Goal: Task Accomplishment & Management: Use online tool/utility

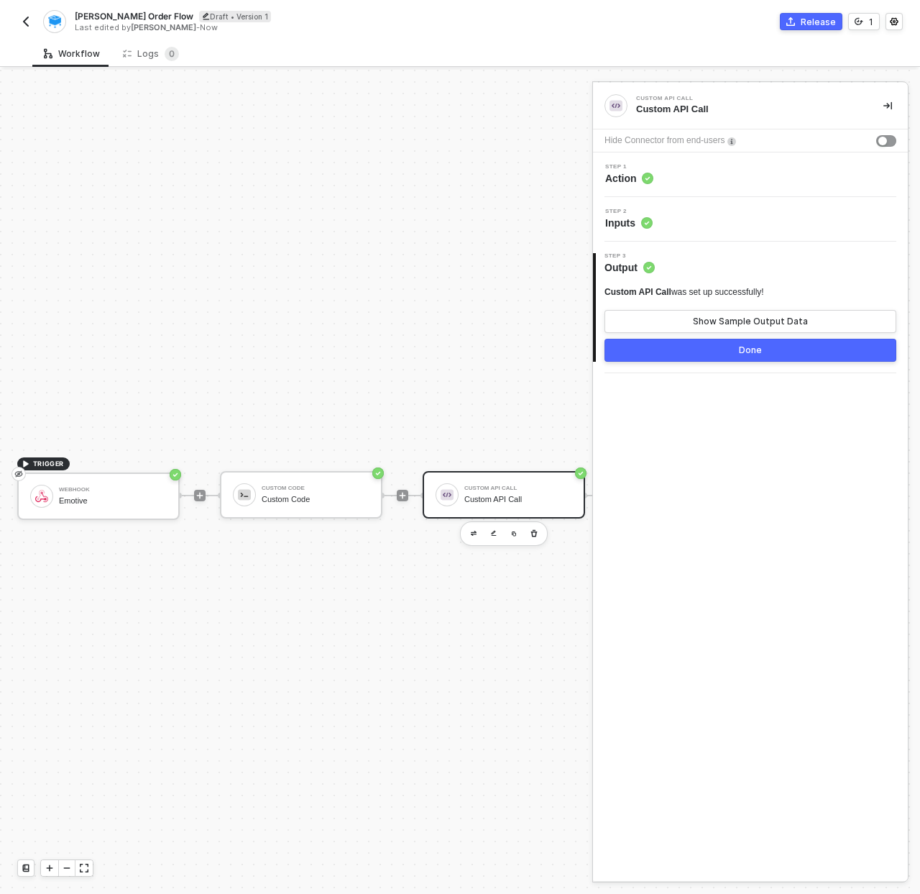
scroll to position [37, 0]
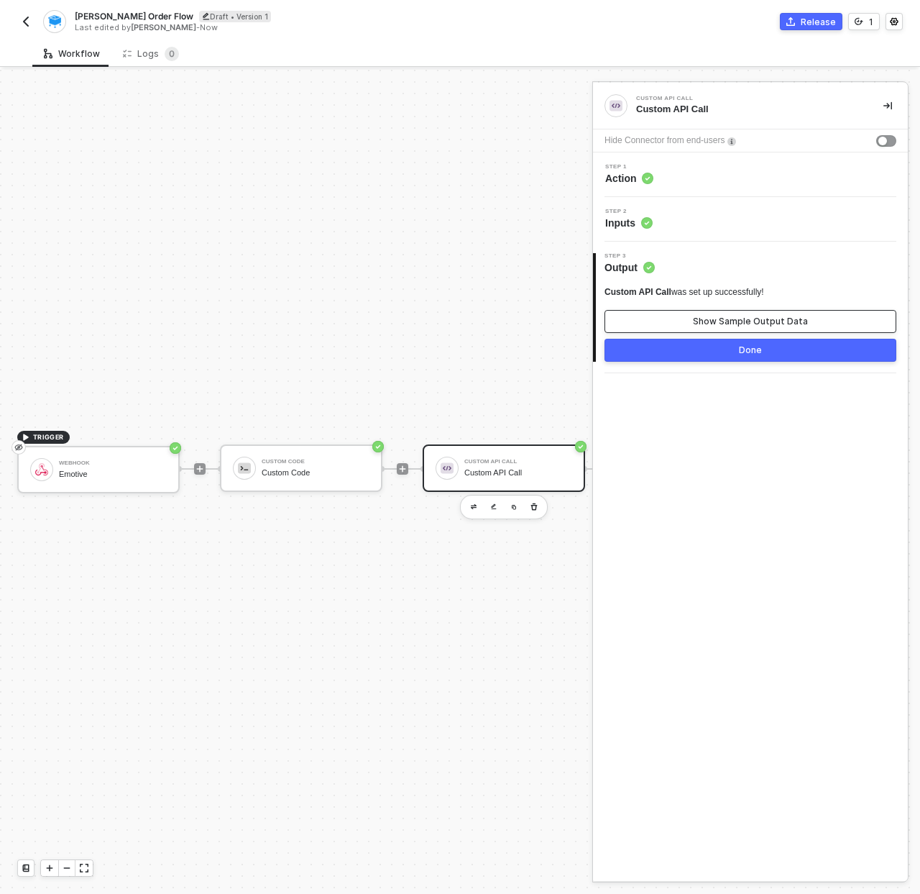
click at [715, 324] on div "Show Sample Output Data" at bounding box center [750, 322] width 115 height 12
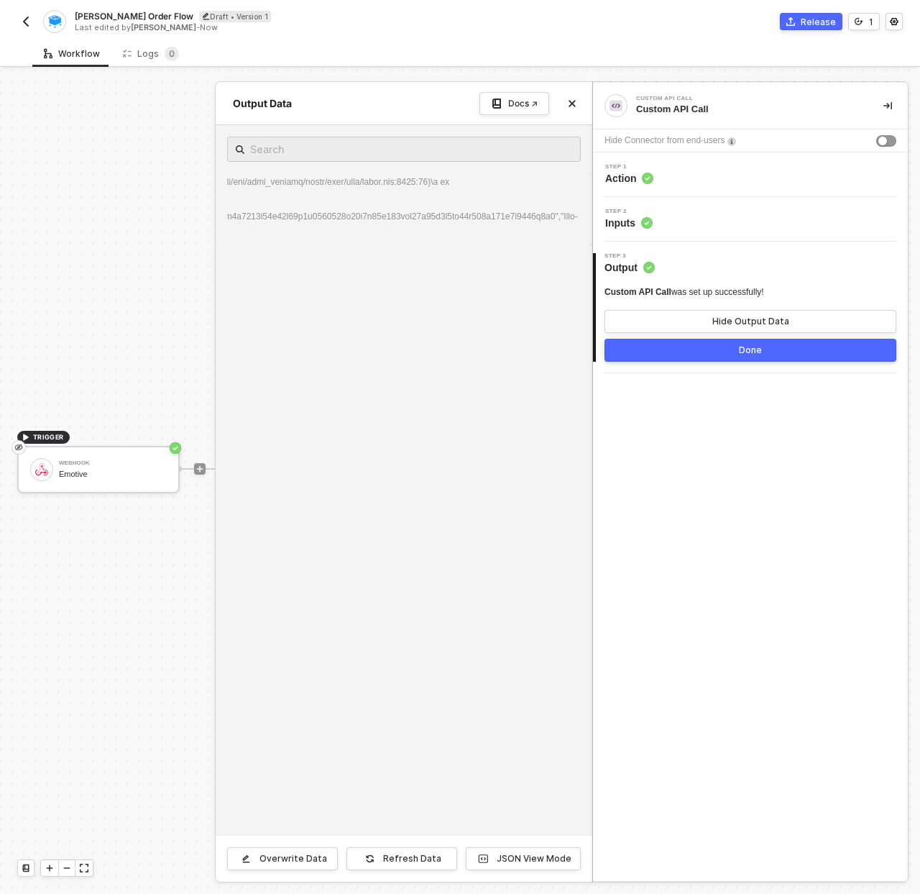
scroll to position [0, 4669]
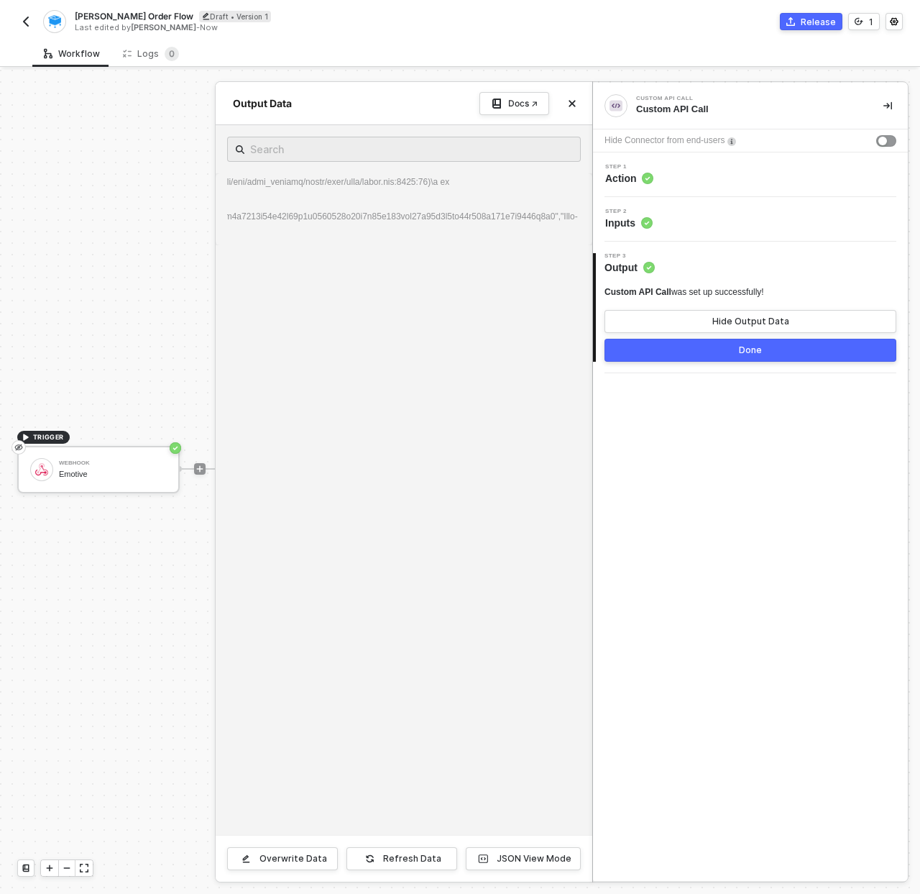
drag, startPoint x: 336, startPoint y: 236, endPoint x: 178, endPoint y: 216, distance: 160.1
click at [592, 893] on div "Output Data Docs ↗ Data : Overwrite Data Refresh Data JSON View Mode" at bounding box center [592, 905] width 0 height 0
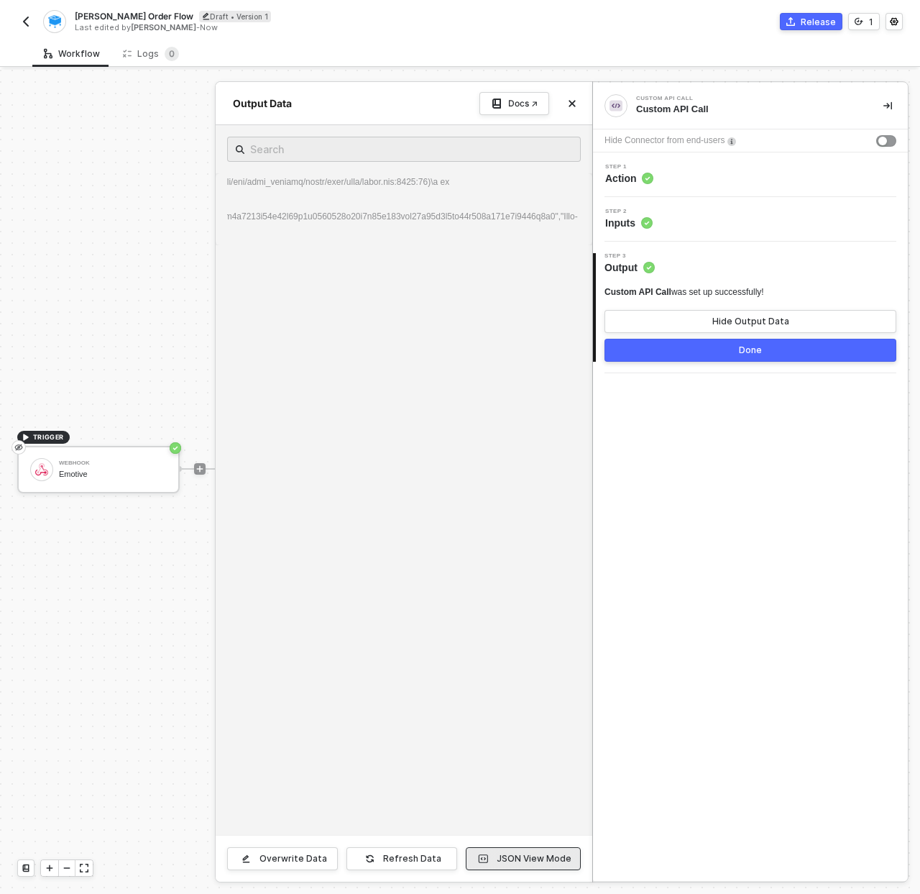
click at [488, 858] on icon "button" at bounding box center [483, 858] width 9 height 9
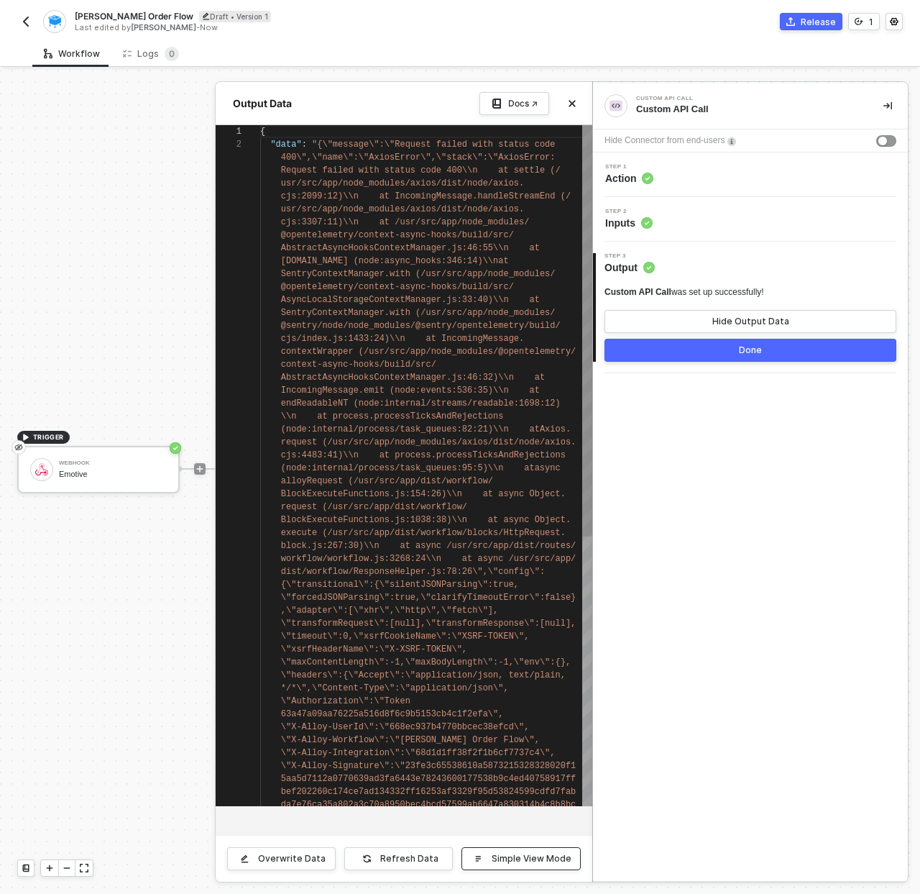
scroll to position [13, 0]
type textarea "IncomingMessage.emit (node:events:536:35)\\n at endReadableNT (node:internal/st…"
click at [349, 420] on div "1 2 { "data" : "{\"message\":\"Request failed with status code 400\",\"name\":\…" at bounding box center [404, 465] width 377 height 681
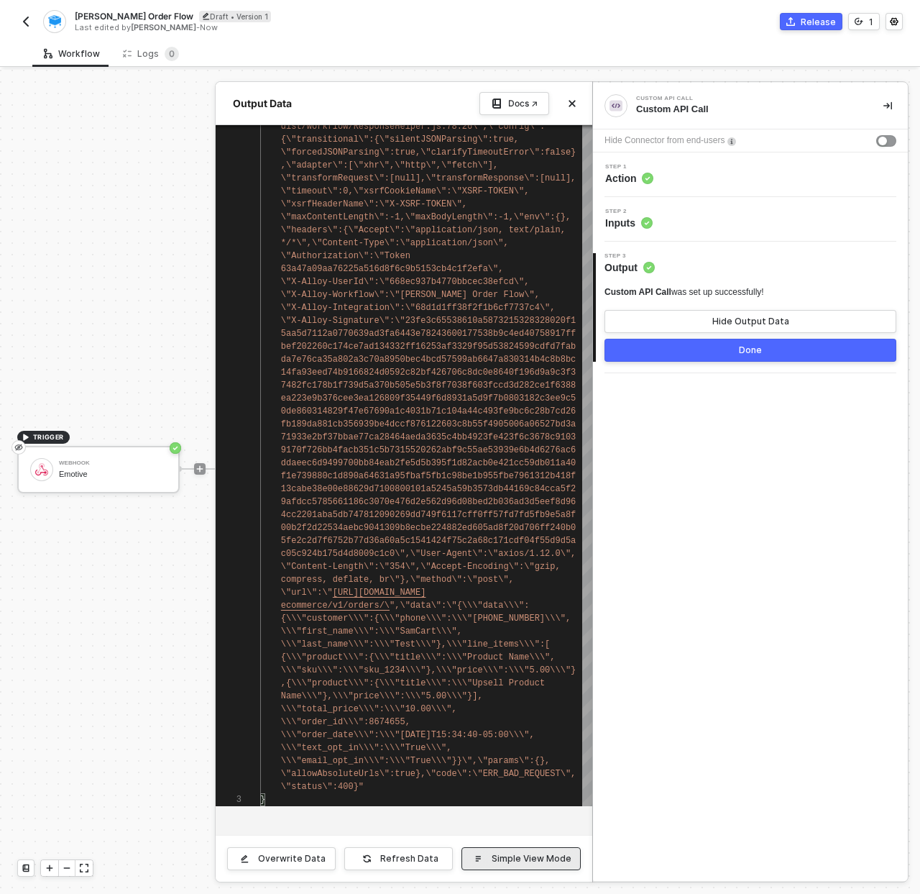
click at [513, 867] on button "Simple View Mode" at bounding box center [521, 858] width 119 height 23
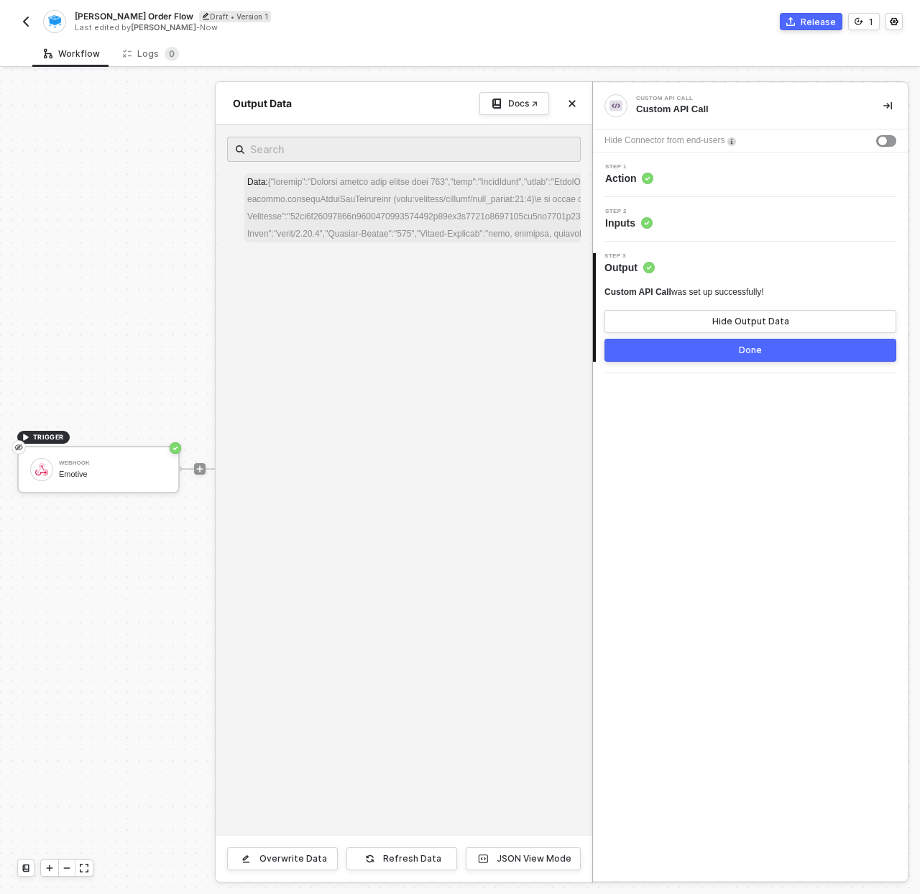
drag, startPoint x: 247, startPoint y: 180, endPoint x: 369, endPoint y: 219, distance: 128.0
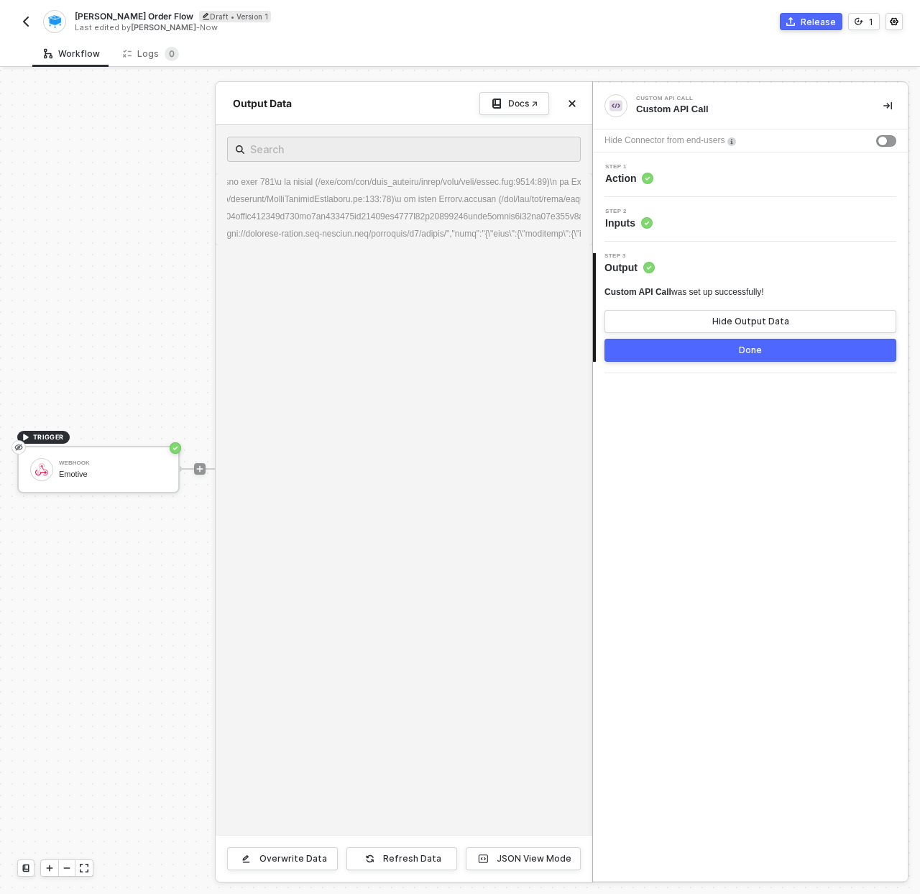
scroll to position [0, 0]
click at [523, 862] on div "JSON View Mode" at bounding box center [534, 859] width 75 height 12
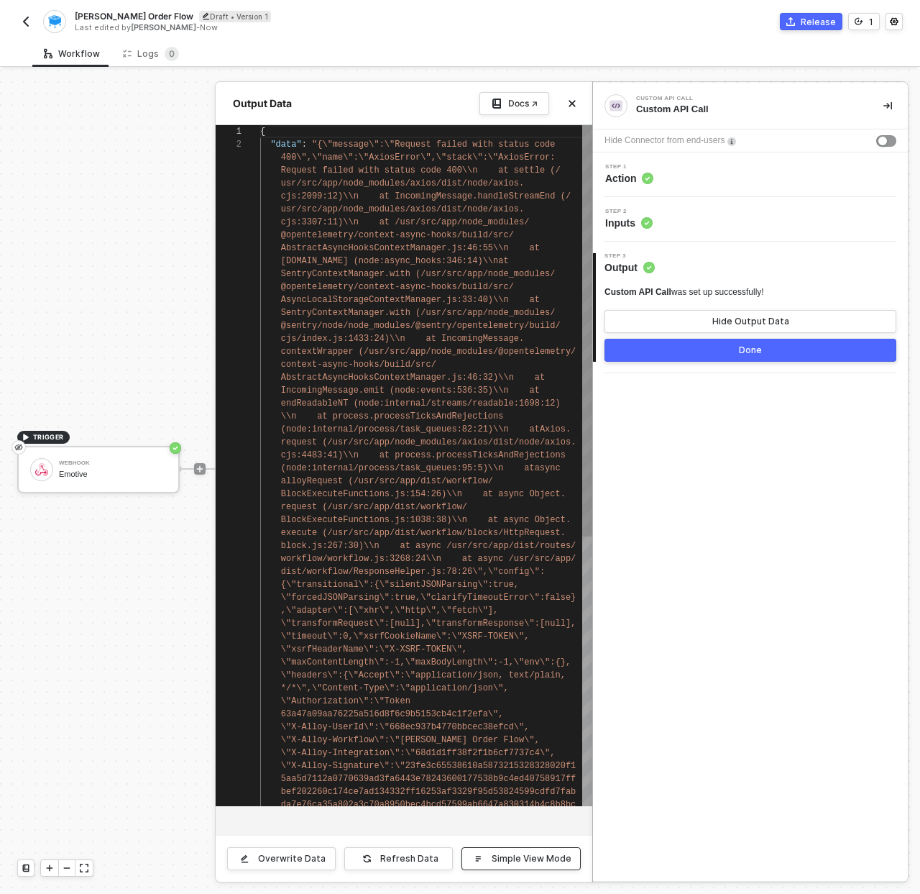
scroll to position [13, 0]
click at [411, 443] on div "1 2 { "data" : "{\"message\":\"Request failed with status code 400\",\"name\":\…" at bounding box center [404, 465] width 377 height 681
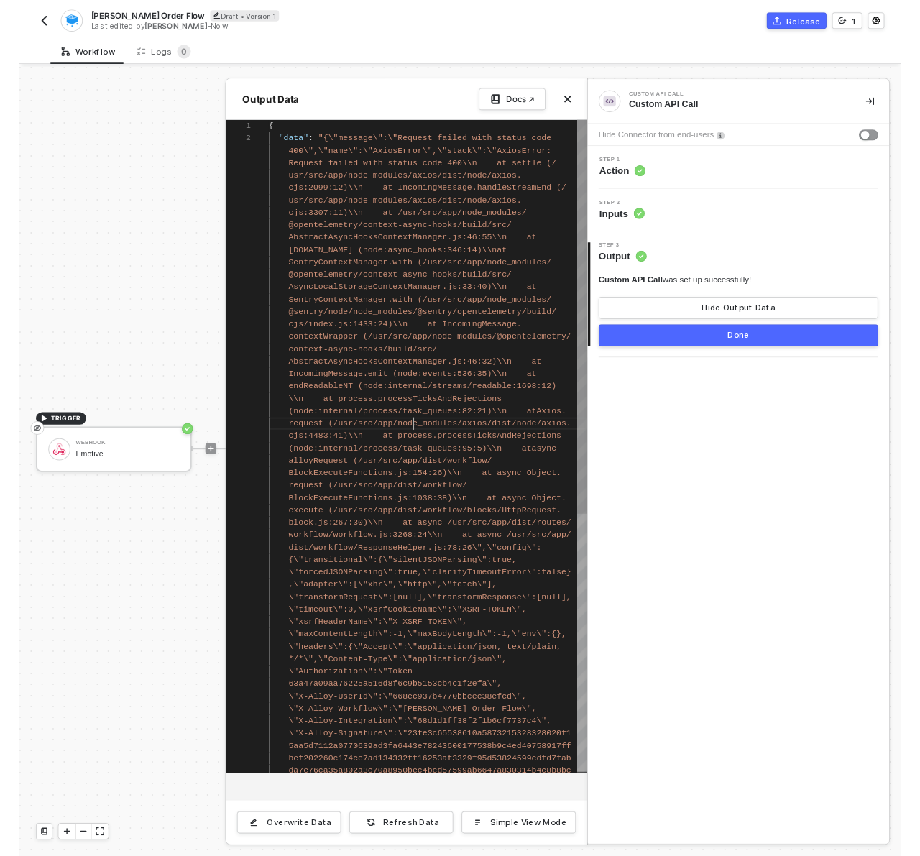
scroll to position [0, 151]
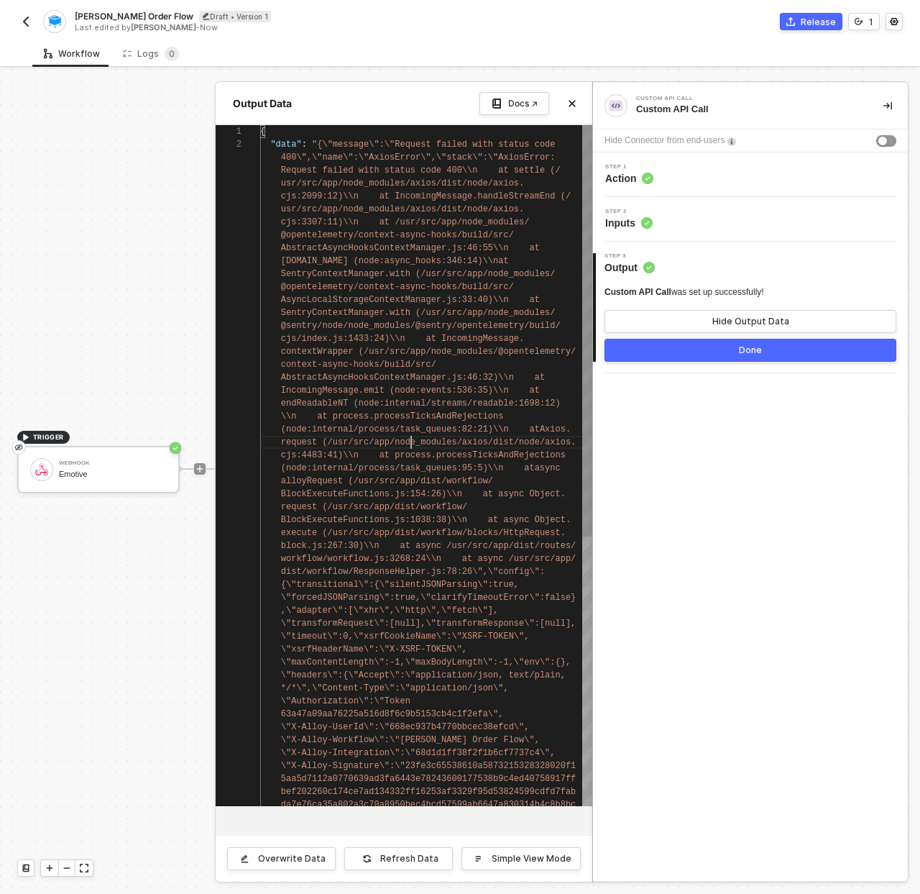
type textarea "{ "data": "{\"message\":\"Request failed with status code 400\",\"name\":\"Axio…"
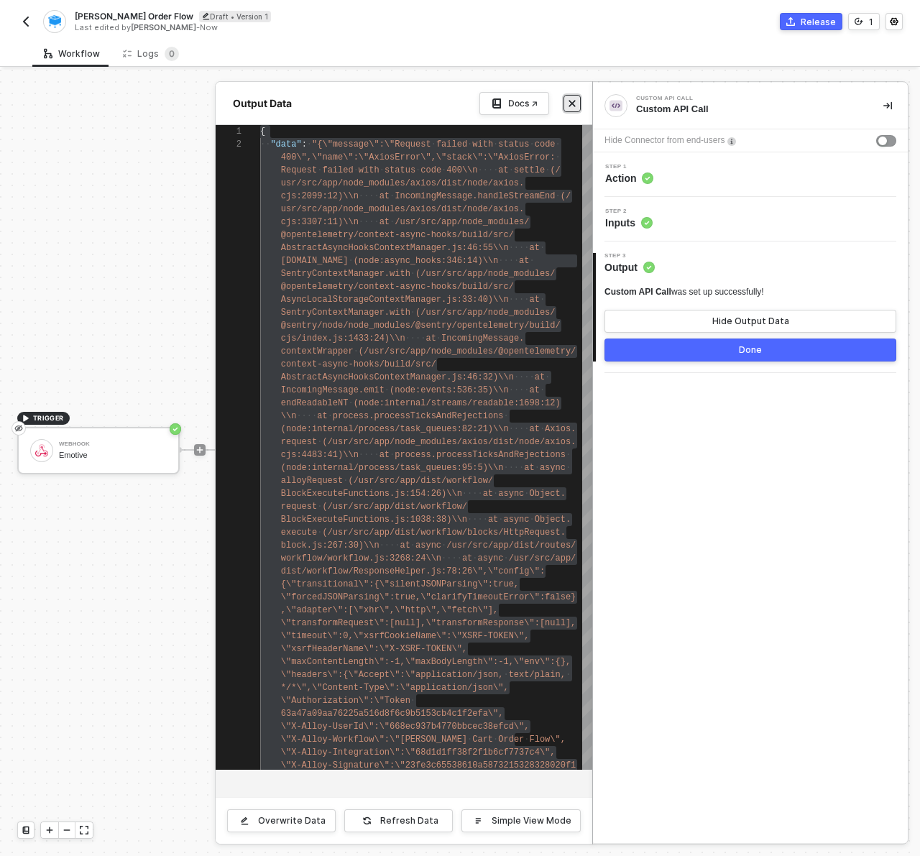
click at [572, 103] on icon "icon-close" at bounding box center [572, 104] width 6 height 6
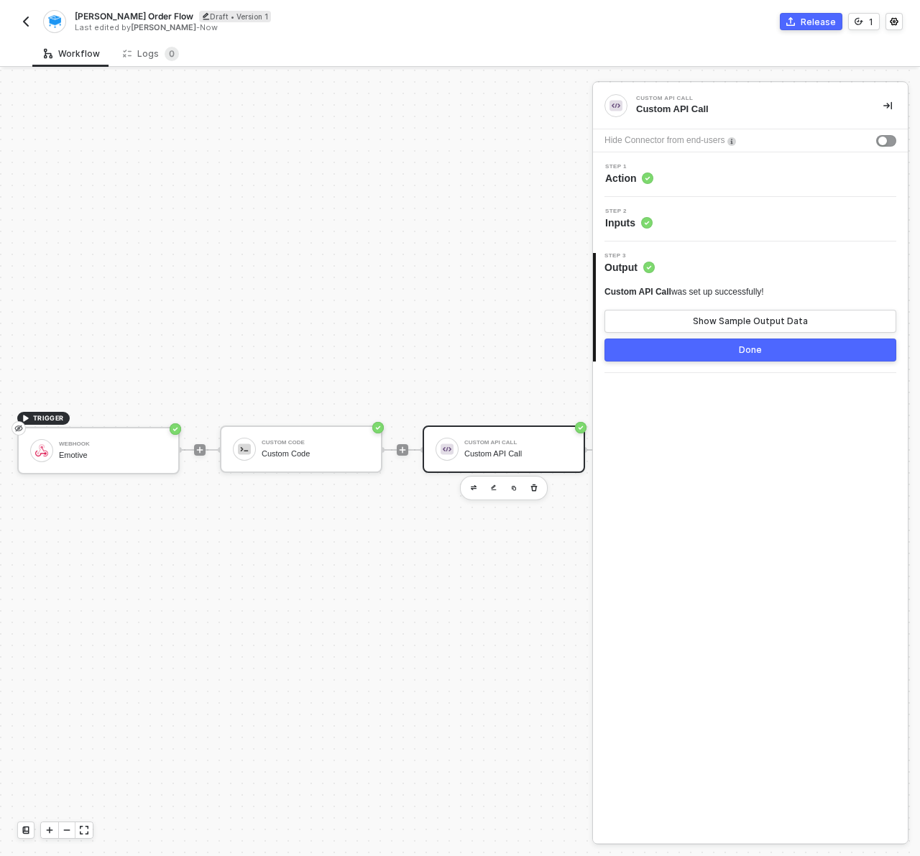
click at [25, 22] on img "button" at bounding box center [26, 22] width 12 height 12
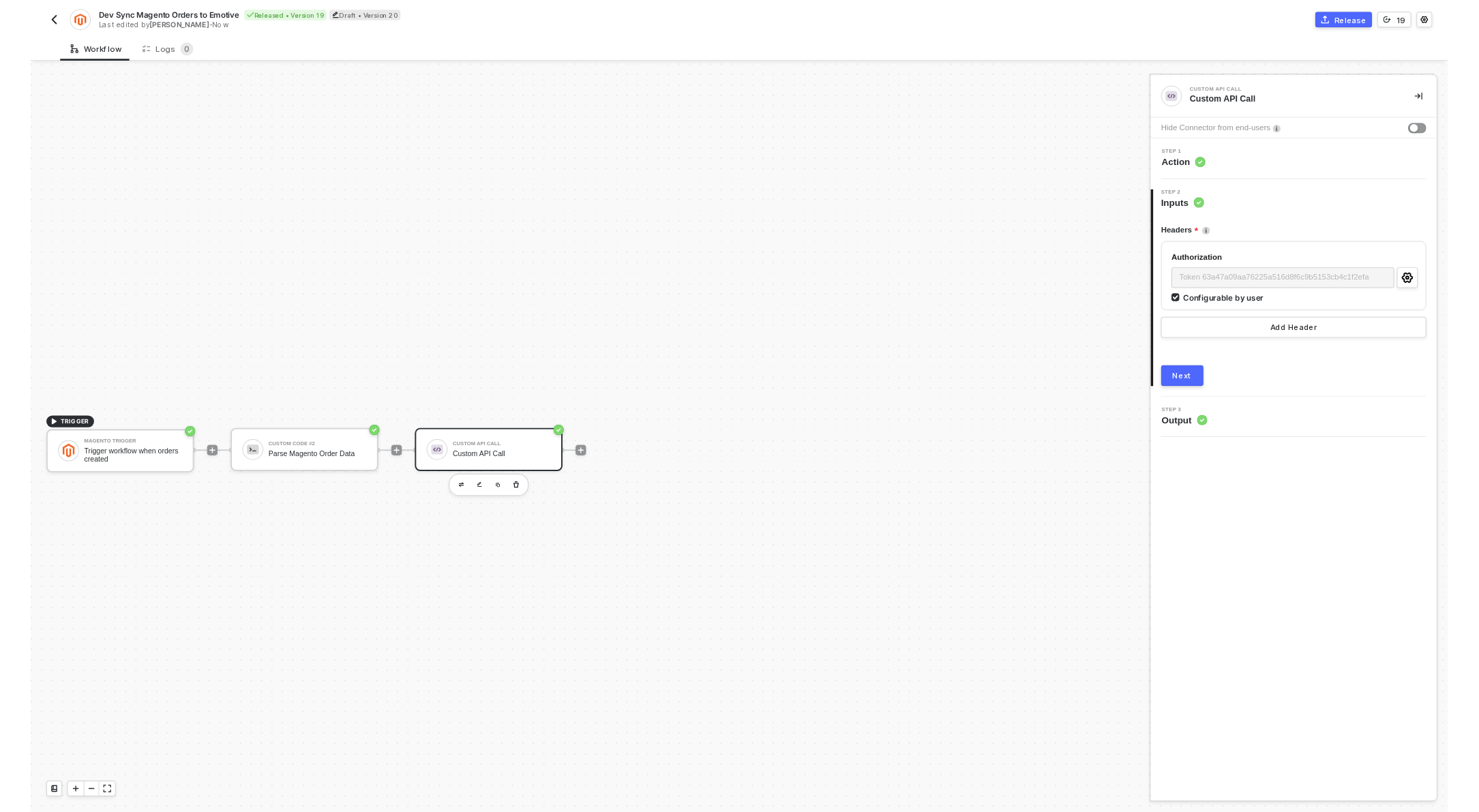
scroll to position [26, 0]
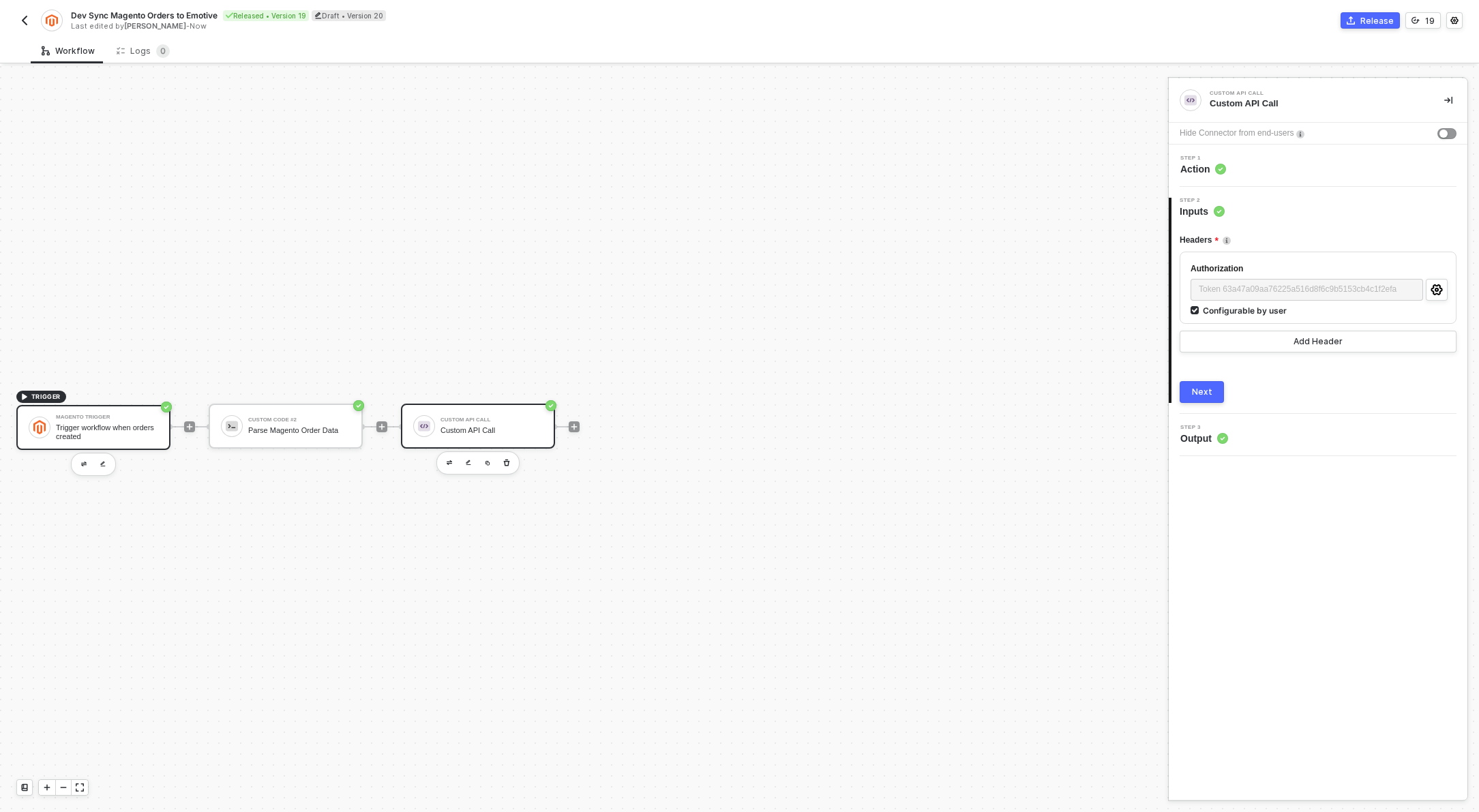
click at [102, 426] on div "Trigger workflow when orders created" at bounding box center [107, 432] width 102 height 17
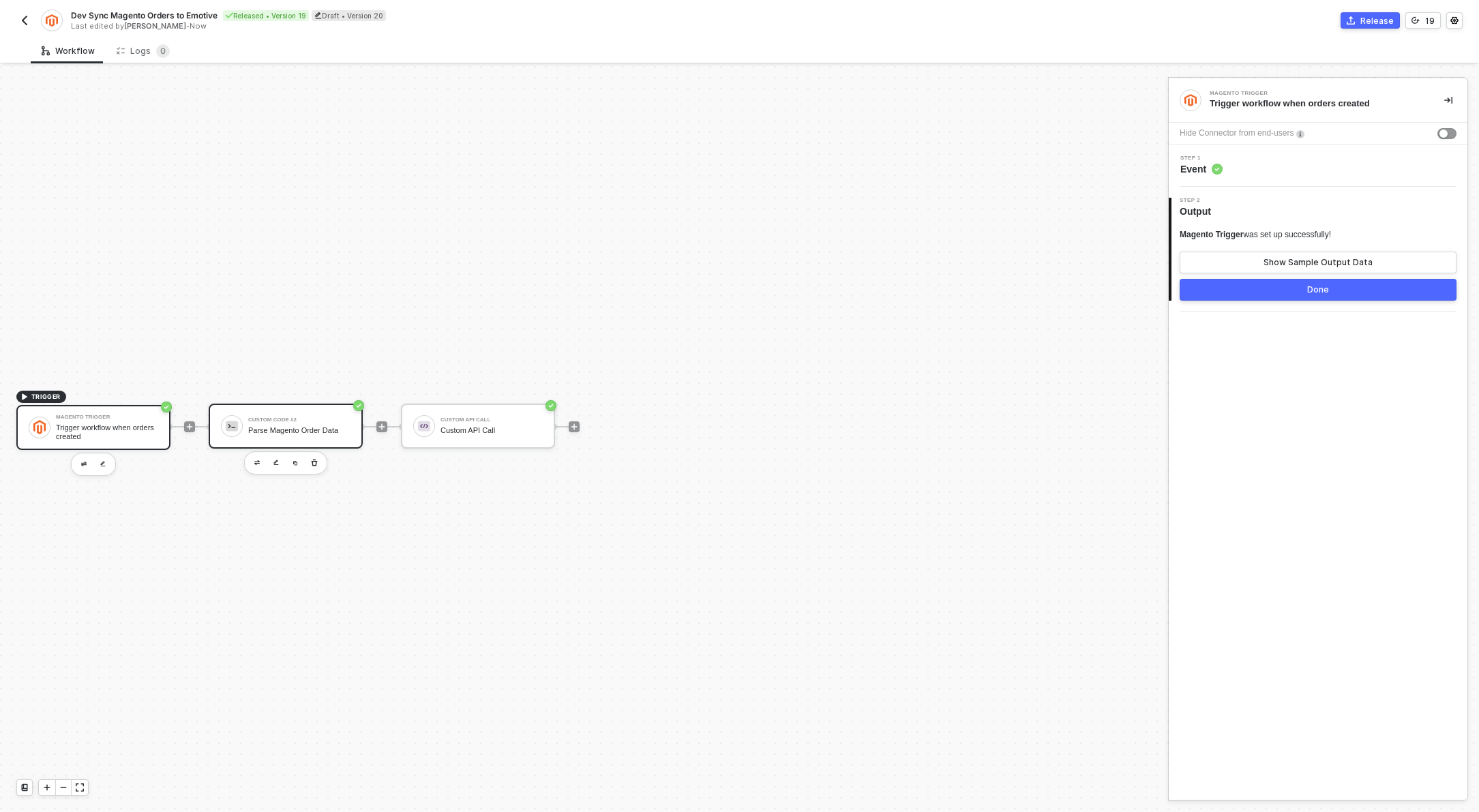
click at [323, 427] on div "Parse Magento Order Data" at bounding box center [300, 430] width 102 height 9
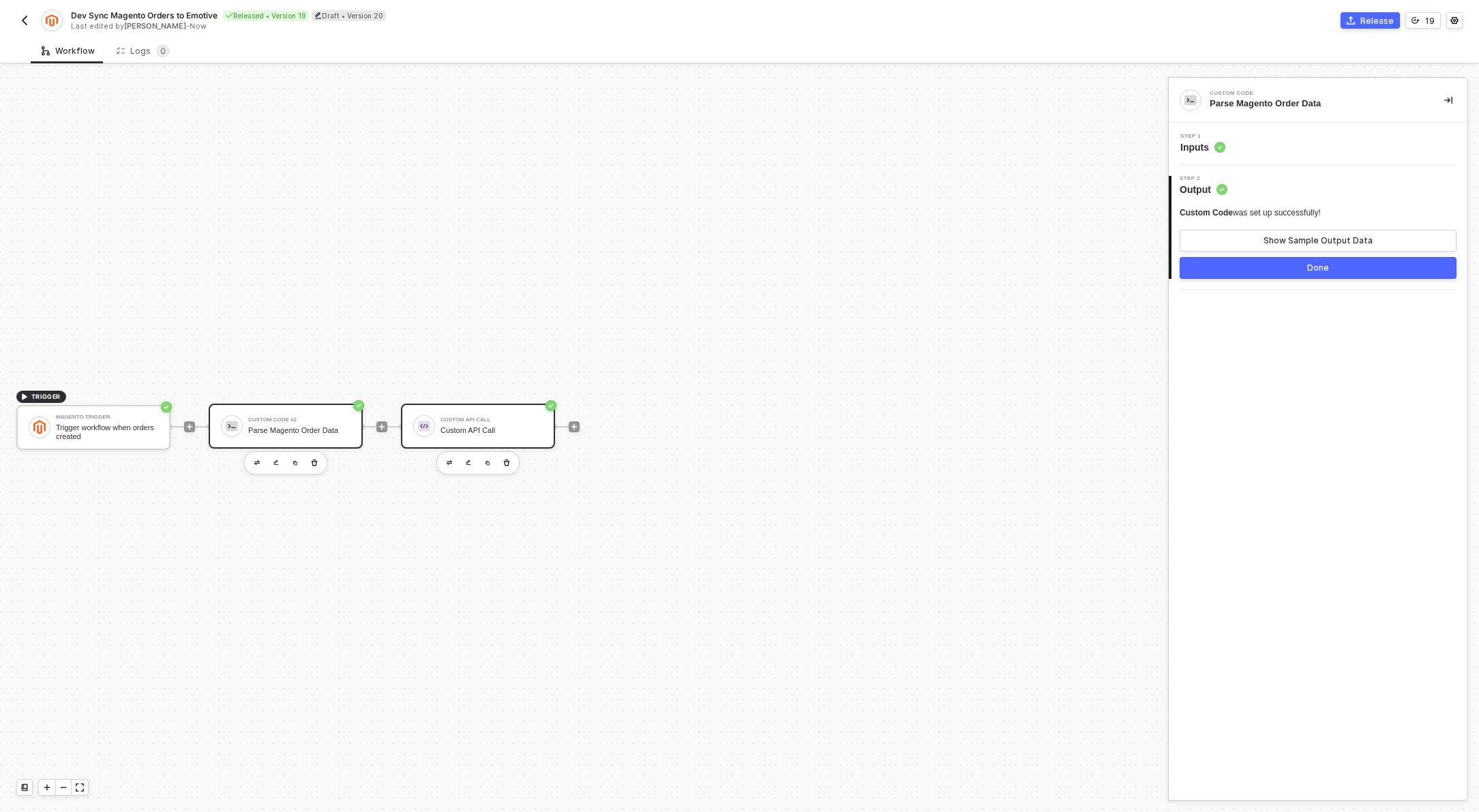
click at [465, 420] on div "Custom API Call" at bounding box center [491, 420] width 102 height 6
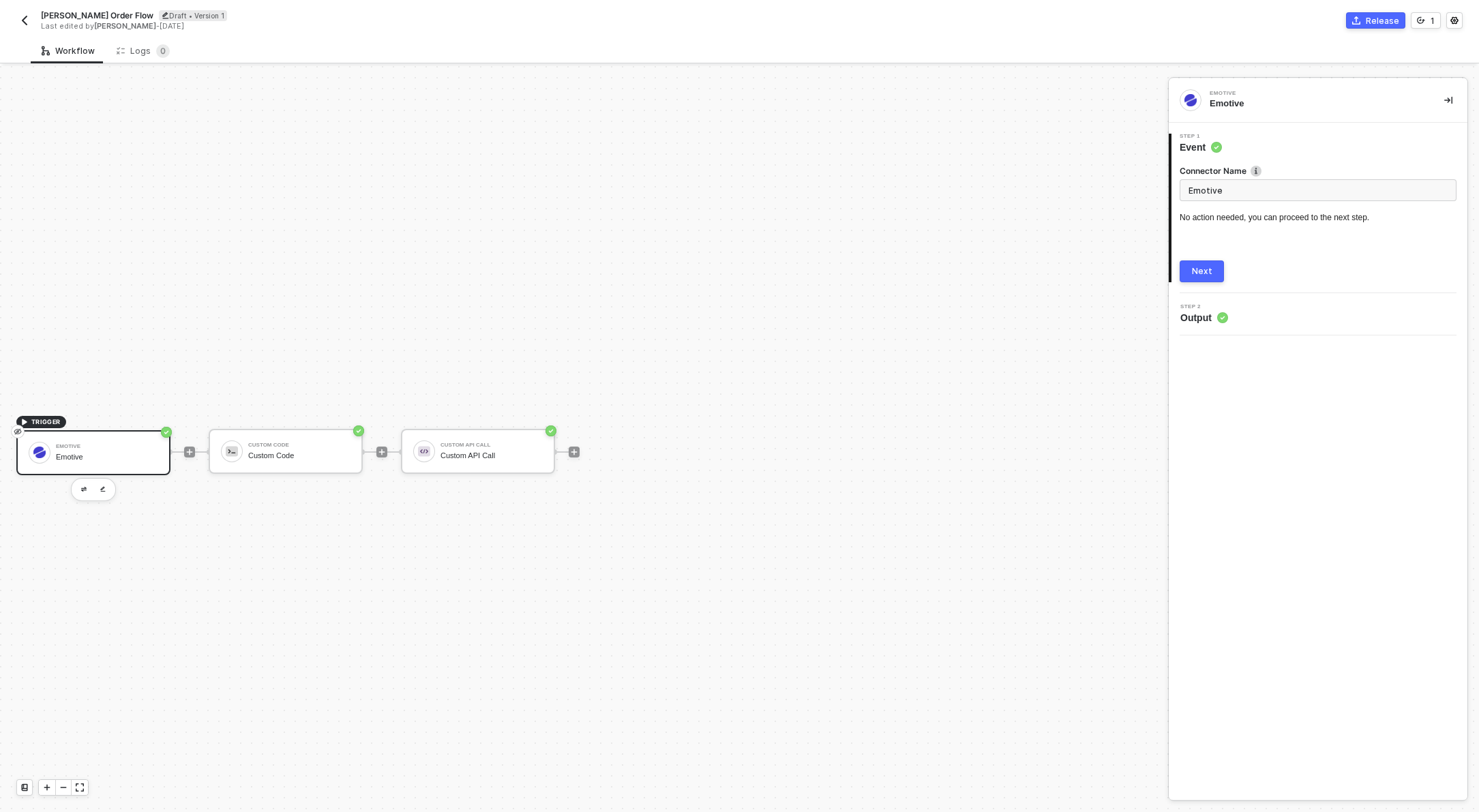
scroll to position [26, 0]
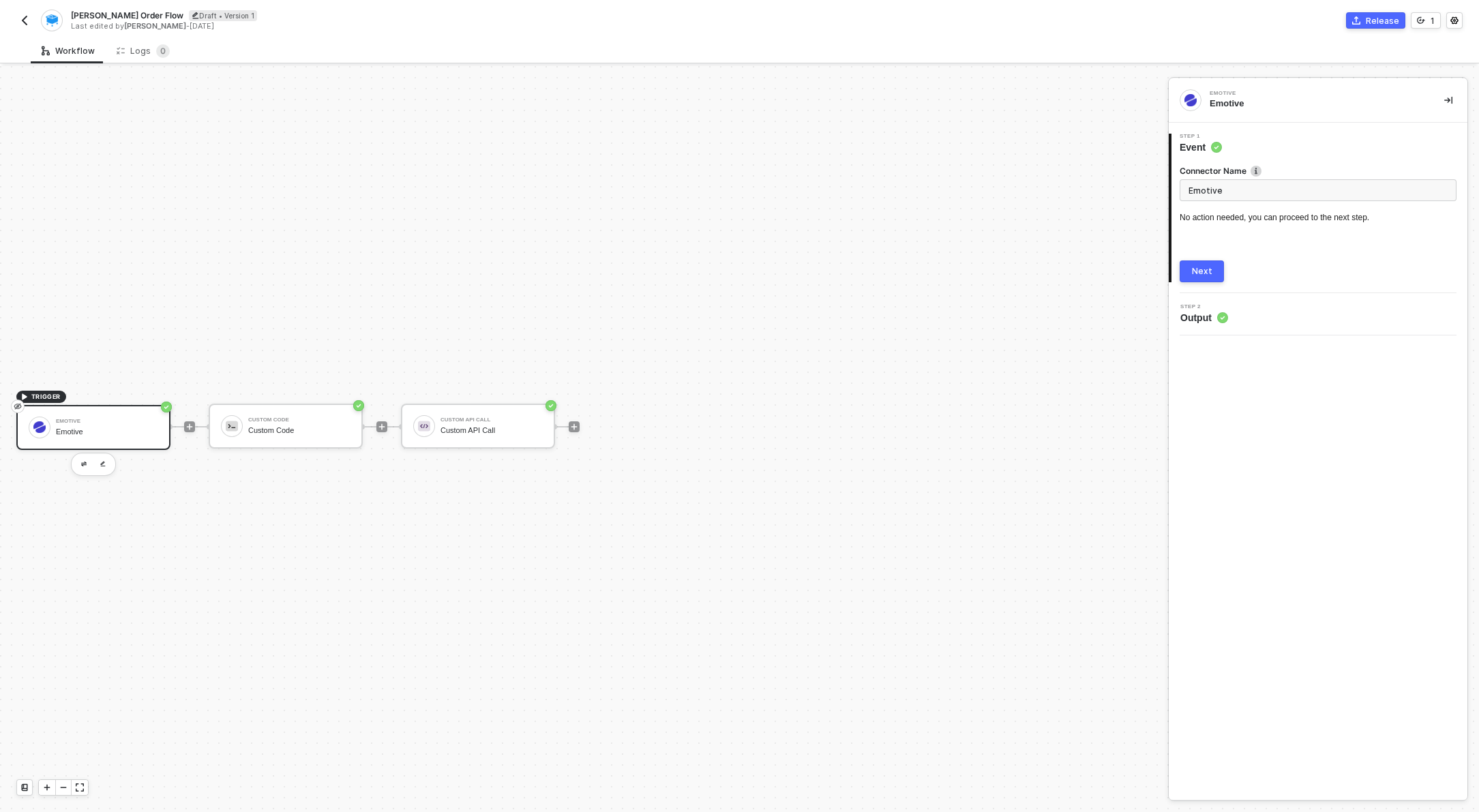
click at [72, 423] on div "Emotive" at bounding box center [107, 421] width 102 height 6
drag, startPoint x: 1225, startPoint y: 189, endPoint x: 984, endPoint y: 205, distance: 241.5
click at [984, 205] on div "TRIGGER Emotive Emotive Custom Code Custom Code Custom API Call Custom API Call…" at bounding box center [739, 439] width 1479 height 746
type input "Samcart Order Webhook"
click at [1211, 276] on div "Next" at bounding box center [1203, 271] width 21 height 11
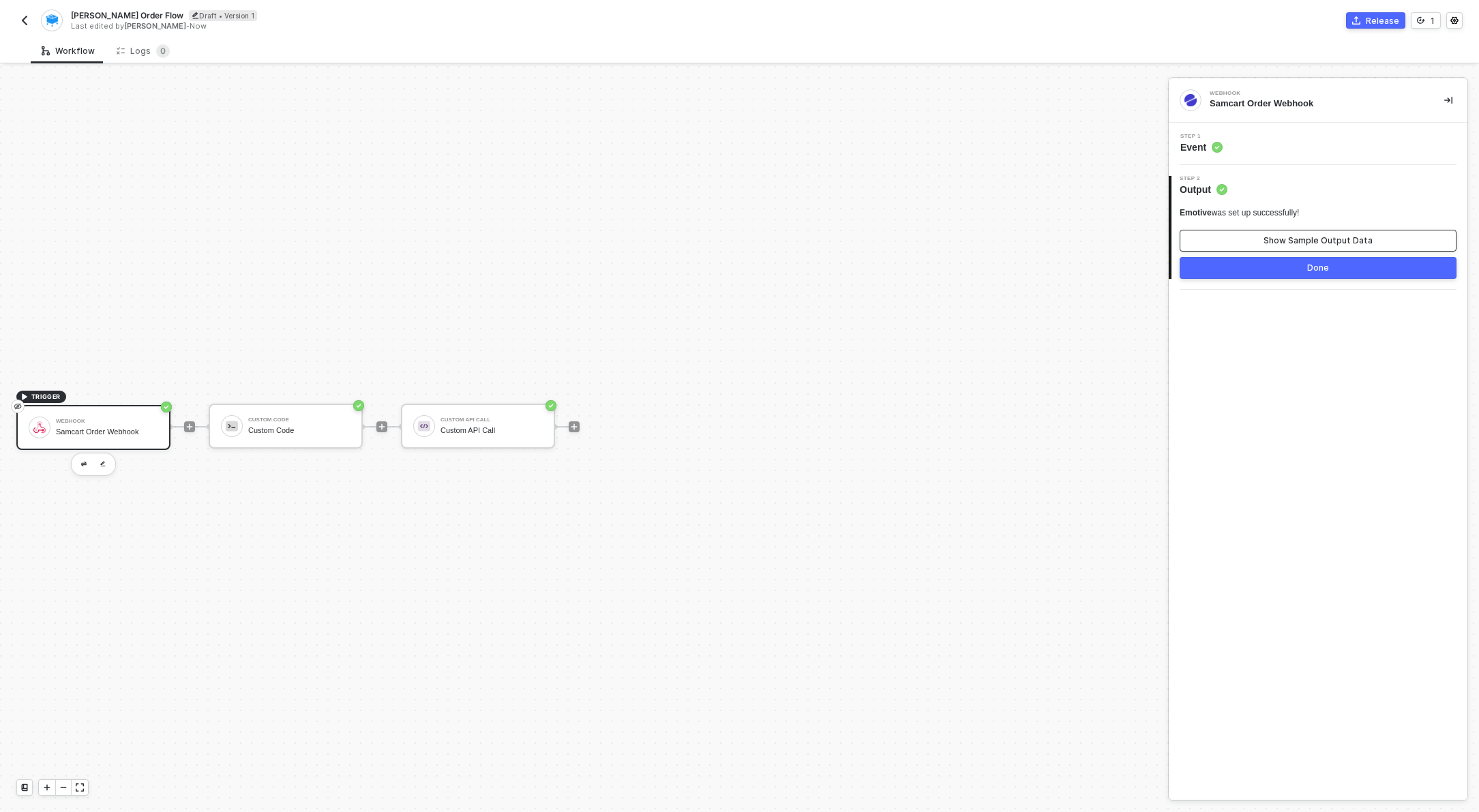
click at [1284, 243] on div "Show Sample Output Data" at bounding box center [1318, 241] width 109 height 11
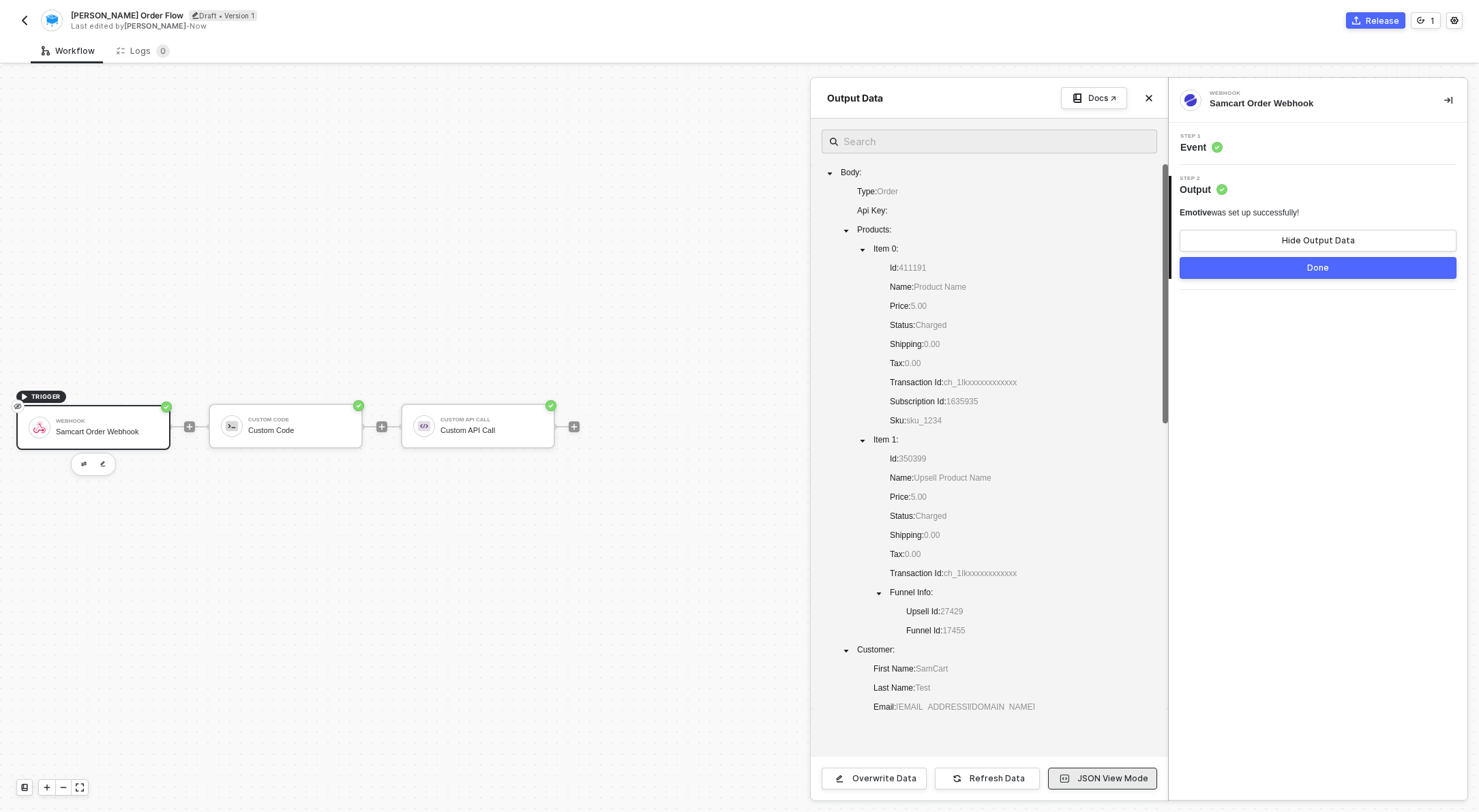
click at [1083, 783] on div "JSON View Mode" at bounding box center [1113, 779] width 71 height 11
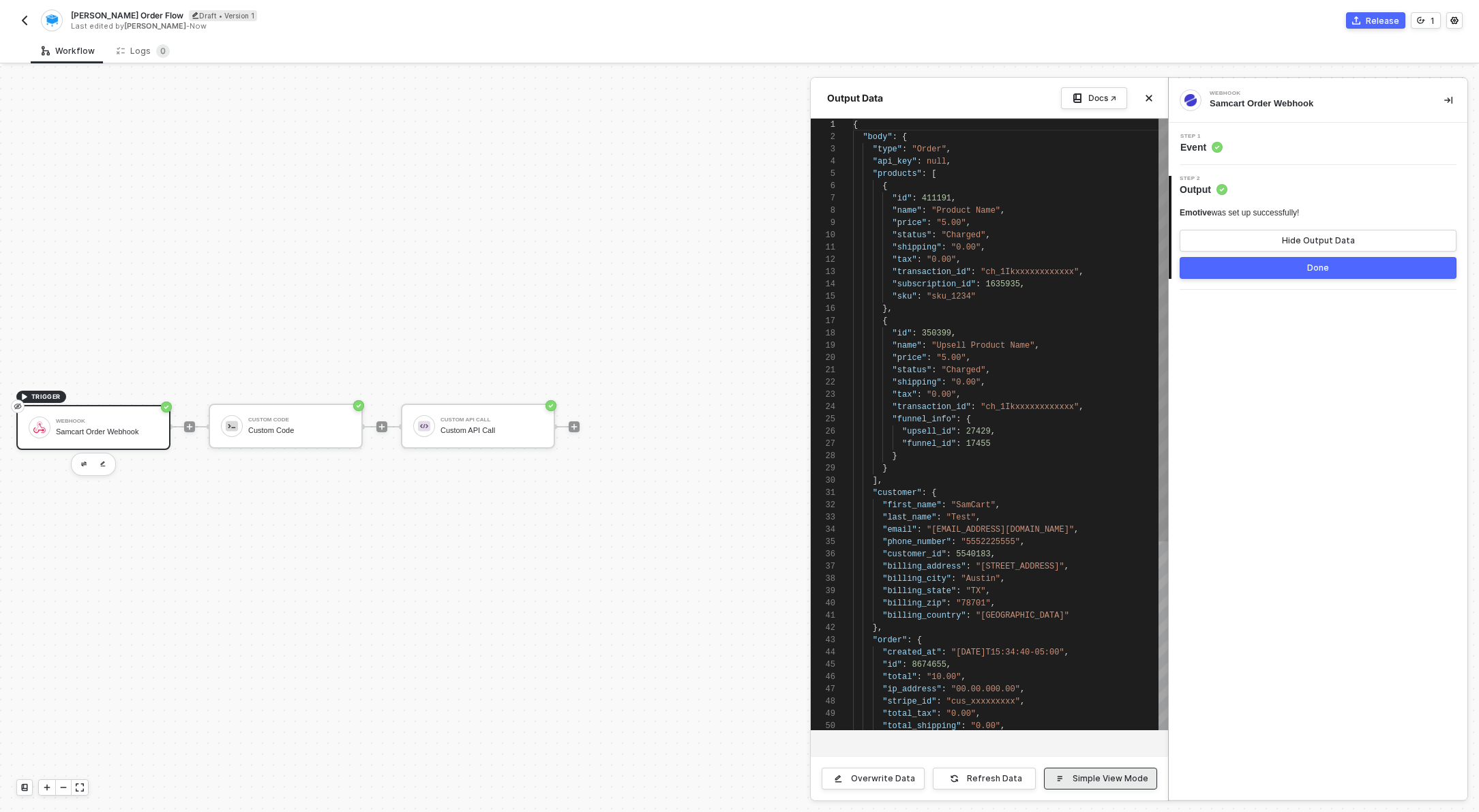
scroll to position [122, 0]
click at [985, 156] on div ""api_key" : null ," at bounding box center [1010, 161] width 315 height 12
click at [883, 268] on span at bounding box center [873, 272] width 40 height 9
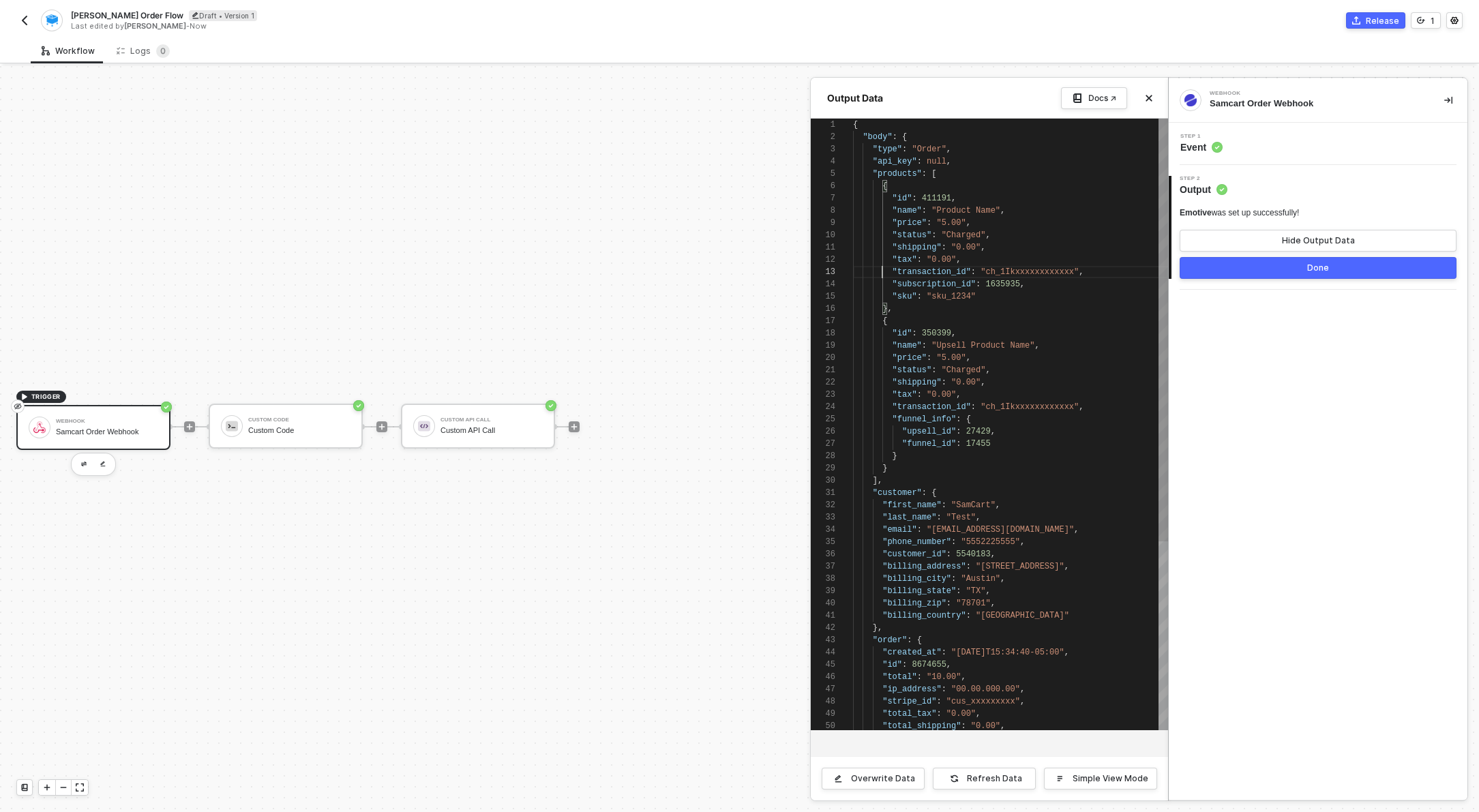
type textarea "{ "body": { "type": "Order", "api_key": null, "products": [ { "id": 411191, "na…"
click at [887, 139] on div "23 24 25 26 27 28 29 30 31 32 33 34 35 36 37 38 39 40 41 42 43 44 45 46 47 48 4…" at bounding box center [989, 424] width 358 height 612
click at [888, 139] on textarea "{ "body": { "type": "Order", "api_key": null, "products": [ { "id": 411191, "na…" at bounding box center [888, 137] width 1 height 12
click at [887, 139] on div "23 24 25 26 27 28 29 30 31 32 33 34 35 36 37 38 39 40 41 42 43 44 45 46 47 48 4…" at bounding box center [989, 424] width 358 height 612
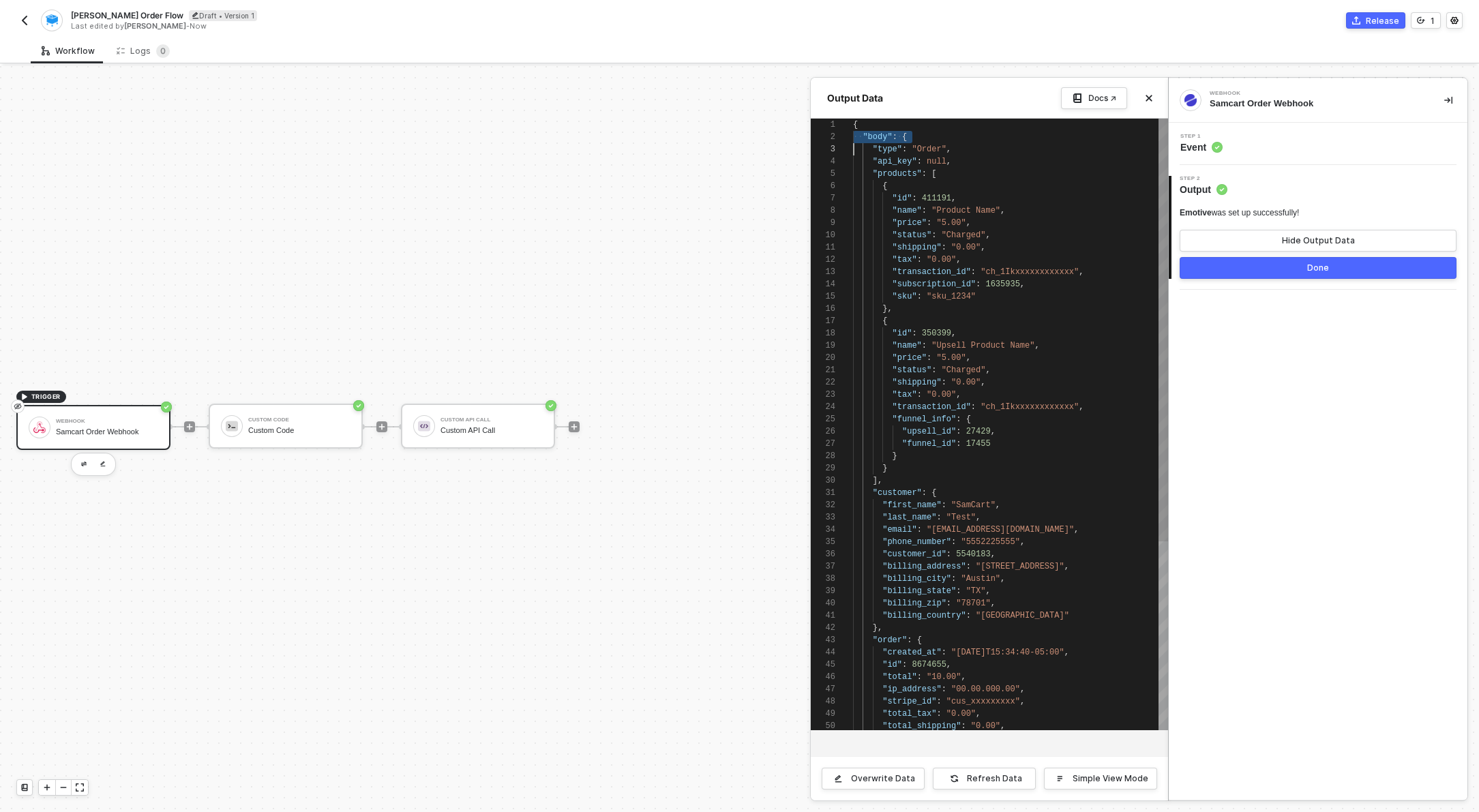
scroll to position [12, 0]
click at [1227, 275] on button "Done" at bounding box center [1319, 268] width 277 height 22
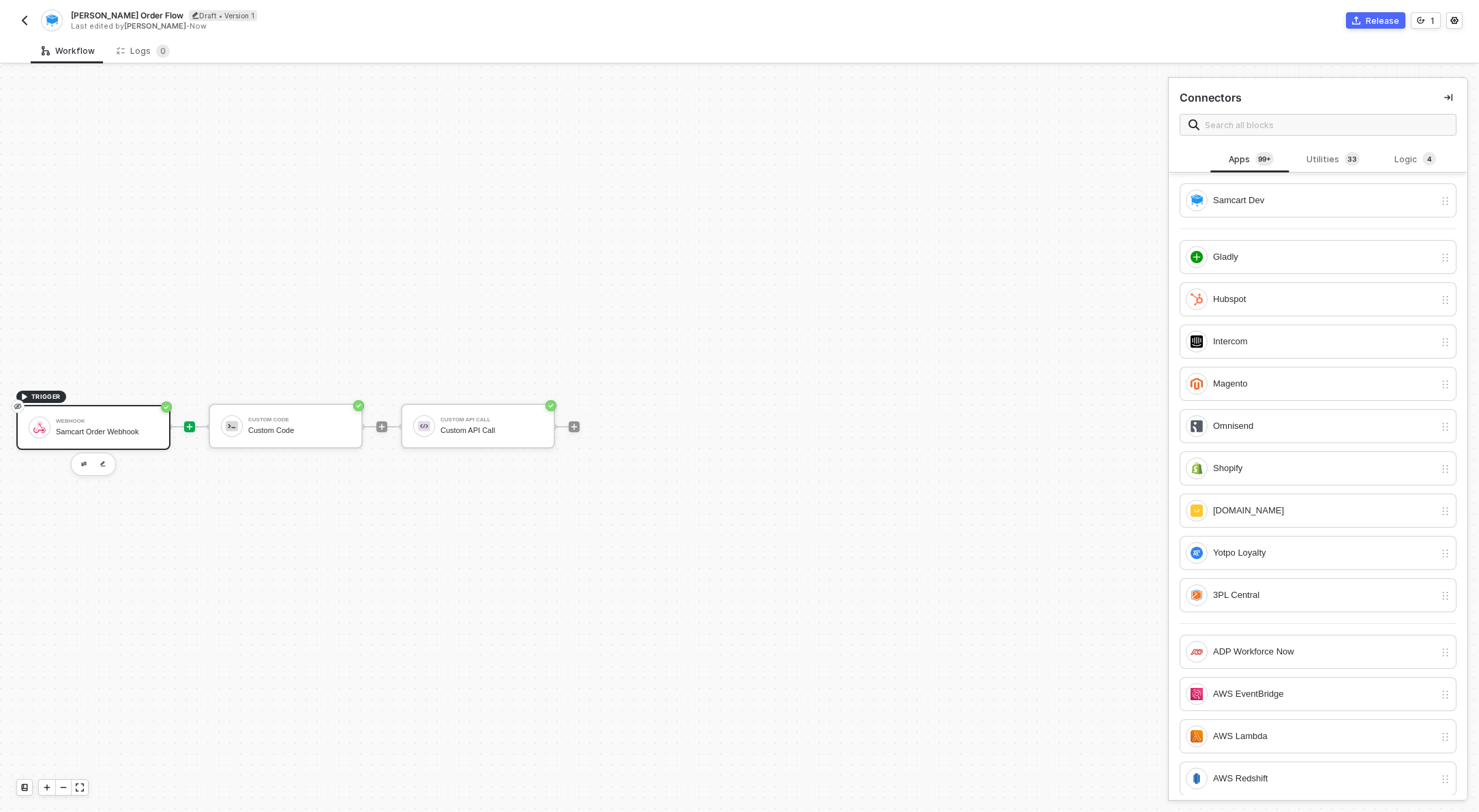
click at [97, 435] on div "Samcart Order Webhook" at bounding box center [107, 432] width 102 height 9
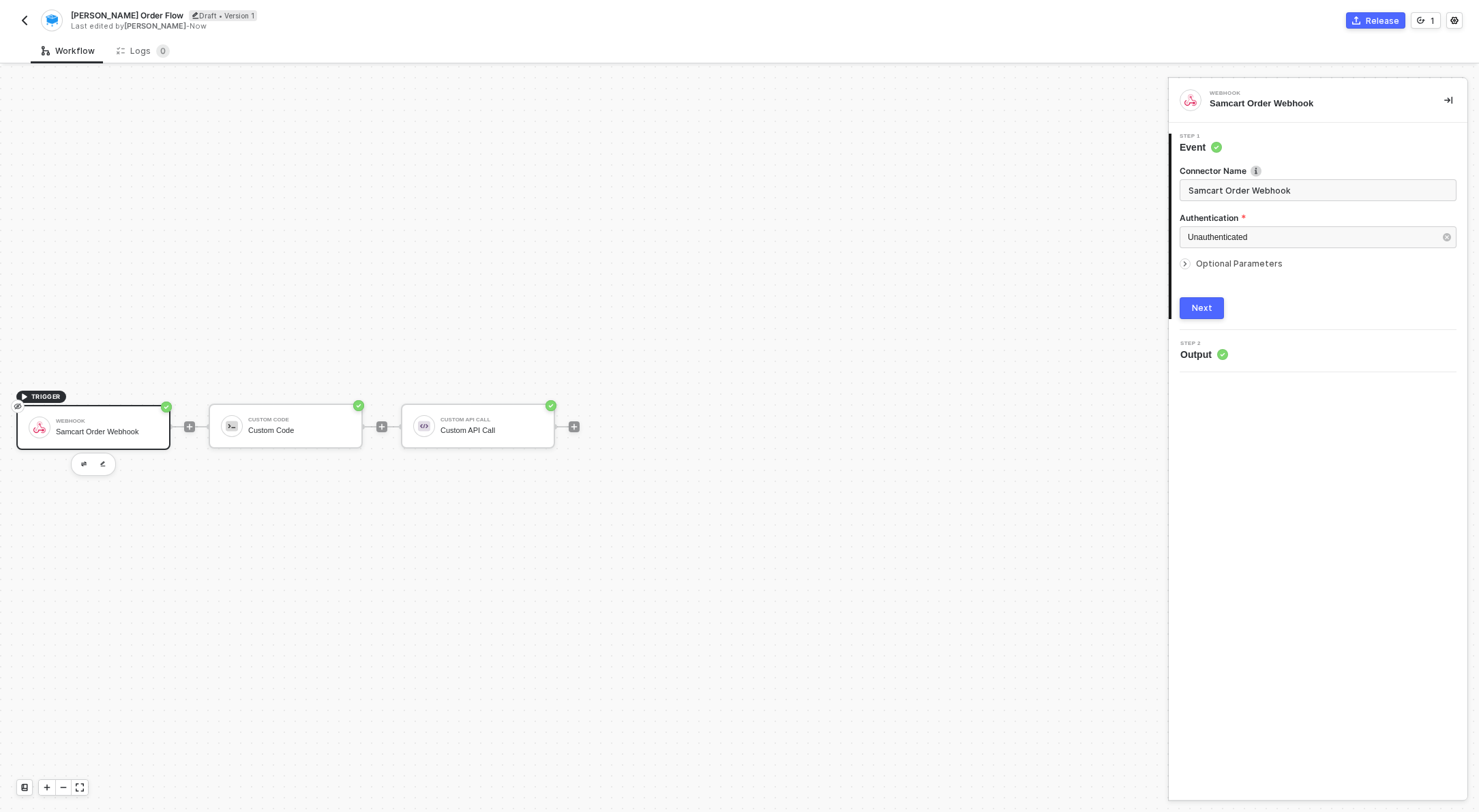
click at [1203, 303] on div "Next" at bounding box center [1203, 308] width 21 height 11
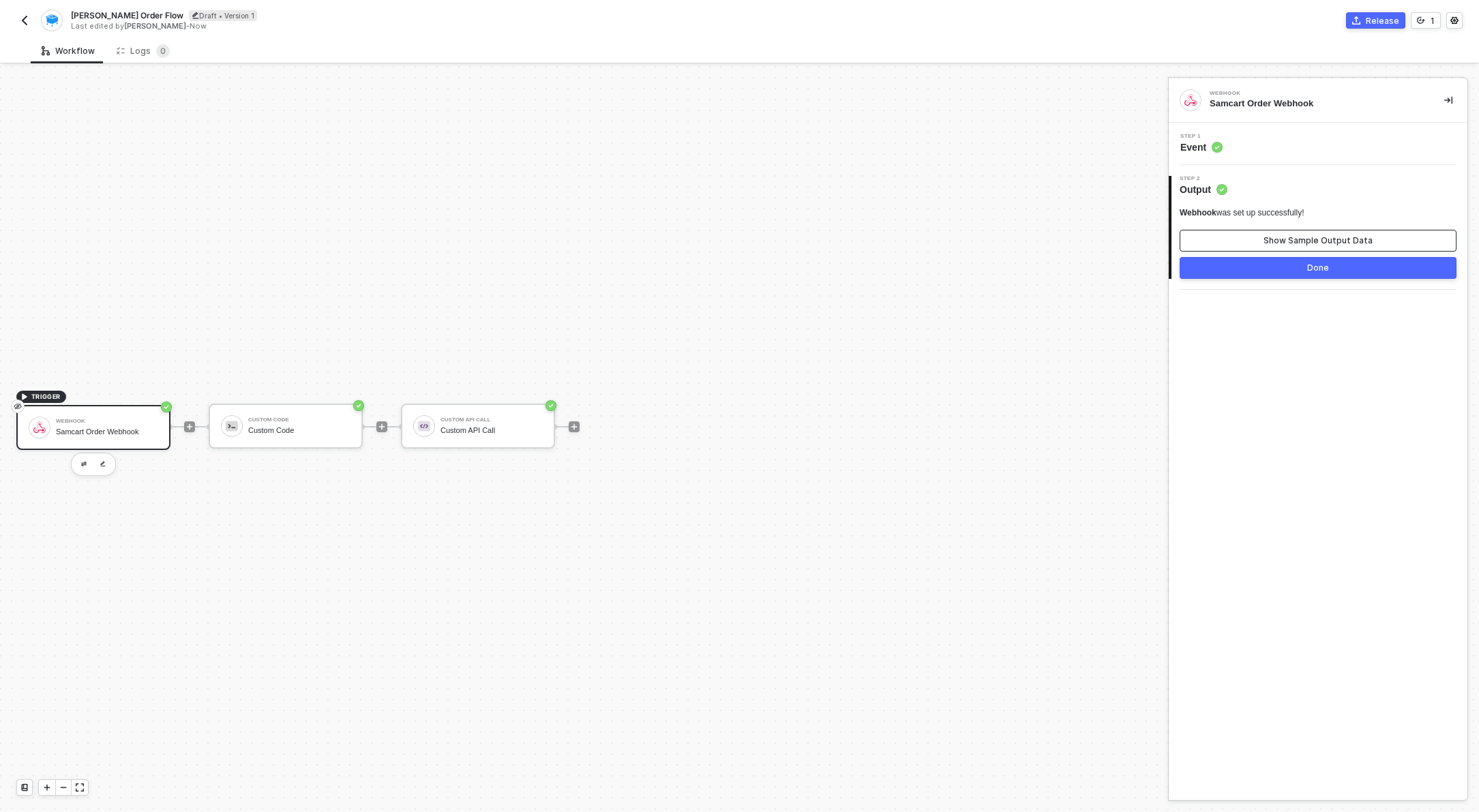
click at [1270, 235] on div "Show Sample Output Data" at bounding box center [1318, 241] width 109 height 11
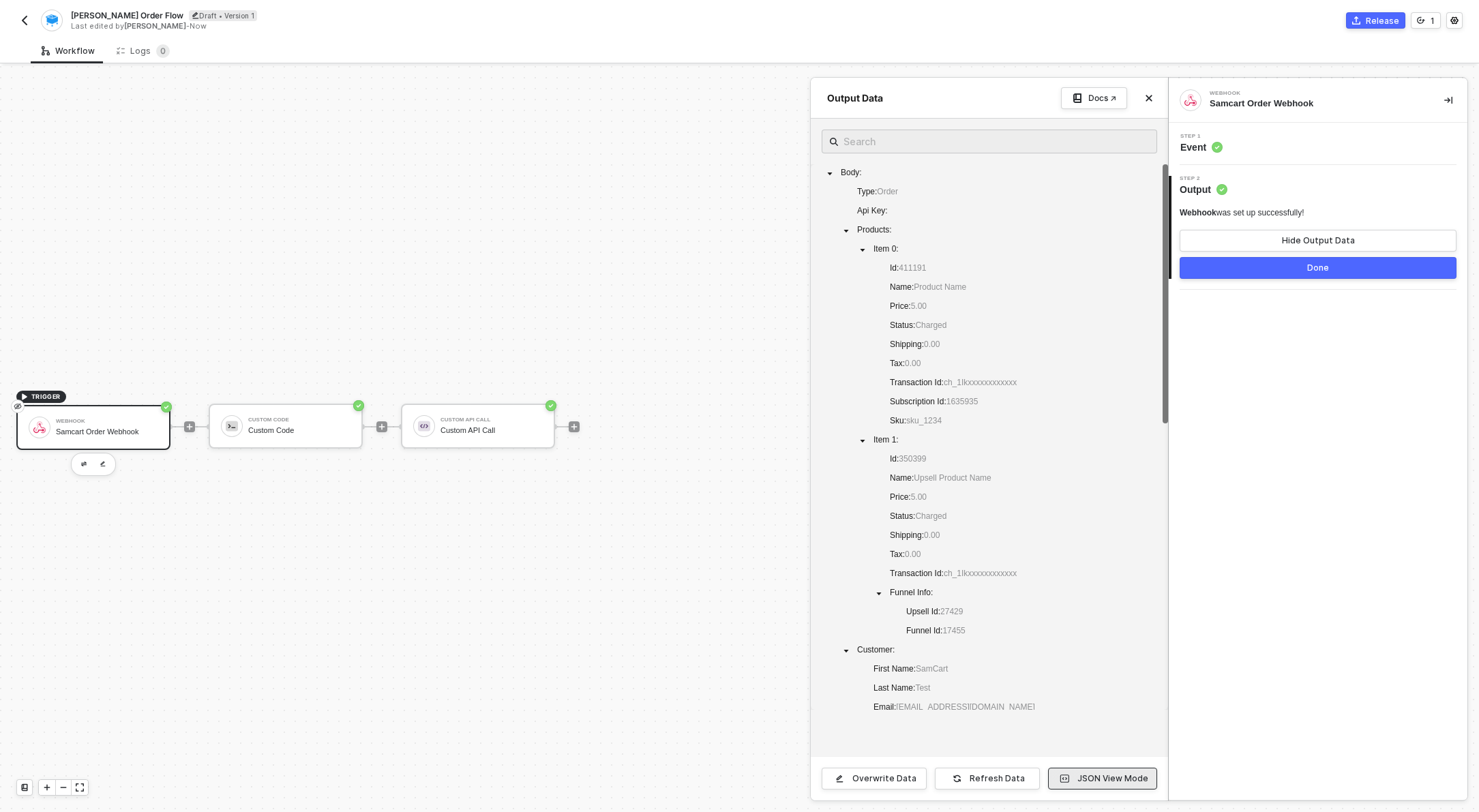
click at [1138, 787] on button "JSON View Mode" at bounding box center [1102, 778] width 109 height 22
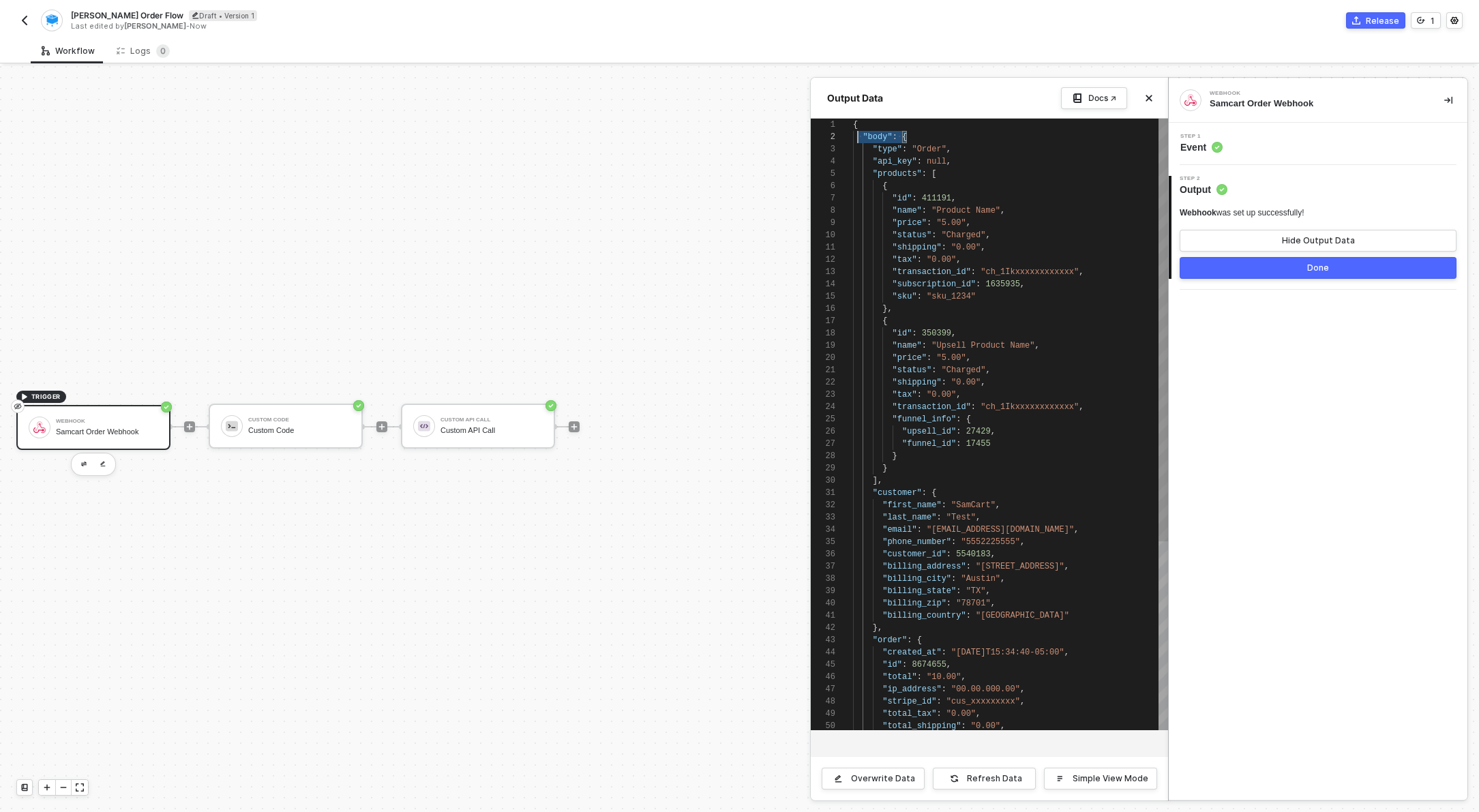
scroll to position [0, 0]
drag, startPoint x: 913, startPoint y: 142, endPoint x: 836, endPoint y: 120, distance: 80.1
click at [1279, 263] on button "Done" at bounding box center [1319, 268] width 277 height 22
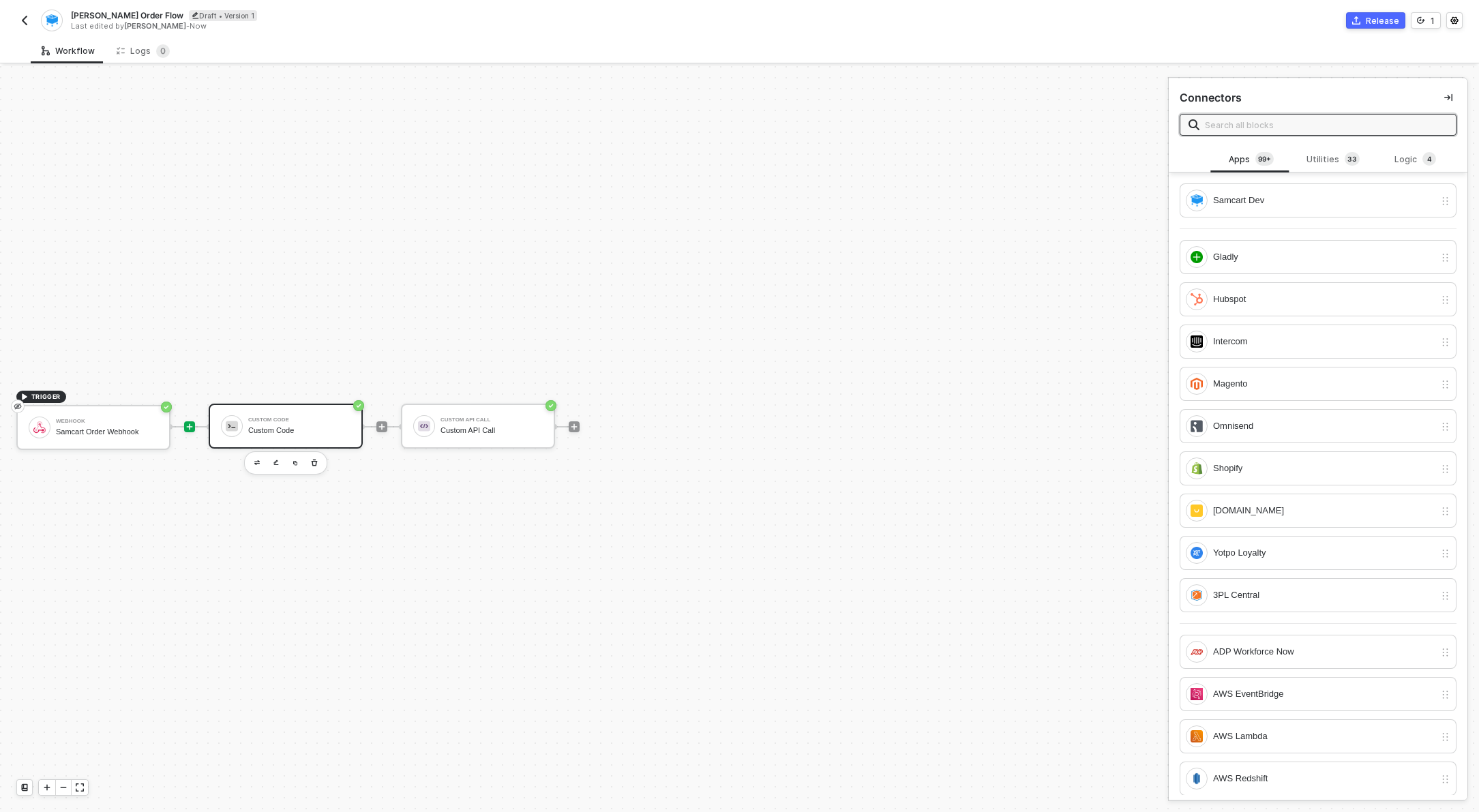
click at [297, 423] on div "Custom Code Custom Code" at bounding box center [300, 426] width 102 height 26
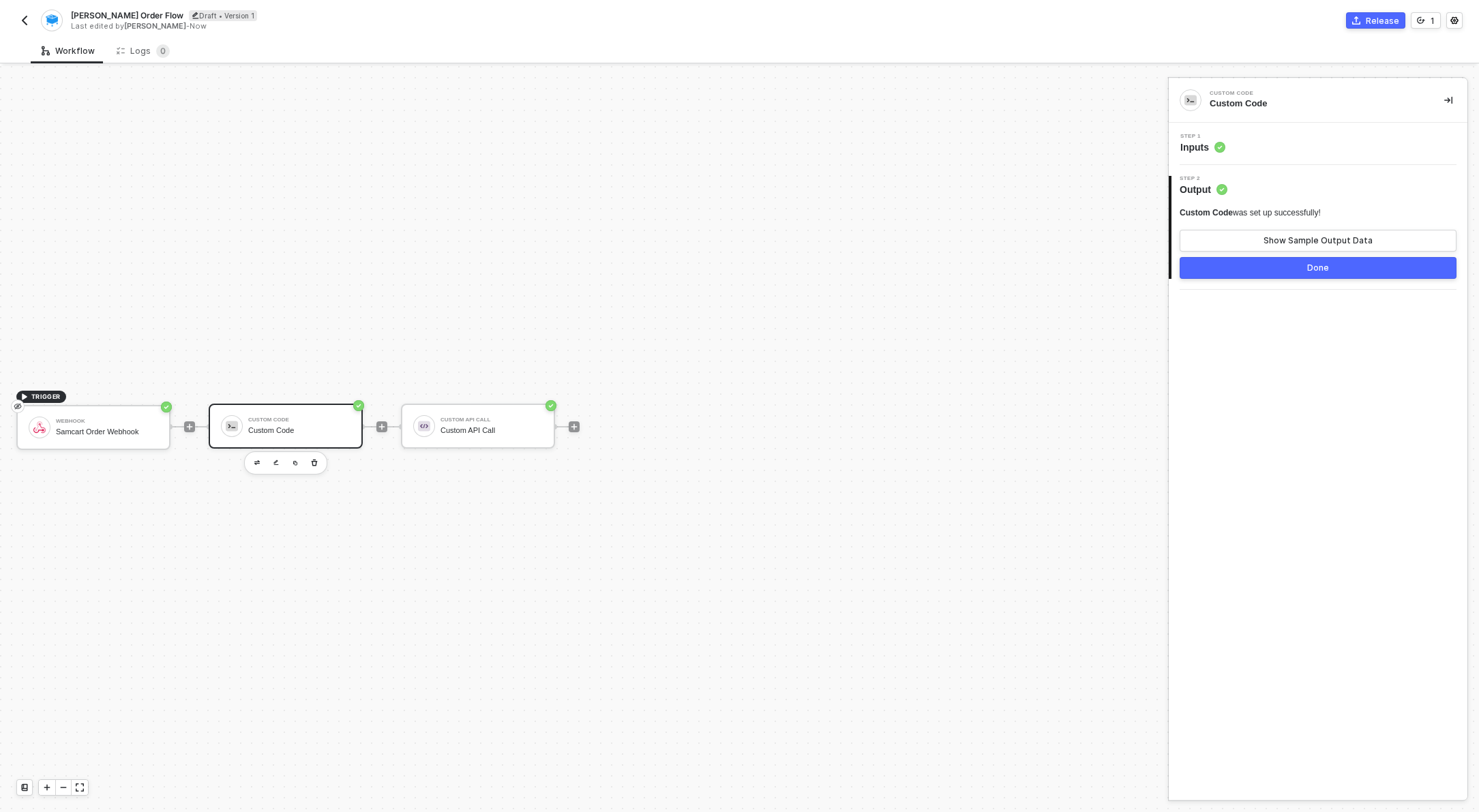
click at [1211, 146] on span "Inputs" at bounding box center [1202, 147] width 45 height 13
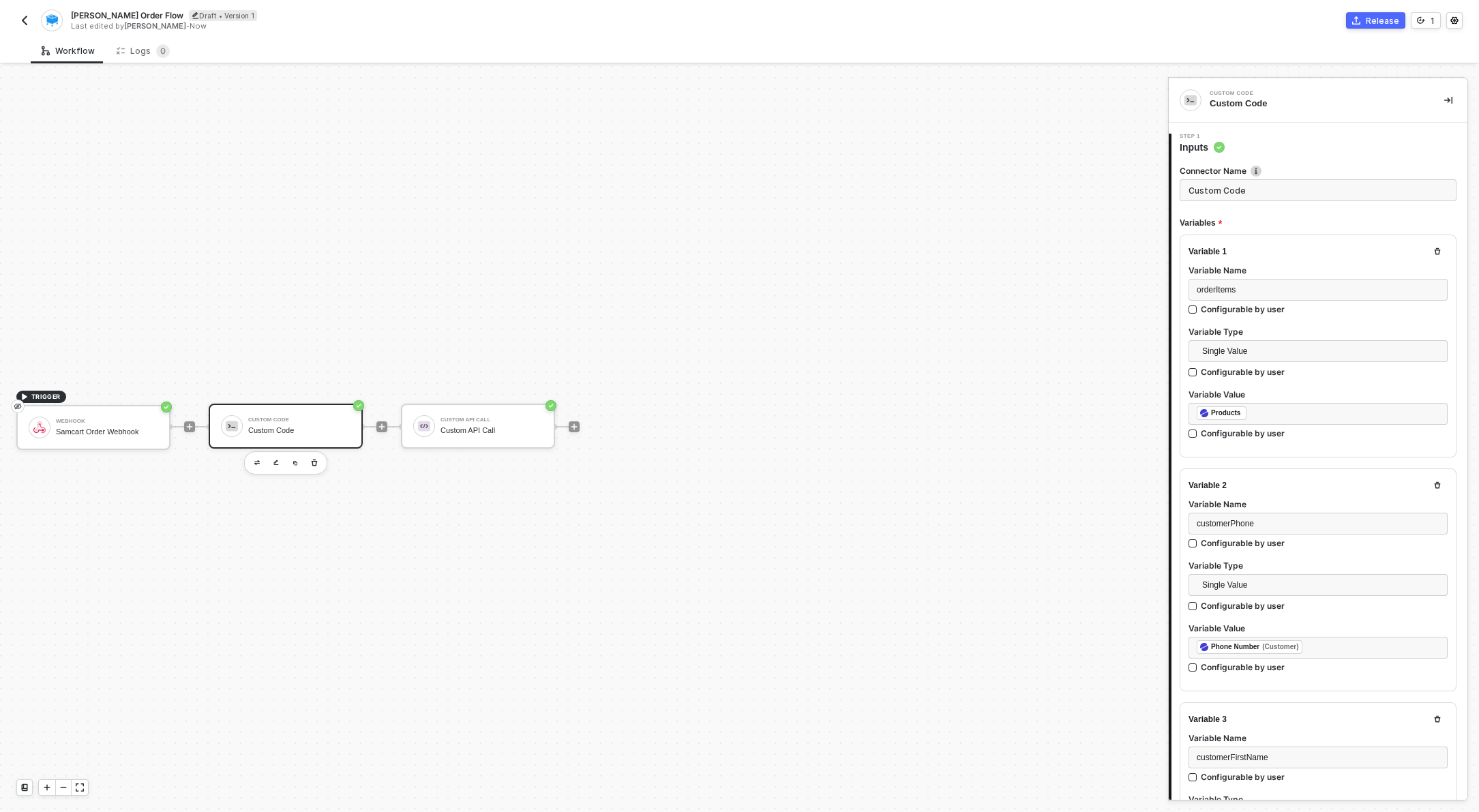
type textarea "/* You can access variables on the inputData object. ex: const myVariable = inp…"
drag, startPoint x: 1248, startPoint y: 295, endPoint x: 1163, endPoint y: 285, distance: 85.6
click at [1163, 285] on div "TRIGGER Webhook Samcart Order Webhook Custom Code Custom Code Custom API Call C…" at bounding box center [739, 439] width 1479 height 746
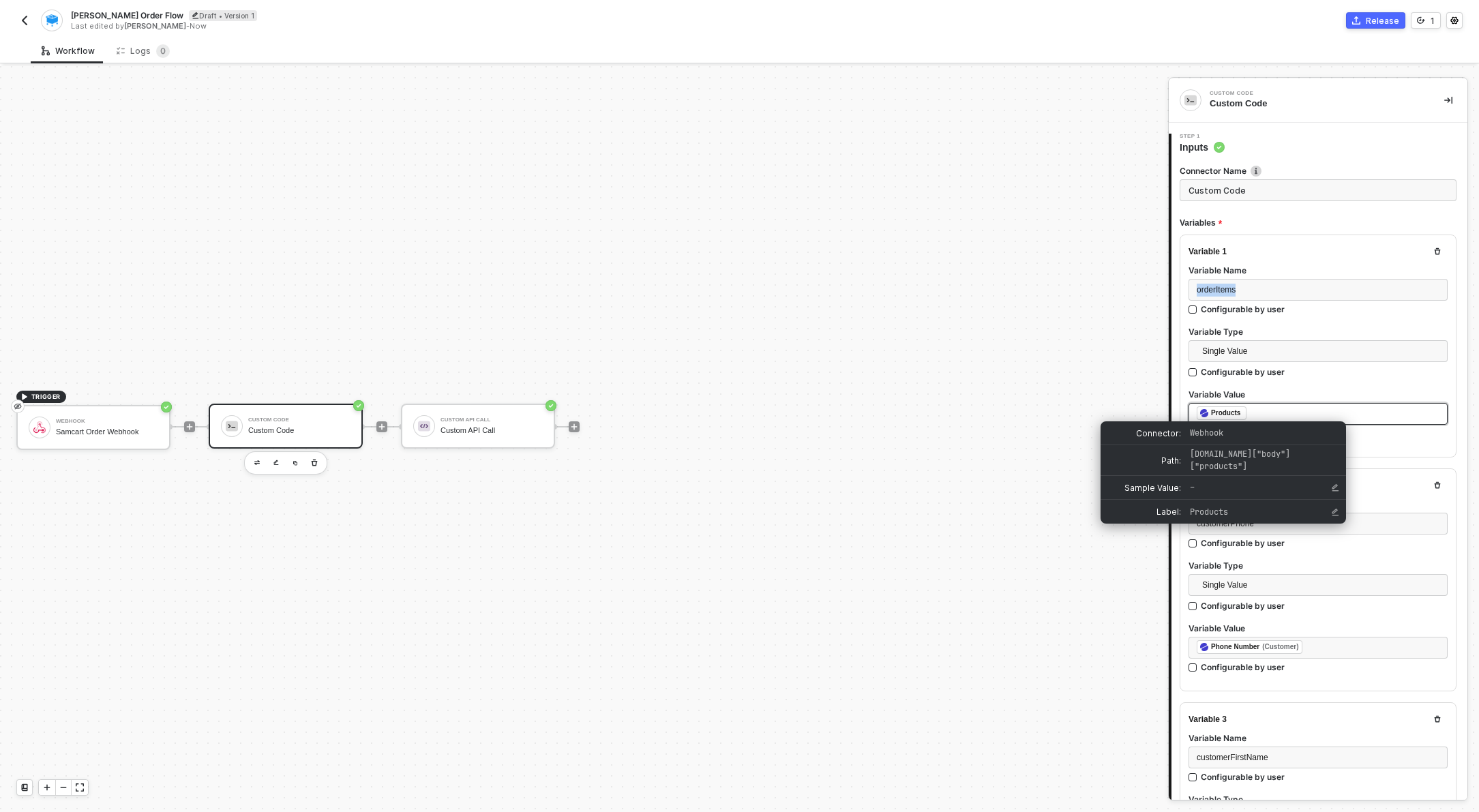
click at [1283, 416] on div "﻿ ﻿ Products ﻿" at bounding box center [1319, 414] width 243 height 15
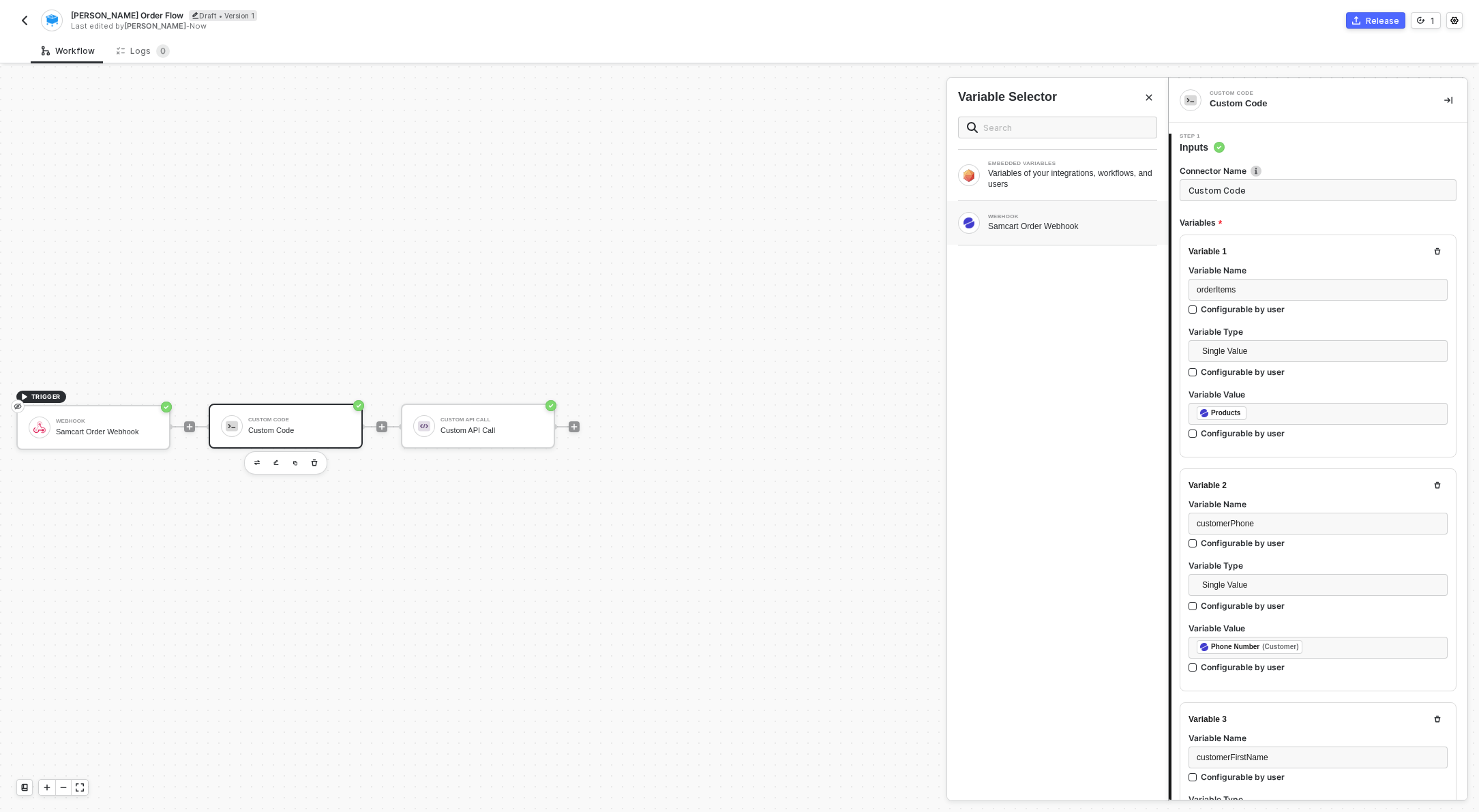
click at [1043, 236] on div "WEBHOOK Samcart Order Webhook" at bounding box center [1058, 223] width 221 height 44
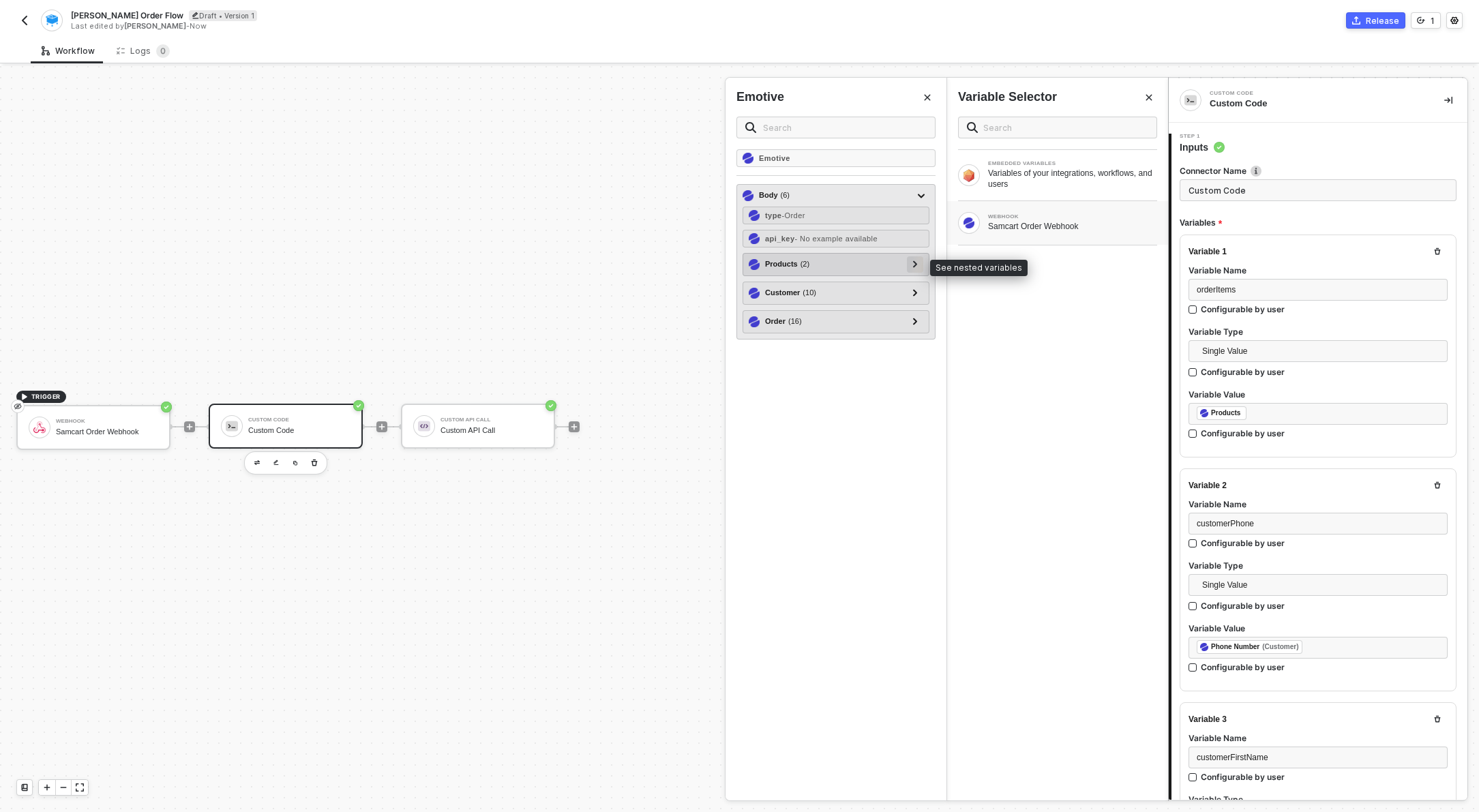
click at [919, 266] on div at bounding box center [915, 264] width 16 height 16
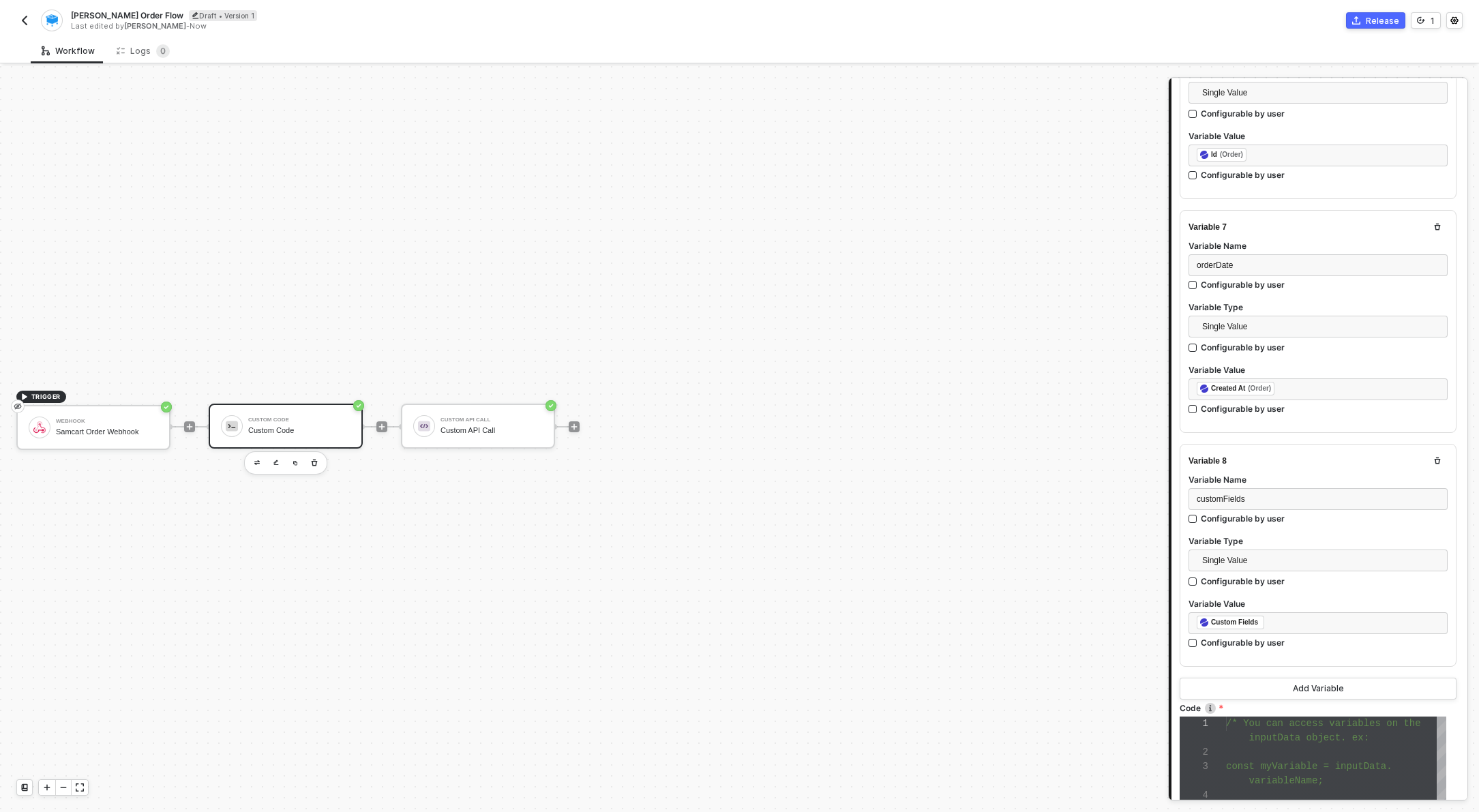
scroll to position [1456, 0]
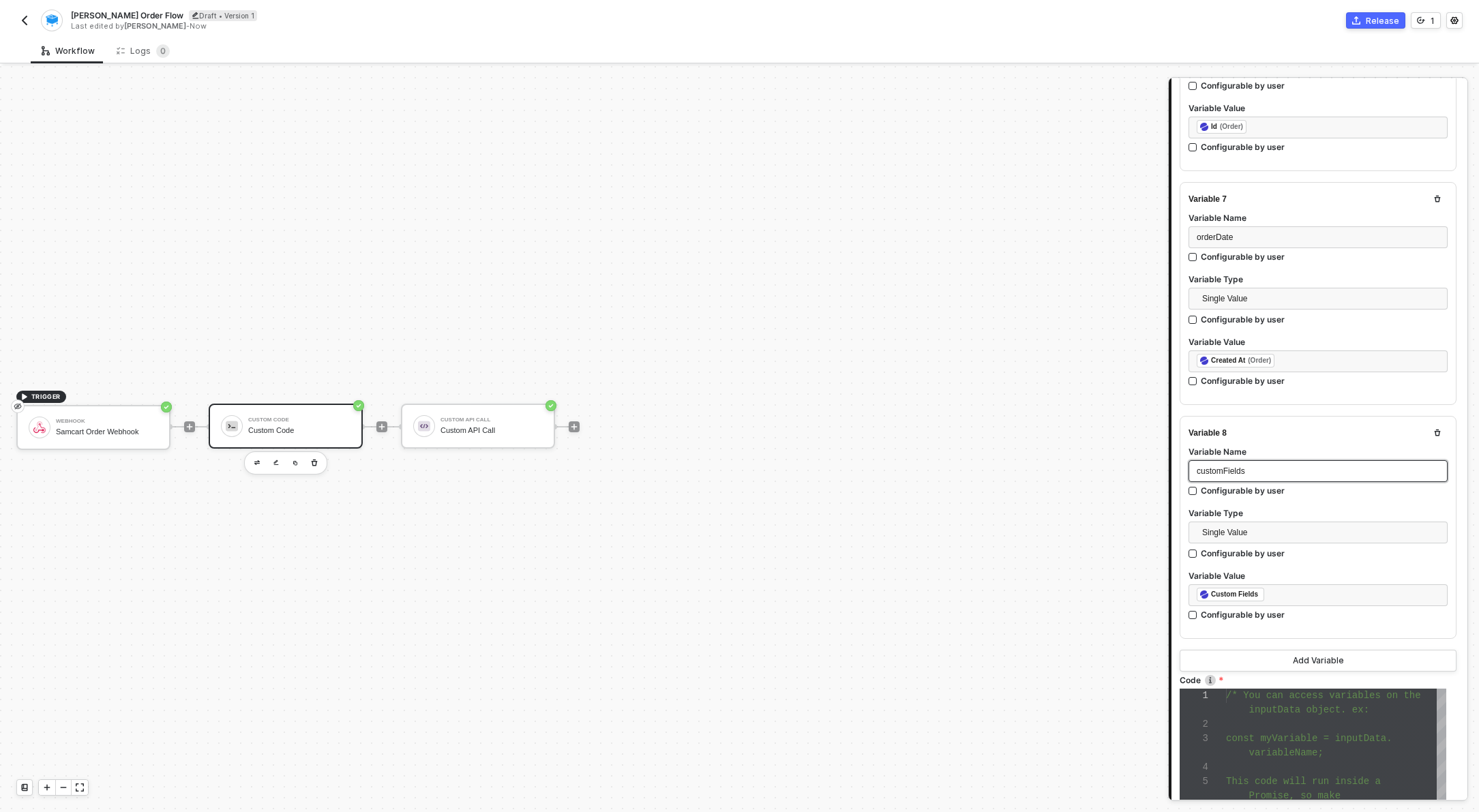
click at [1235, 467] on span "customFields" at bounding box center [1221, 471] width 48 height 9
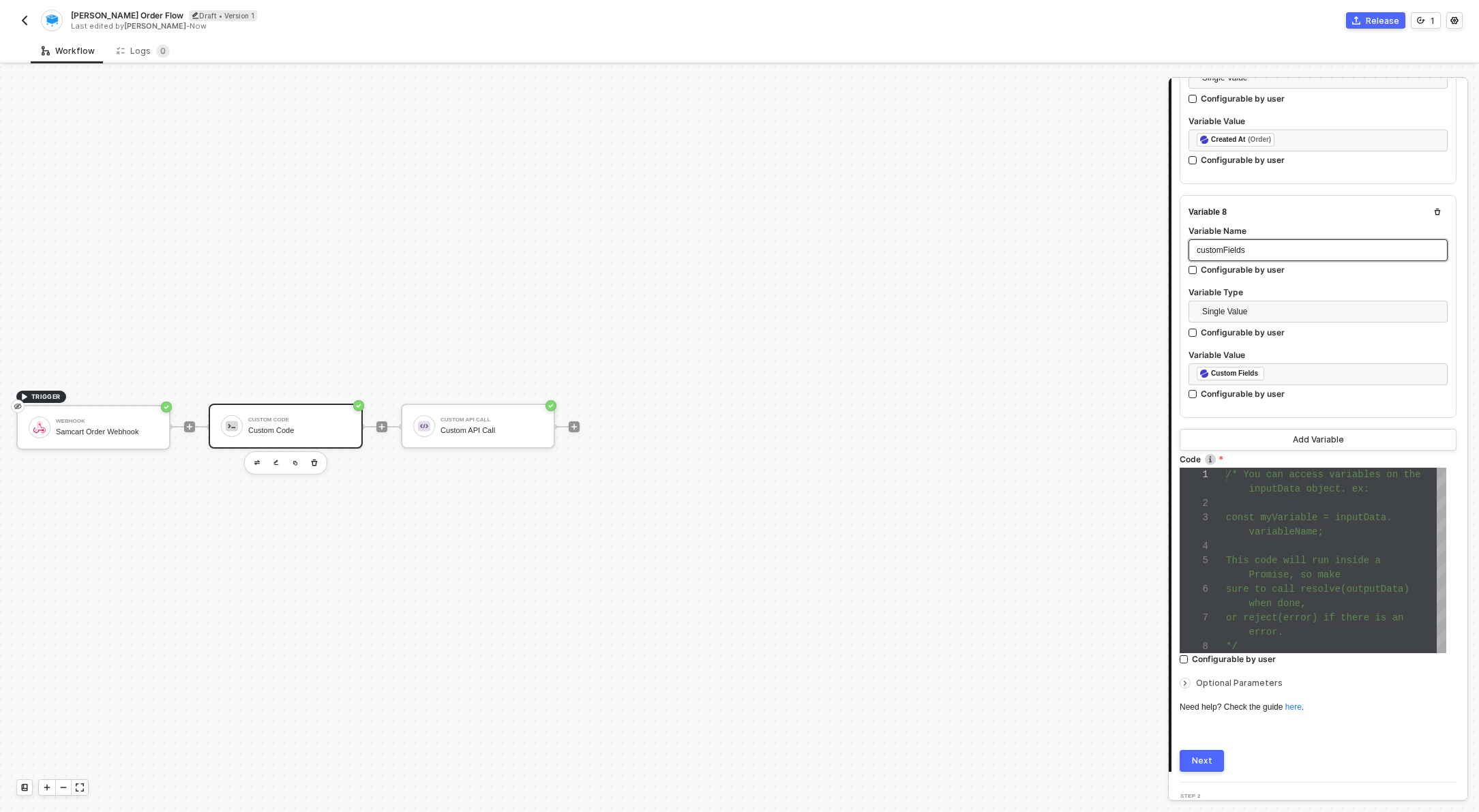
scroll to position [1697, 0]
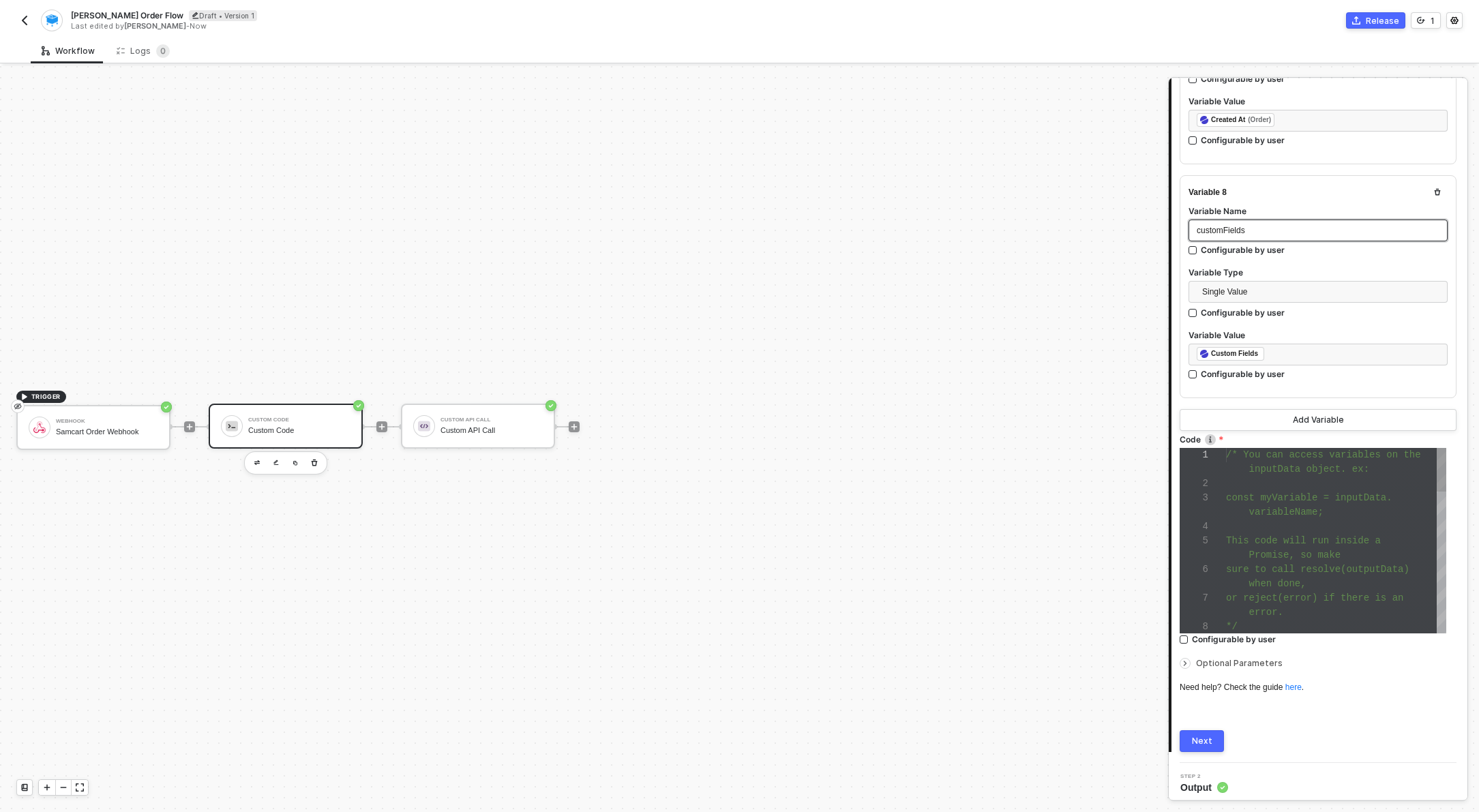
click at [1219, 482] on div "2" at bounding box center [1203, 483] width 46 height 14
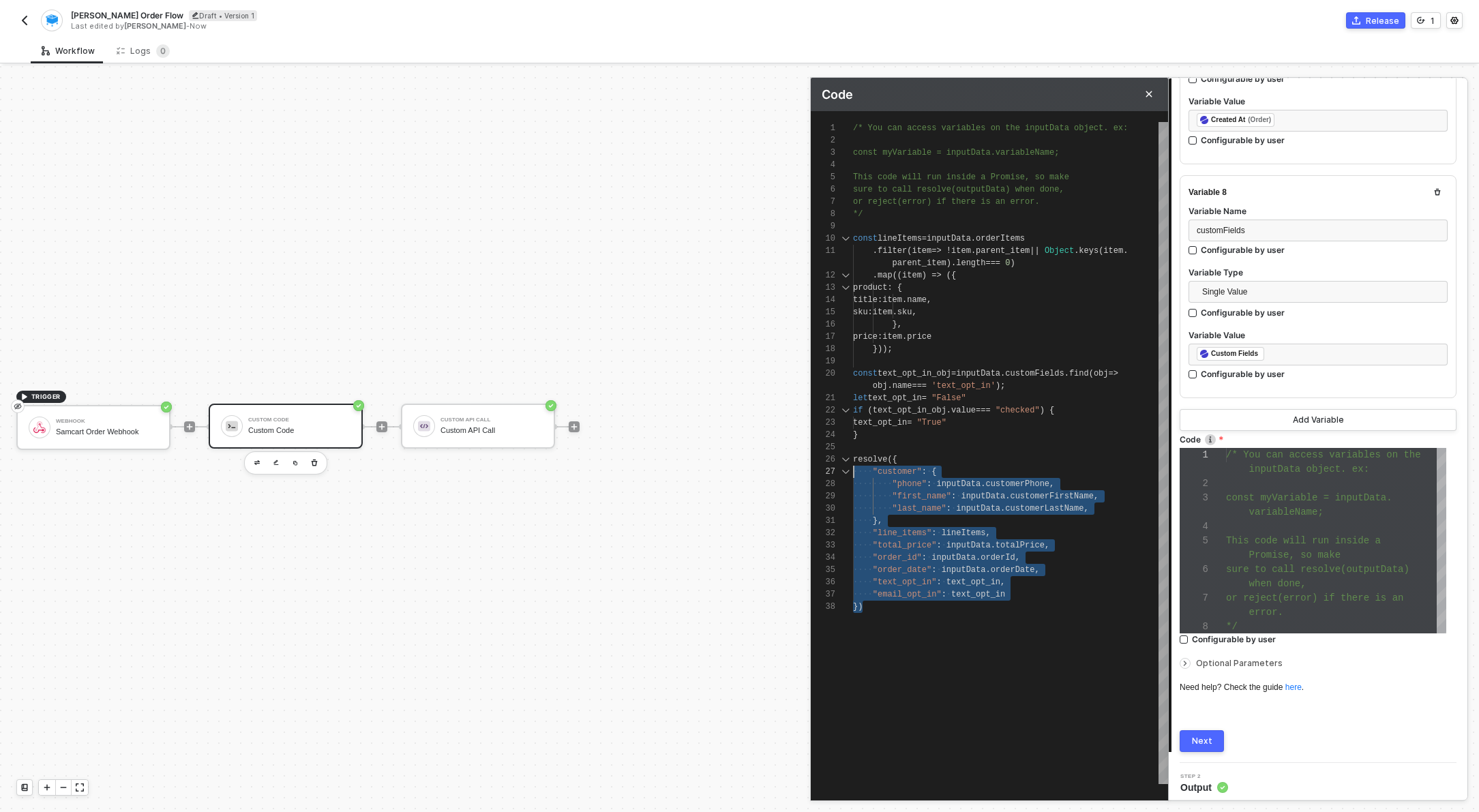
scroll to position [74, 0]
drag, startPoint x: 878, startPoint y: 614, endPoint x: 843, endPoint y: 452, distance: 165.7
click at [844, 452] on div "1 2 3 4 5 6 7 8 9 10 11 12 13 14 15 16 17 18 19 20 21 22 23 24 25 26 27 28 29 3…" at bounding box center [989, 453] width 358 height 662
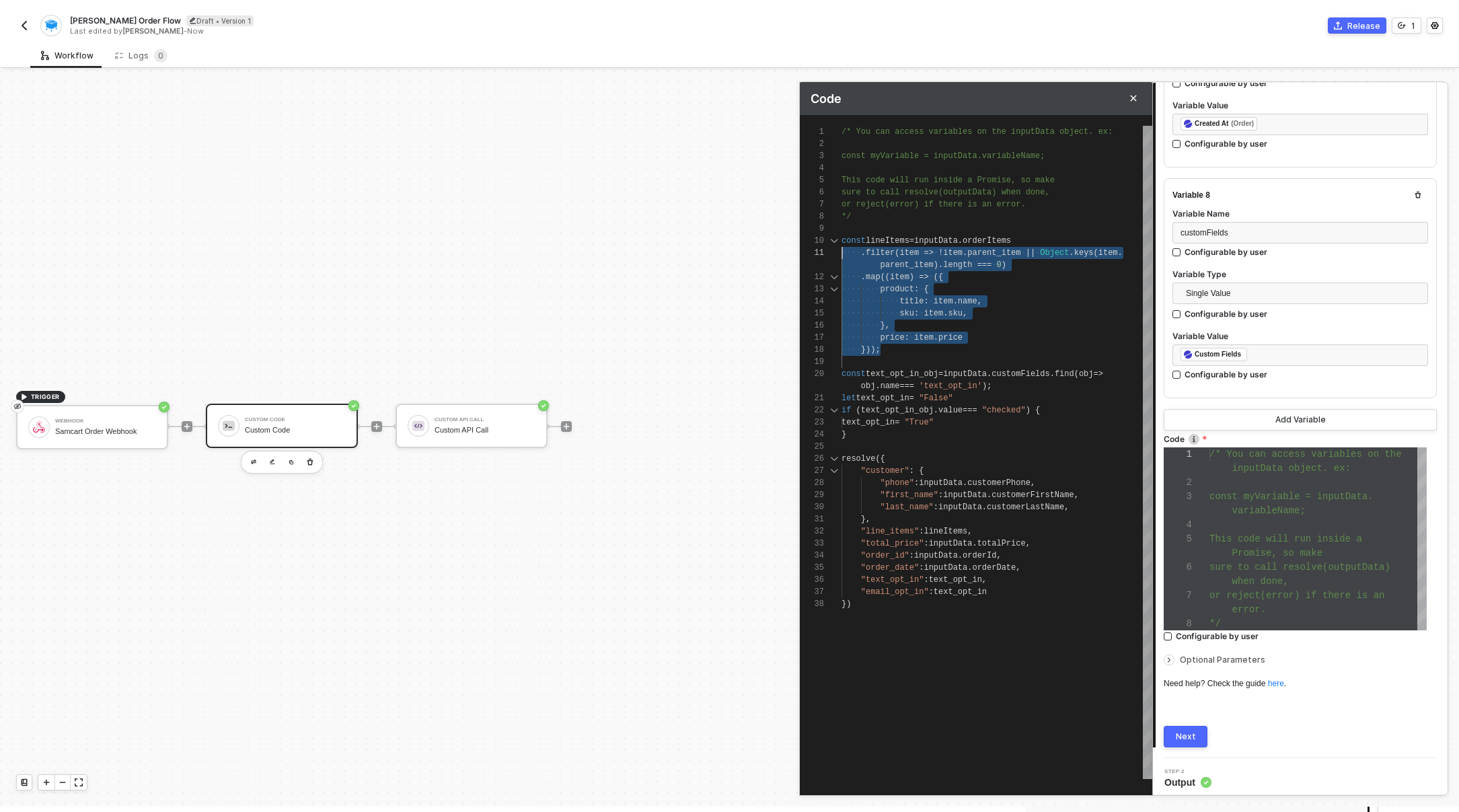
scroll to position [109, 0]
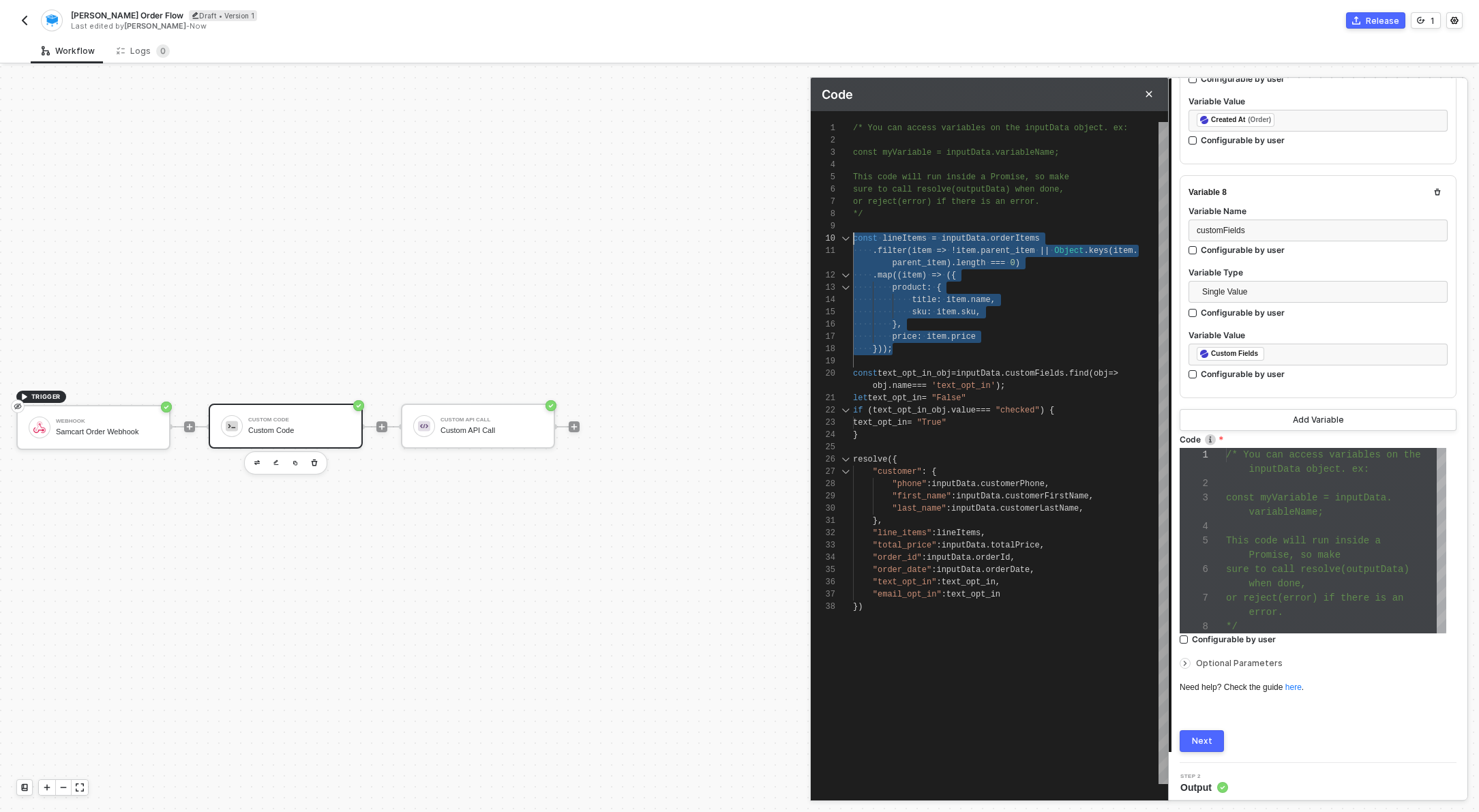
drag, startPoint x: 906, startPoint y: 351, endPoint x: 842, endPoint y: 230, distance: 136.9
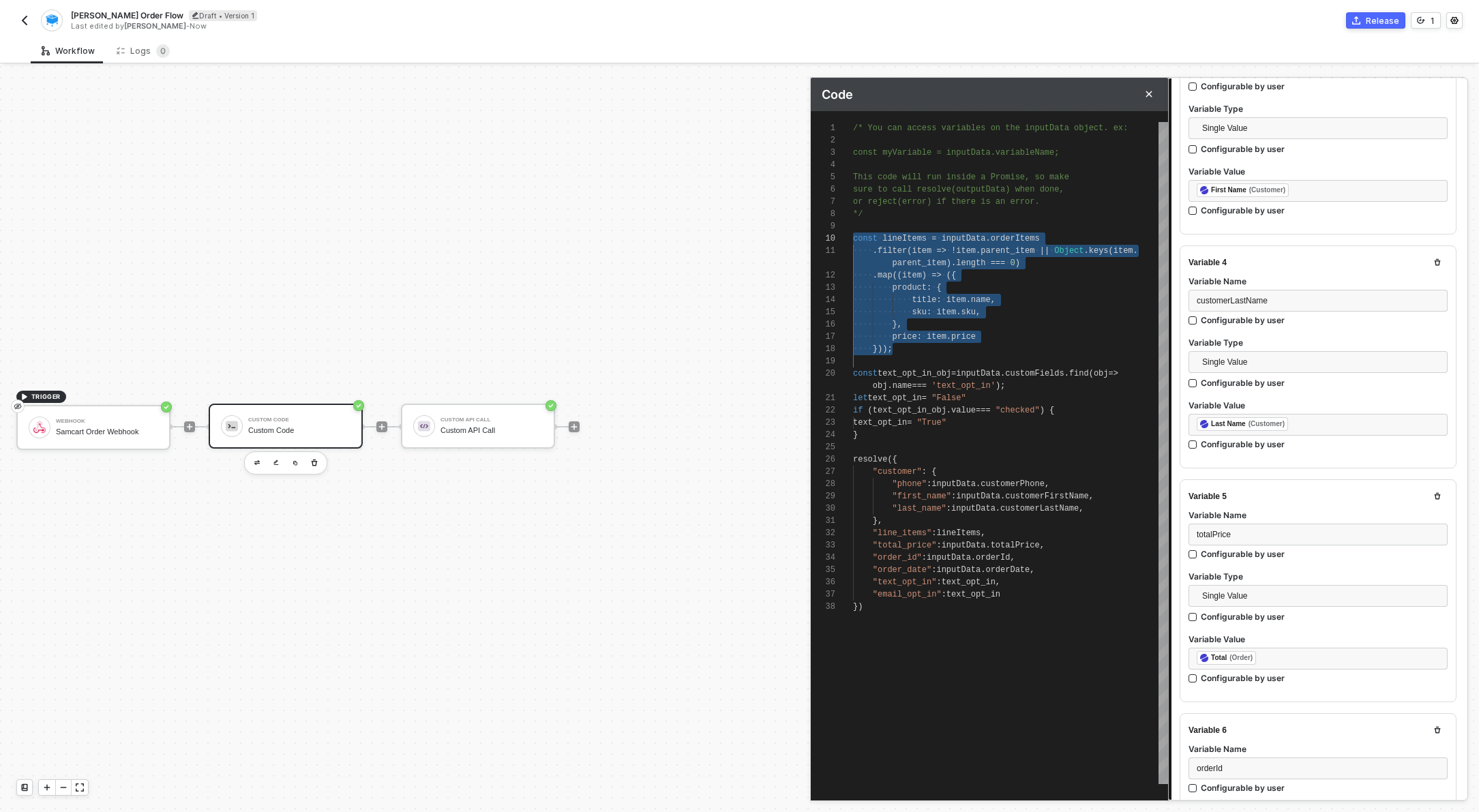
scroll to position [726, 0]
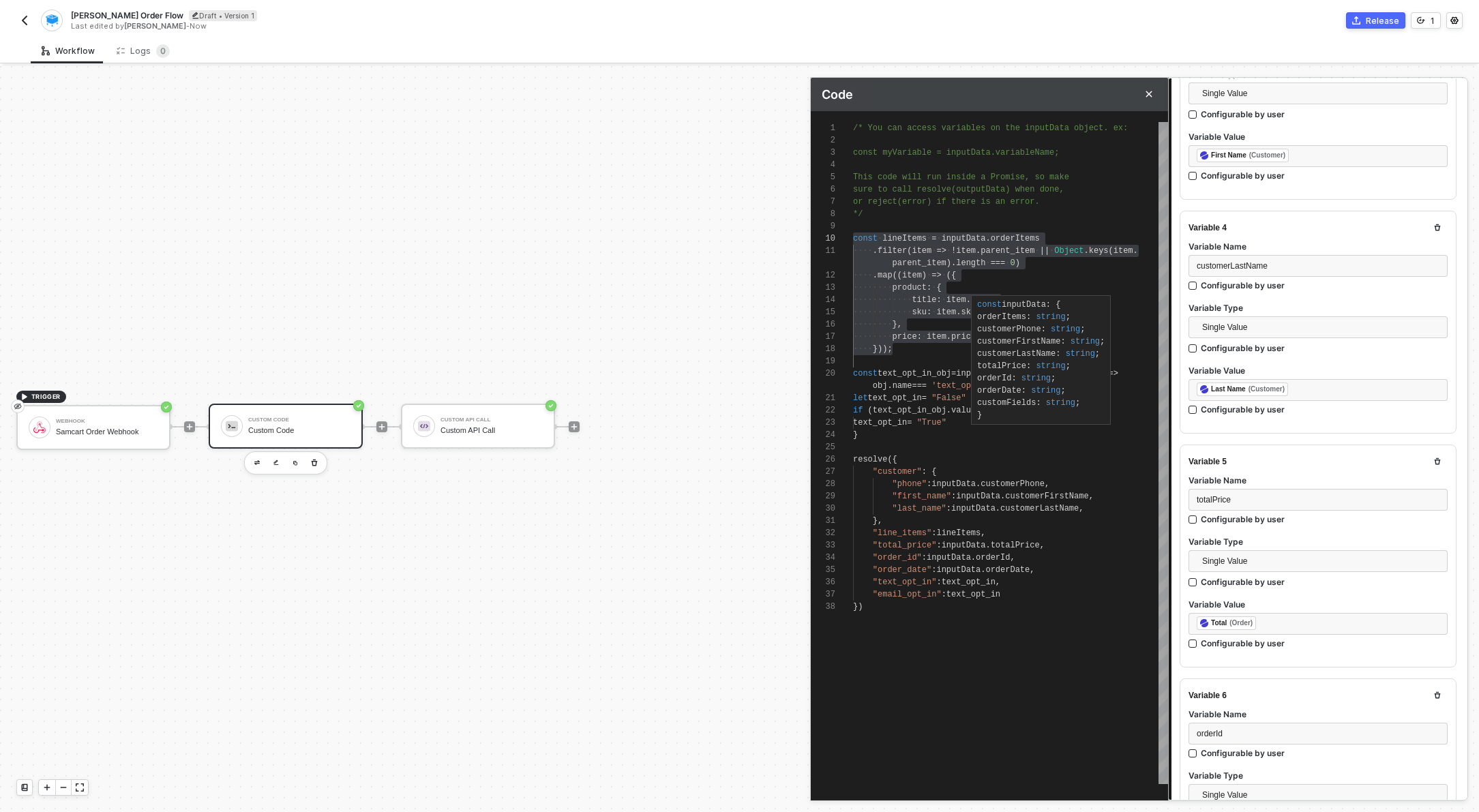
click at [1018, 370] on div "const inputData : { orderItems : string ; customerPhone : string ; customerFirs…" at bounding box center [1041, 360] width 127 height 122
click at [948, 367] on div "const text_opt_in_obj = inputData . customFields . find ( obj =>" at bounding box center [1010, 373] width 315 height 12
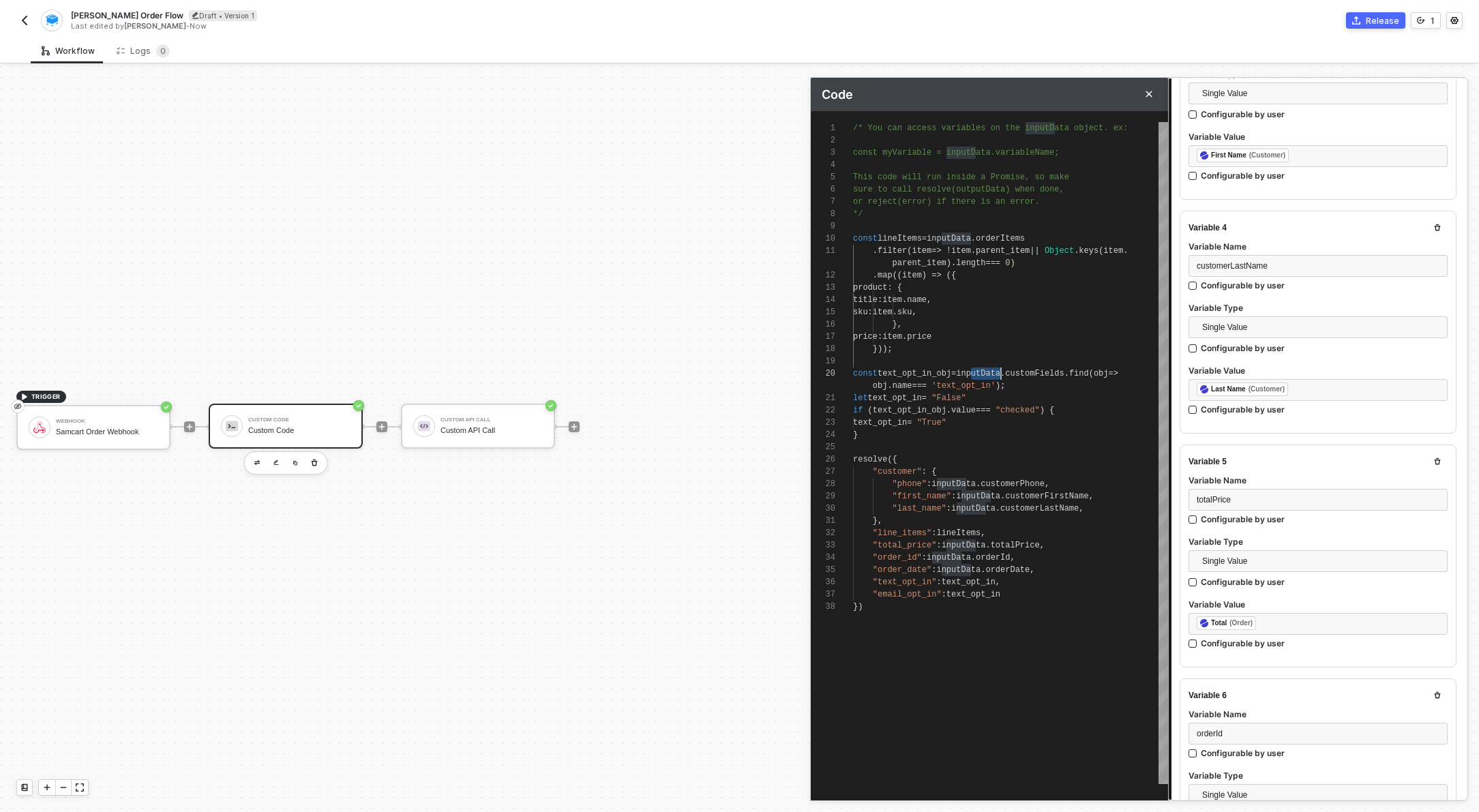
scroll to position [0, 162]
drag, startPoint x: 970, startPoint y: 373, endPoint x: 1015, endPoint y: 373, distance: 45.0
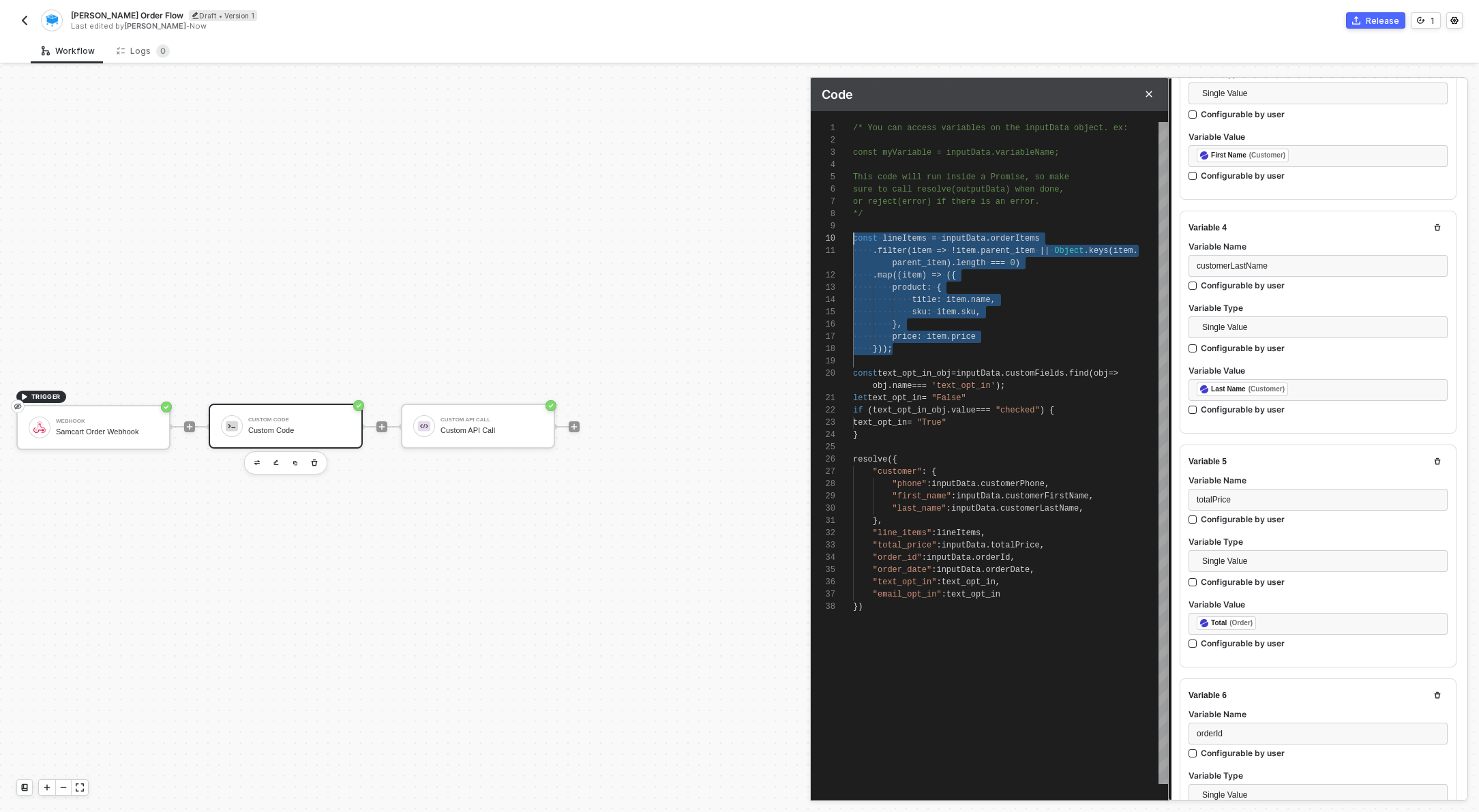
scroll to position [110, 0]
drag, startPoint x: 904, startPoint y: 352, endPoint x: 843, endPoint y: 231, distance: 135.5
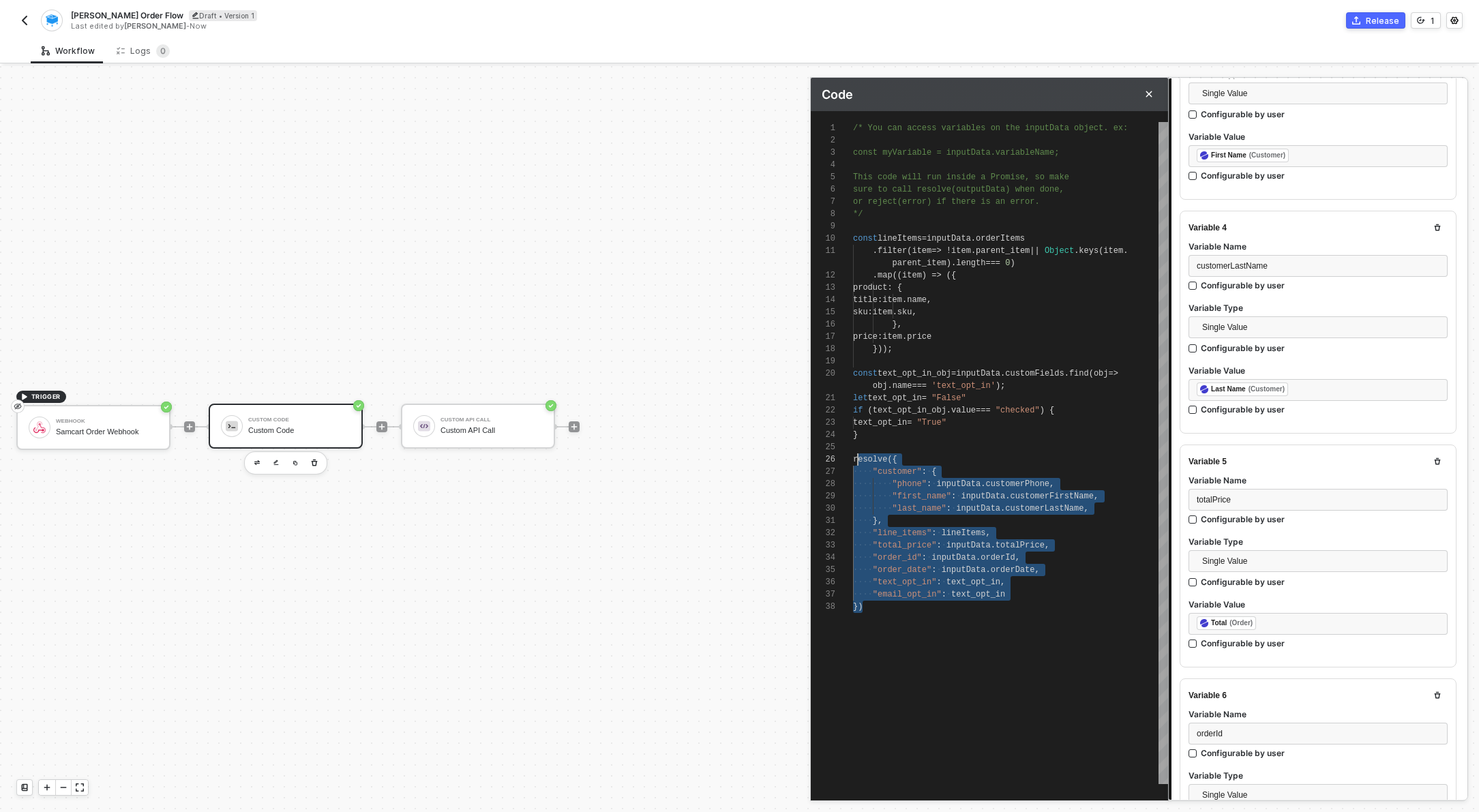
scroll to position [74, 0]
drag, startPoint x: 988, startPoint y: 637, endPoint x: 855, endPoint y: 459, distance: 222.2
click at [855, 457] on div "/* You can access variables on the inputData objec t. ex: const myVariable = in…" at bounding box center [1010, 453] width 315 height 662
type textarea "const text_opt_in_obj = inputData.customFields.find(obj => obj.name === 'text_o…"
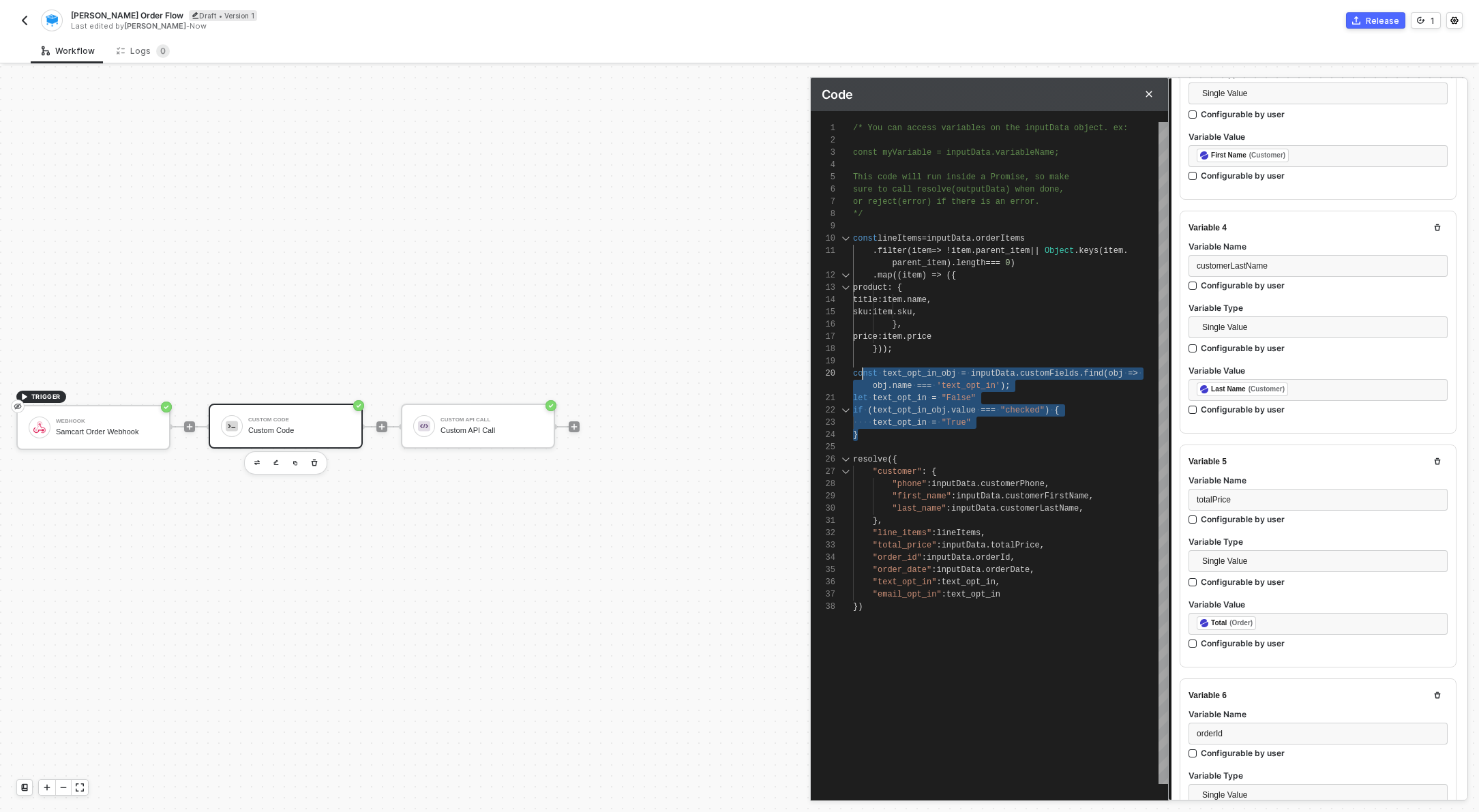
scroll to position [0, 0]
drag, startPoint x: 892, startPoint y: 436, endPoint x: 848, endPoint y: 364, distance: 84.4
click at [1063, 376] on span "customFields" at bounding box center [1049, 374] width 59 height 9
click at [898, 396] on span "text_opt_in" at bounding box center [895, 398] width 54 height 9
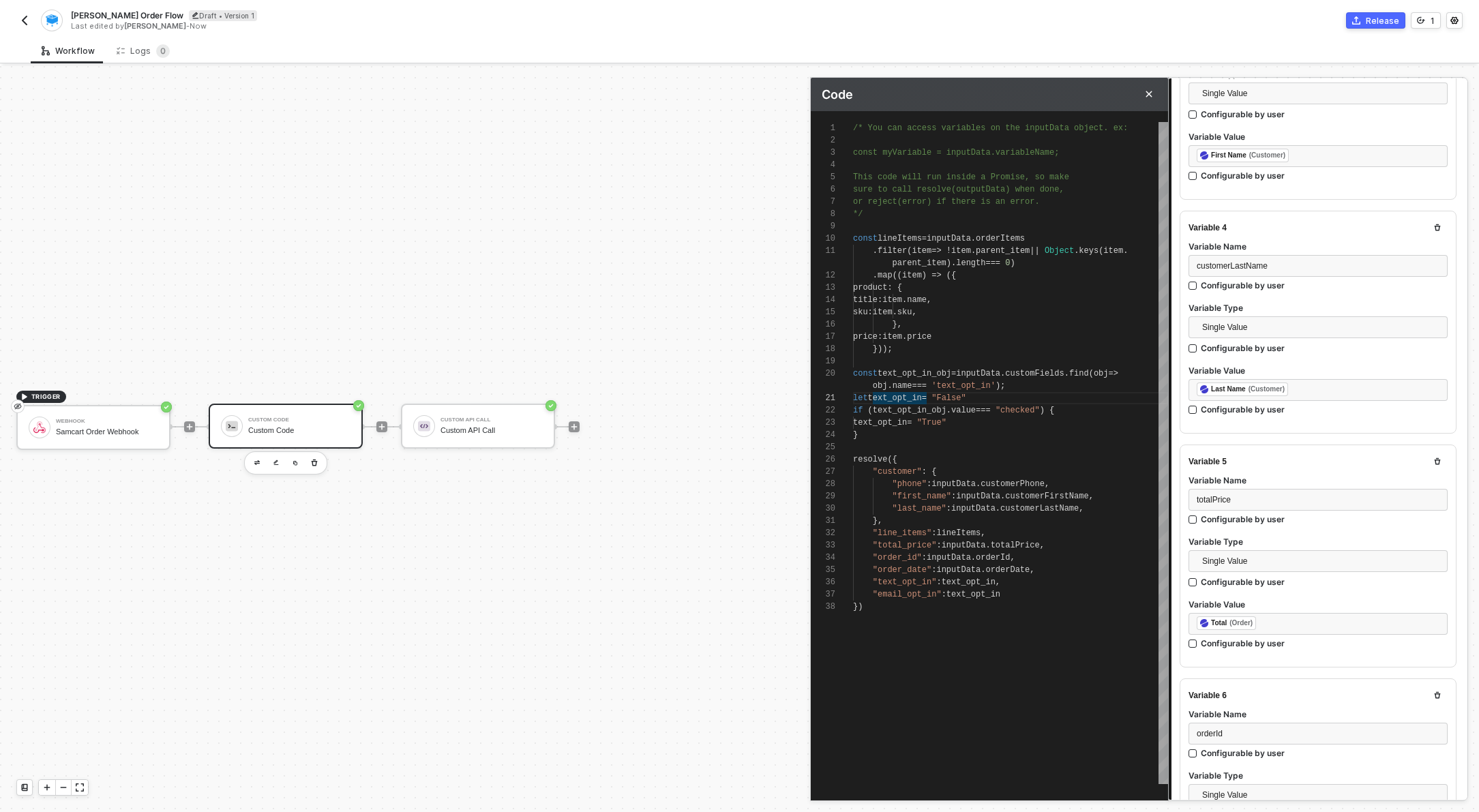
click at [974, 386] on span "'text_opt_in'" at bounding box center [964, 386] width 65 height 9
click at [897, 399] on div "1 2 3 4 5 6 7 8 9 10 11 12 13 14 15 16 17 18 19 20 21 22 23 24 25 26 27 28 29 3…" at bounding box center [989, 453] width 358 height 662
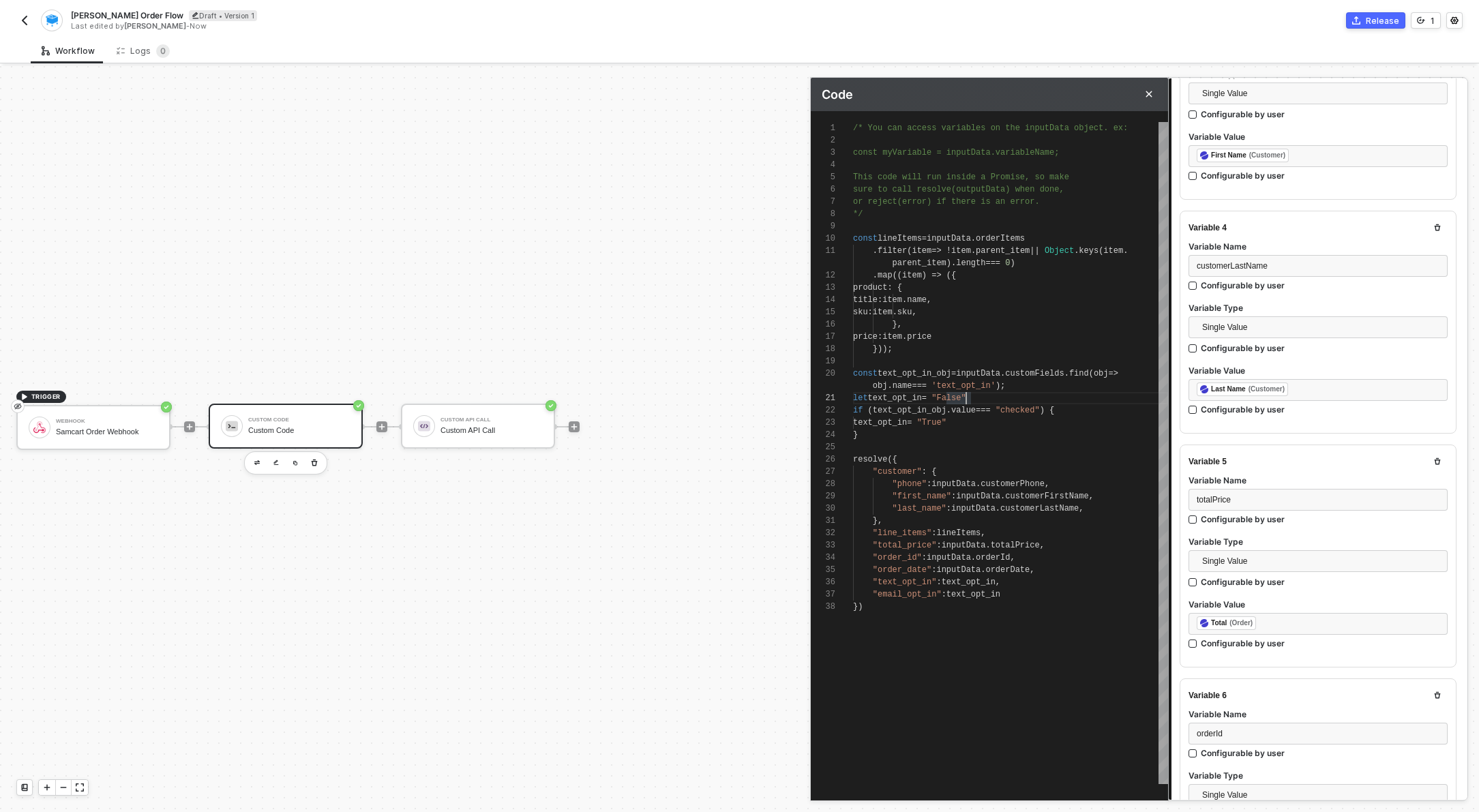
click at [894, 410] on span "text_opt_in_obj" at bounding box center [910, 411] width 74 height 9
click at [1040, 414] on div at bounding box center [1040, 410] width 1 height 12
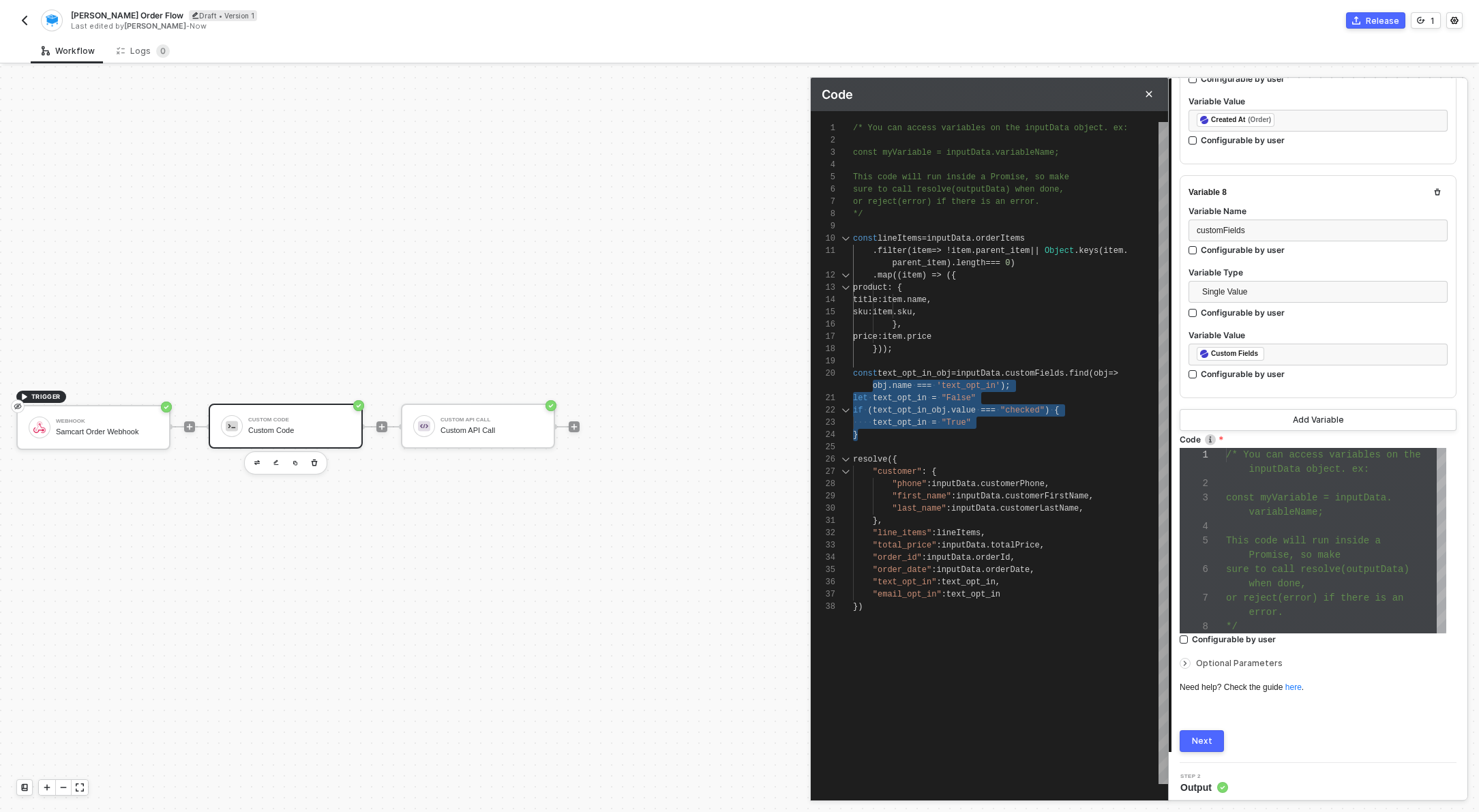
scroll to position [0, 0]
drag, startPoint x: 878, startPoint y: 438, endPoint x: 843, endPoint y: 367, distance: 79.2
drag, startPoint x: 1026, startPoint y: 390, endPoint x: 848, endPoint y: 372, distance: 178.9
click at [858, 371] on div "1 2 3 4 5 6 7 8 9 10 11 12 13 14 15 16 17 18 19 20 21 22 23 24 25 26 27 28 29 3…" at bounding box center [989, 453] width 358 height 662
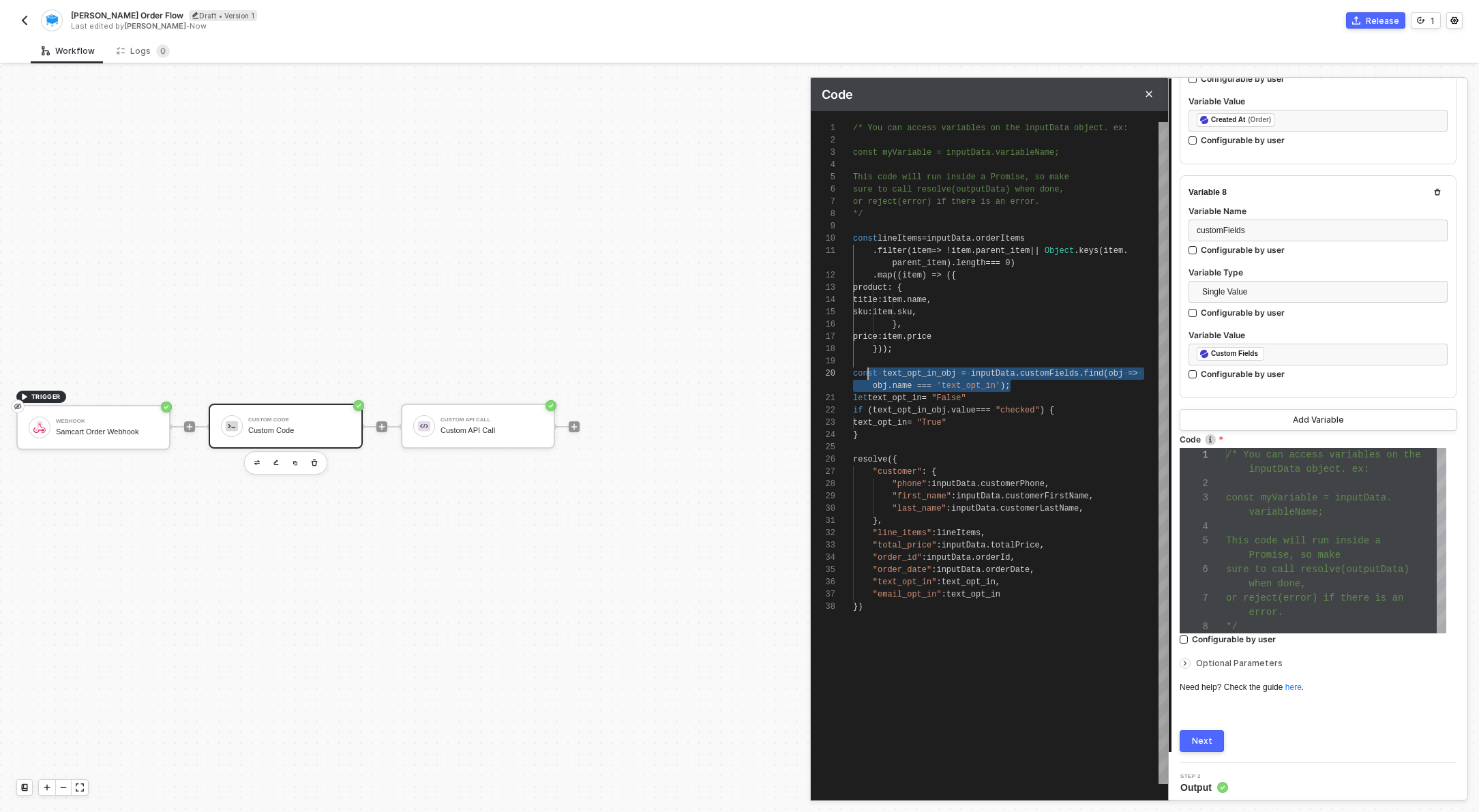
scroll to position [0, 15]
drag, startPoint x: 1015, startPoint y: 387, endPoint x: 869, endPoint y: 370, distance: 147.0
click at [1202, 736] on div "Next" at bounding box center [1203, 742] width 21 height 11
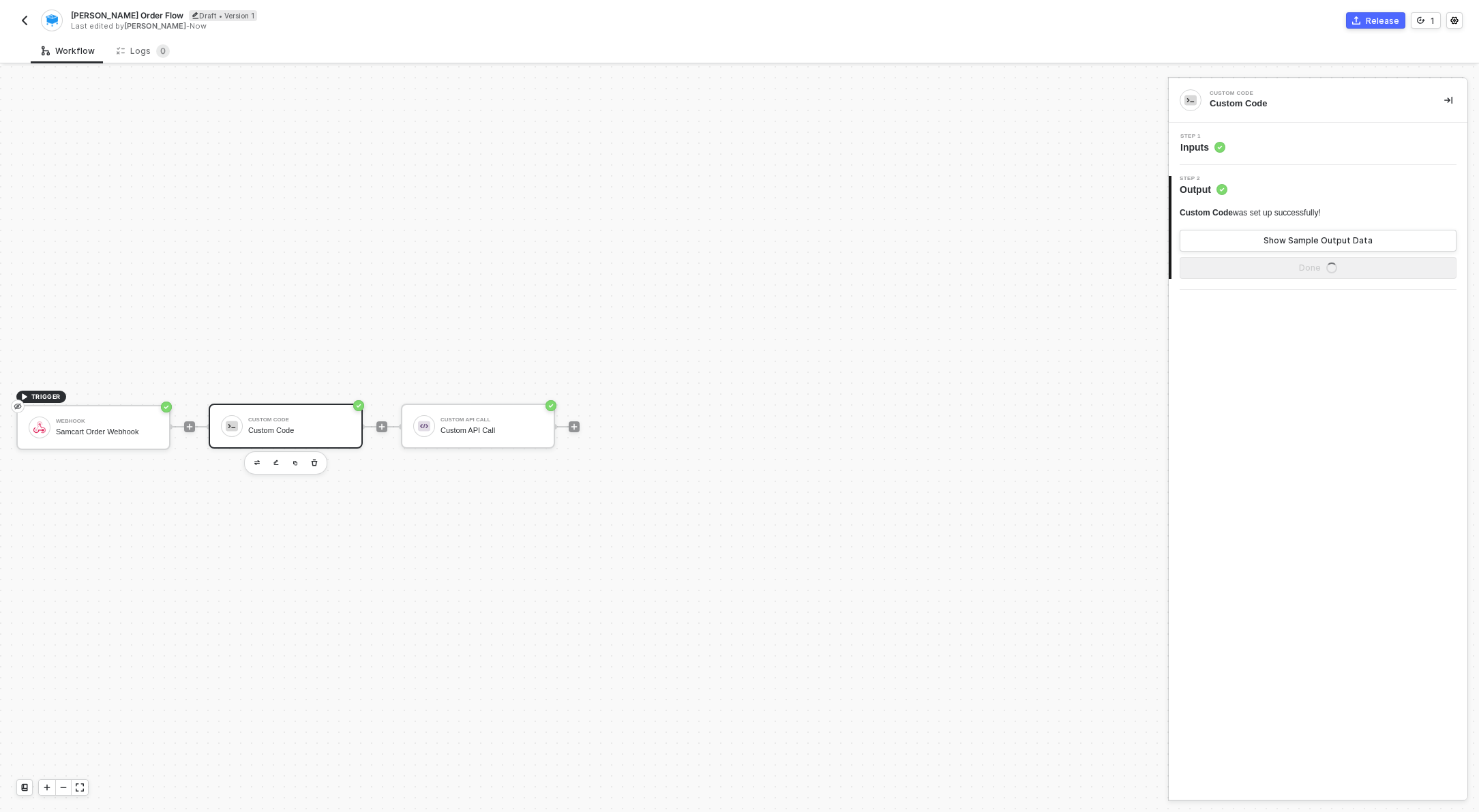
scroll to position [0, 0]
click at [1304, 238] on div "Show Sample Output Data" at bounding box center [1318, 241] width 109 height 11
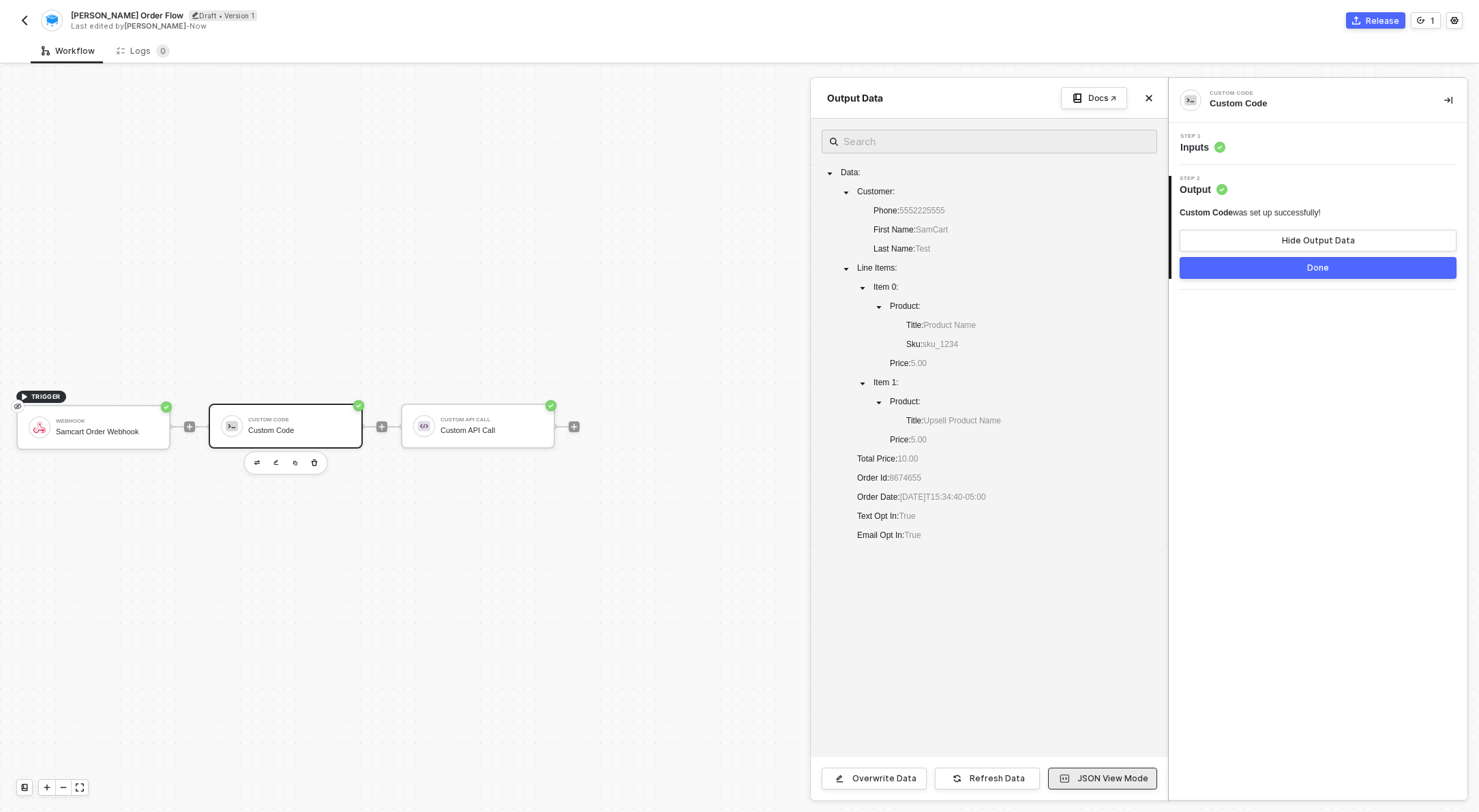
click at [1125, 786] on button "JSON View Mode" at bounding box center [1102, 778] width 109 height 22
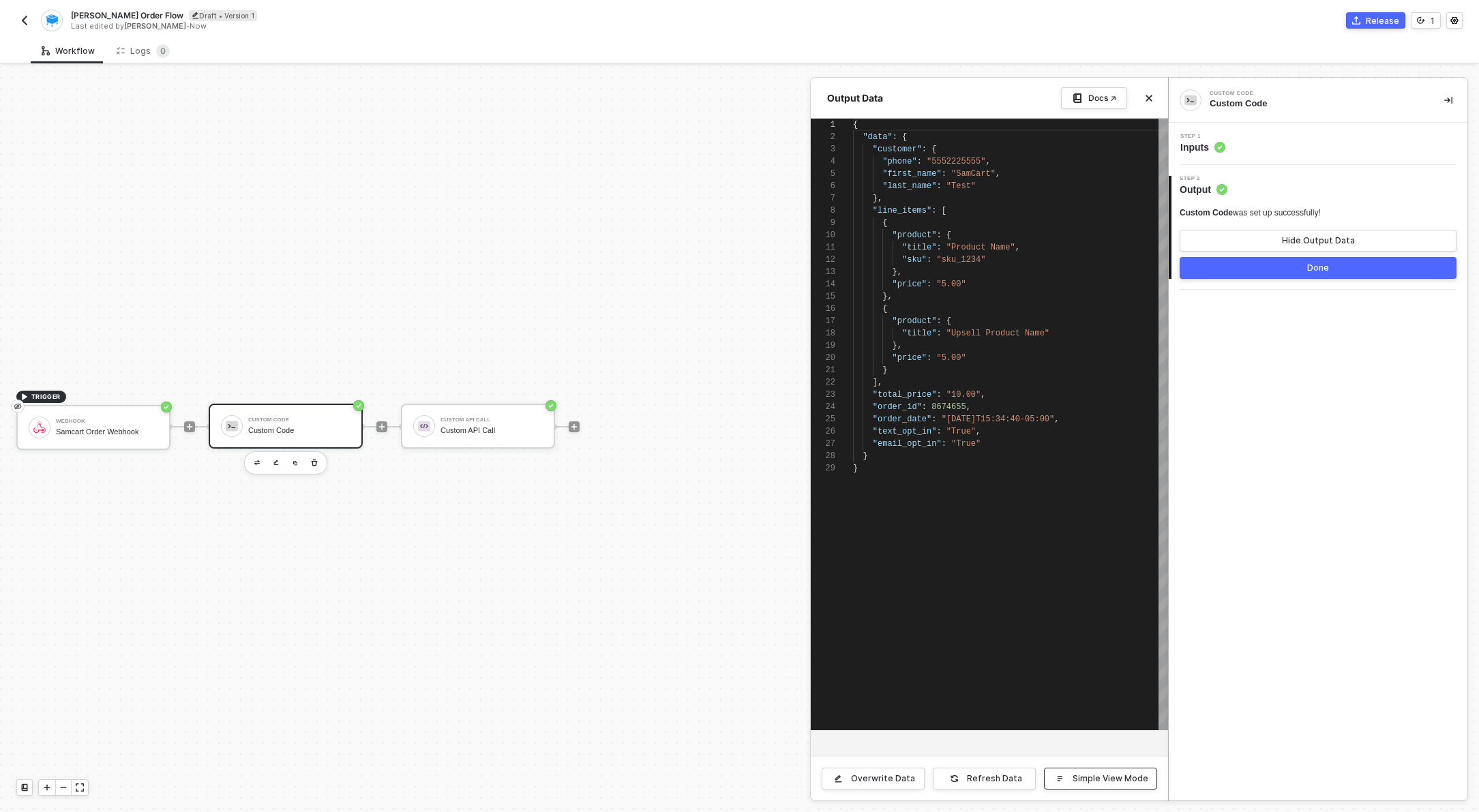
scroll to position [122, 0]
drag, startPoint x: 853, startPoint y: 127, endPoint x: 974, endPoint y: 401, distance: 299.5
click at [979, 377] on div "1 2 3 4 5 6 7 8 9 10 11 12 13 14 15 16 17 18 19 20 21 22 23 24 25 26 27 28 29 {…" at bounding box center [989, 424] width 358 height 612
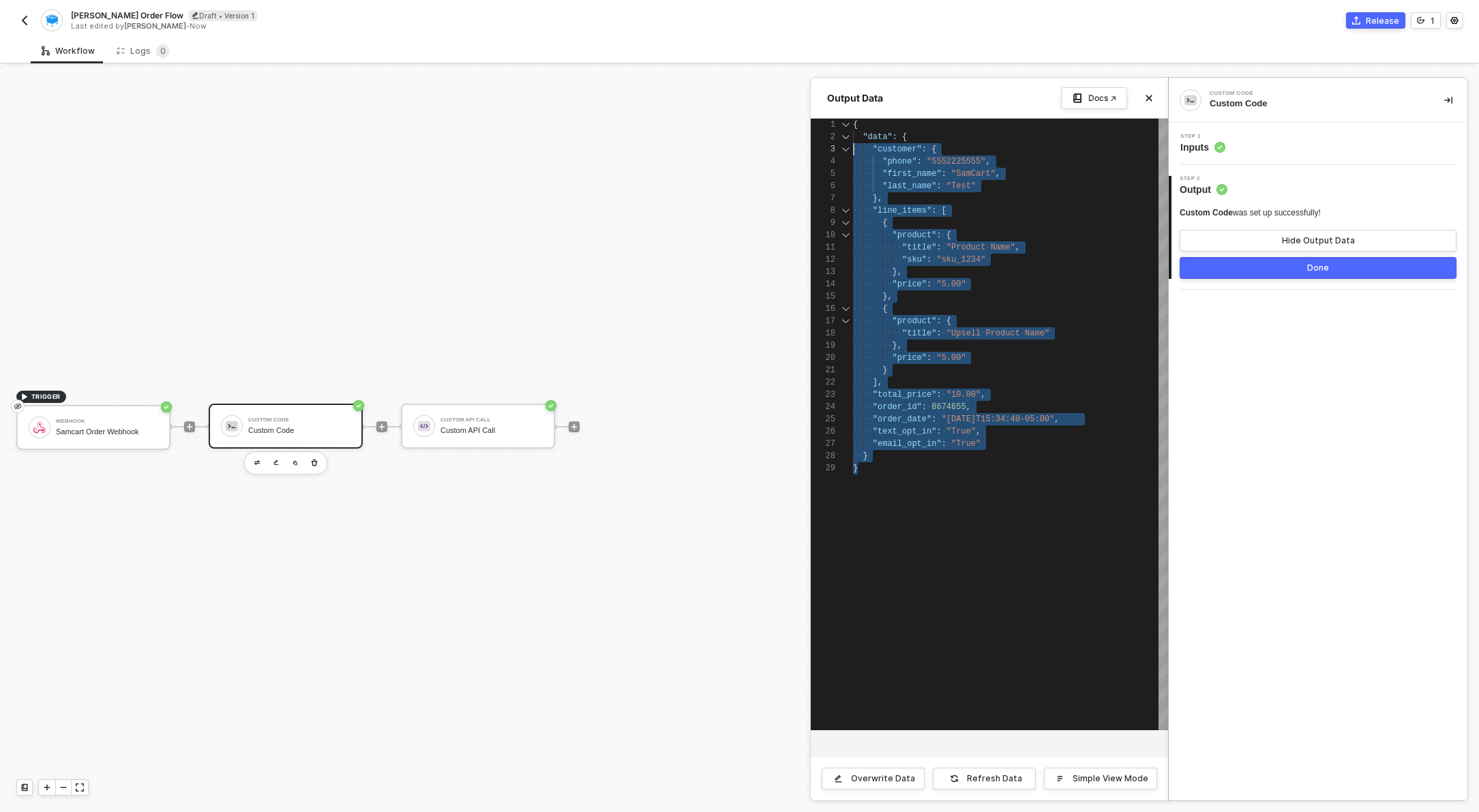
scroll to position [12, 0]
drag, startPoint x: 920, startPoint y: 467, endPoint x: 811, endPoint y: 103, distance: 380.0
drag, startPoint x: 902, startPoint y: 137, endPoint x: 988, endPoint y: 451, distance: 325.6
type textarea "} ], "total_price": "10.00", "order_id": 8674655, "order_date": "2021-04-27T15:…"
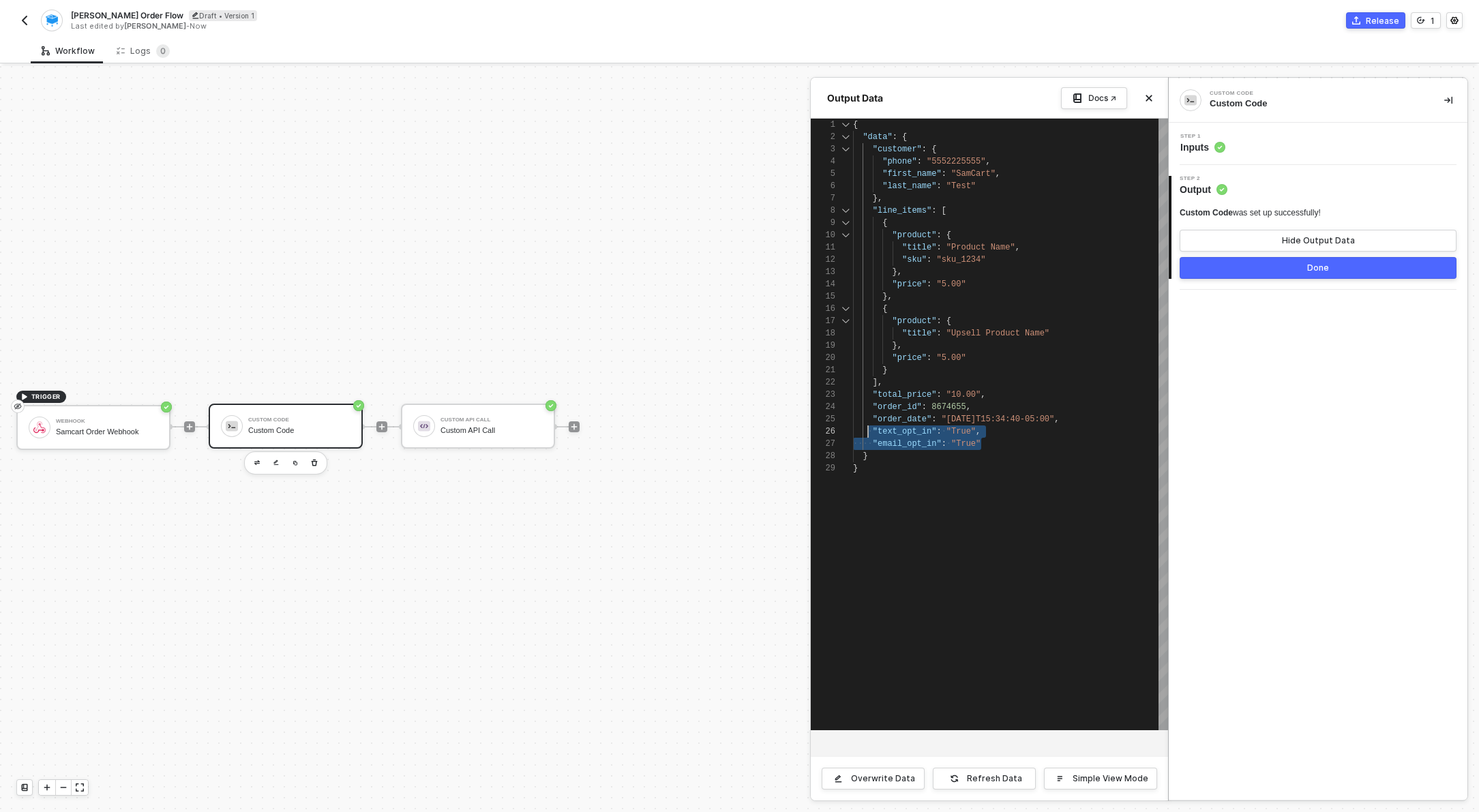
scroll to position [62, 0]
drag, startPoint x: 1011, startPoint y: 440, endPoint x: 843, endPoint y: 434, distance: 168.1
click at [482, 433] on div at bounding box center [739, 439] width 1479 height 746
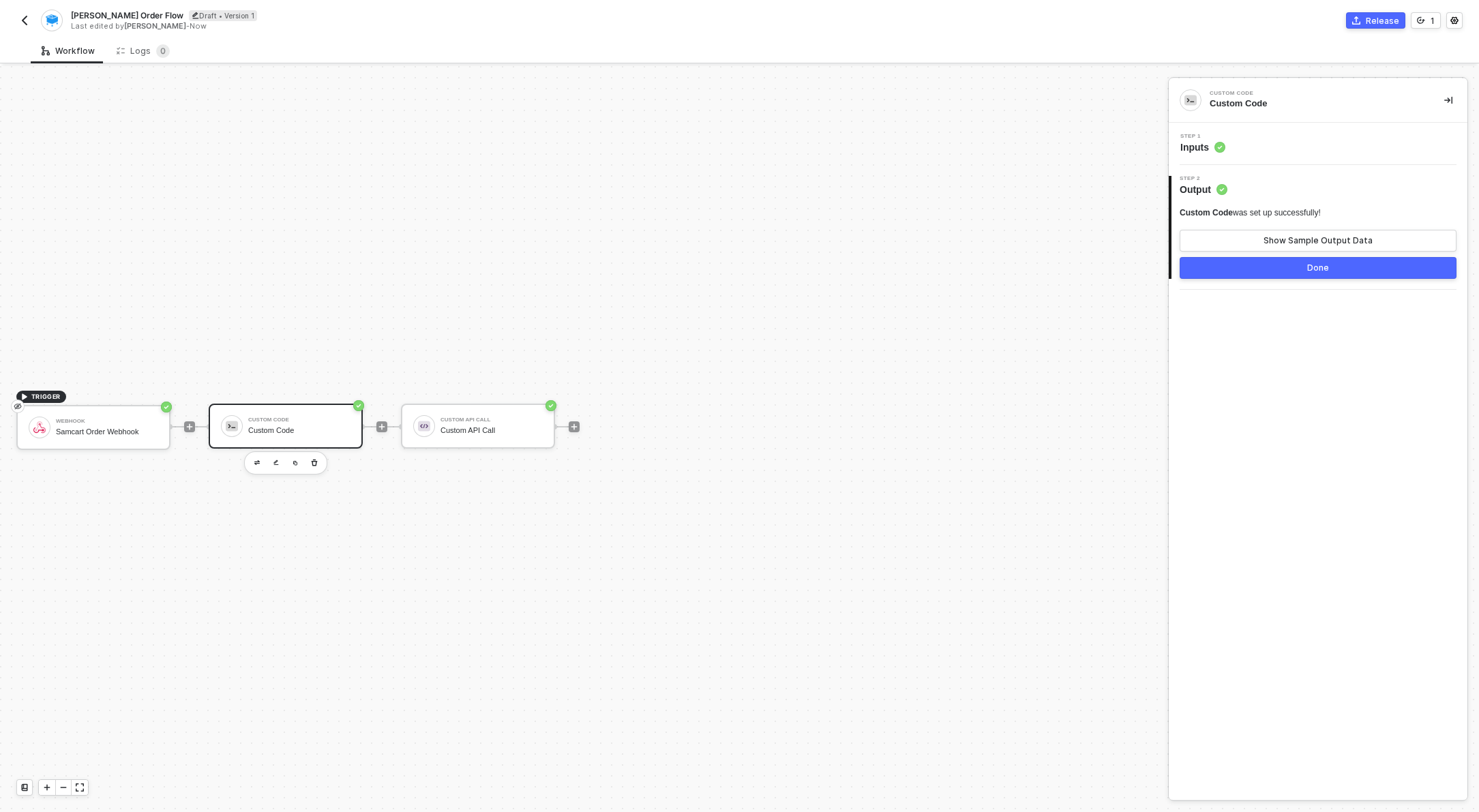
click at [482, 433] on div "Custom API Call" at bounding box center [491, 430] width 102 height 9
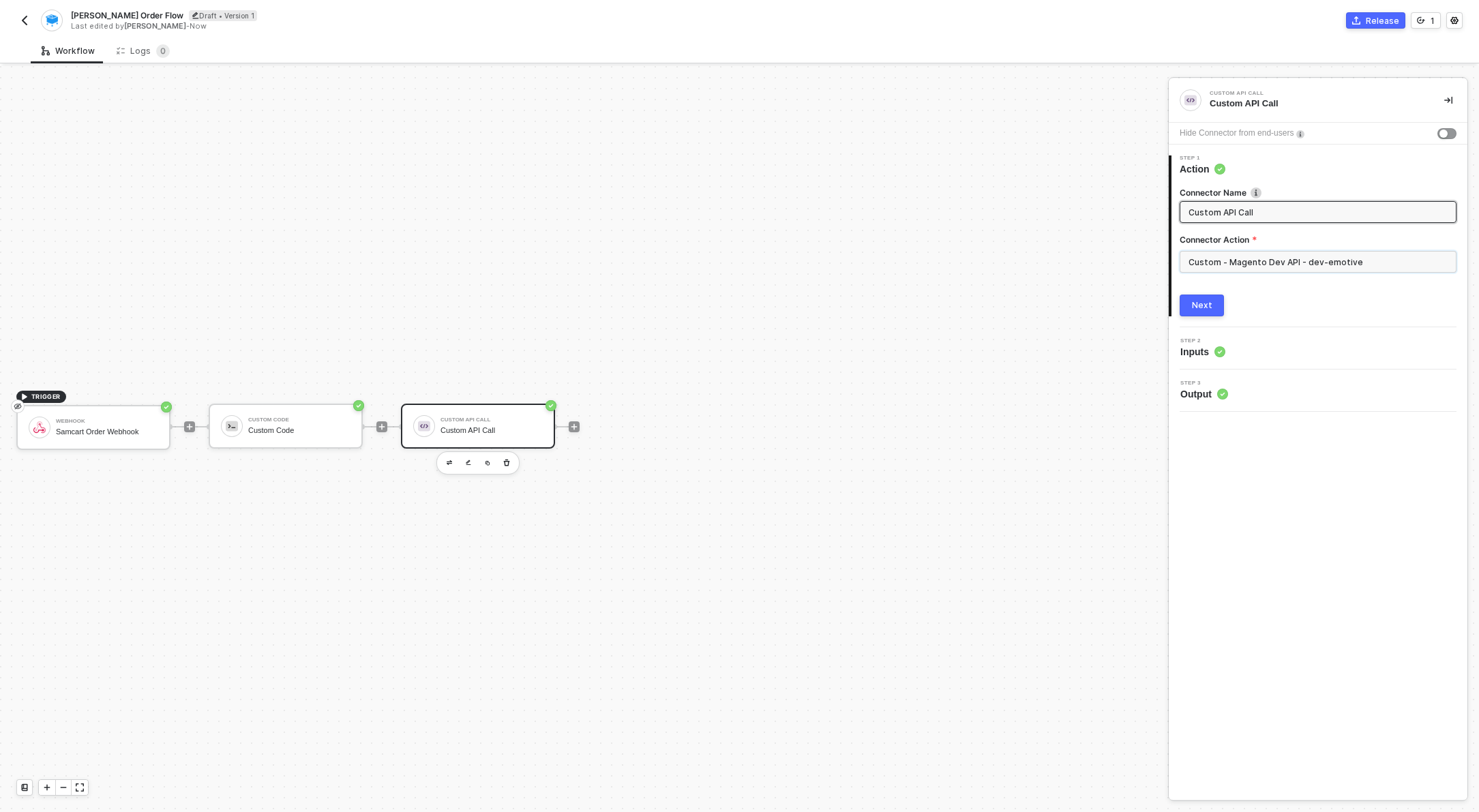
click at [1272, 268] on input "Custom - Magento Dev API - dev-emotive" at bounding box center [1319, 262] width 277 height 22
click at [1250, 220] on span "Custom API Call" at bounding box center [1319, 212] width 277 height 22
drag, startPoint x: 1266, startPoint y: 214, endPoint x: 1154, endPoint y: 210, distance: 112.1
click at [1168, 210] on div "Custom API Call Custom API Call Hide Connector from end-users 1 Step 1 Action C…" at bounding box center [1323, 439] width 311 height 746
type input "Post Order to Emotive"
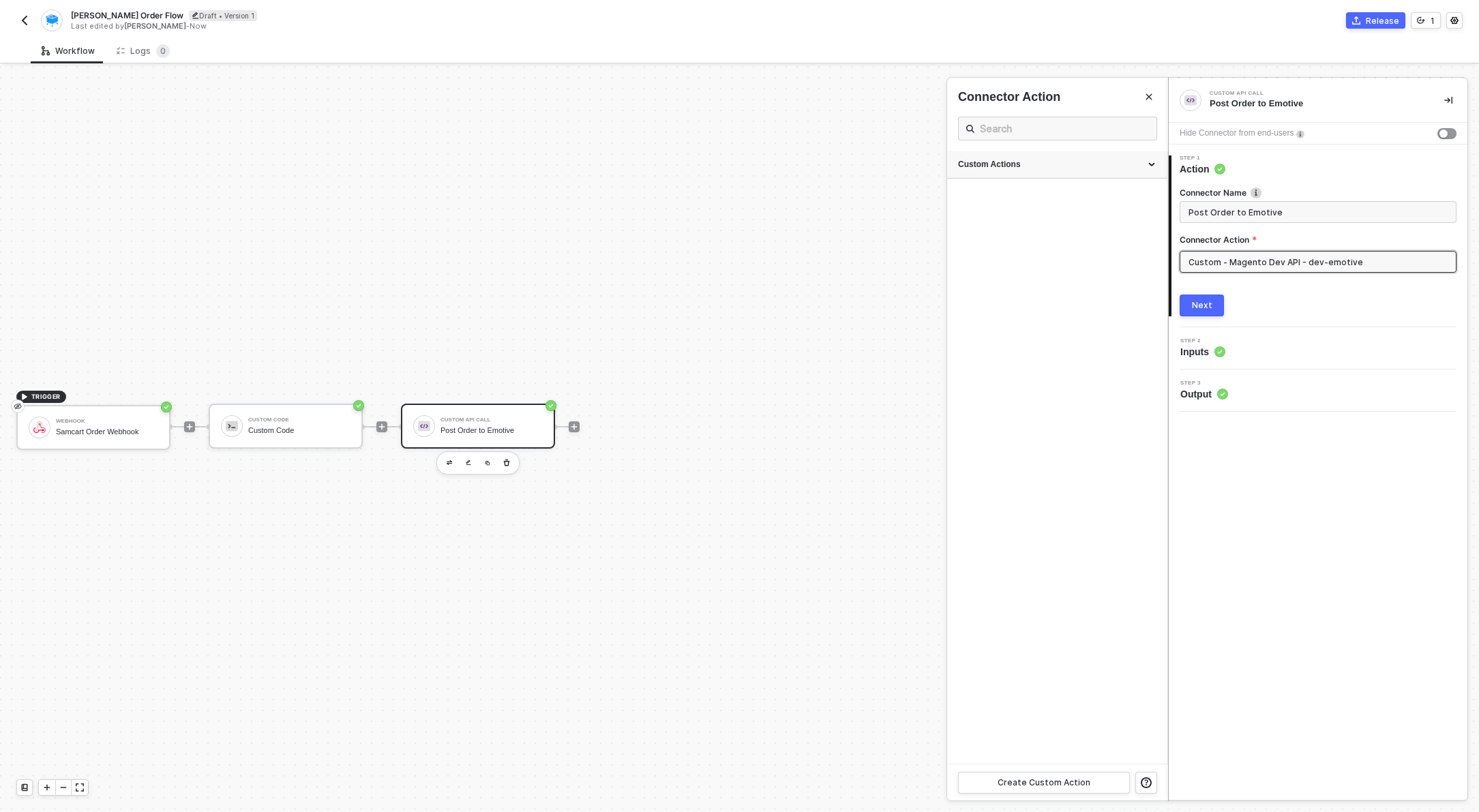
click at [1149, 167] on div "Custom Actions" at bounding box center [1057, 164] width 198 height 11
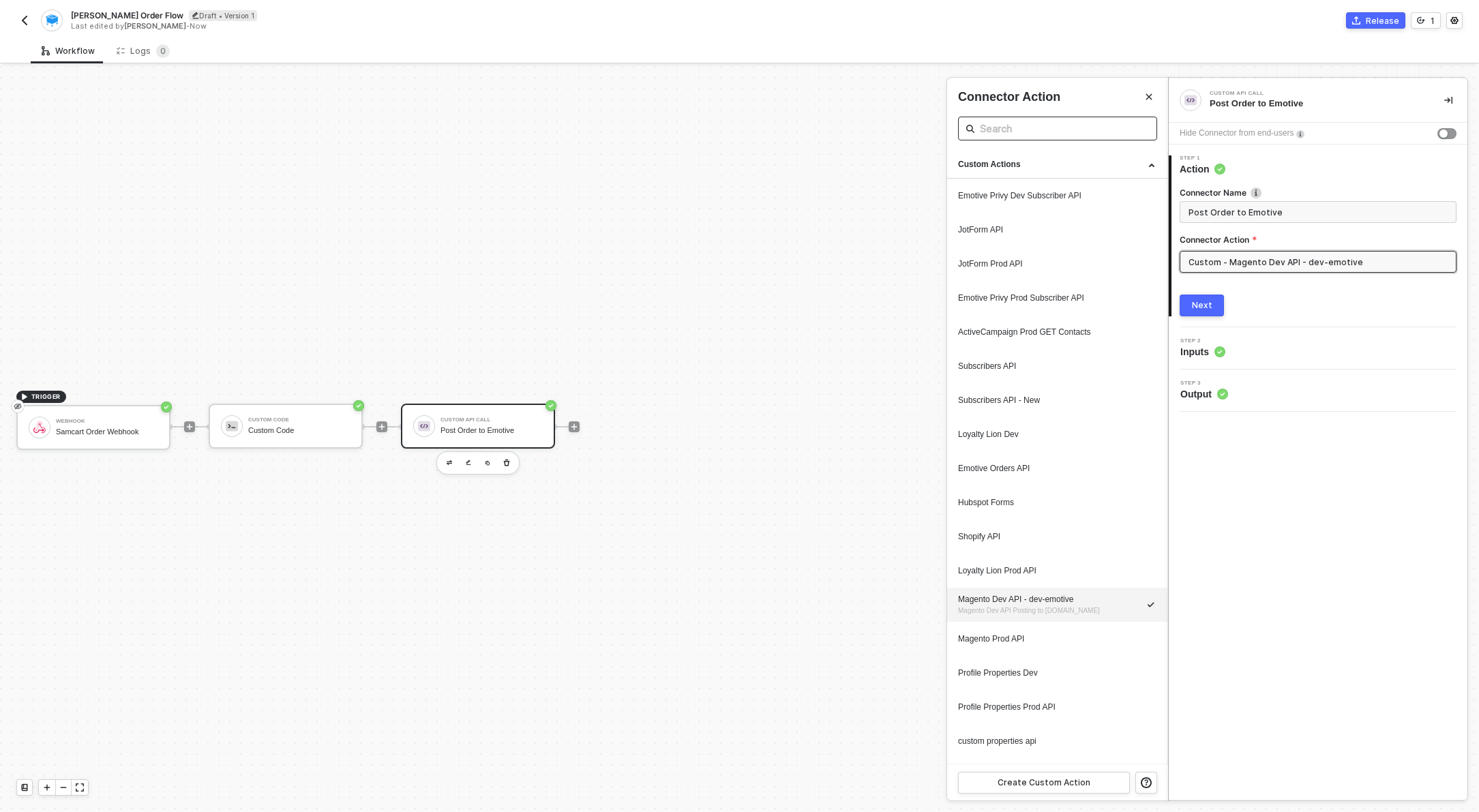
click at [1025, 131] on input "text" at bounding box center [1058, 129] width 156 height 17
type input "c"
type input "sam"
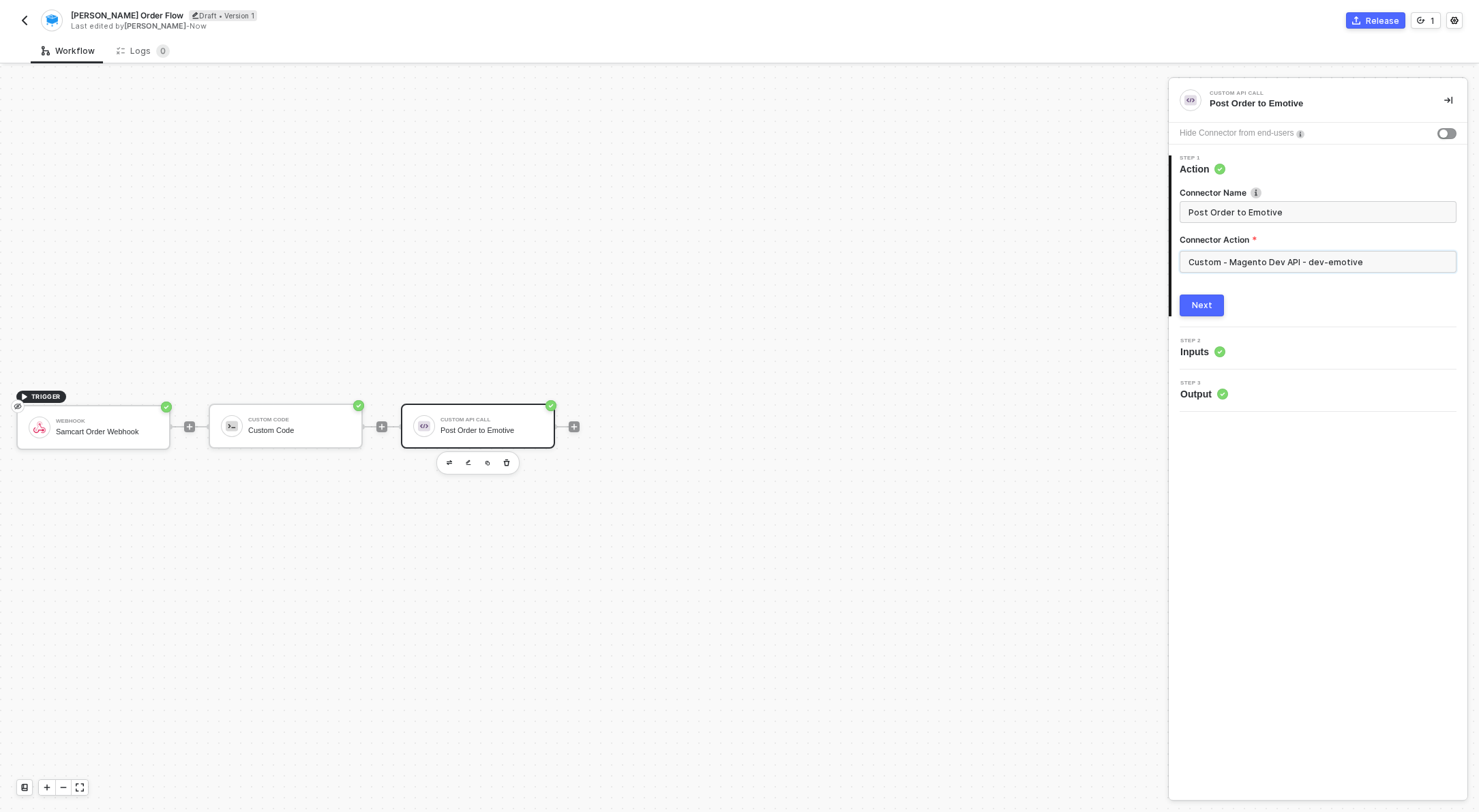
click at [1209, 260] on input "Custom - Magento Dev API - dev-emotive" at bounding box center [1319, 262] width 277 height 22
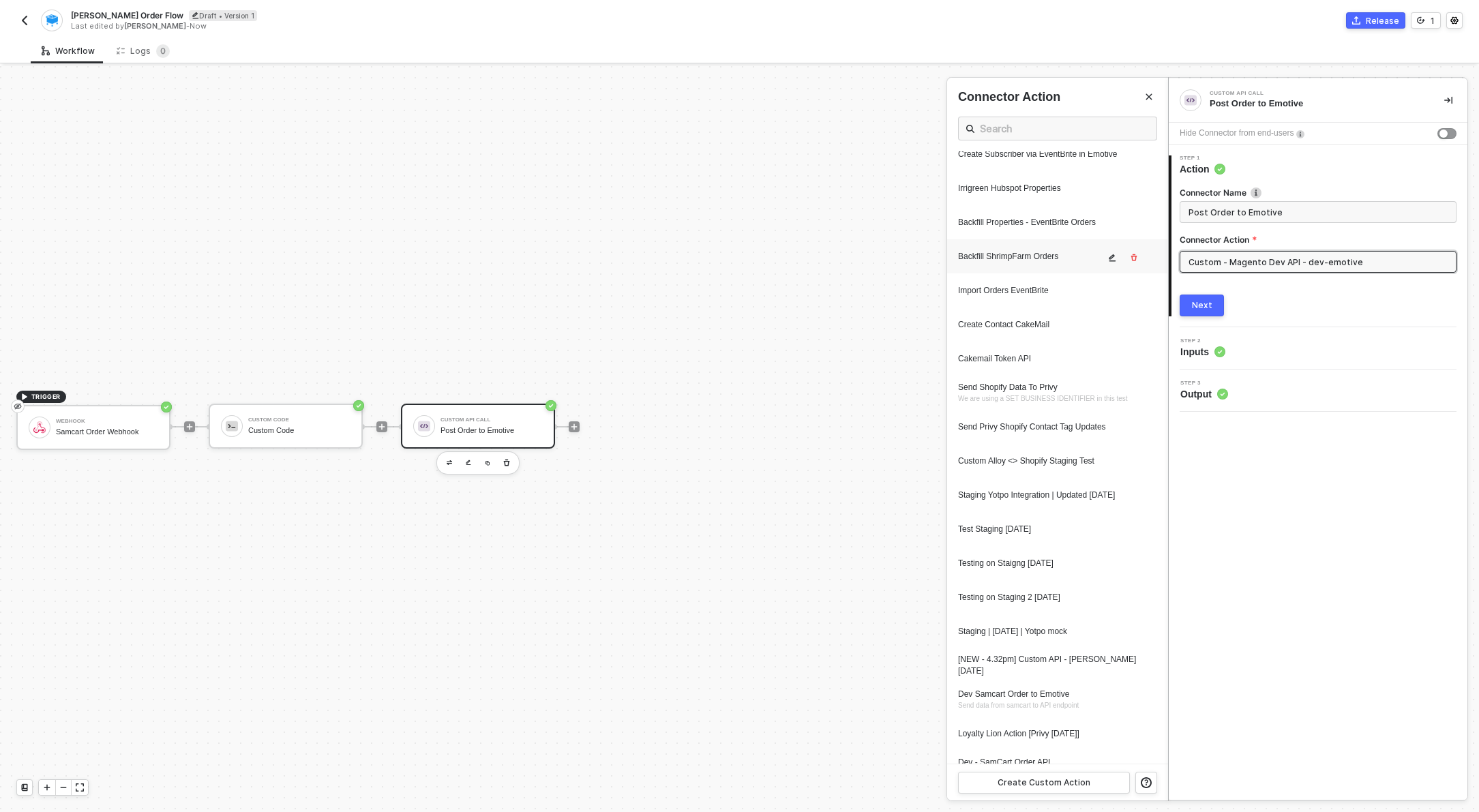
scroll to position [1335, 0]
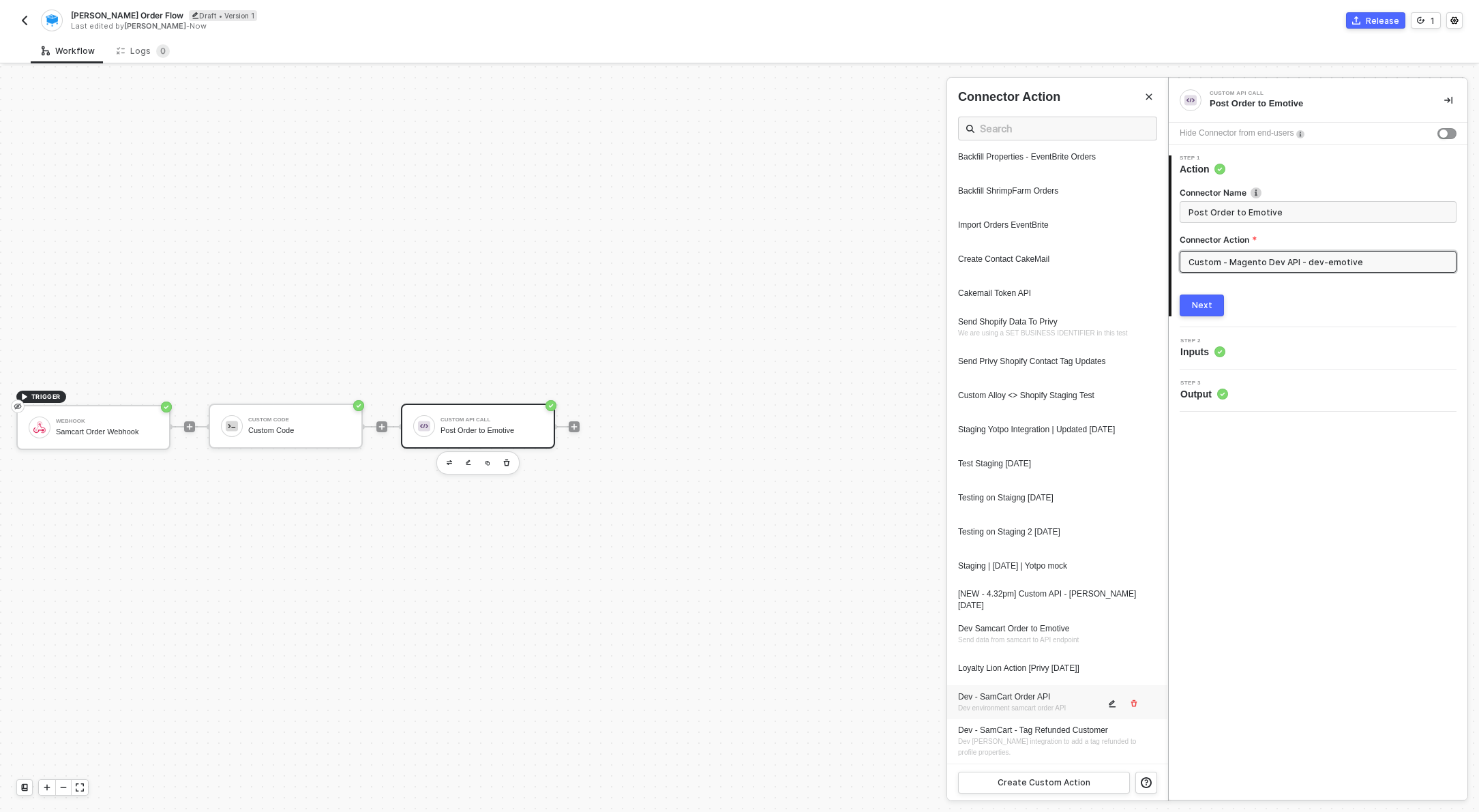
click at [982, 696] on div "Dev - SamCart Order API" at bounding box center [1031, 697] width 147 height 11
type input "Custom - Dev - SamCart Order API"
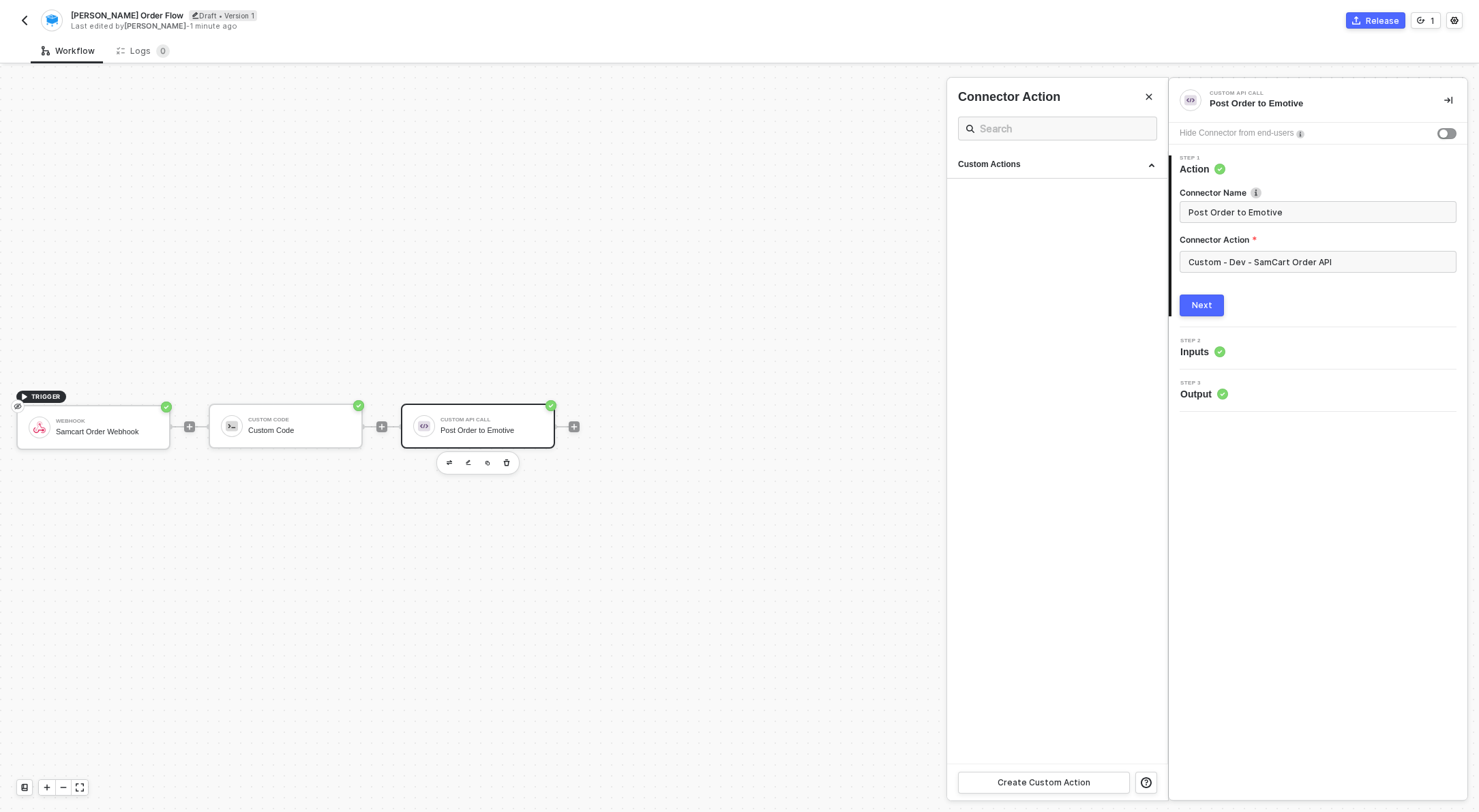
scroll to position [0, 0]
click at [1230, 257] on input "Custom - Dev - SamCart Order API" at bounding box center [1319, 262] width 277 height 22
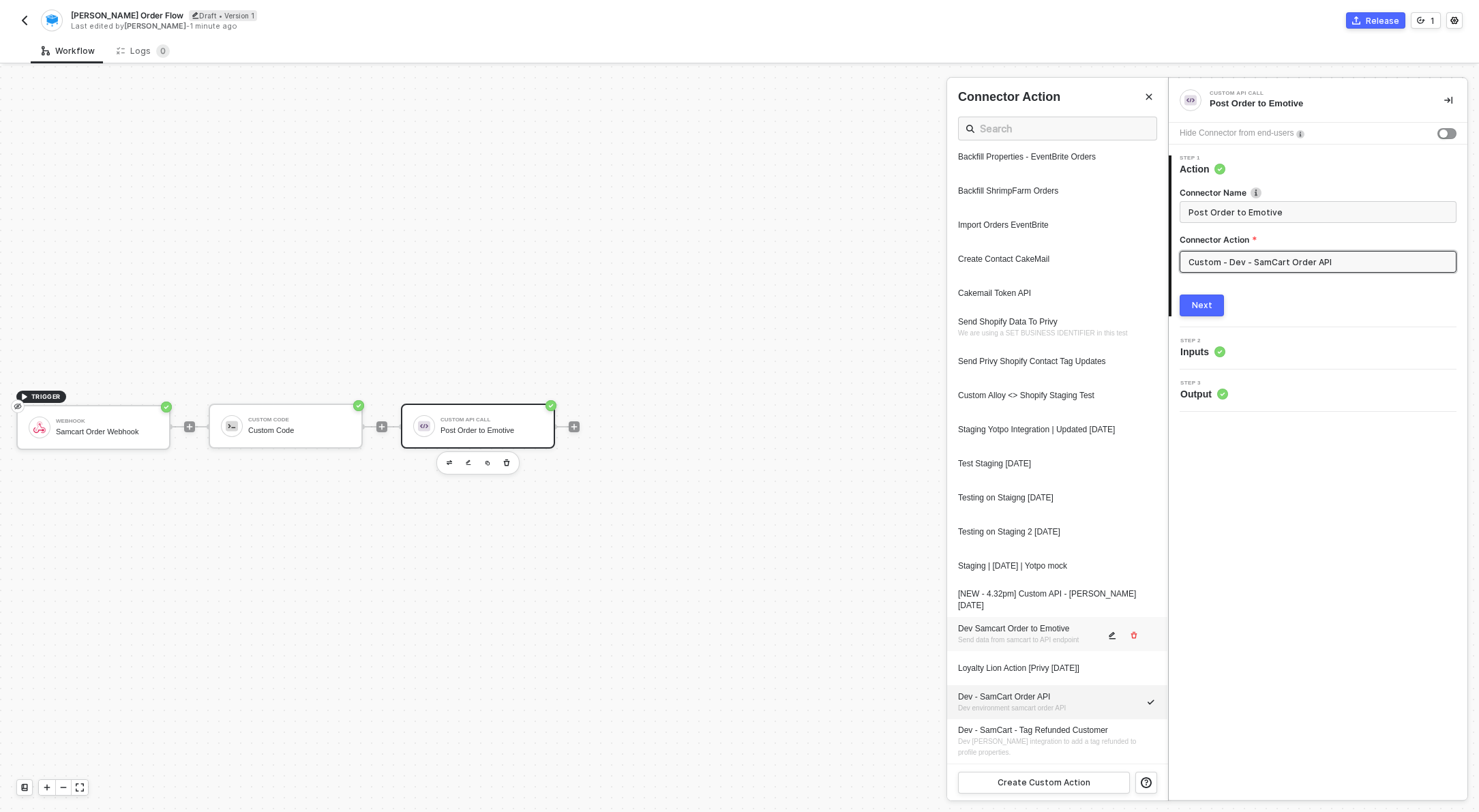
scroll to position [1335, 0]
drag, startPoint x: 1105, startPoint y: 700, endPoint x: 1040, endPoint y: 527, distance: 184.8
click at [0, 0] on icon "icon-edit" at bounding box center [0, 0] width 0 height 0
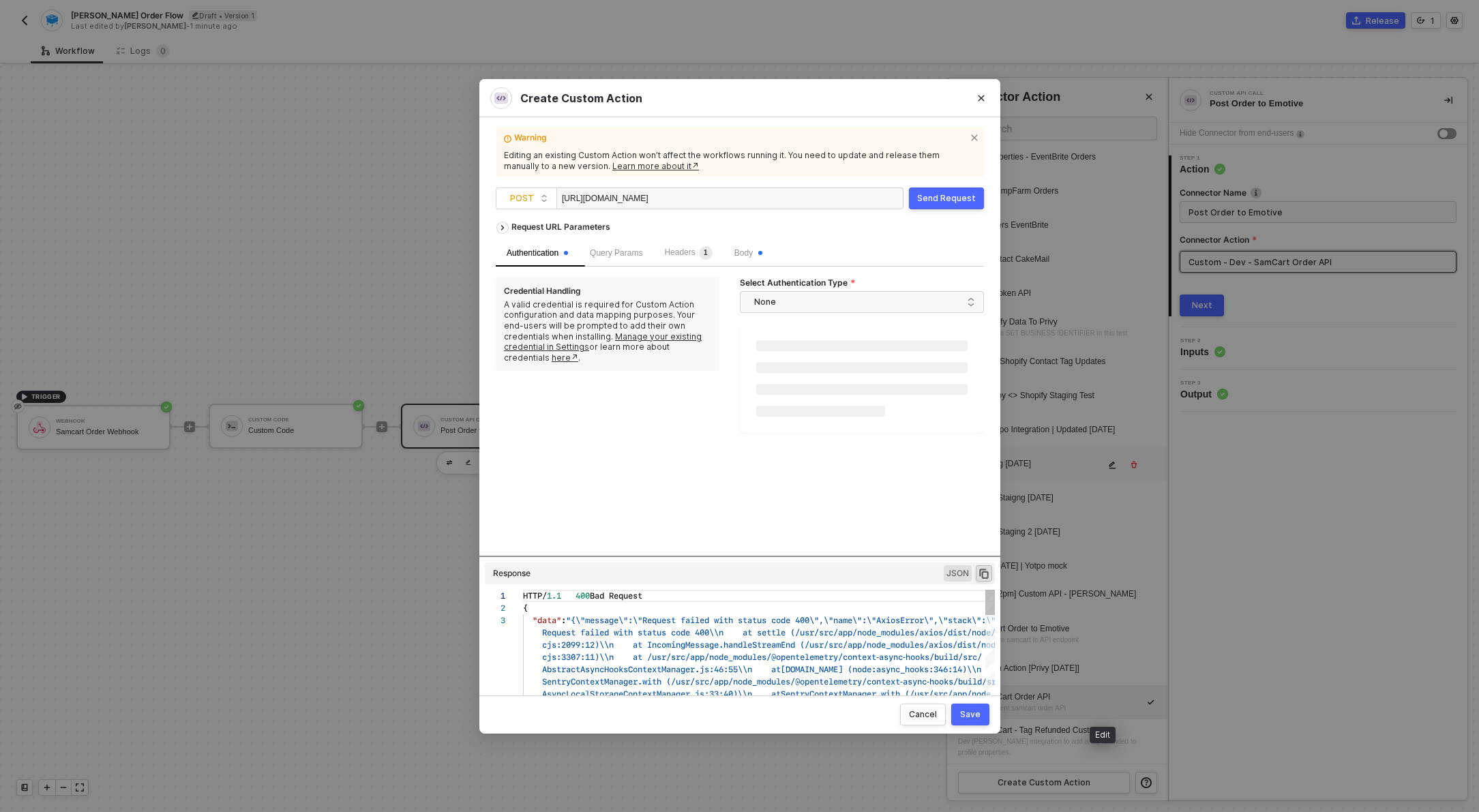
scroll to position [25, 0]
click at [830, 201] on div "https://webhooks-public.dev-emotive.com/ecommerce/v1/orders/" at bounding box center [730, 198] width 347 height 22
click at [698, 199] on div "https://webhooks-public.dev-emotive.com/ecommerce/v1/orders/" at bounding box center [630, 198] width 137 height 22
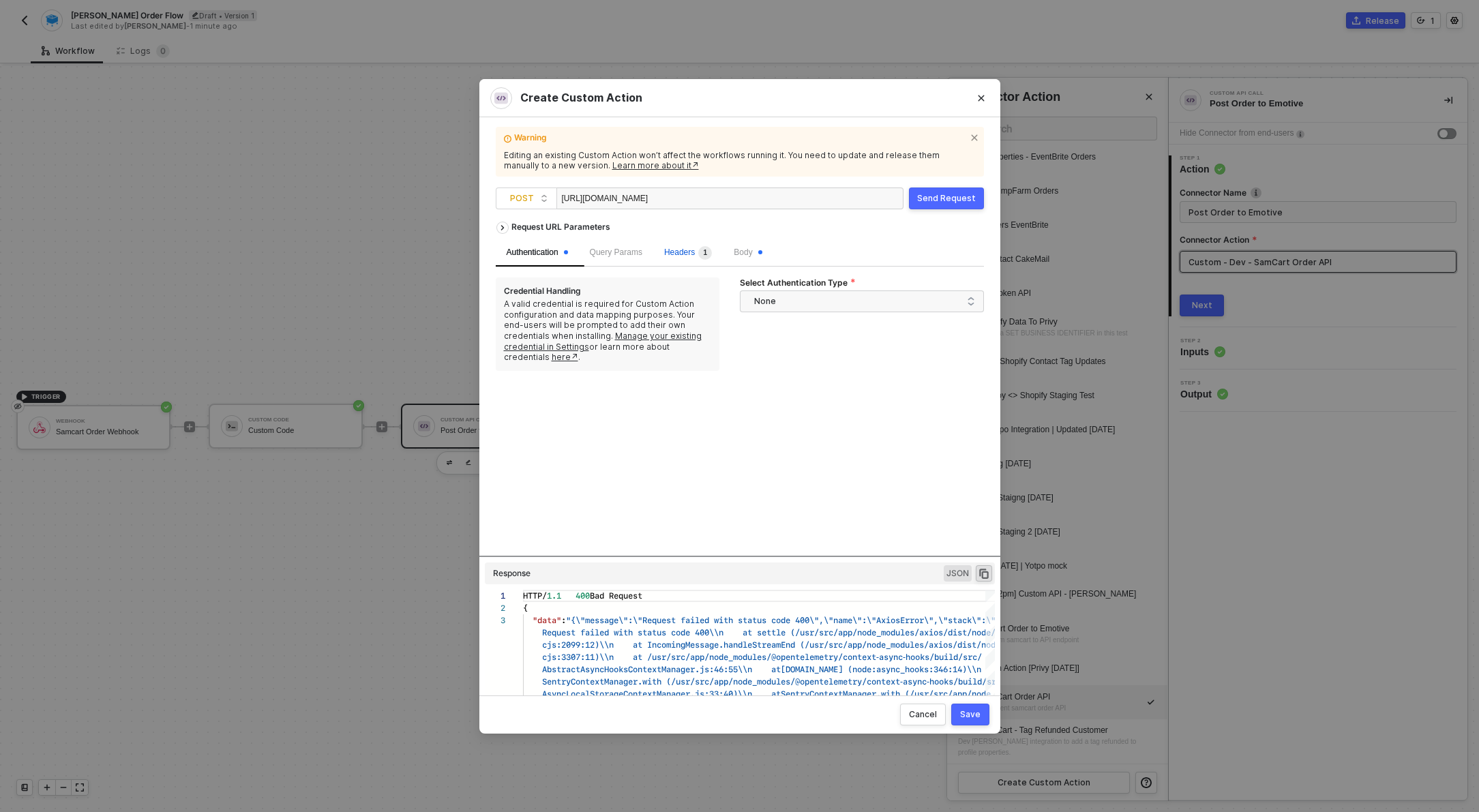
click at [675, 248] on span "Headers 1" at bounding box center [688, 252] width 47 height 9
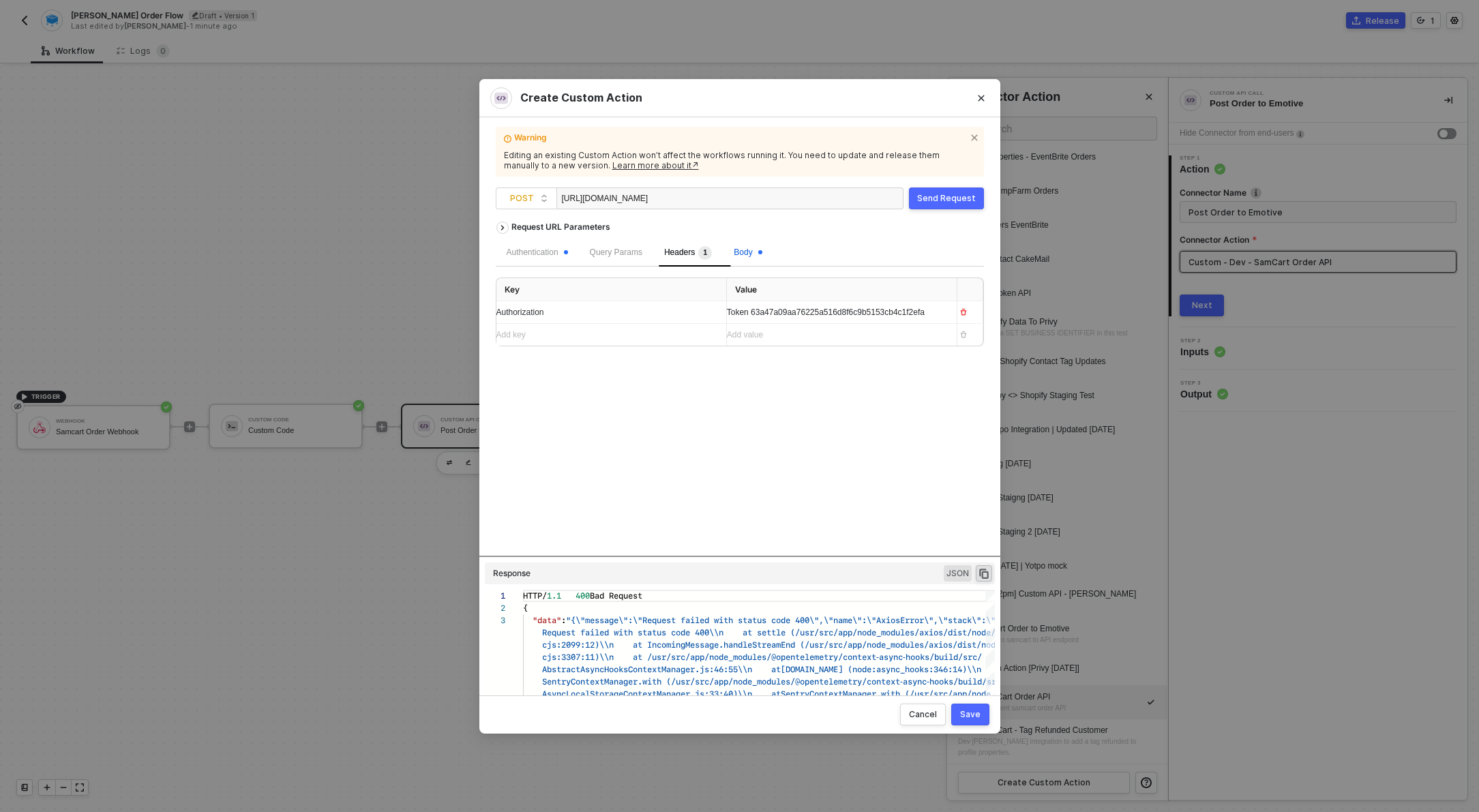
click at [750, 251] on span "Body" at bounding box center [748, 252] width 28 height 9
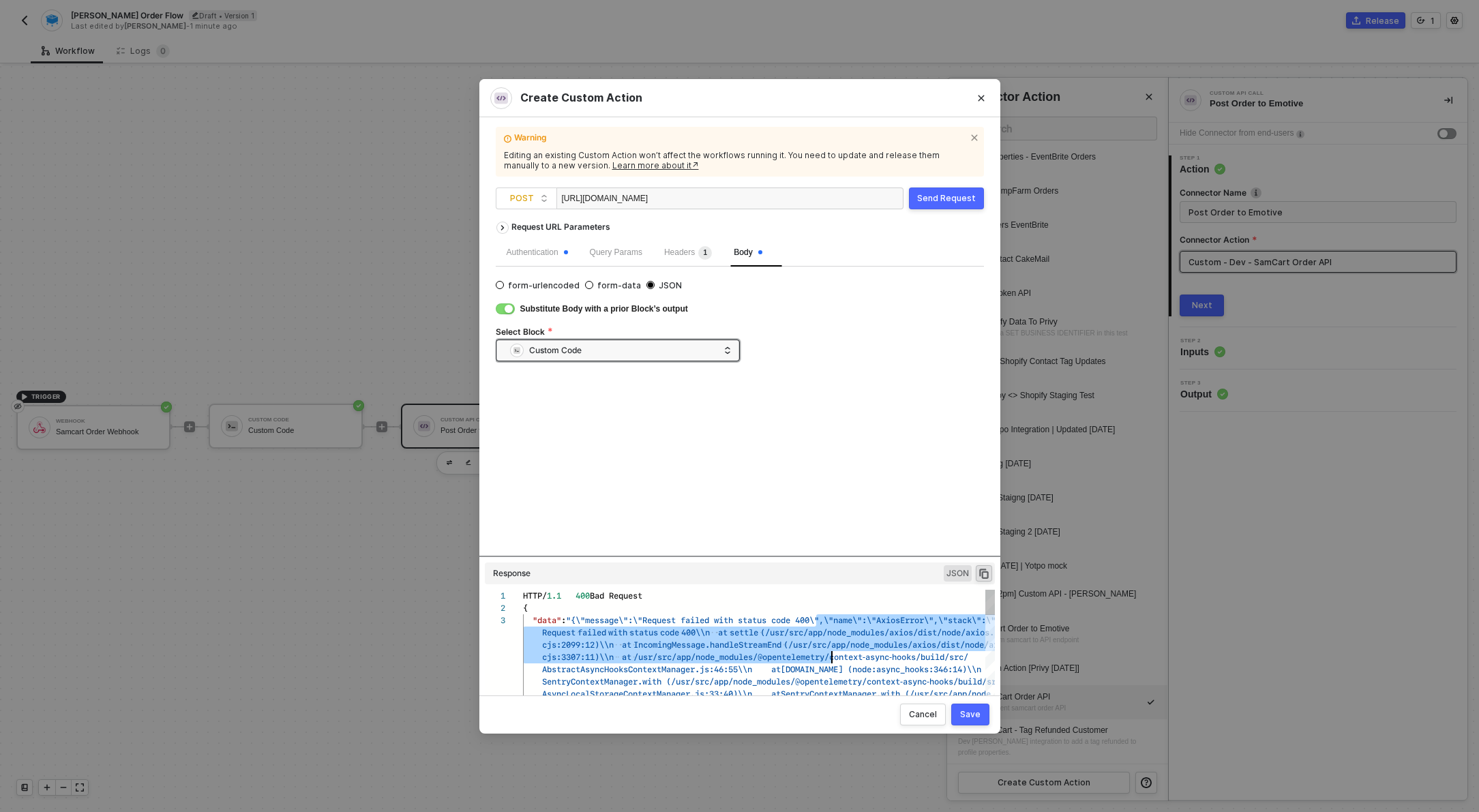
scroll to position [25, 324]
drag, startPoint x: 818, startPoint y: 624, endPoint x: 847, endPoint y: 653, distance: 41.0
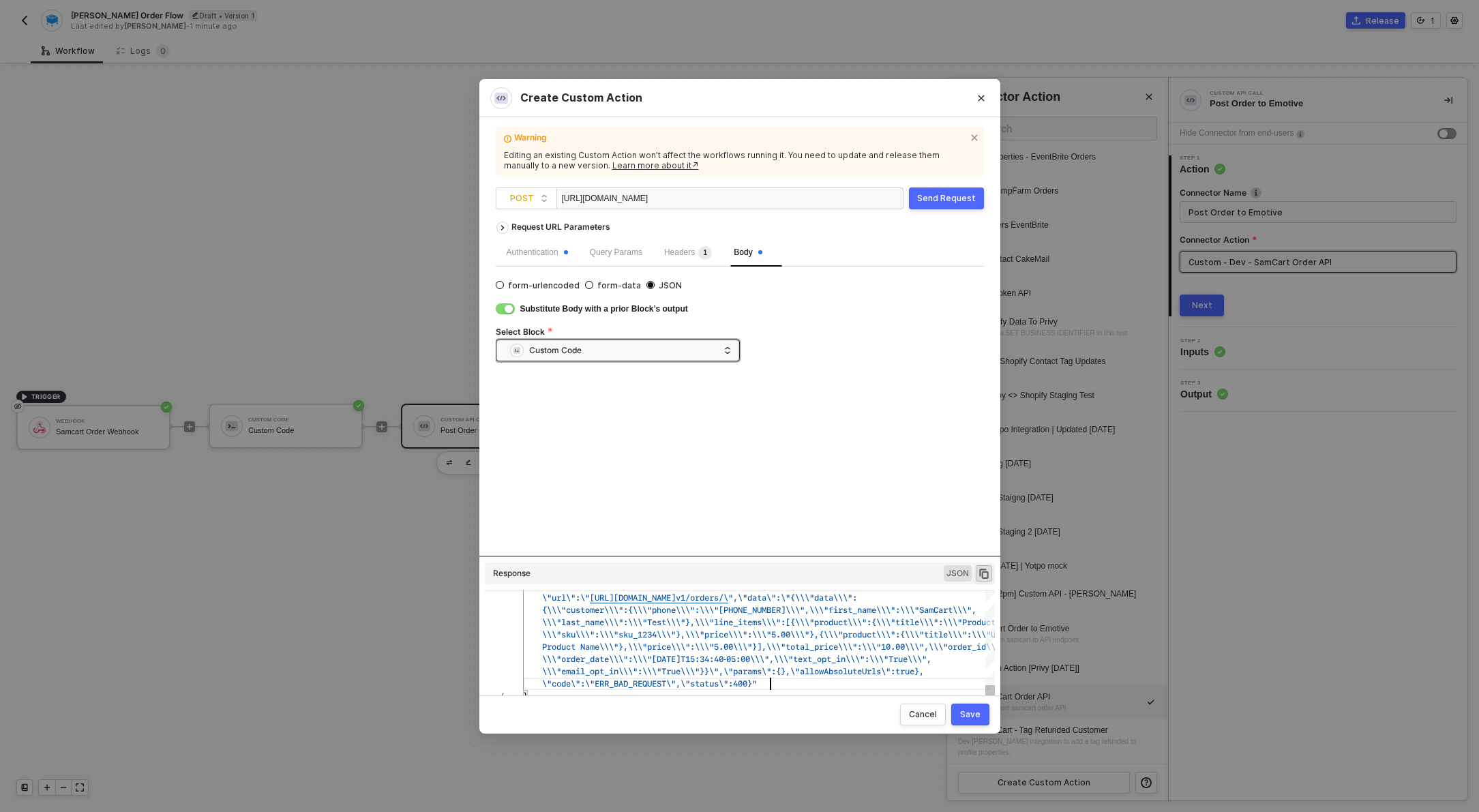
scroll to position [0, 21]
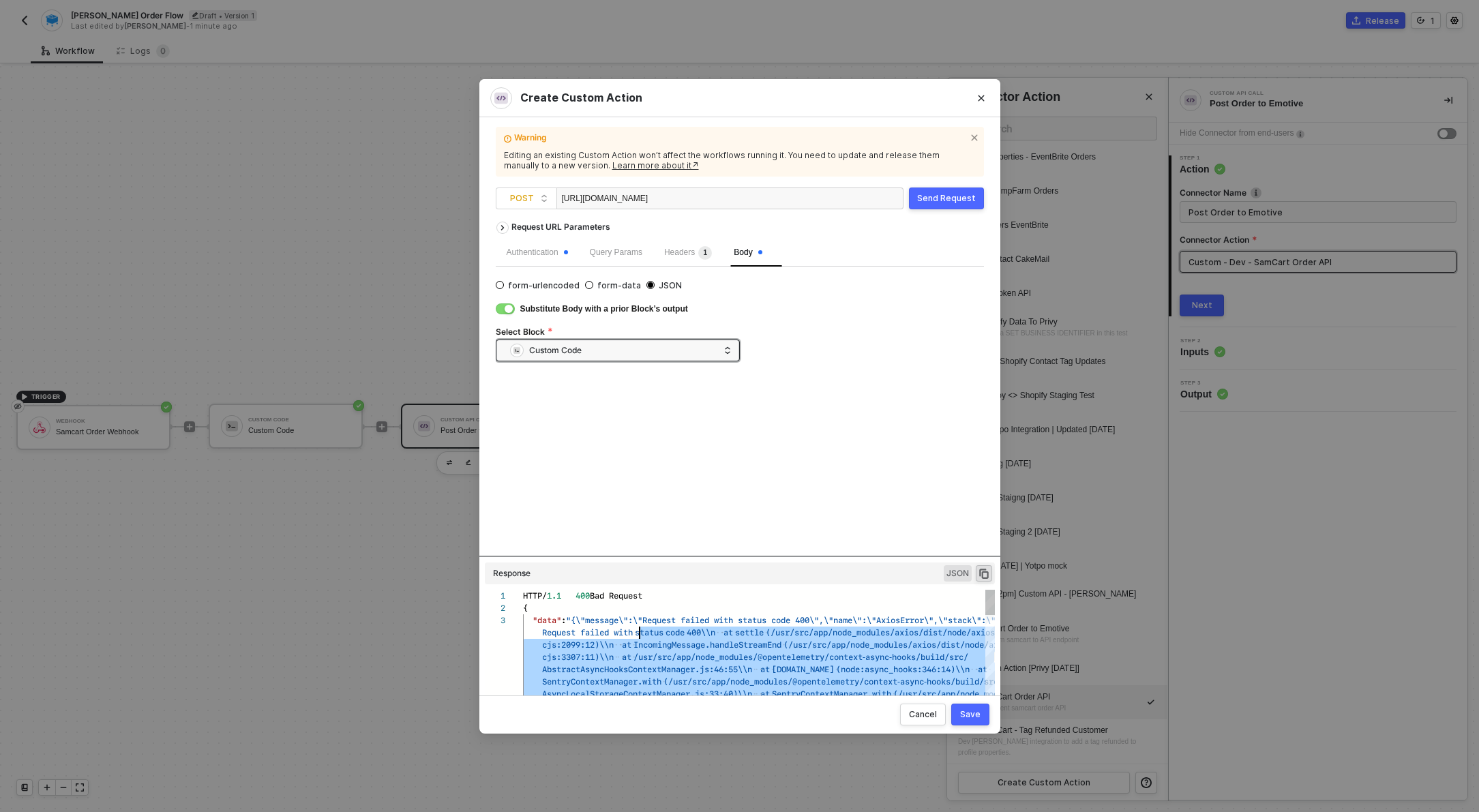
type textarea "HTTP/1.1 400 Bad Request { "data": "{\"message\":\"Request failed with status c…"
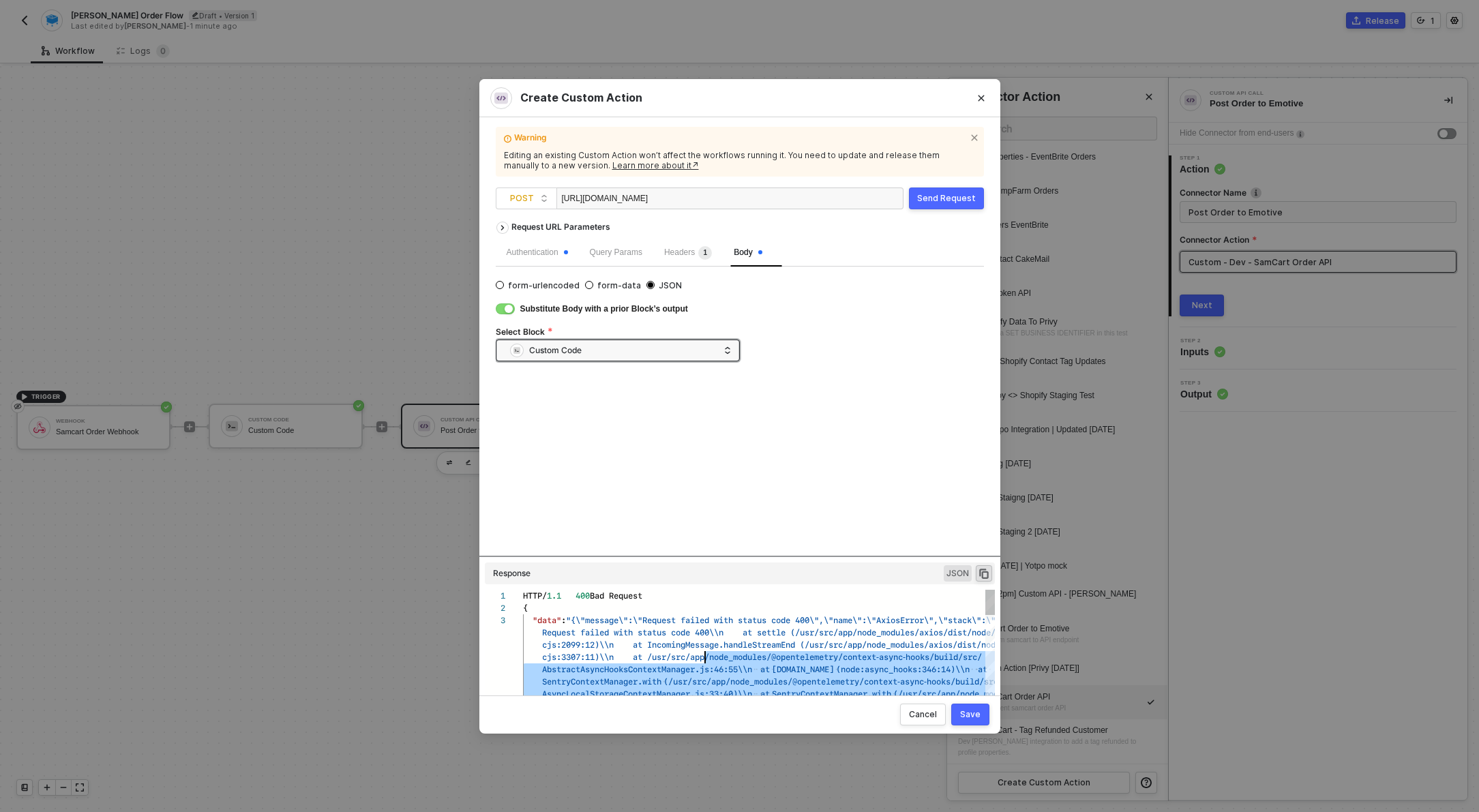
scroll to position [25, 197]
drag, startPoint x: 908, startPoint y: 687, endPoint x: 708, endPoint y: 654, distance: 202.7
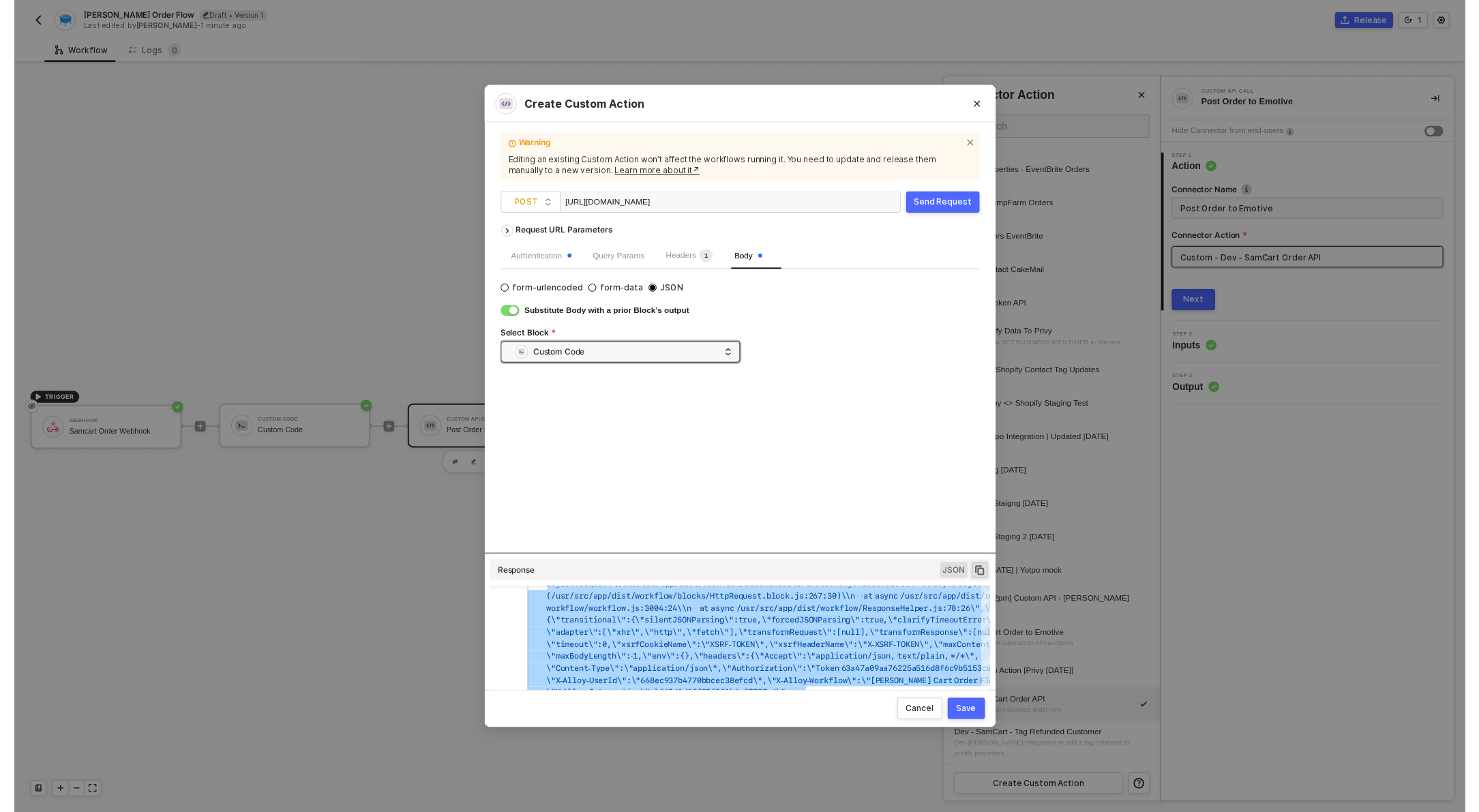
scroll to position [1335, 0]
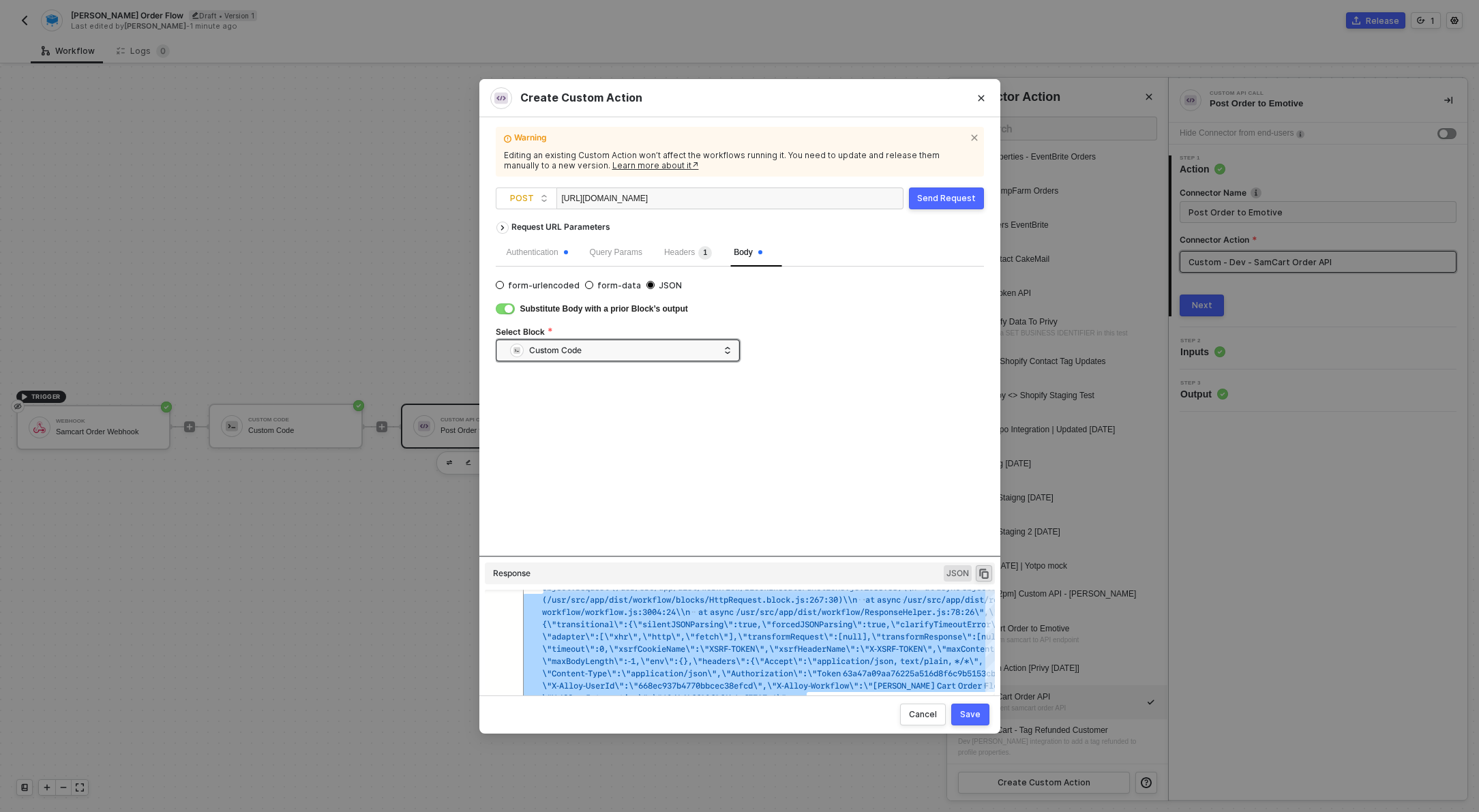
click at [973, 716] on div "Save" at bounding box center [971, 715] width 21 height 11
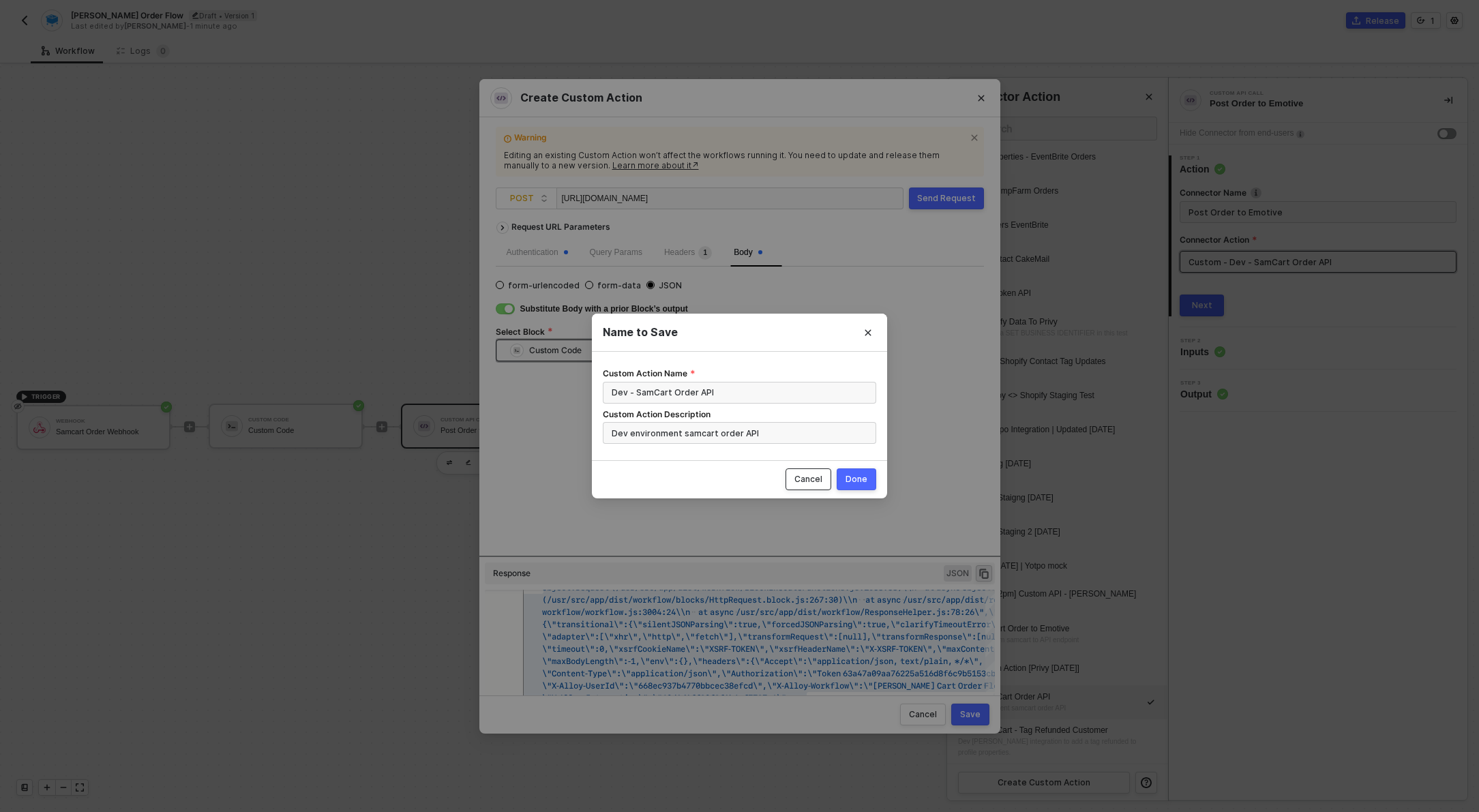
click at [819, 483] on div "Cancel" at bounding box center [807, 480] width 28 height 11
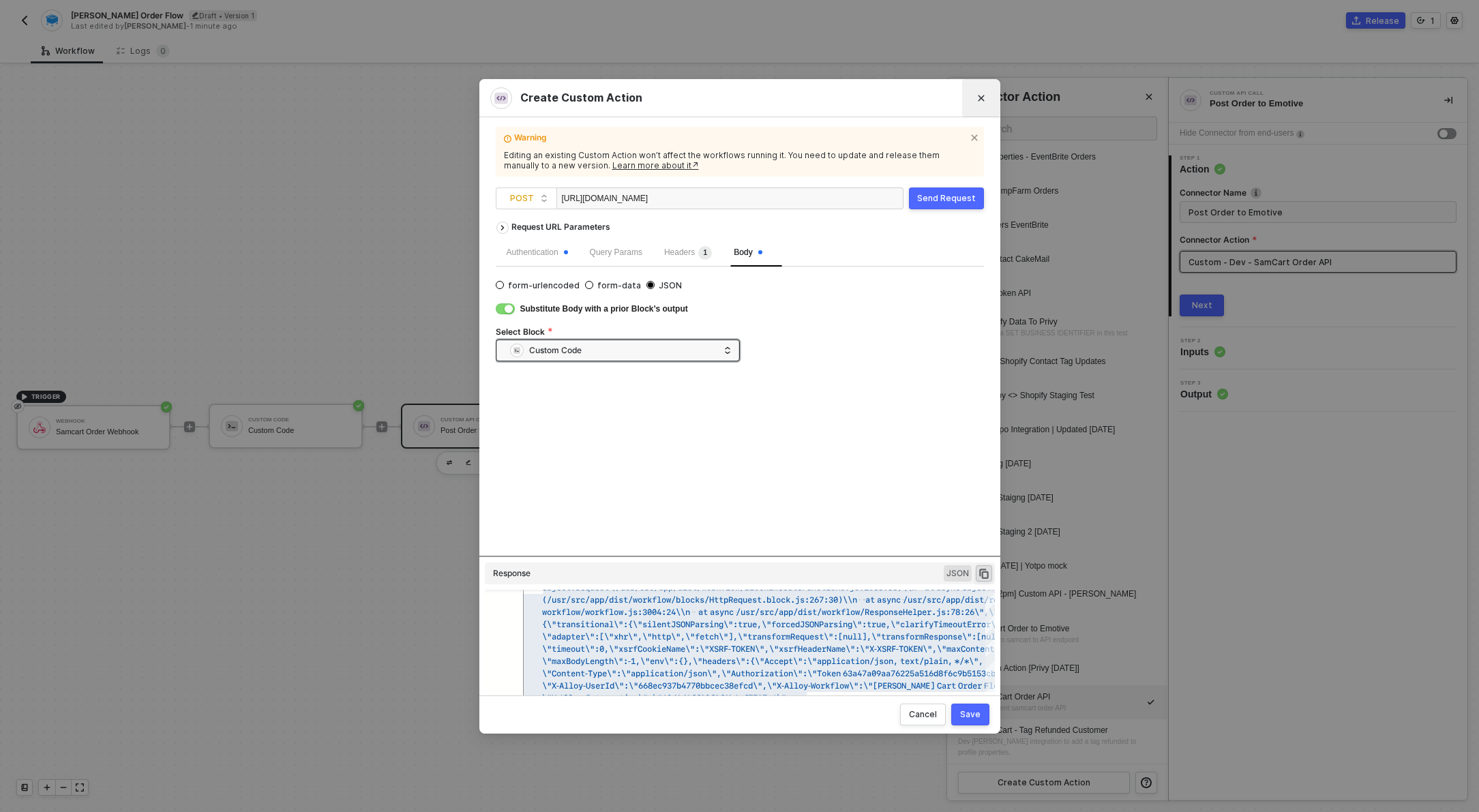
click at [978, 92] on button "Close" at bounding box center [981, 98] width 22 height 22
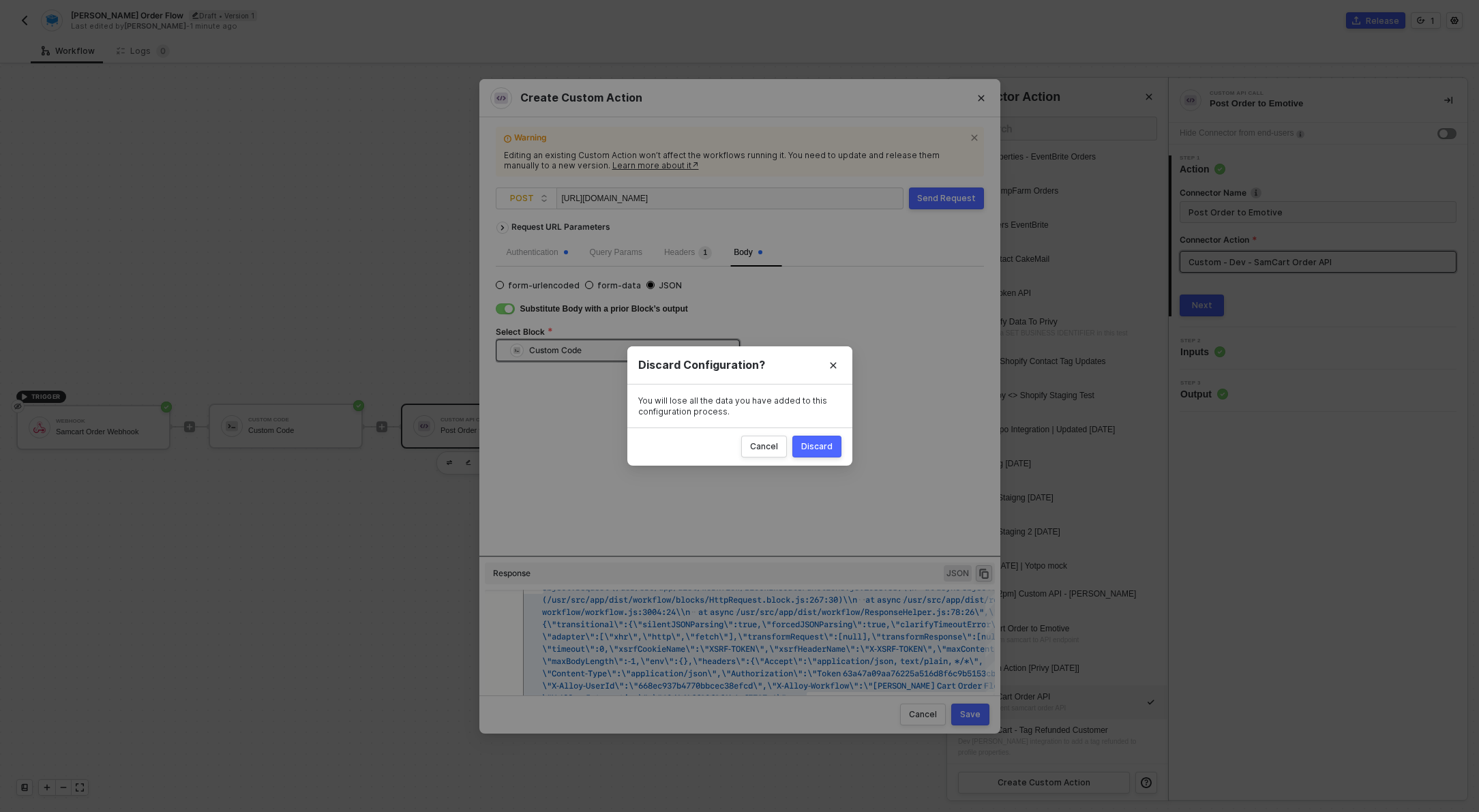
click at [800, 447] on button "Discard" at bounding box center [817, 446] width 49 height 22
radio input "true"
radio input "false"
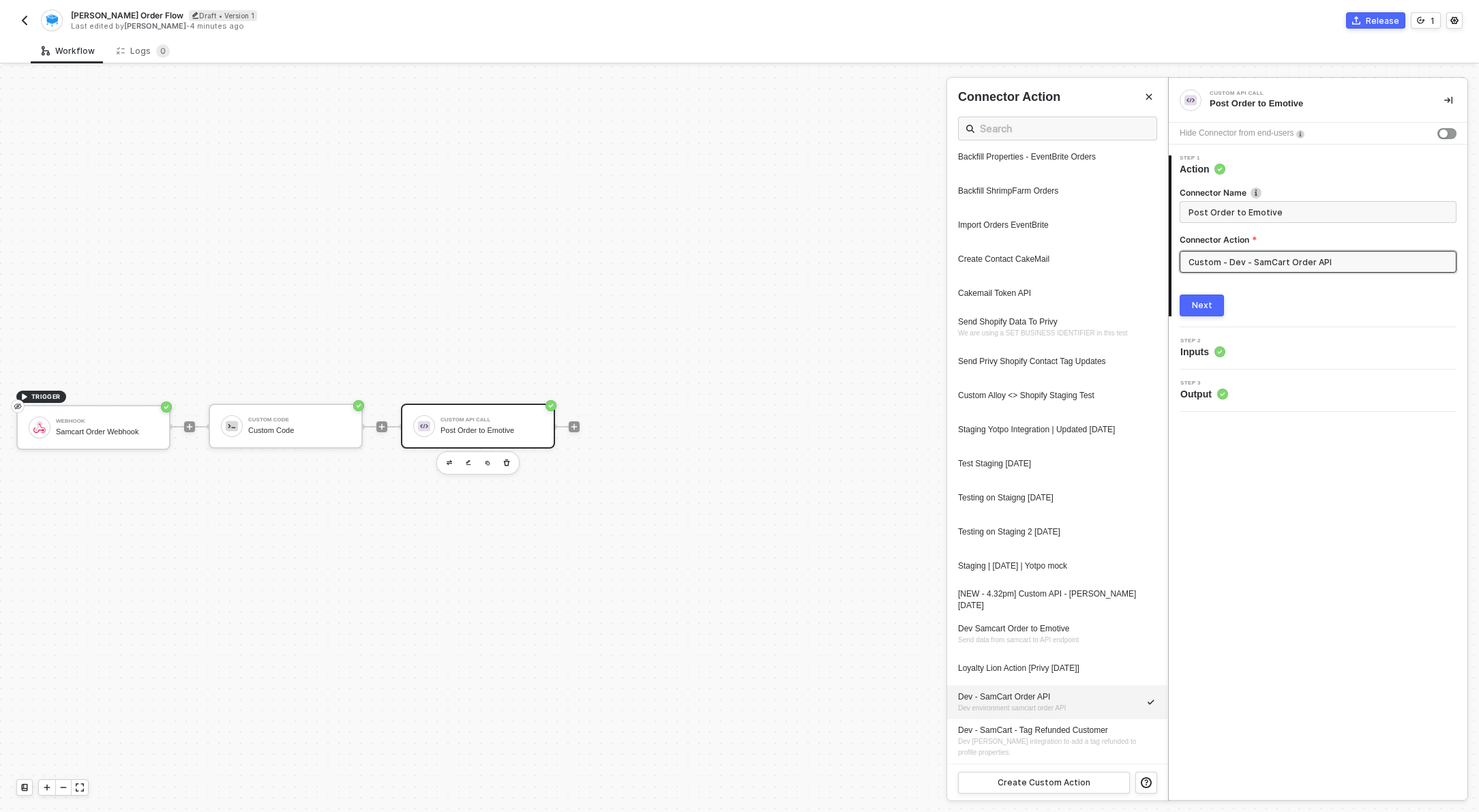
click at [1204, 349] on span "Inputs" at bounding box center [1202, 352] width 45 height 13
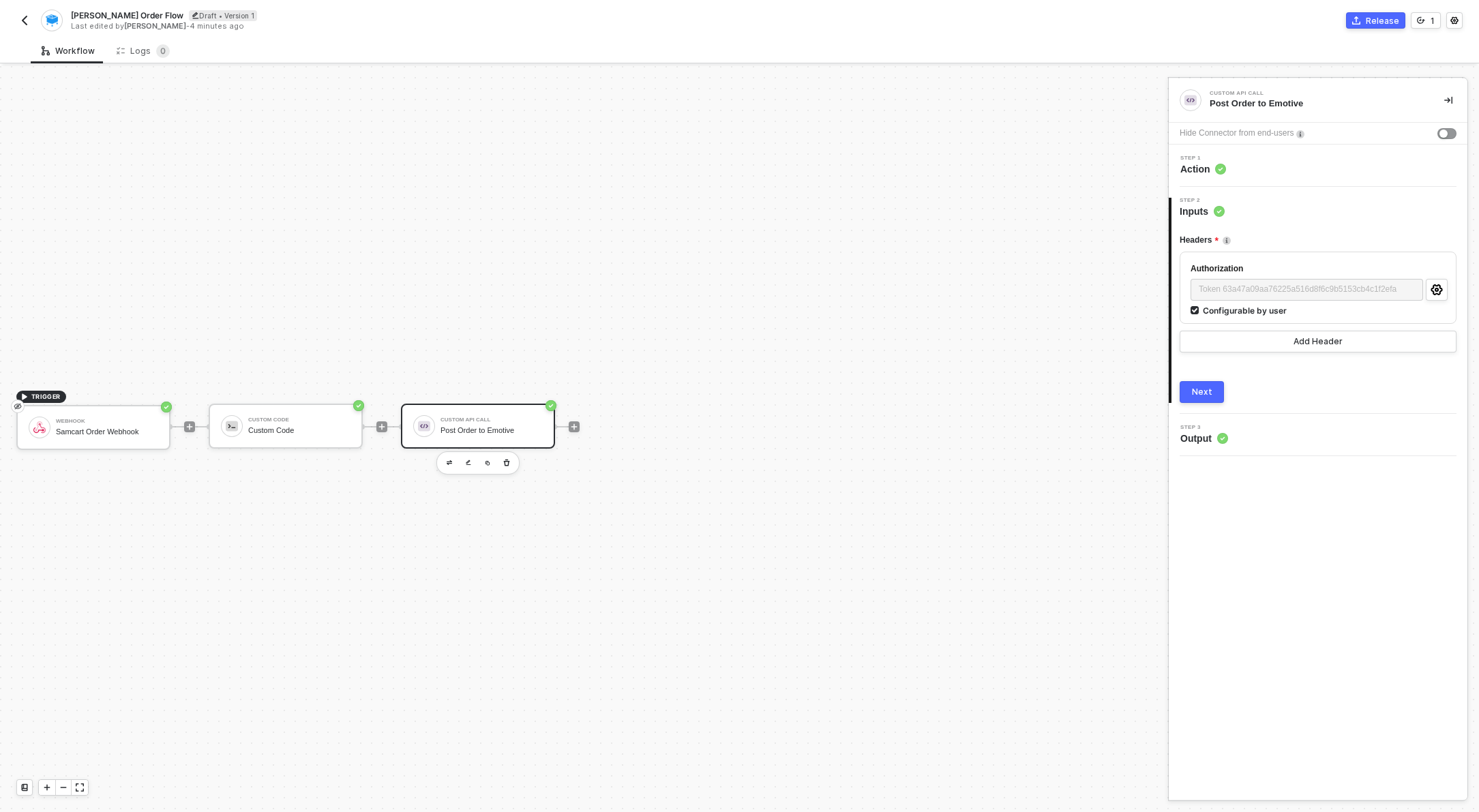
click at [1184, 446] on div "3 Step 3 Output" at bounding box center [1318, 434] width 299 height 43
click at [1190, 440] on span "Output" at bounding box center [1204, 438] width 47 height 13
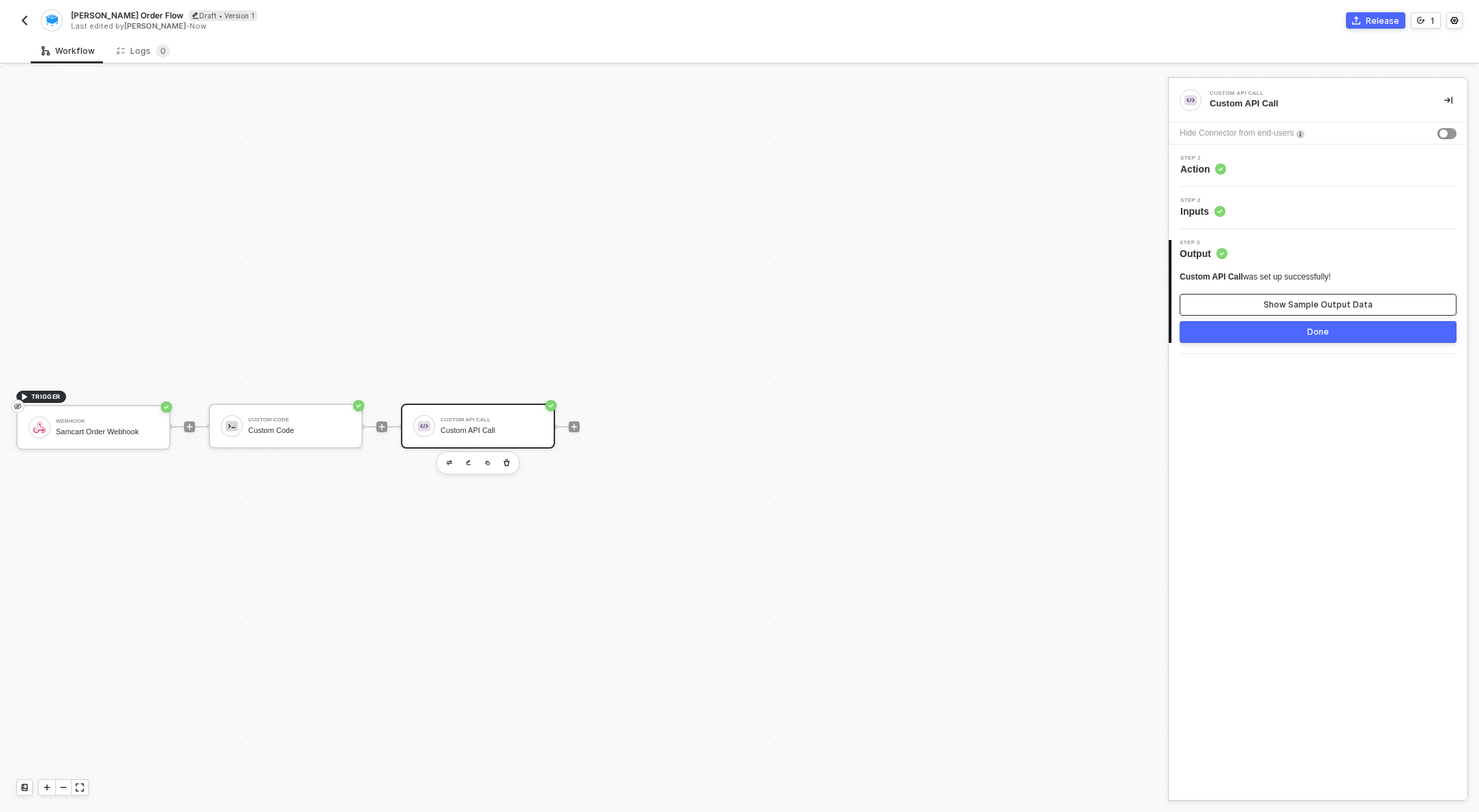
click at [1306, 305] on div "Show Sample Output Data" at bounding box center [1318, 305] width 109 height 11
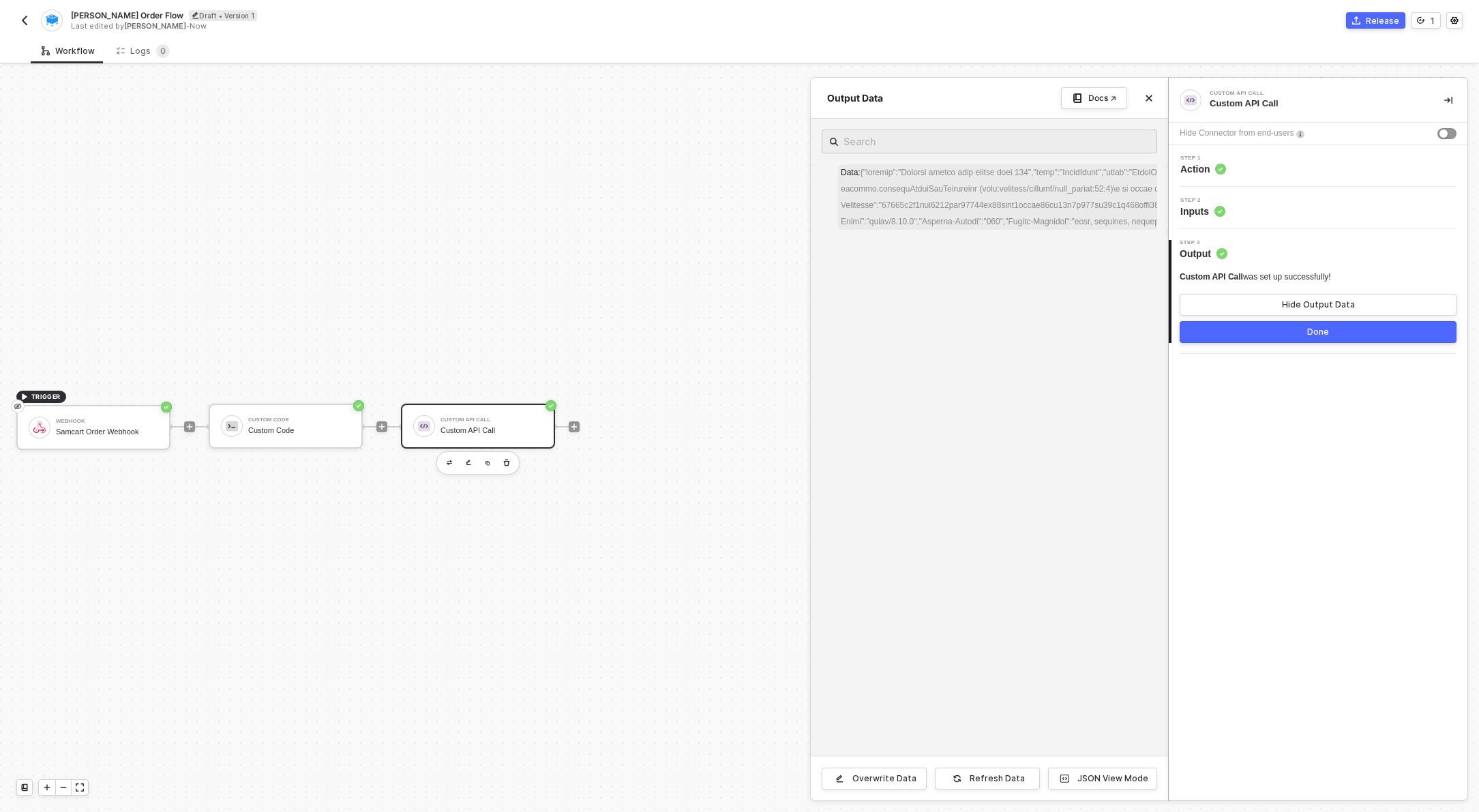
drag, startPoint x: 941, startPoint y: 180, endPoint x: 944, endPoint y: 189, distance: 9.5
click at [1070, 764] on div "Overwrite Data Refresh Data JSON View Mode" at bounding box center [989, 778] width 358 height 45
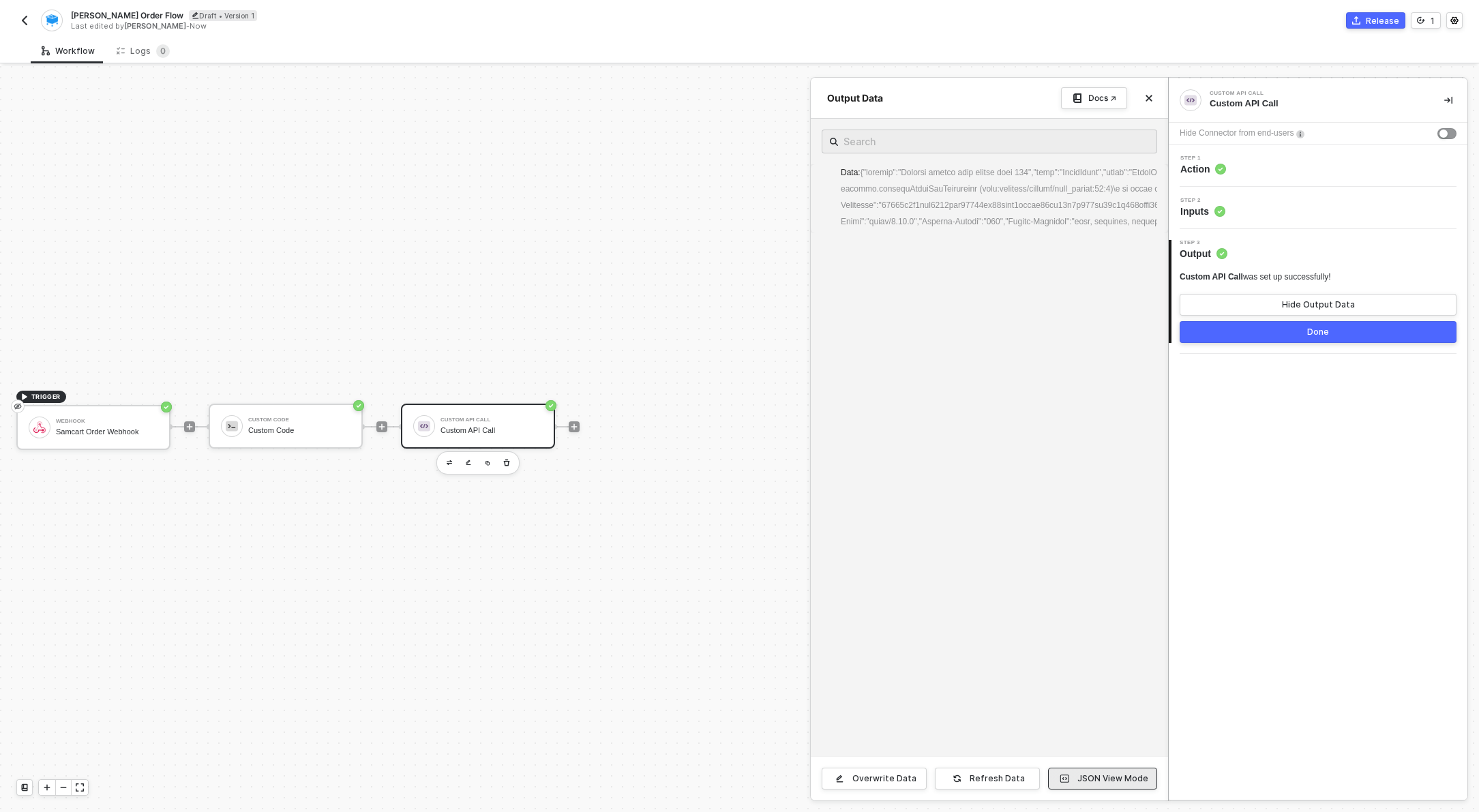
click at [1072, 772] on span "button" at bounding box center [1064, 779] width 15 height 13
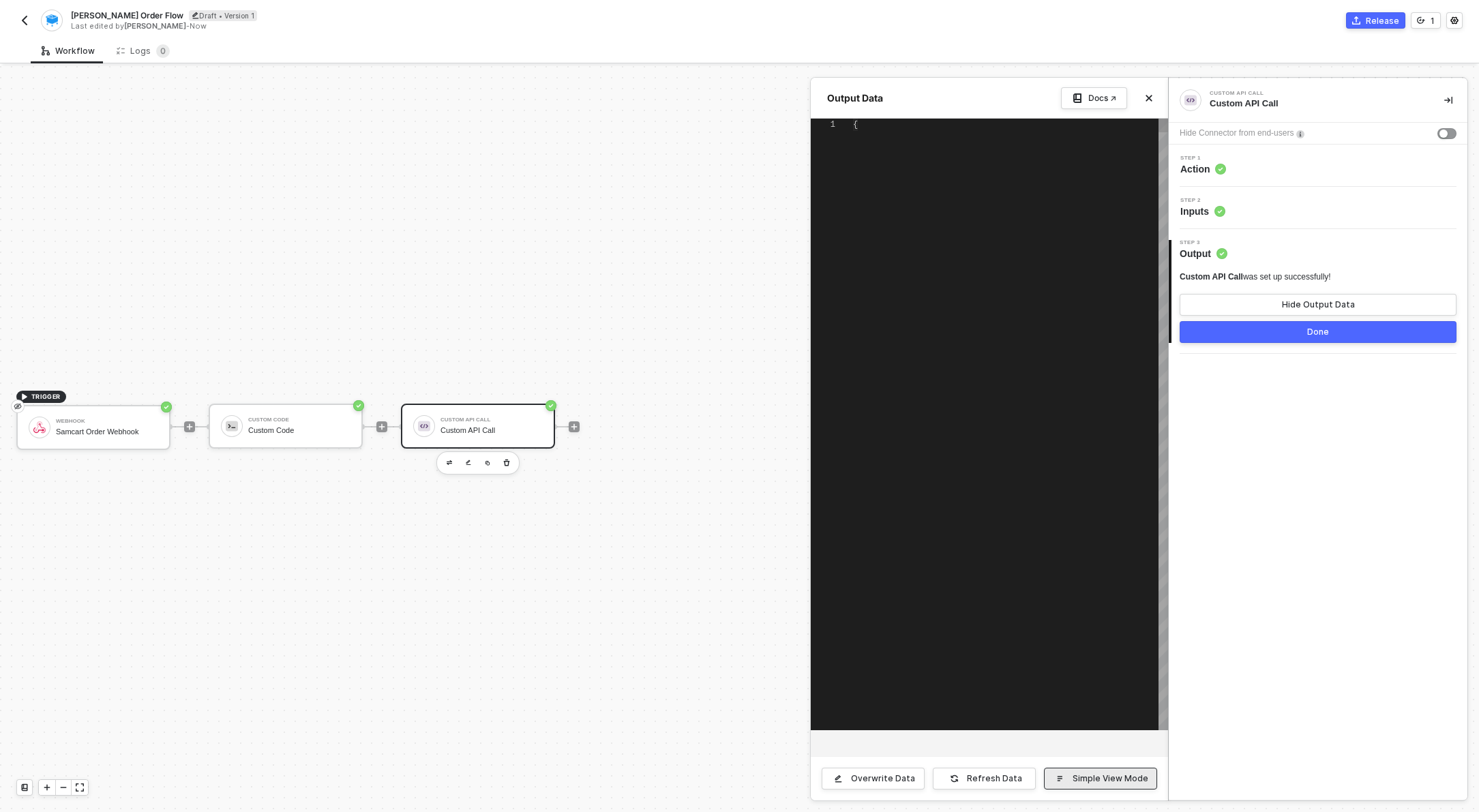
scroll to position [12, 0]
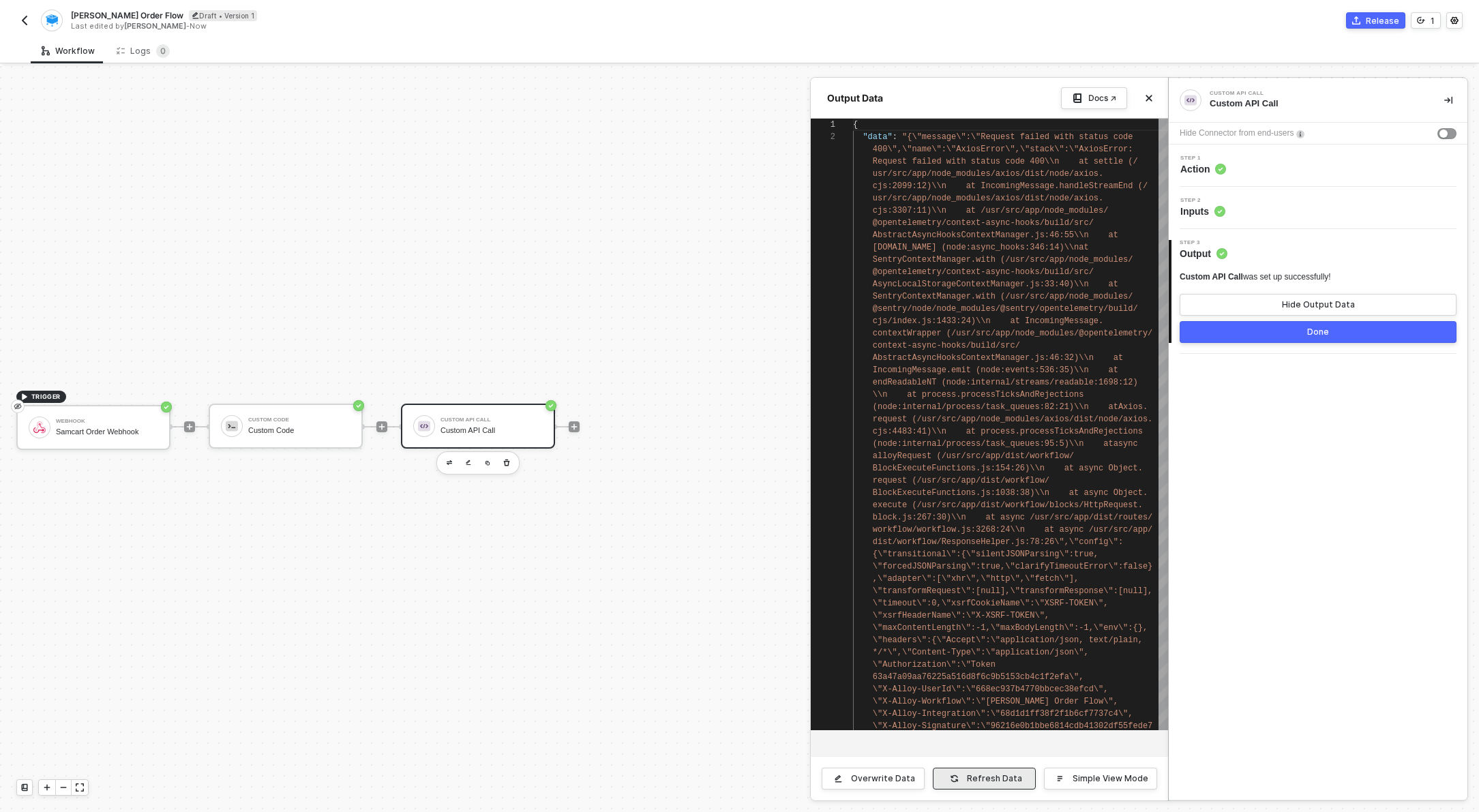
click at [1000, 785] on button "Refresh Data" at bounding box center [984, 778] width 103 height 22
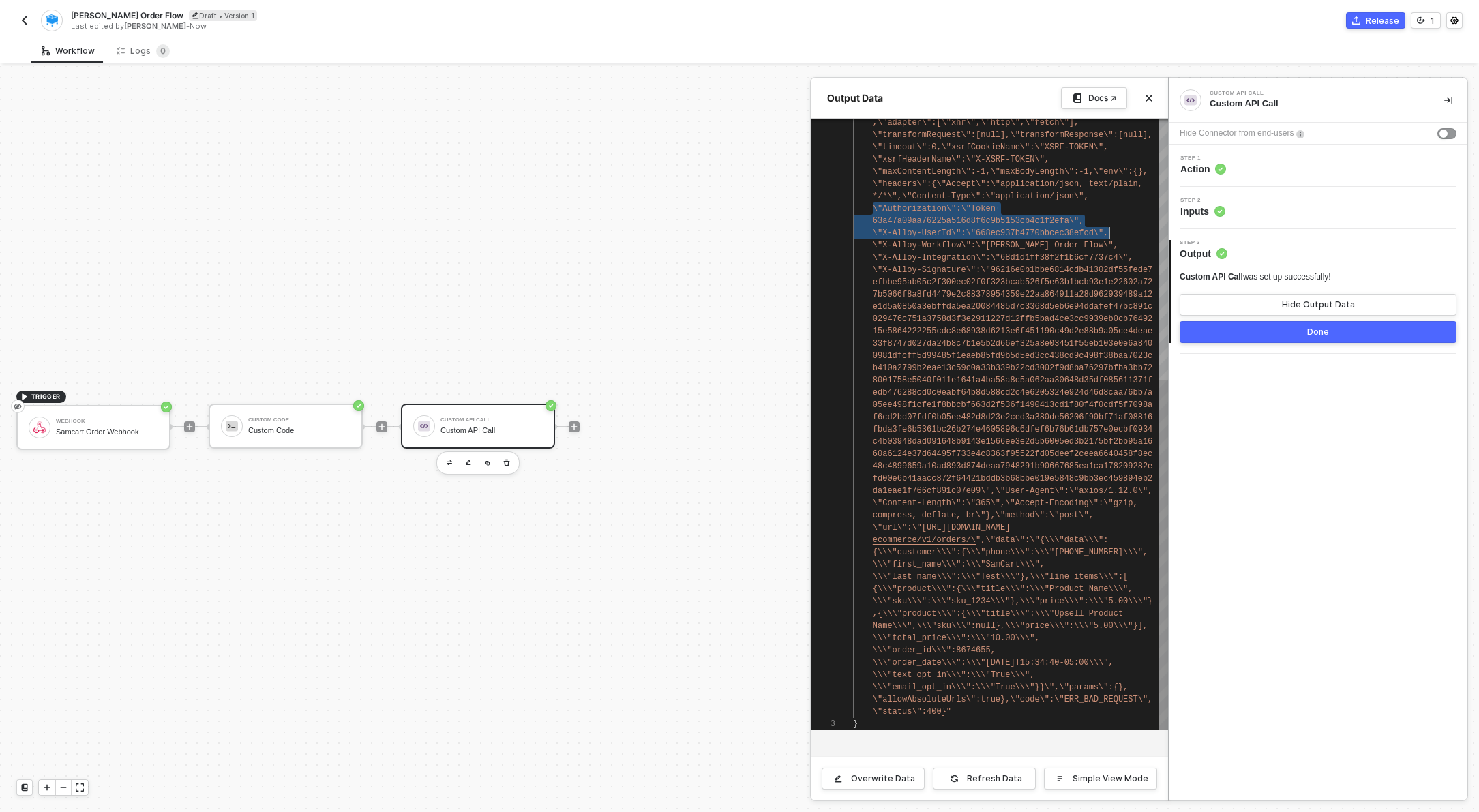
scroll to position [0, 231]
drag, startPoint x: 910, startPoint y: 218, endPoint x: 1124, endPoint y: 225, distance: 214.1
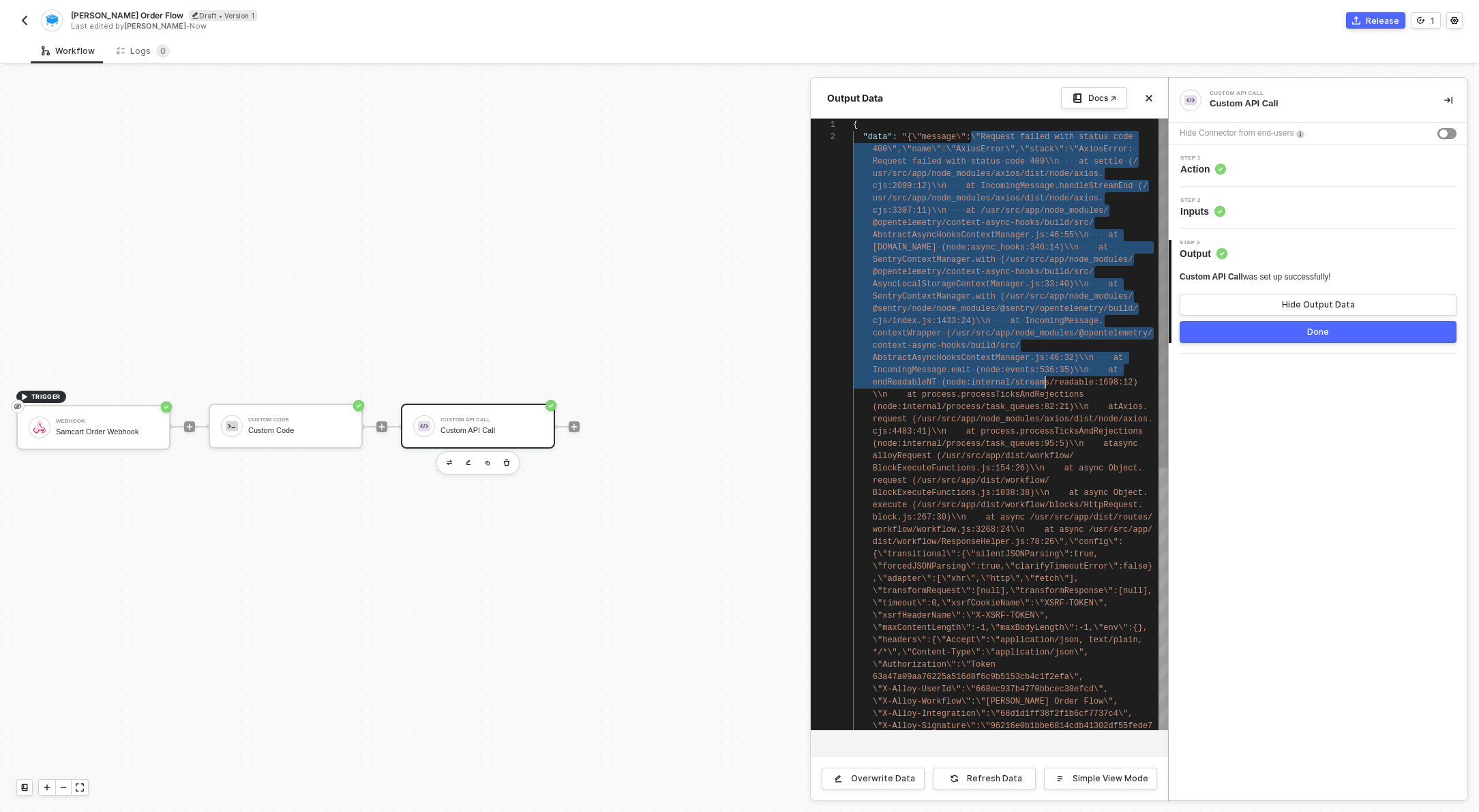
scroll to position [12, 193]
drag, startPoint x: 973, startPoint y: 137, endPoint x: 1046, endPoint y: 388, distance: 261.4
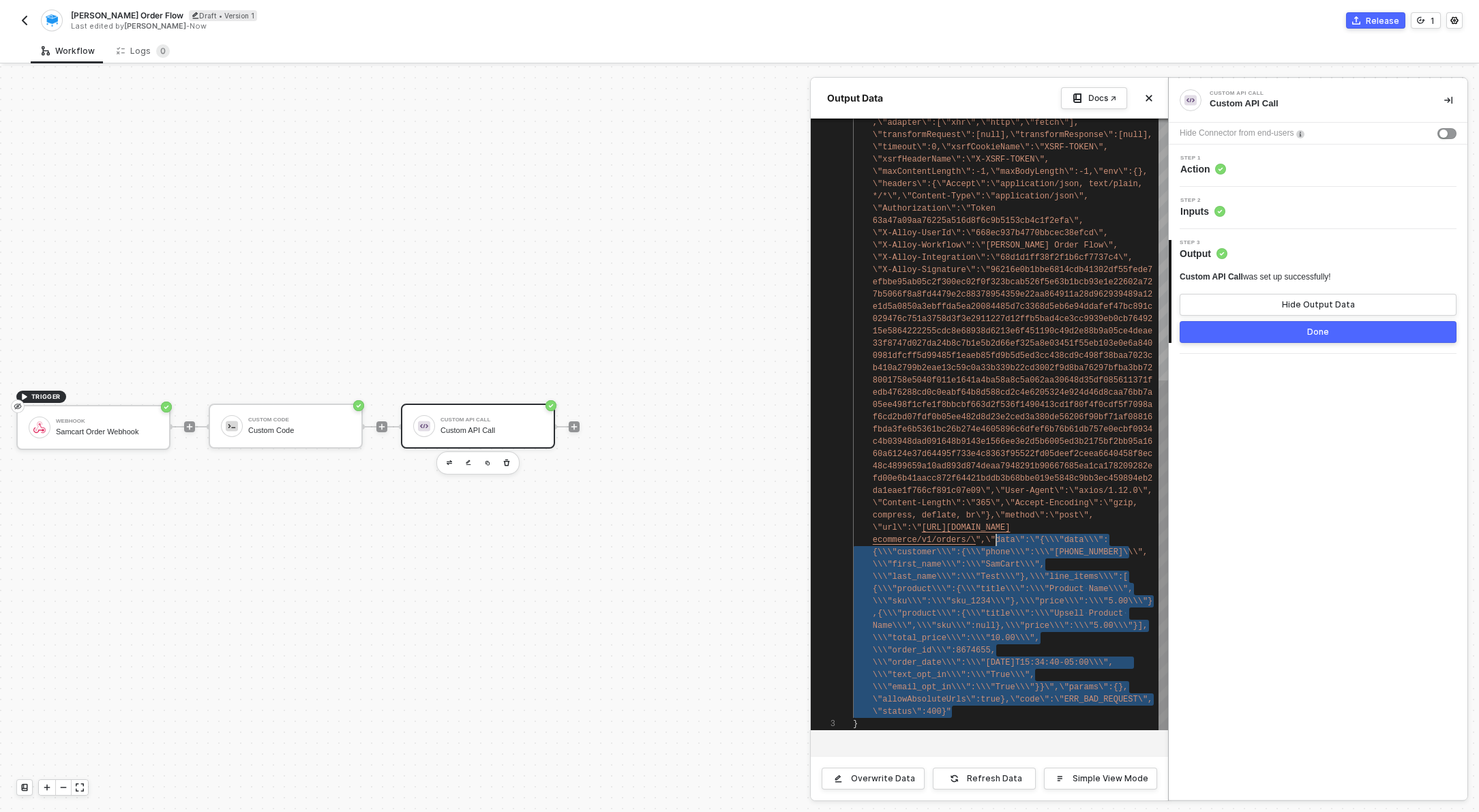
scroll to position [0, 133]
drag, startPoint x: 962, startPoint y: 709, endPoint x: 985, endPoint y: 537, distance: 173.5
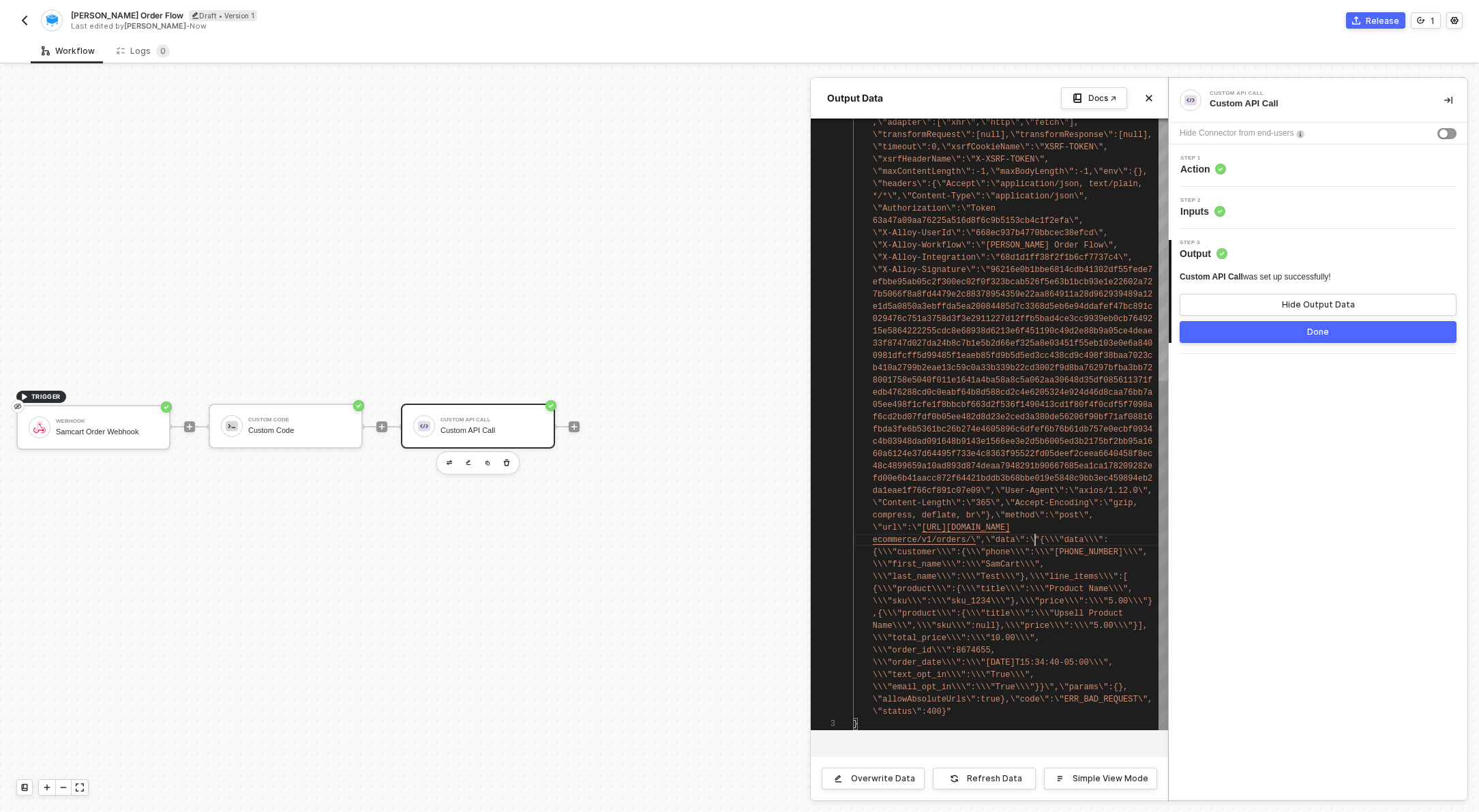
scroll to position [0, 217]
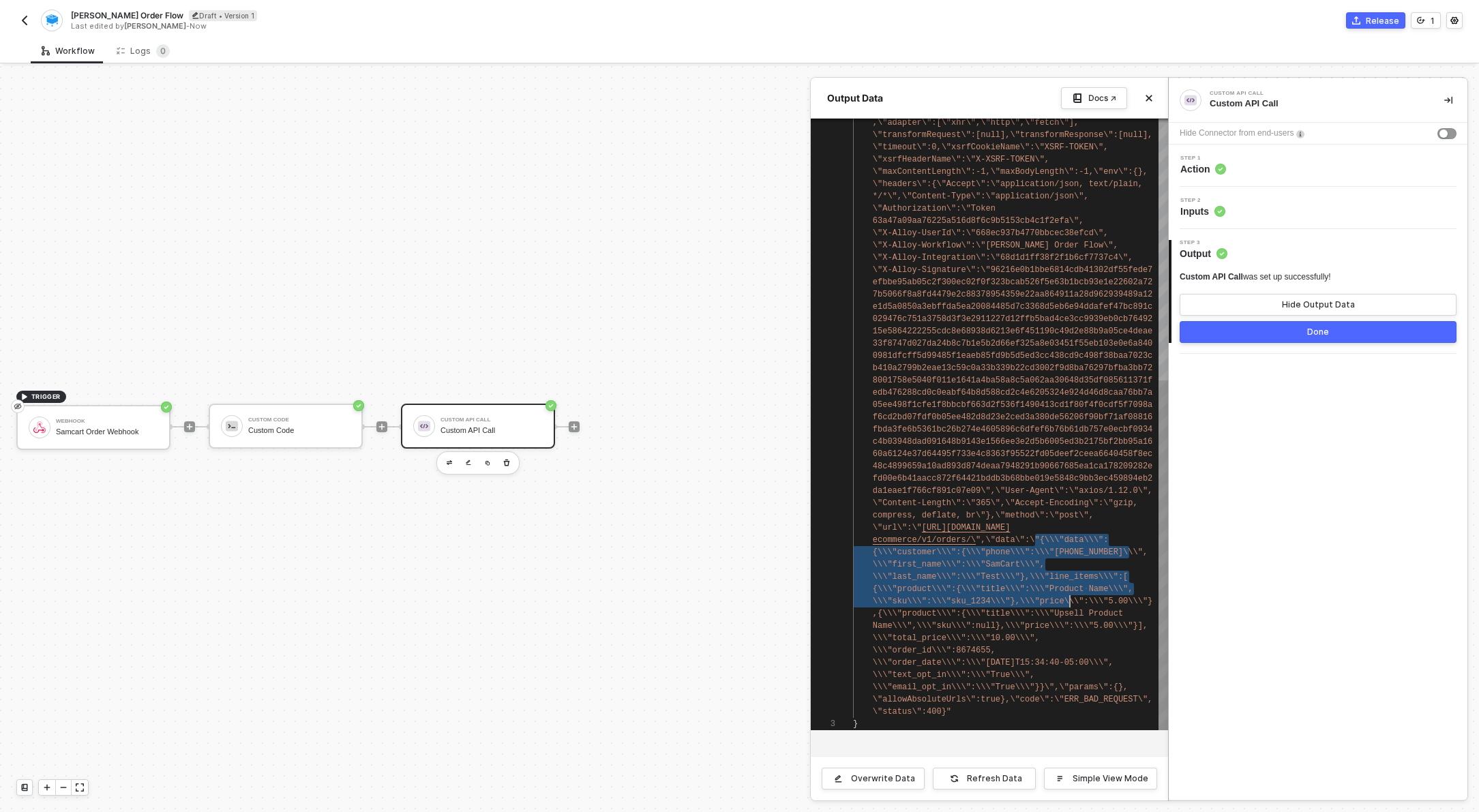
drag, startPoint x: 1036, startPoint y: 542, endPoint x: 1068, endPoint y: 597, distance: 63.6
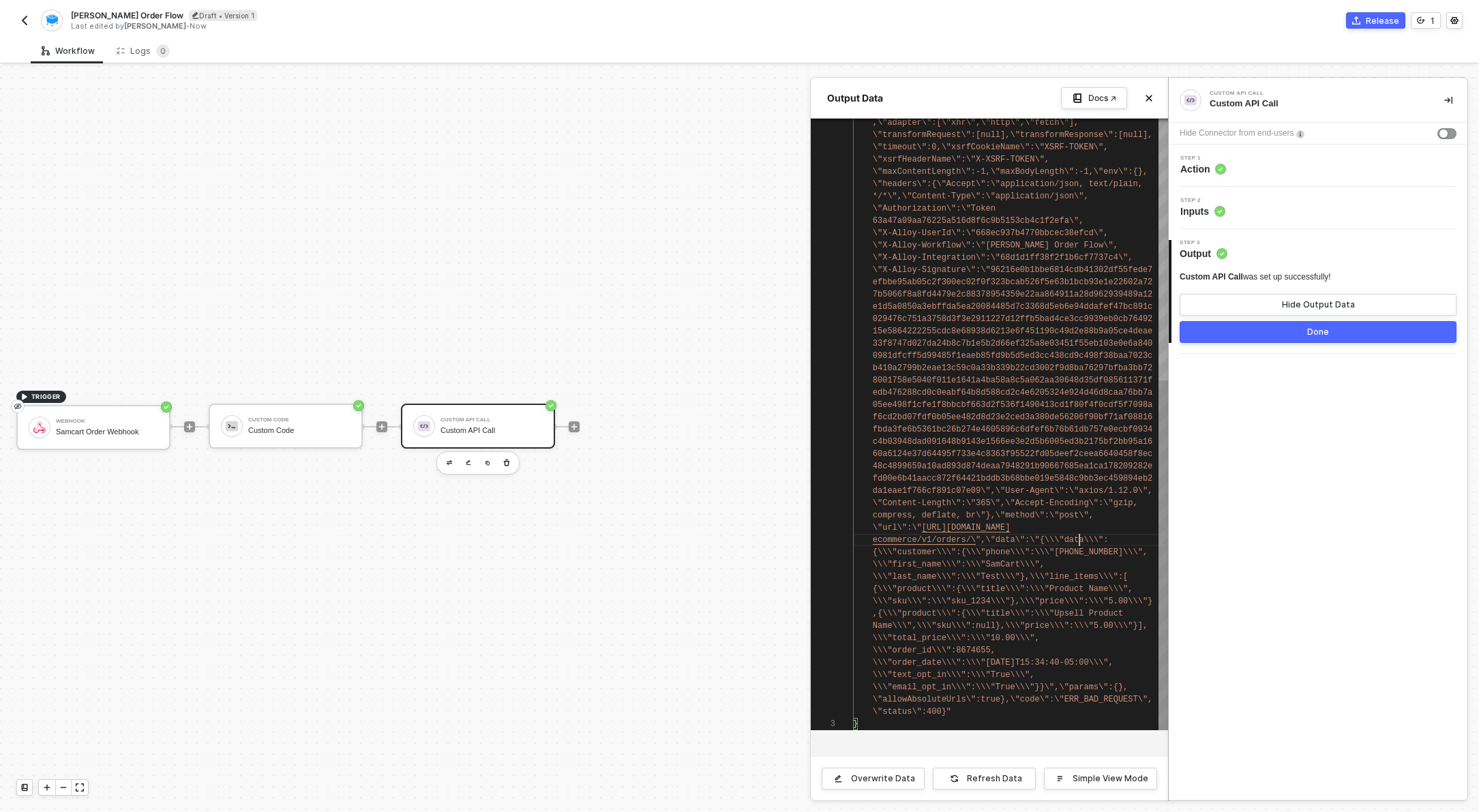
click at [1079, 539] on div "3 ,\"adapter\":[\"xhr\",\"http\",\"fetch\"], \"transformRequest\":[null],\"tran…" at bounding box center [989, 424] width 358 height 612
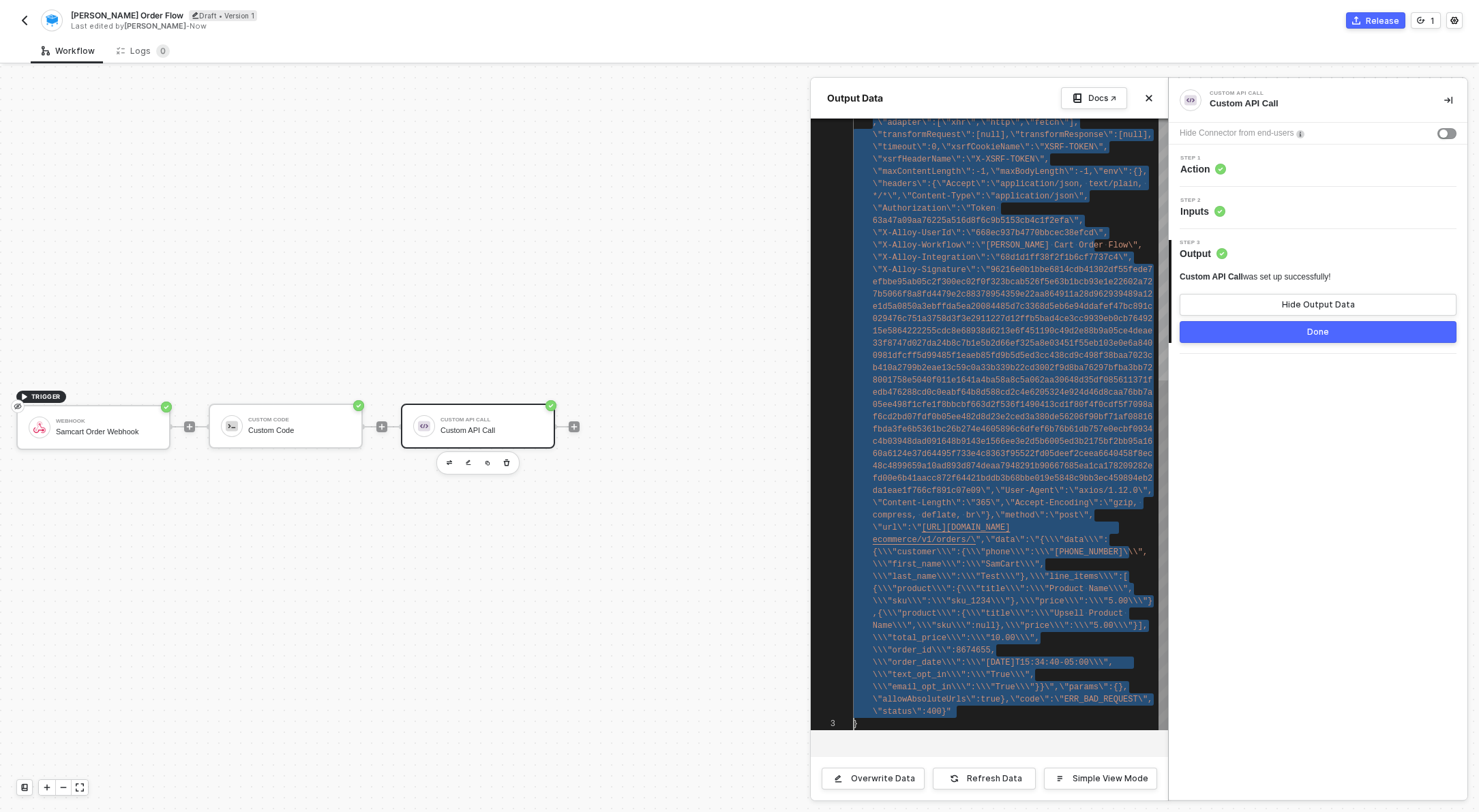
type textarea "\"url\":\"https://webhooks-public.dev-emotive.com/ecommerce/v1/orders/\",\"data…"
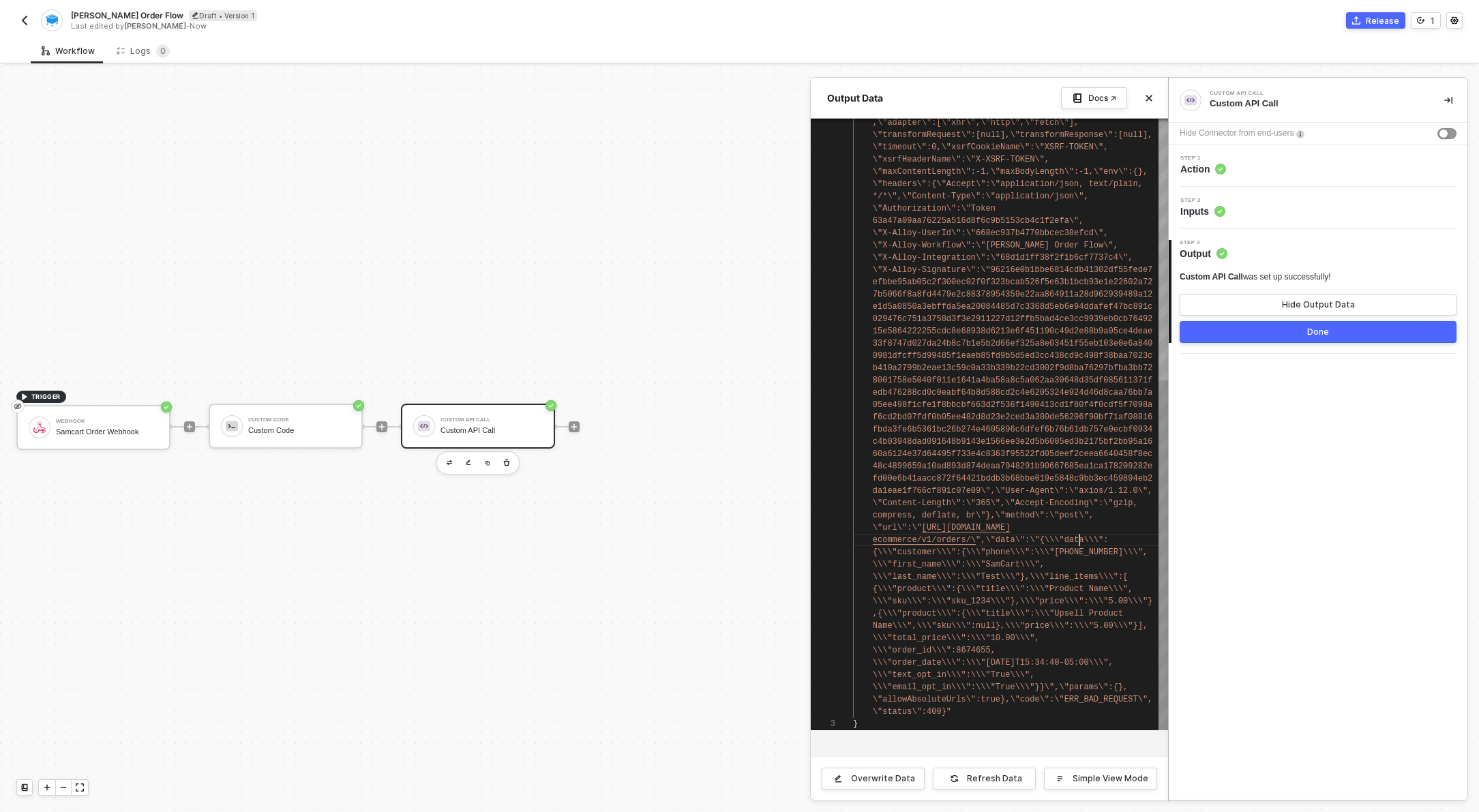
scroll to position [0, 227]
click at [1080, 539] on textarea "\"url\":\"https://webhooks-public.dev-emotive.com/ecommerce/v1/orders/\",\"data…" at bounding box center [1080, 540] width 1 height 12
click at [28, 17] on img "button" at bounding box center [25, 21] width 11 height 11
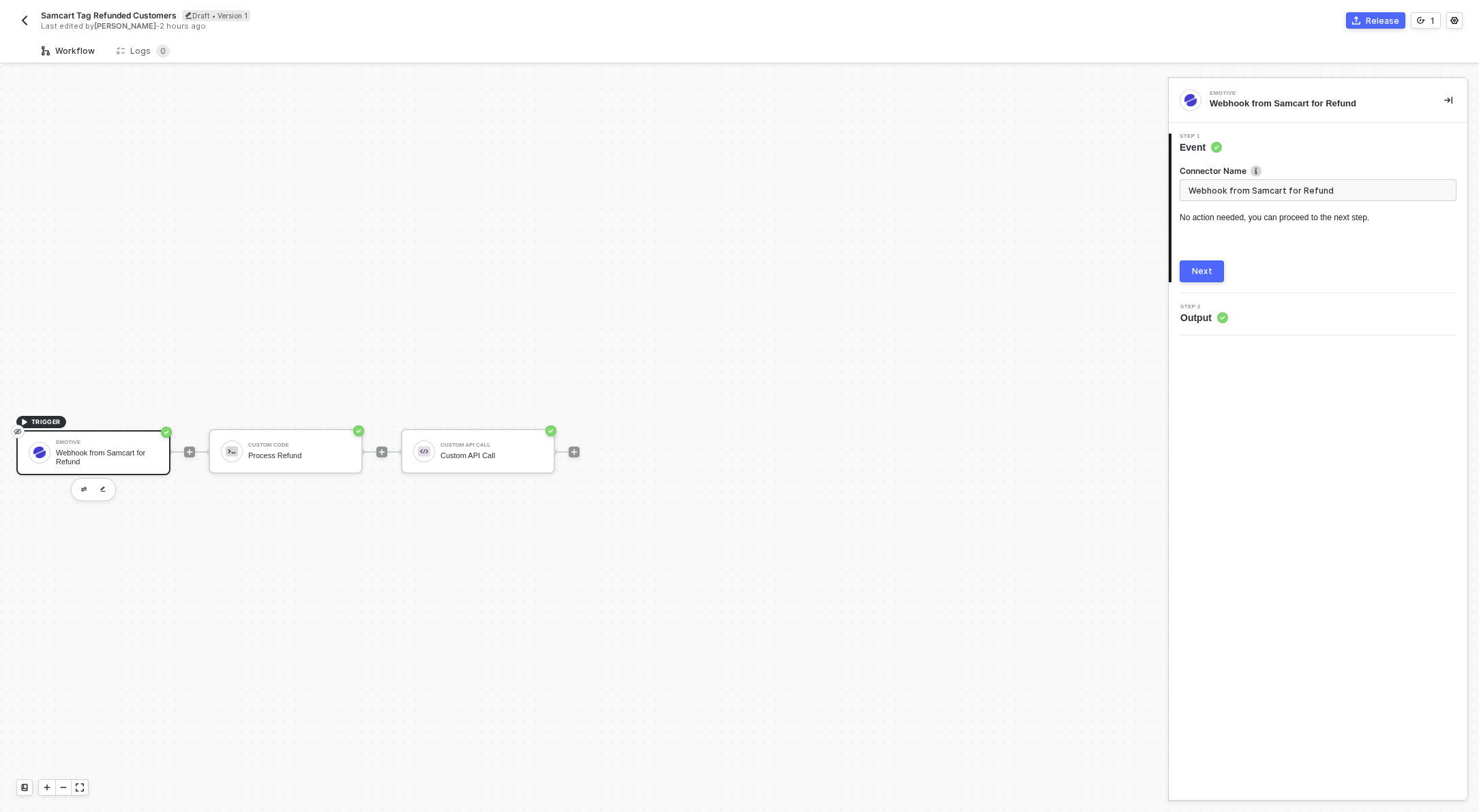
scroll to position [26, 0]
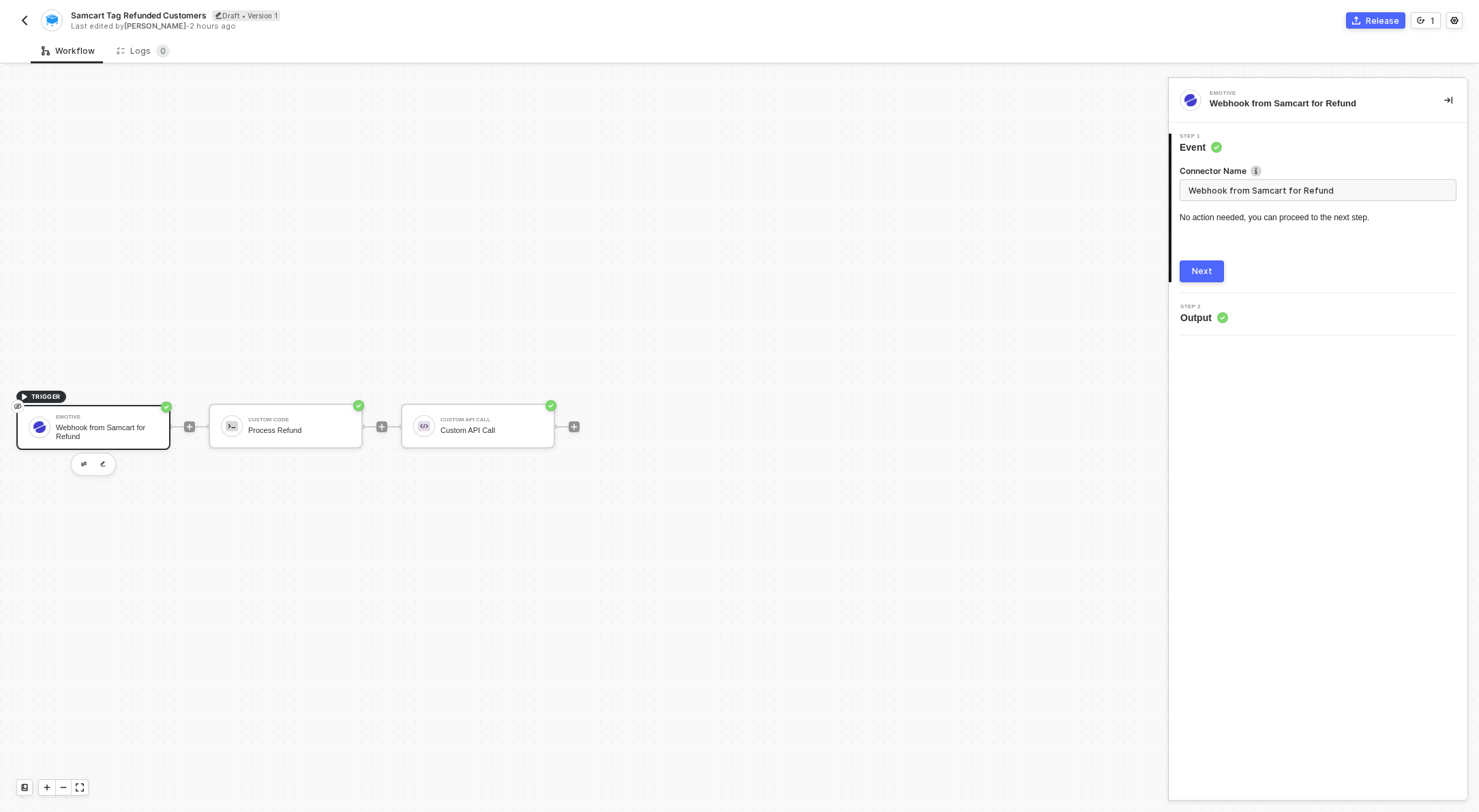
click at [91, 430] on div "Webhook from Samcart for Refund" at bounding box center [107, 432] width 102 height 17
click at [1192, 275] on div "Next" at bounding box center [1203, 271] width 21 height 11
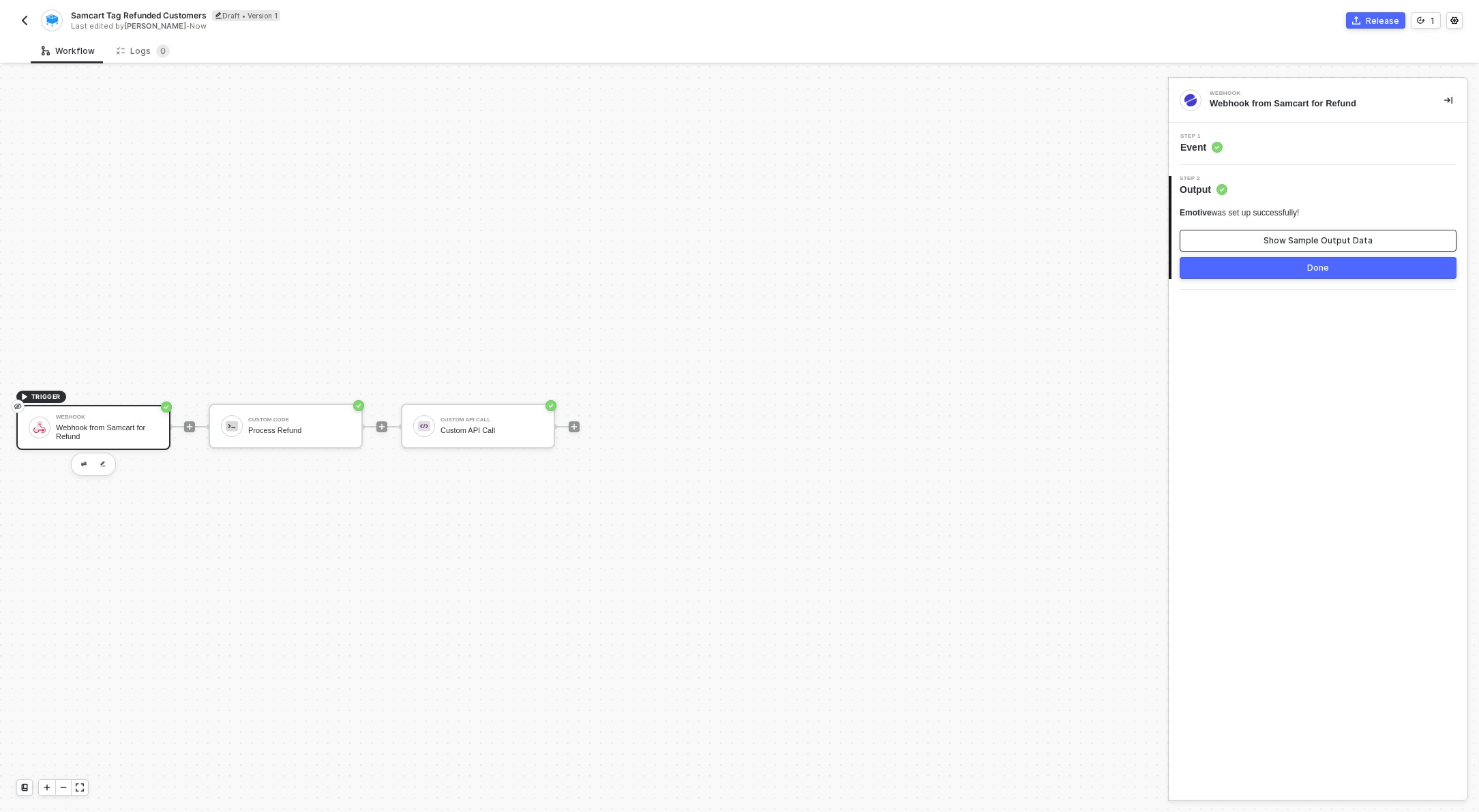
click at [1292, 246] on div "Show Sample Output Data" at bounding box center [1318, 241] width 109 height 11
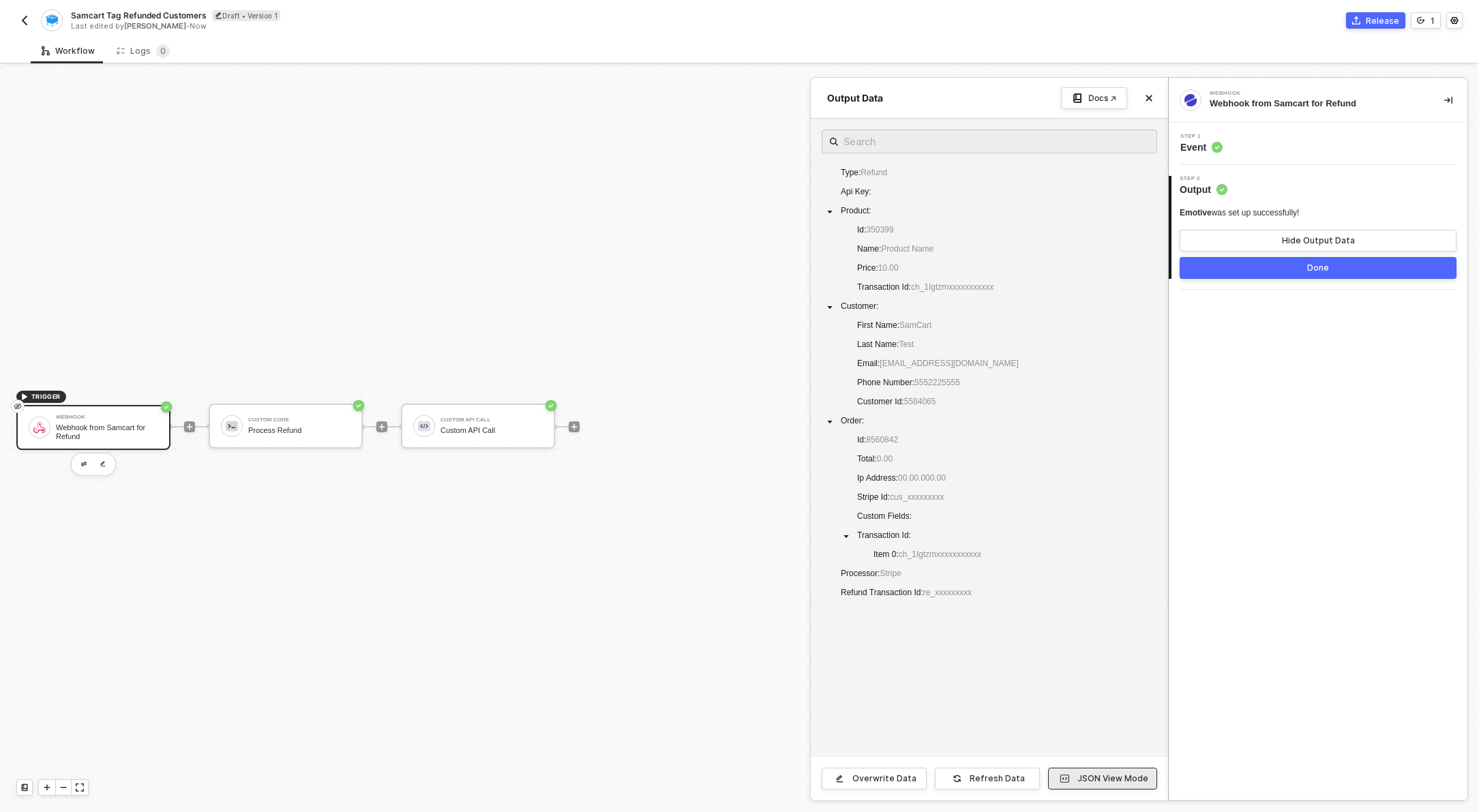
click at [1104, 775] on div "JSON View Mode" at bounding box center [1113, 779] width 71 height 11
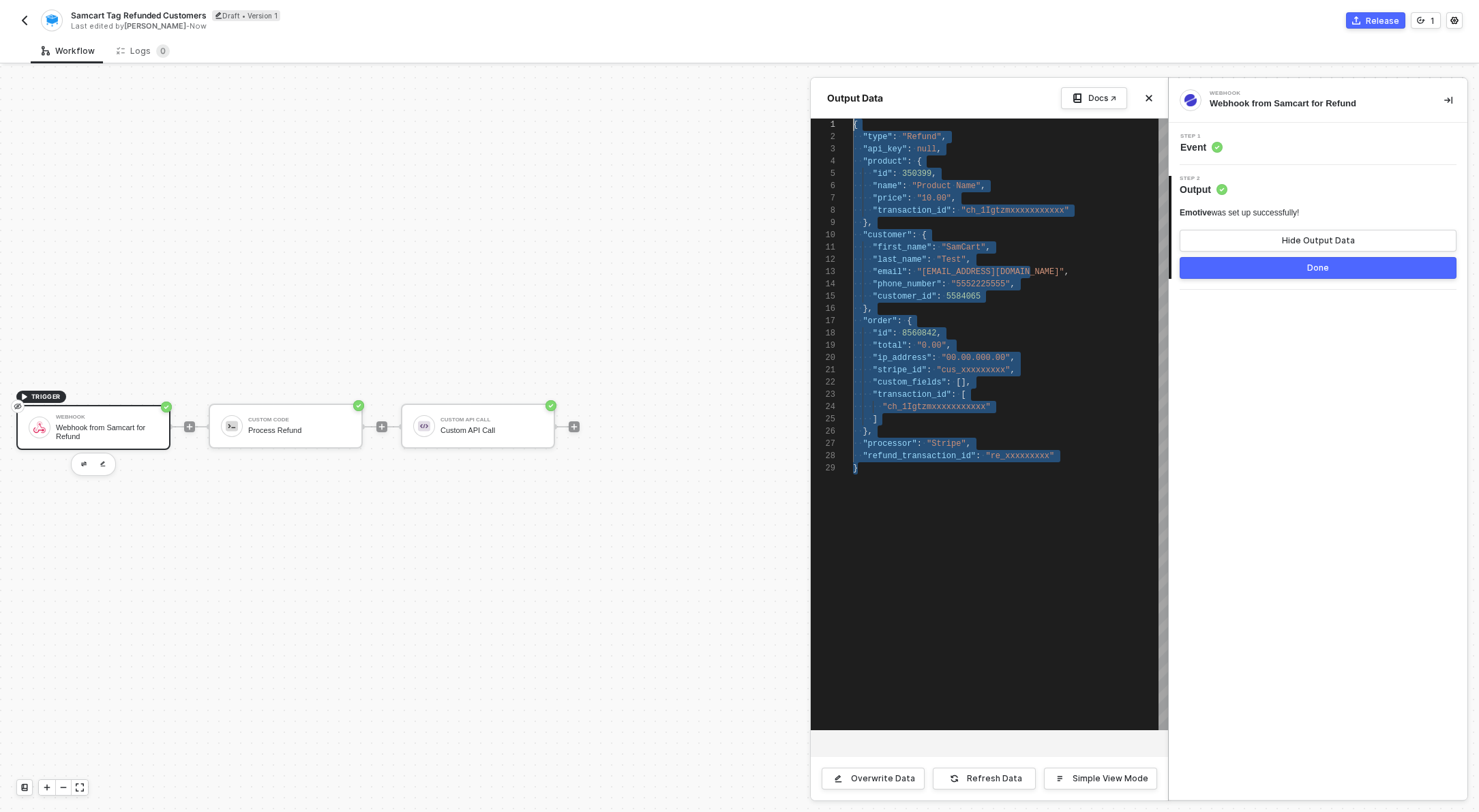
scroll to position [0, 0]
drag, startPoint x: 920, startPoint y: 488, endPoint x: 823, endPoint y: 117, distance: 383.5
click at [823, 117] on div "Output Data Docs ↗ 1 2 3 4 5 6 7 8 9 10 11 12 13 14 15 16 17 18 19 20 21 22 23 …" at bounding box center [989, 439] width 358 height 723
click at [870, 118] on div "Output Data Docs ↗" at bounding box center [989, 98] width 358 height 41
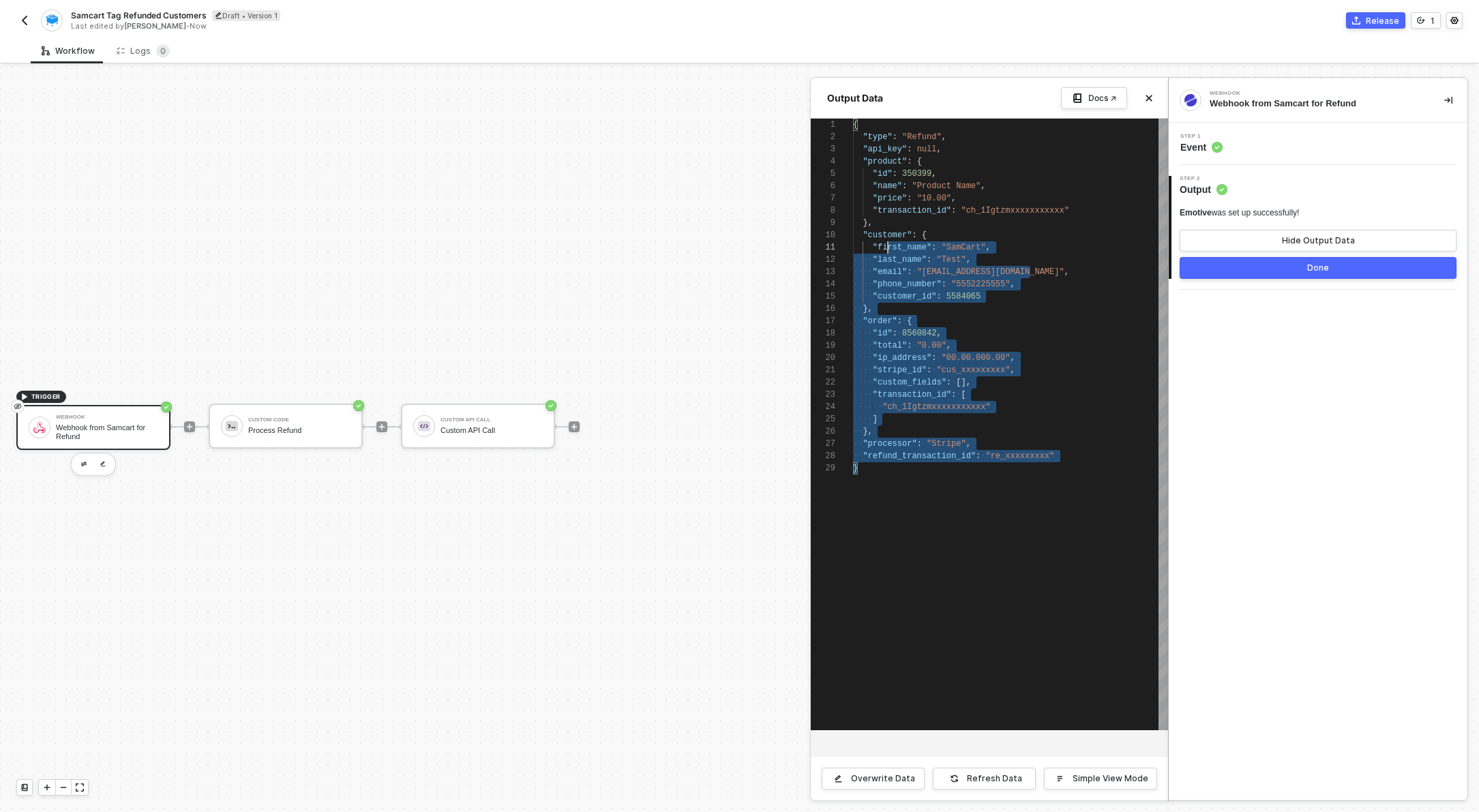
type textarea "{ "type": "Refund", "api_key": null, "product": { "id": 350399, "name": "Produc…"
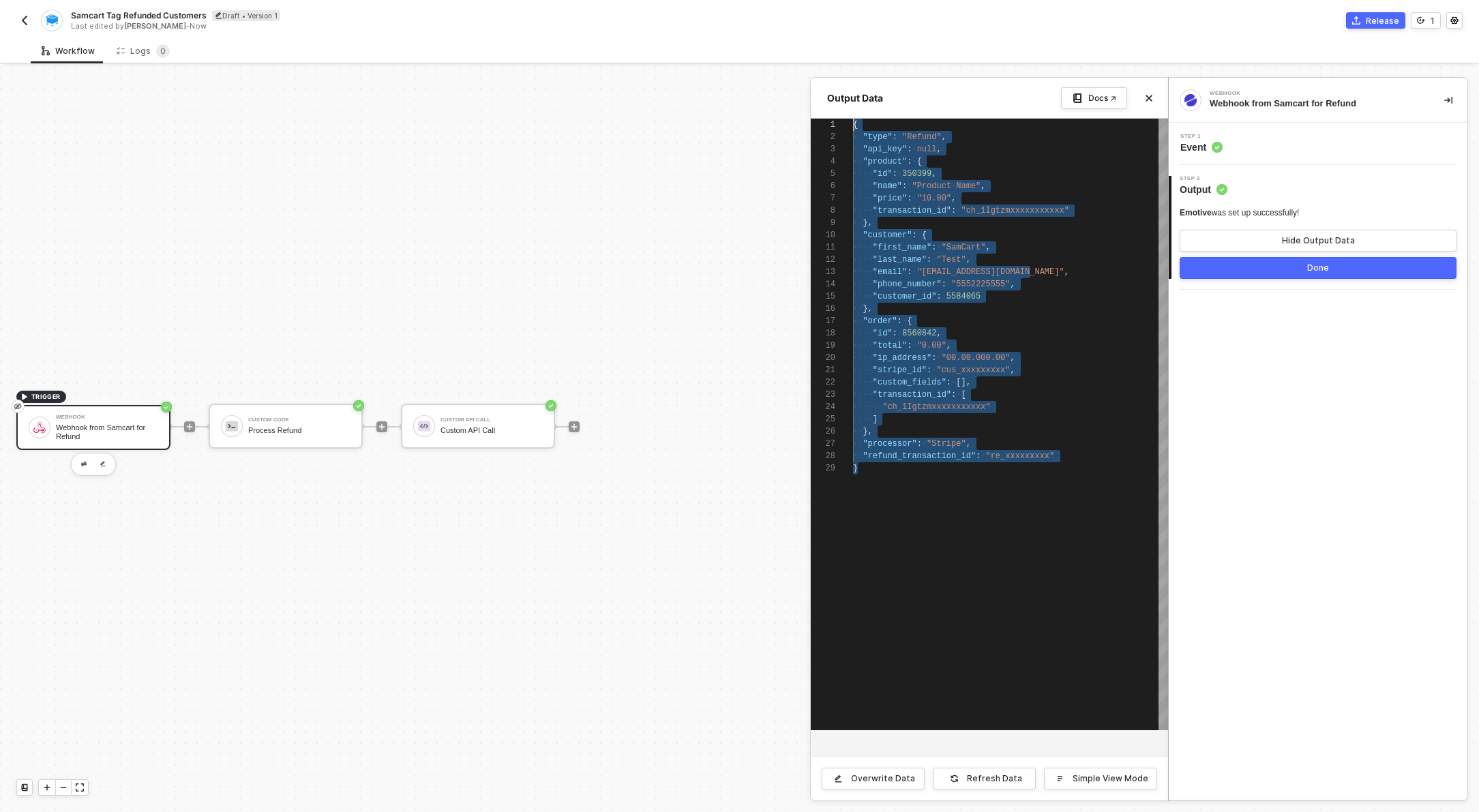
drag, startPoint x: 906, startPoint y: 401, endPoint x: 845, endPoint y: 100, distance: 307.1
click at [845, 100] on div "Output Data Docs ↗ 1 2 3 4 5 6 7 8 9 10 11 12 13 14 15 16 17 18 19 20 21 22 23 …" at bounding box center [989, 439] width 358 height 723
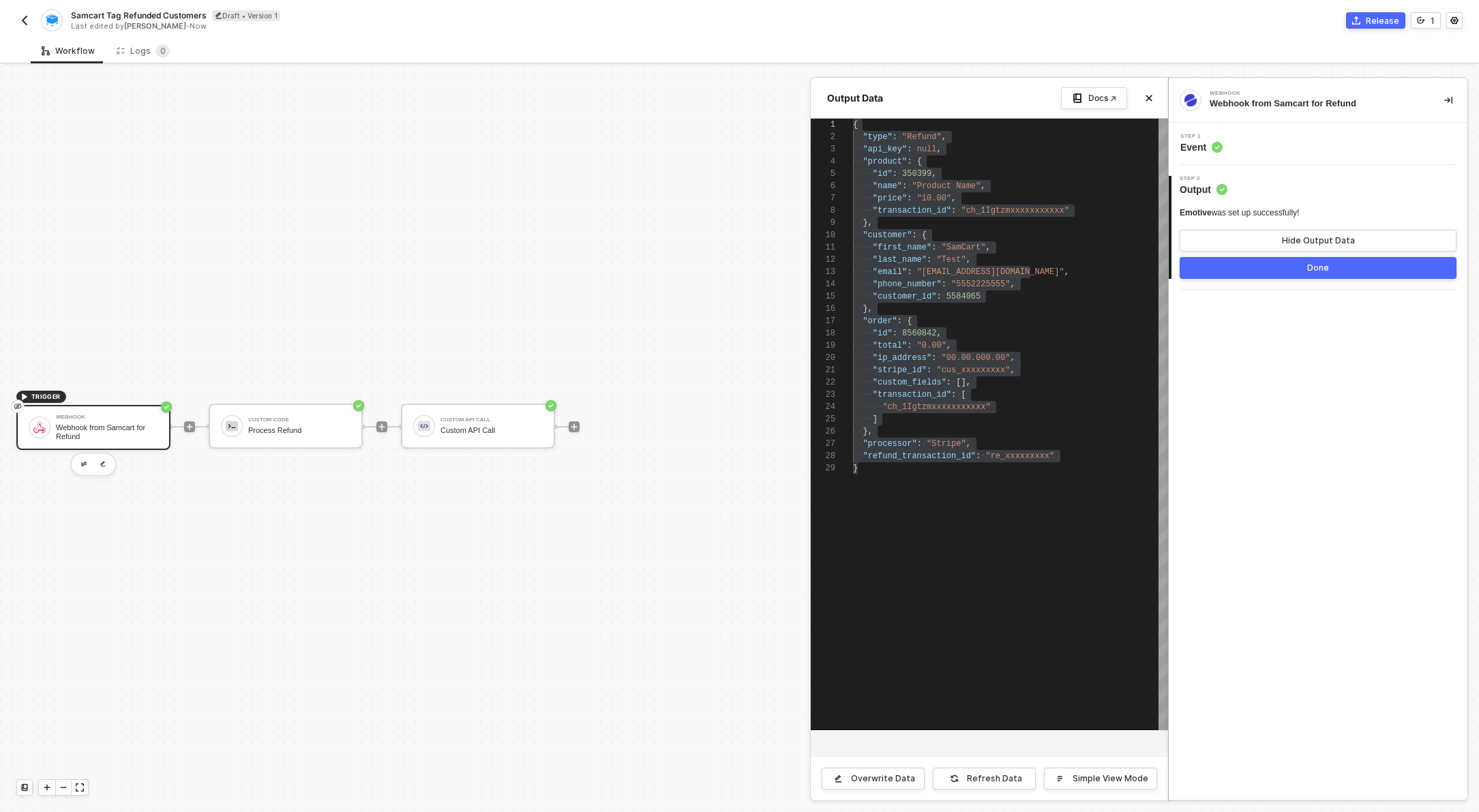
click at [269, 420] on div at bounding box center [739, 439] width 1479 height 746
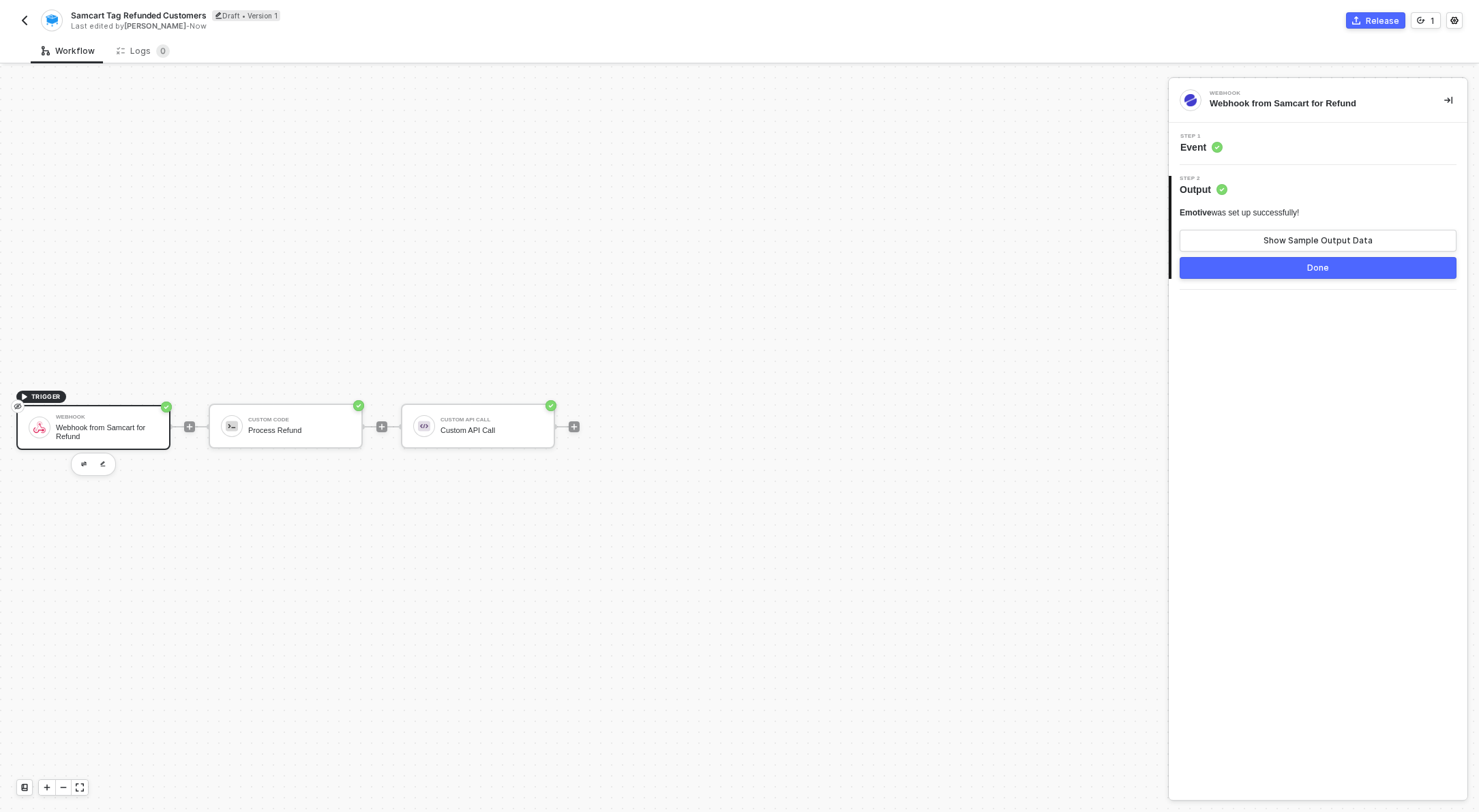
click at [269, 420] on div "Custom Code" at bounding box center [300, 420] width 102 height 6
click at [1191, 144] on span "Inputs" at bounding box center [1202, 147] width 45 height 13
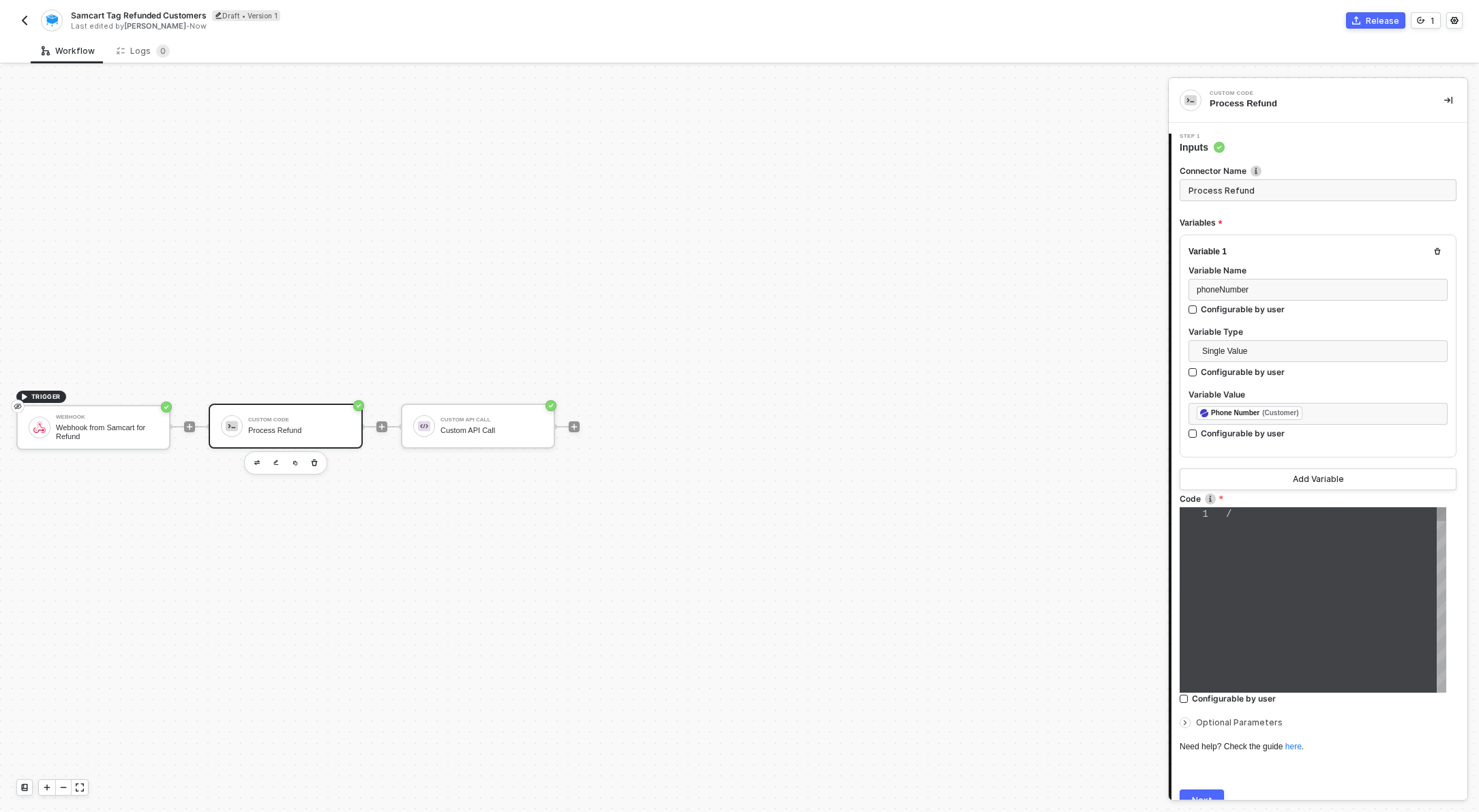
type textarea "/* You can access variables on the inputData object. ex: const myVariable = inp…"
click at [1221, 290] on span "phoneNumber" at bounding box center [1223, 289] width 52 height 9
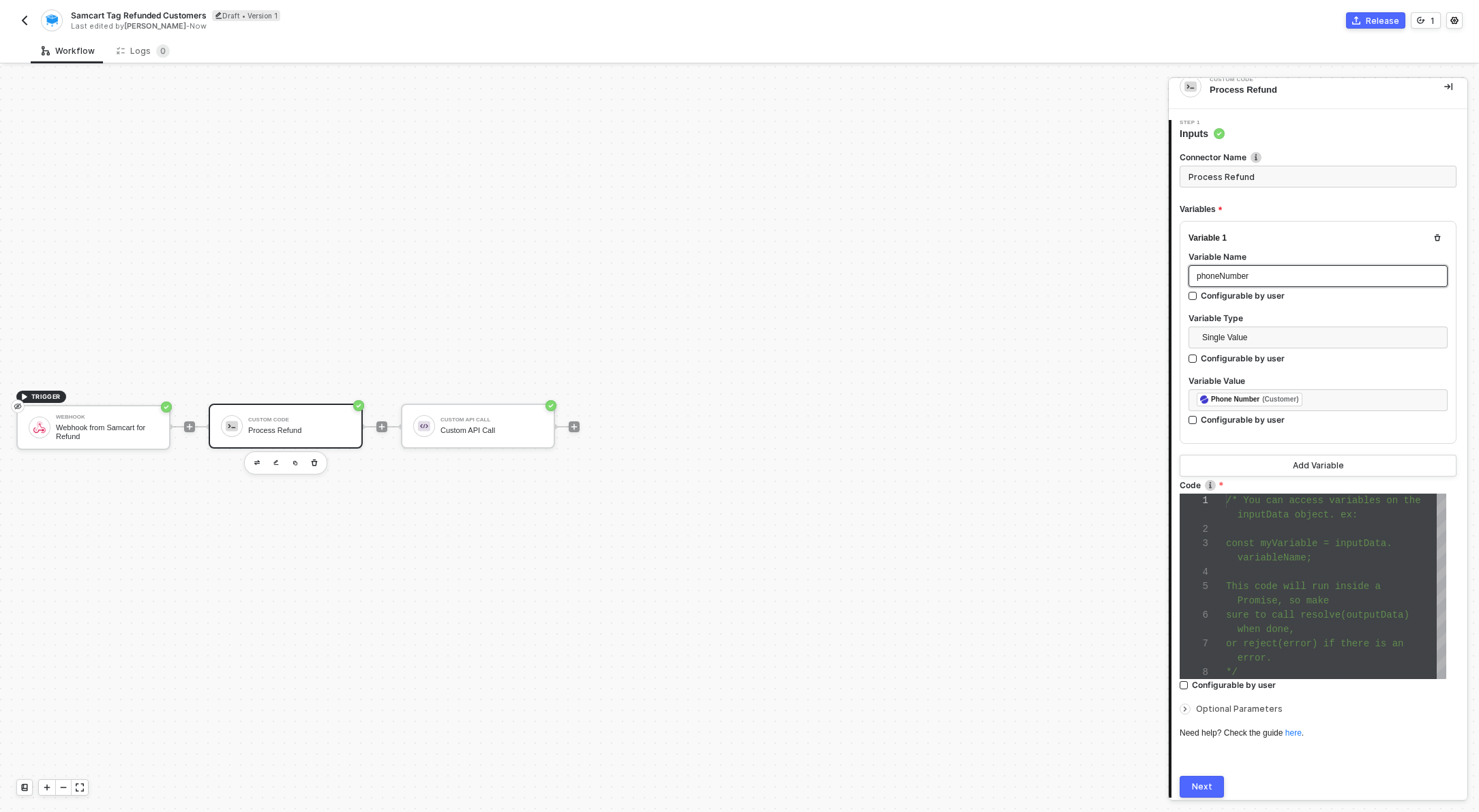
scroll to position [65, 0]
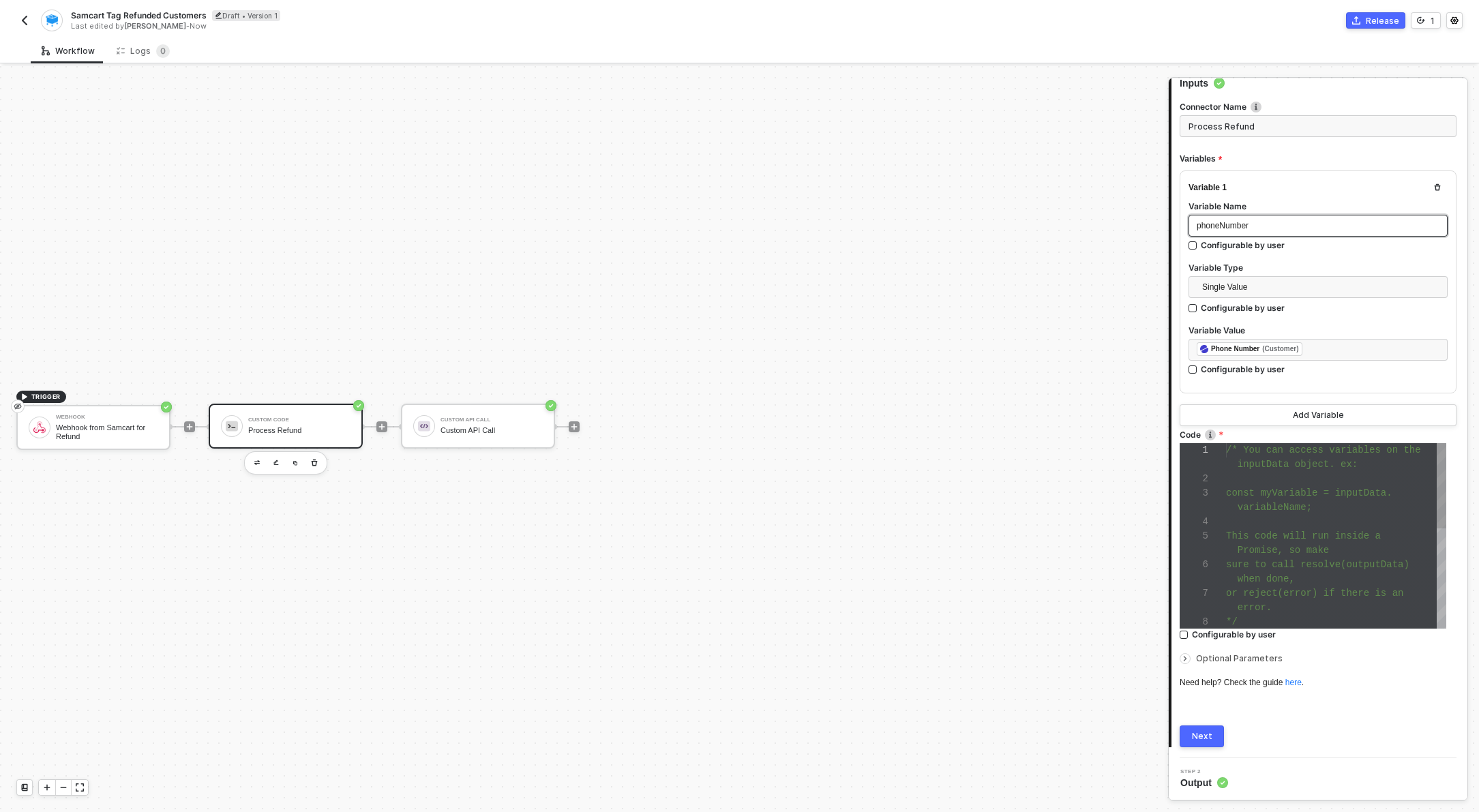
click at [1220, 502] on div at bounding box center [1203, 508] width 46 height 14
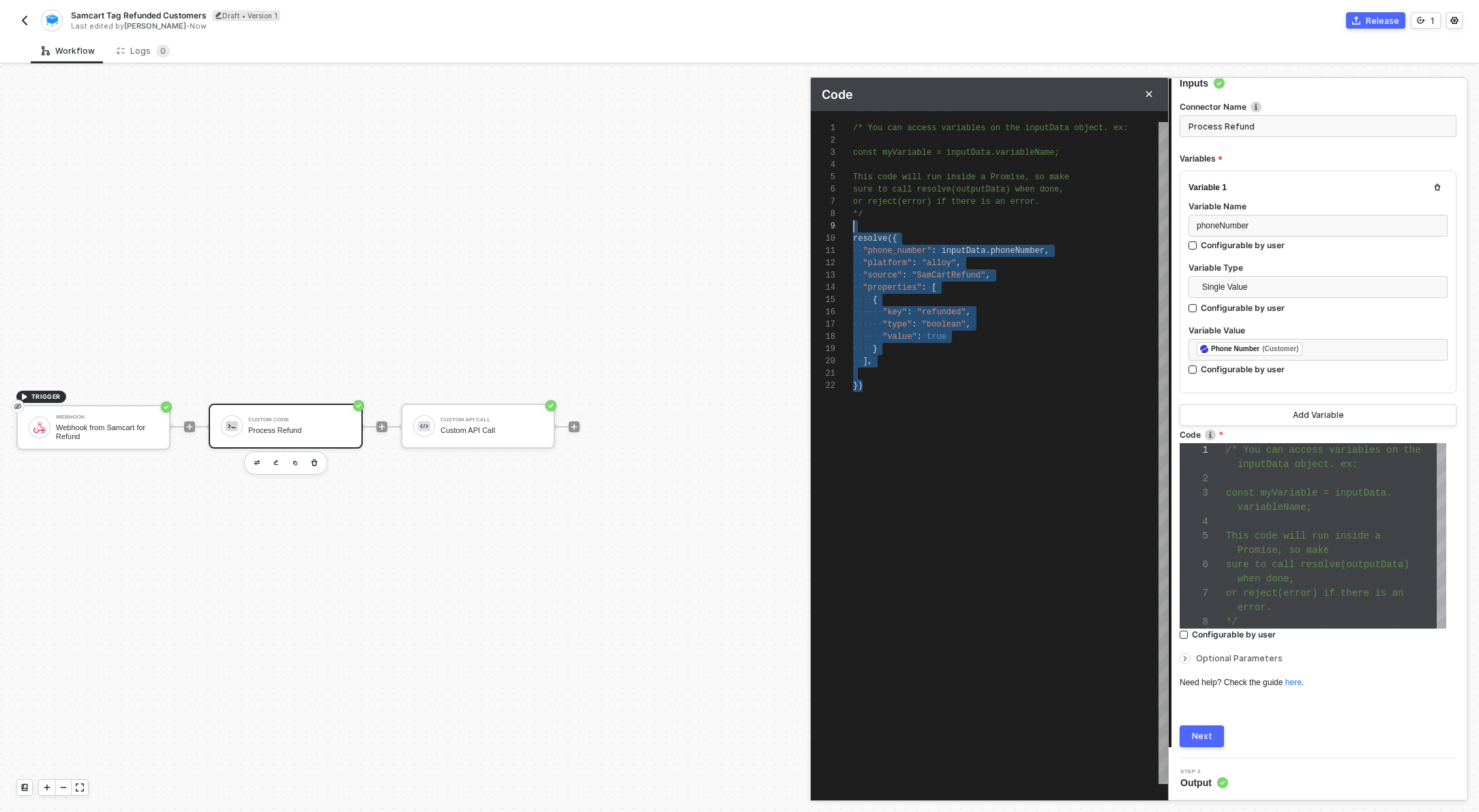
scroll to position [99, 0]
drag, startPoint x: 911, startPoint y: 426, endPoint x: 841, endPoint y: 219, distance: 218.5
click at [841, 219] on div "1 2 3 4 5 6 7 8 9 10 11 12 13 14 15 16 17 18 19 20 21 22 /* You can access vari…" at bounding box center [989, 453] width 358 height 662
type textarea ""phone_number": inputData.phoneNumber, "platform": "alloy", "source": "SamCartR…"
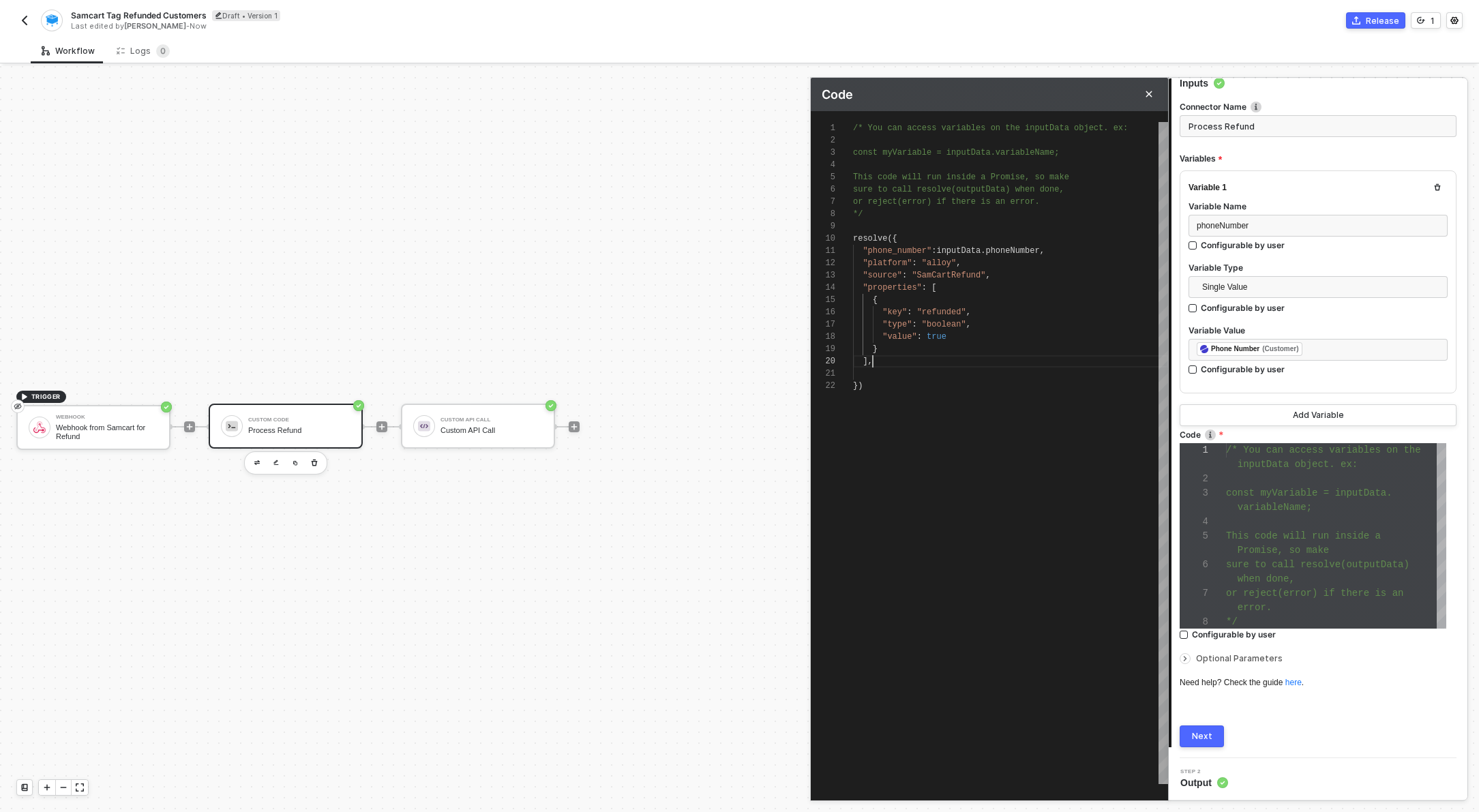
scroll to position [110, 20]
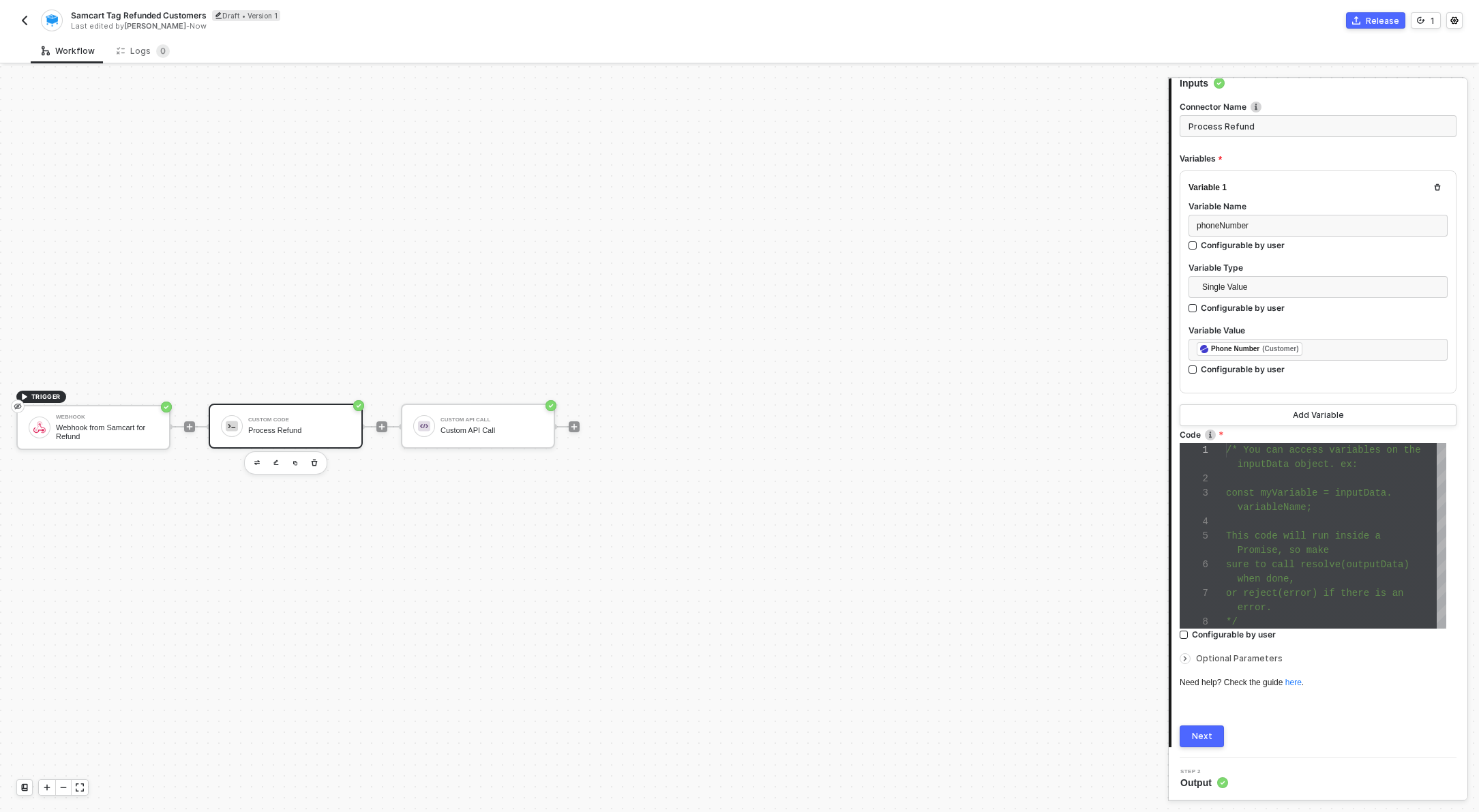
click at [514, 423] on div "Custom API Call Custom API Call" at bounding box center [491, 426] width 102 height 26
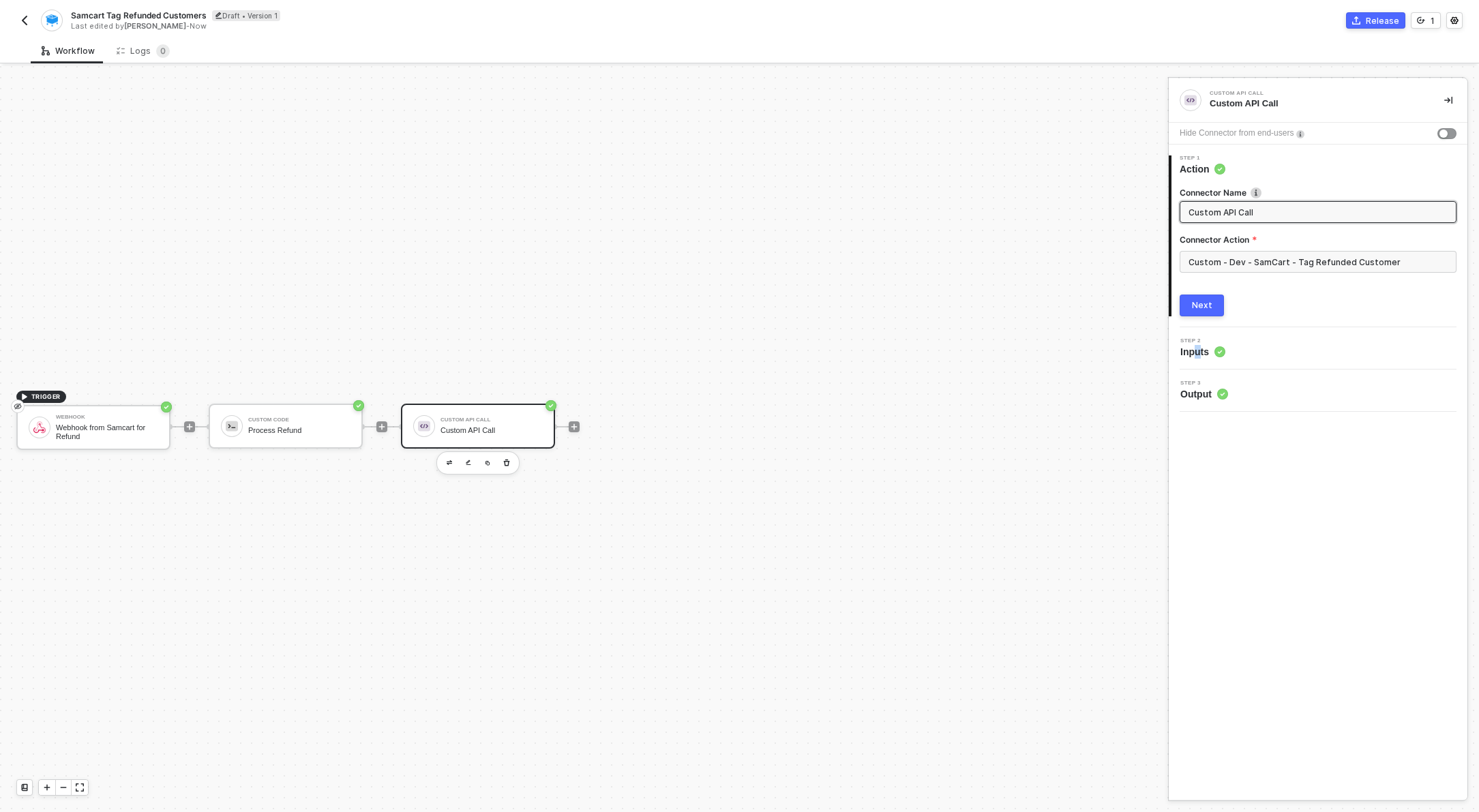
click at [1199, 348] on span "Inputs" at bounding box center [1202, 352] width 45 height 13
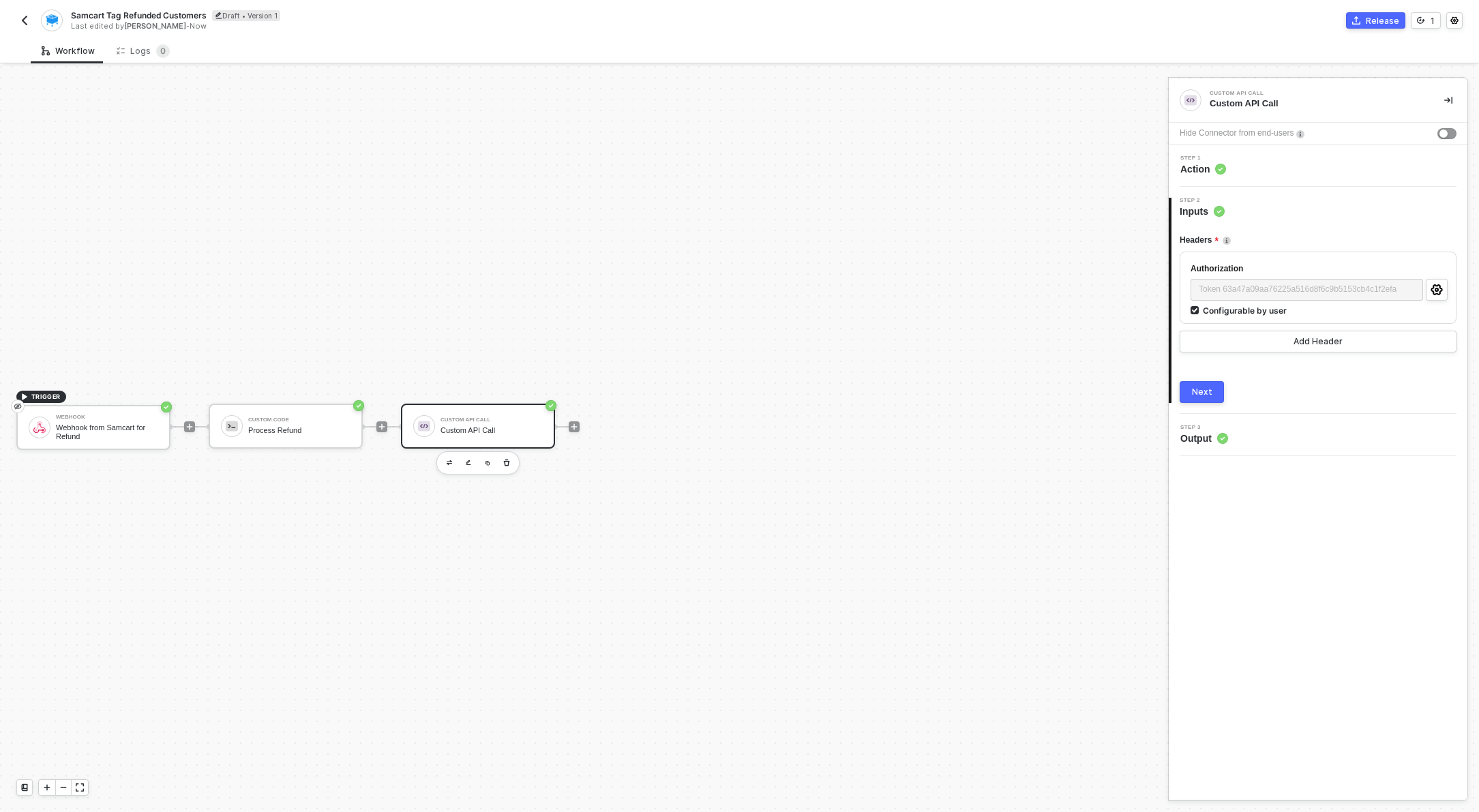
click at [1183, 440] on span "Output" at bounding box center [1204, 438] width 47 height 13
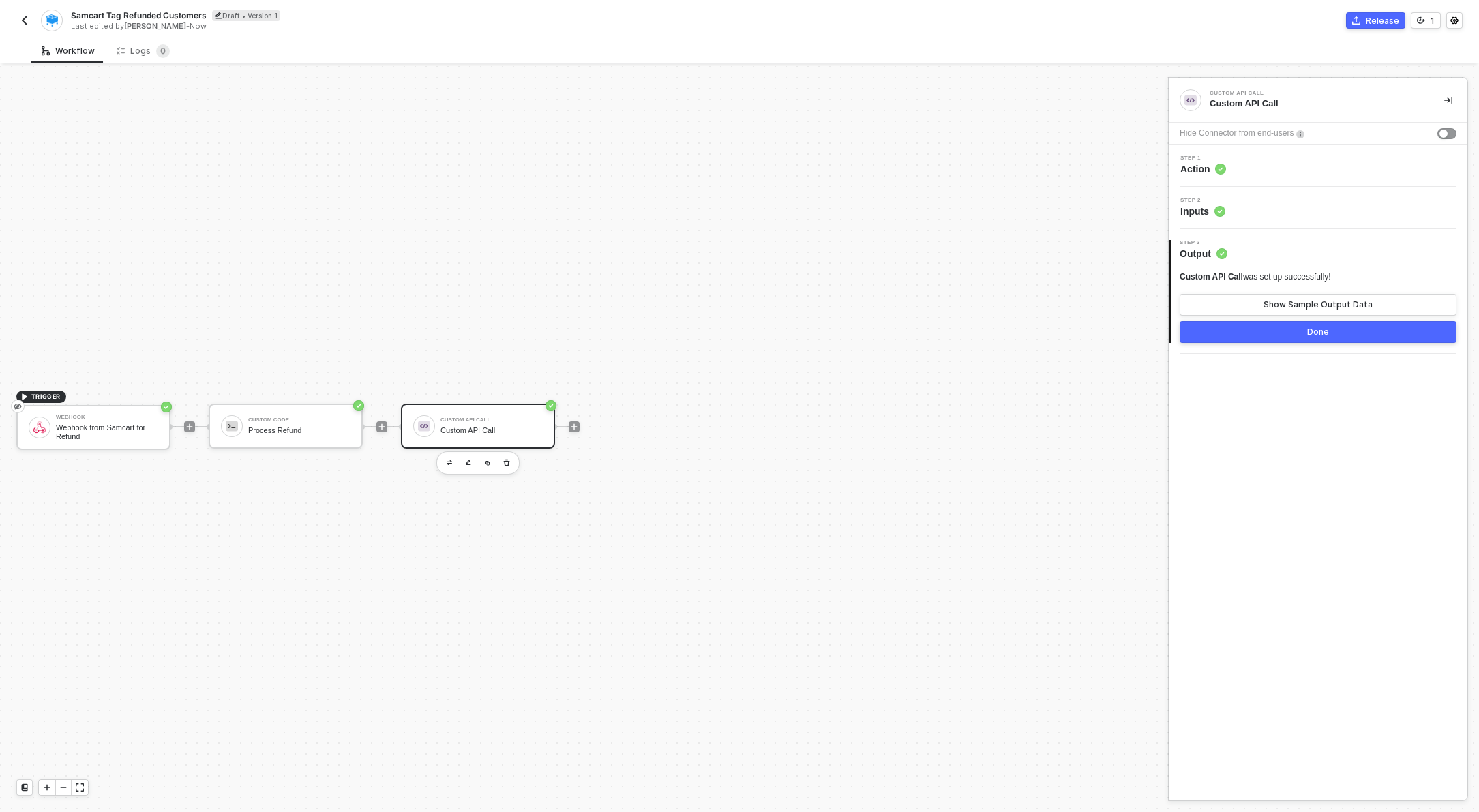
click at [1225, 173] on icon at bounding box center [1221, 170] width 11 height 11
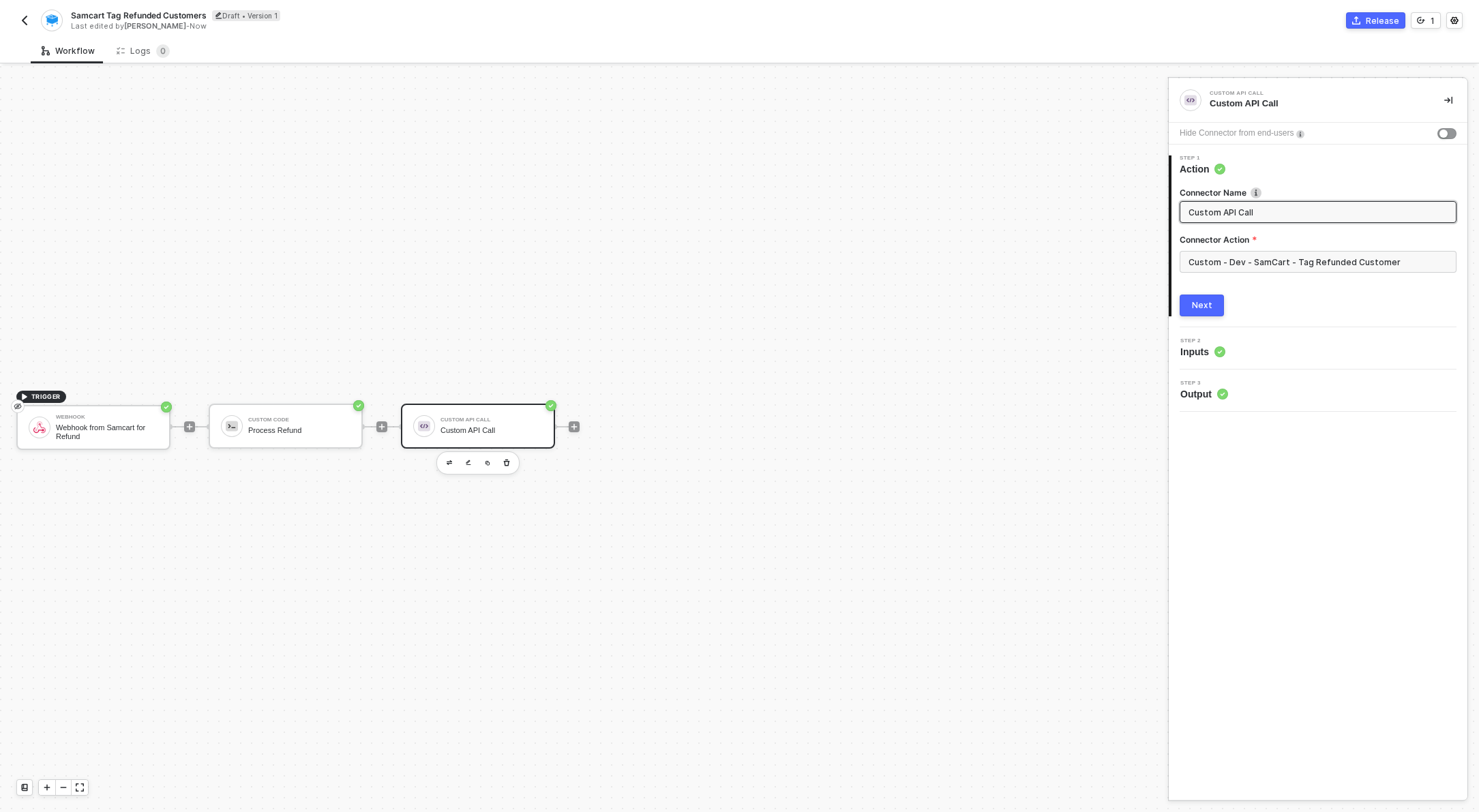
click at [1206, 397] on span "Output" at bounding box center [1204, 394] width 47 height 13
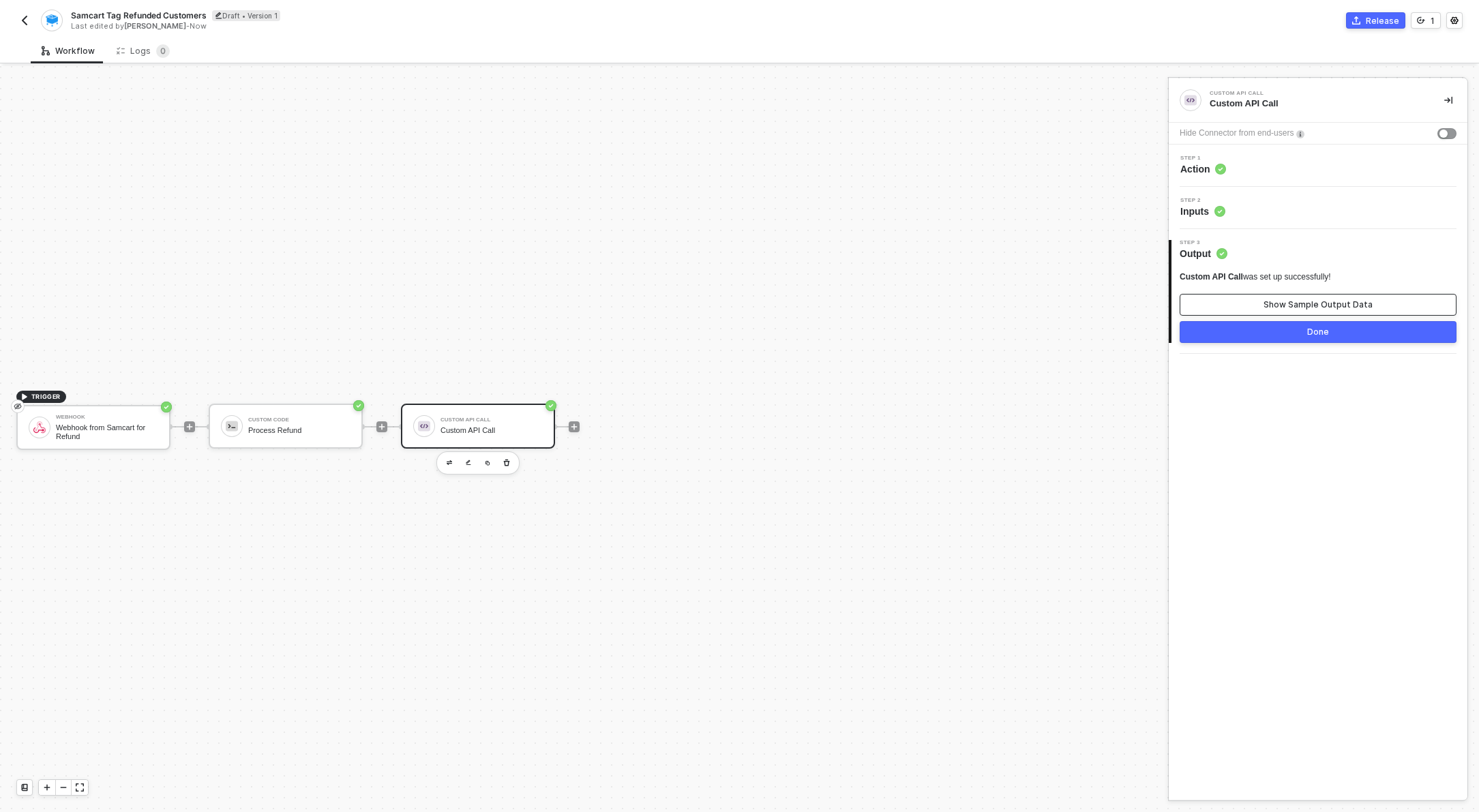
click at [1270, 299] on button "Show Sample Output Data" at bounding box center [1319, 304] width 277 height 22
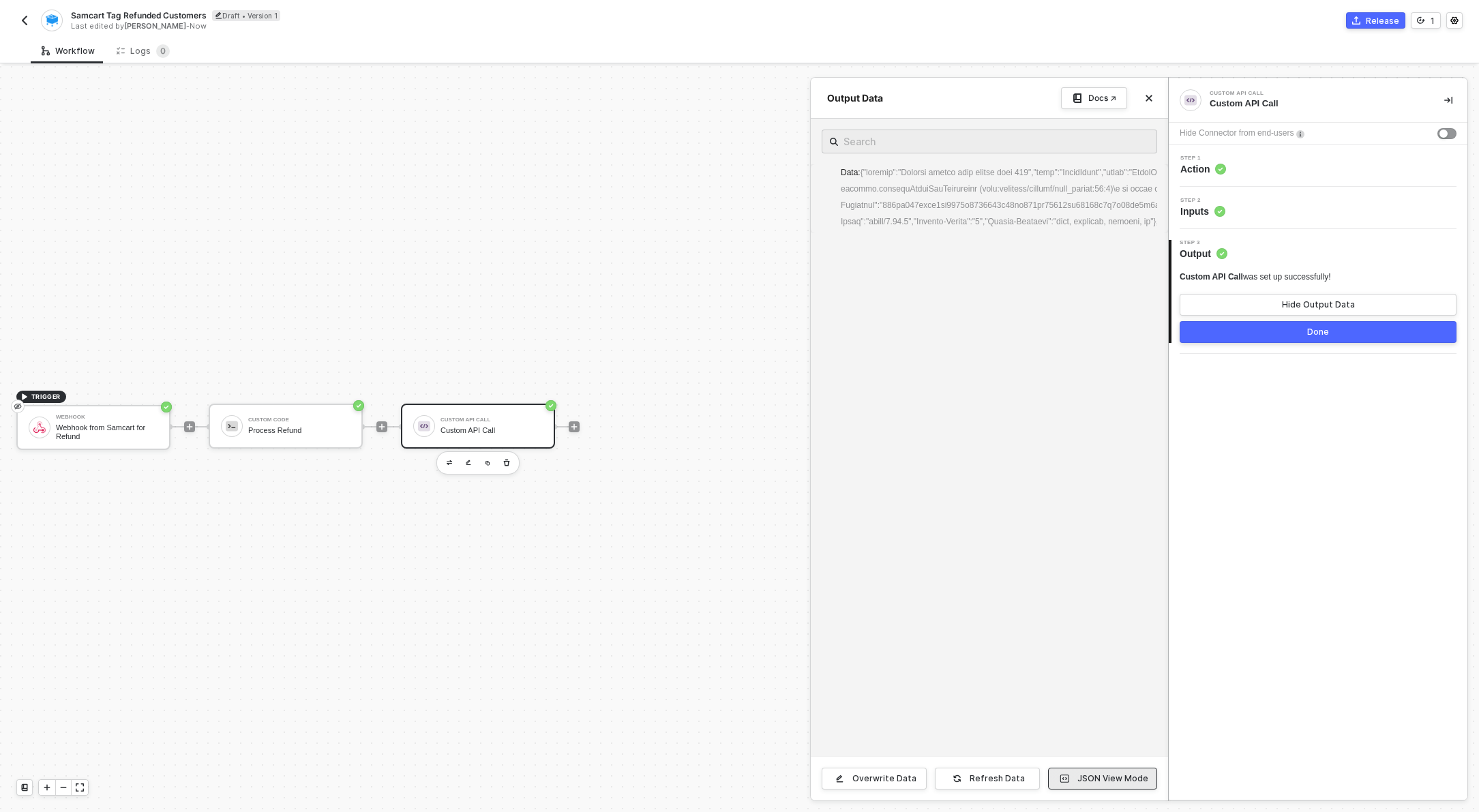
click at [1126, 776] on div "JSON View Mode" at bounding box center [1113, 779] width 71 height 11
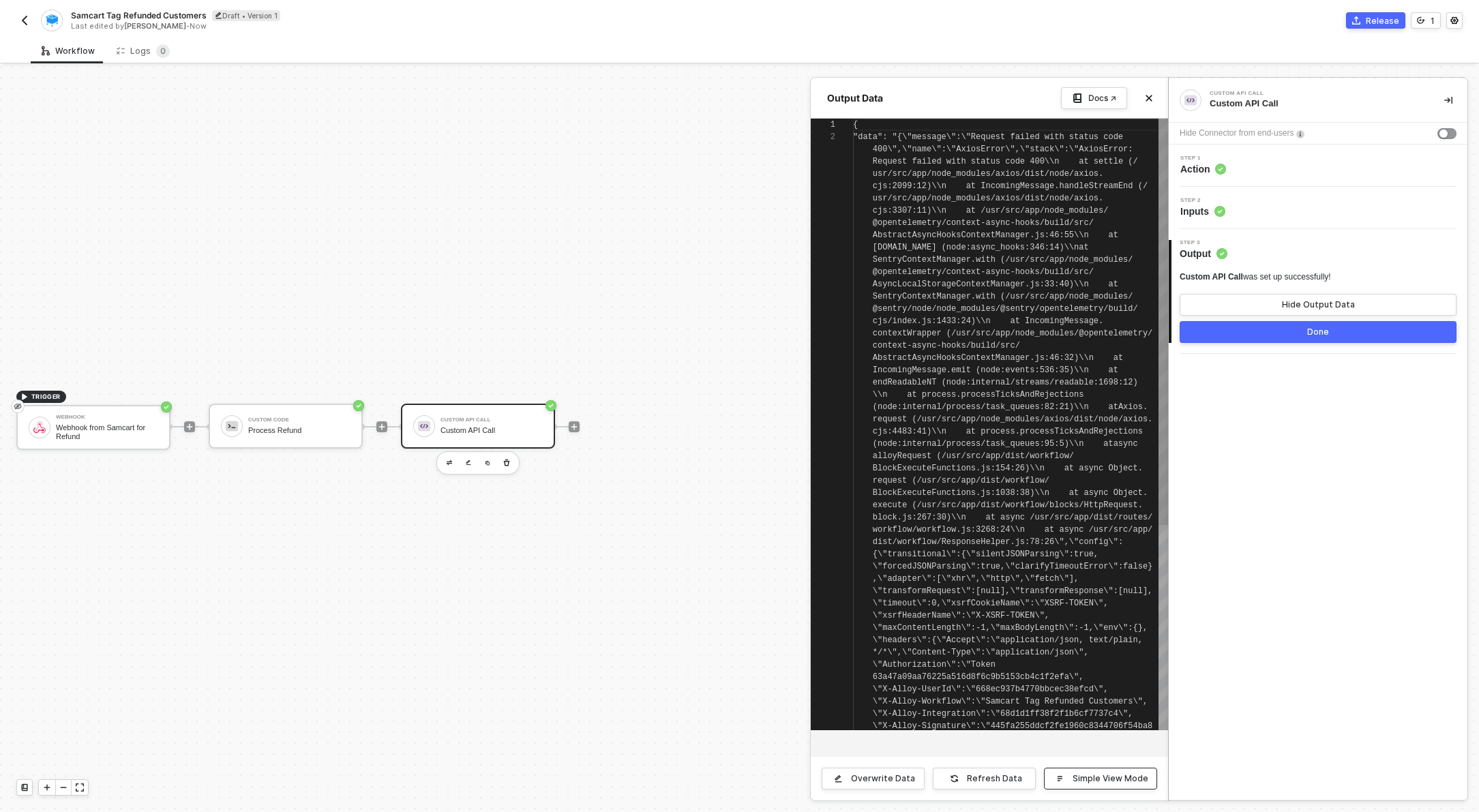
scroll to position [12, 0]
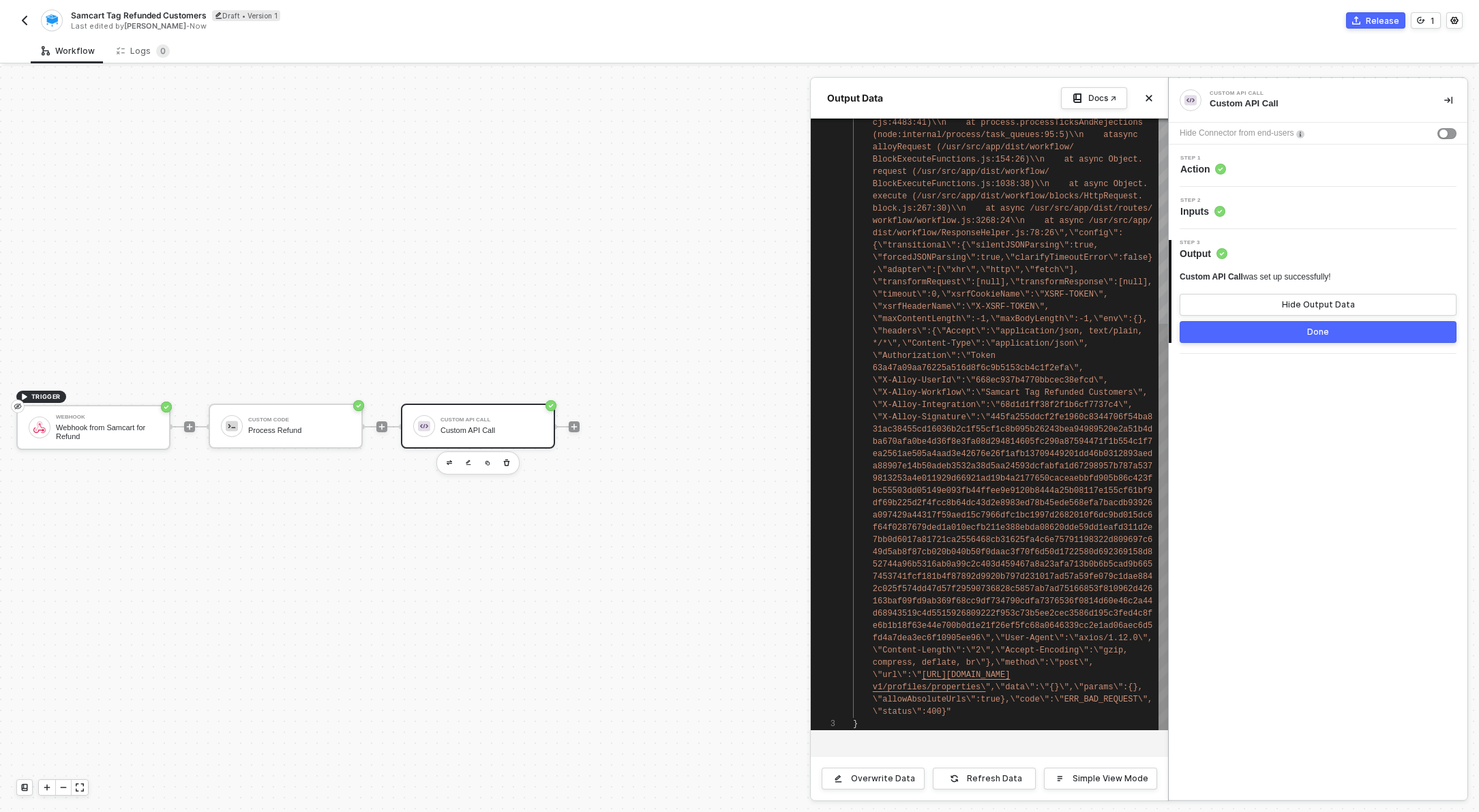
type textarea "\"url\":\"https://[DOMAIN_NAME]/sensus-webhook/v1/profiles/properties\",\"data\…"
click at [1052, 686] on span "",\"data\":\"{}\",\"params\":{}," at bounding box center [1063, 688] width 157 height 9
click at [1189, 214] on span "Inputs" at bounding box center [1202, 212] width 45 height 13
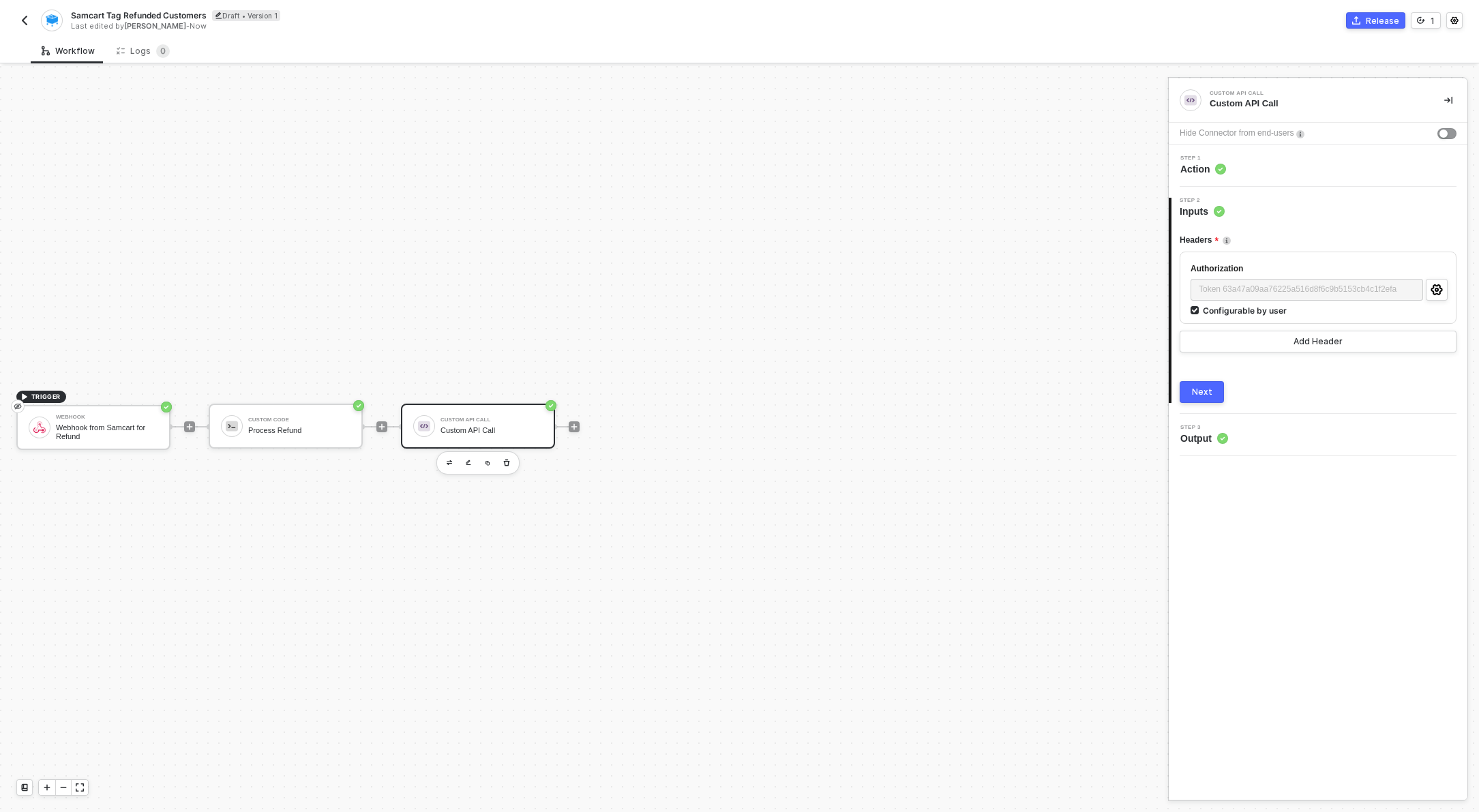
click at [1201, 167] on span "Action" at bounding box center [1203, 169] width 46 height 13
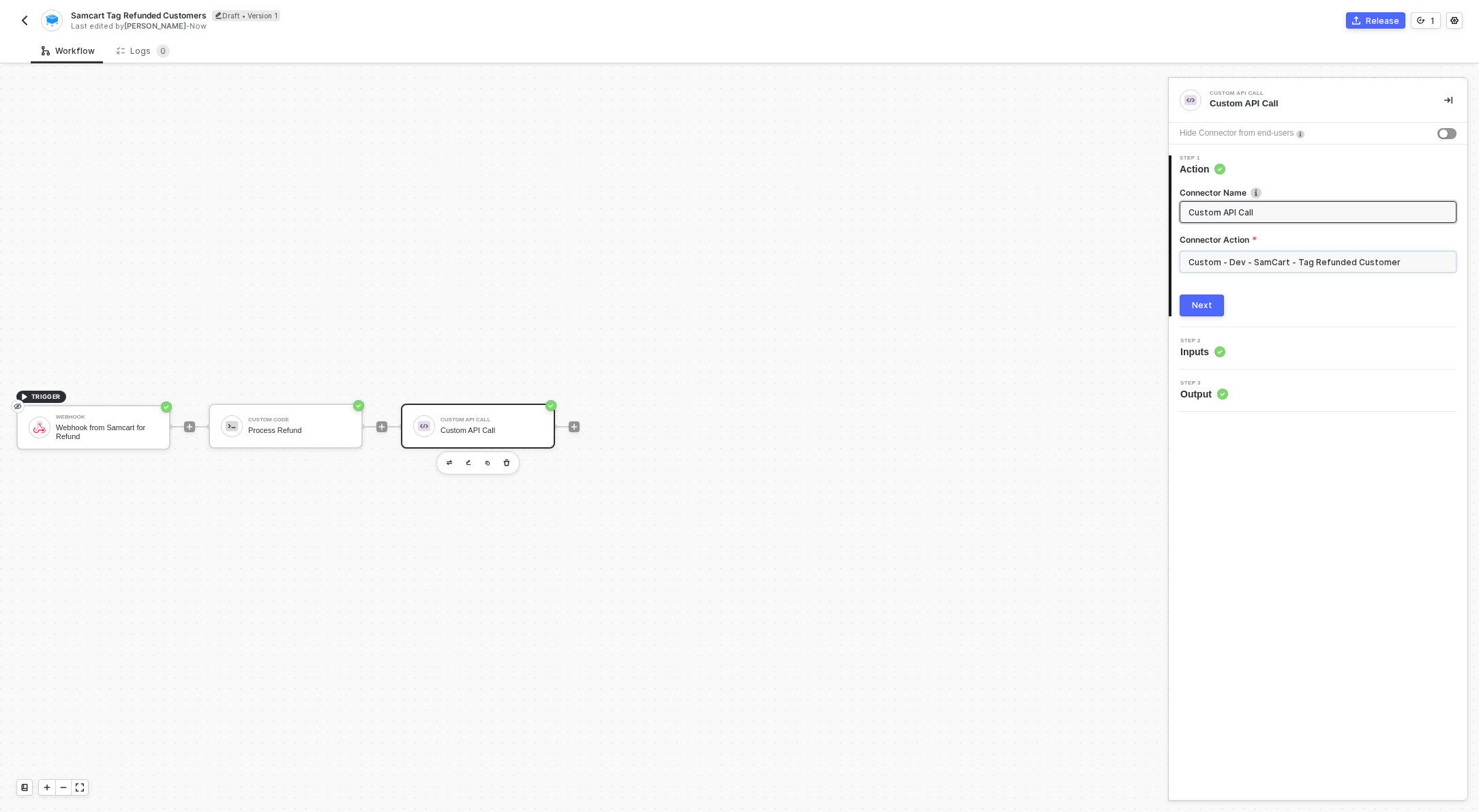
click at [1217, 261] on input "Custom - Dev - SamCart - Tag Refunded Customer" at bounding box center [1319, 262] width 277 height 22
click at [1153, 166] on div "Custom Actions" at bounding box center [1057, 164] width 198 height 11
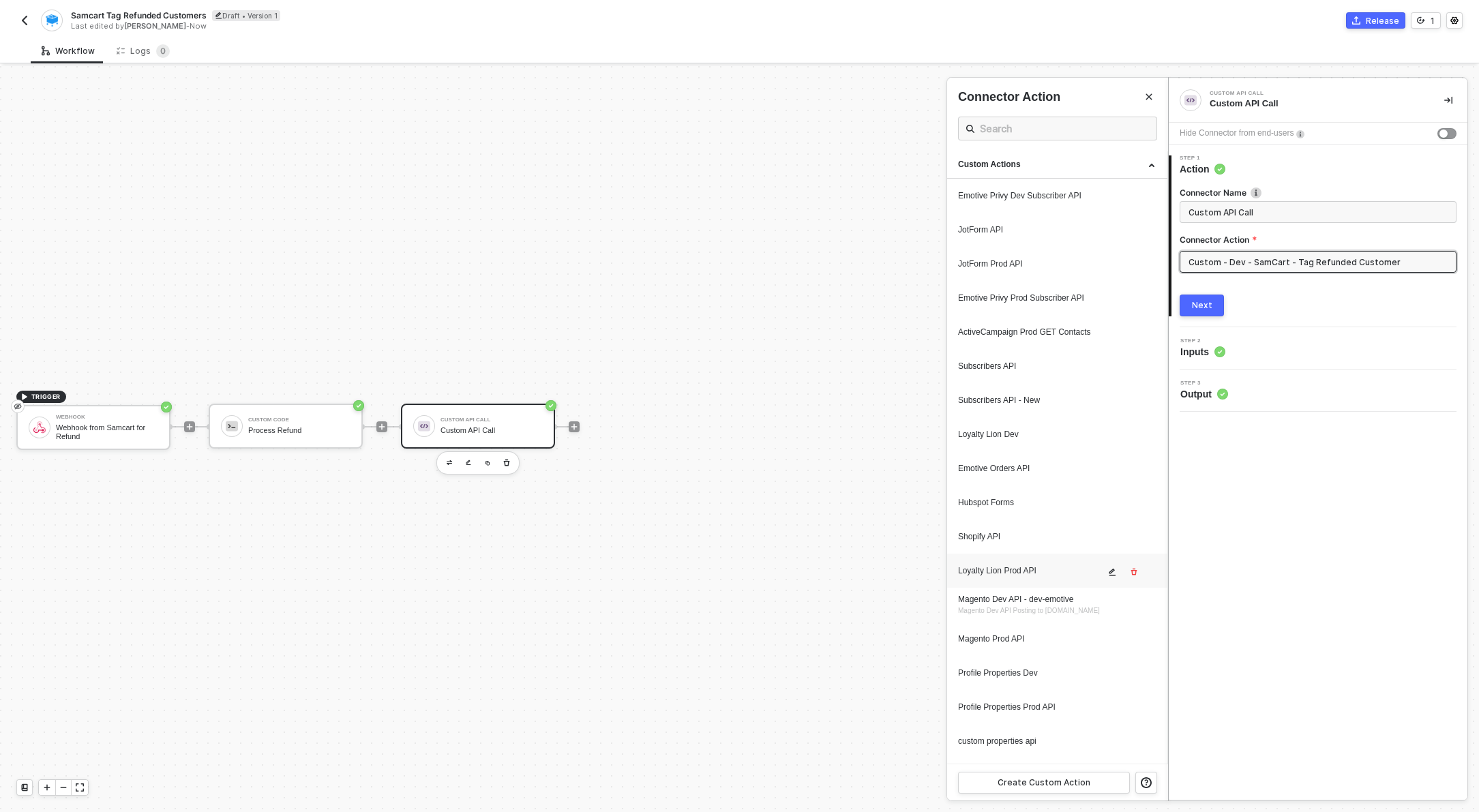
scroll to position [1369, 0]
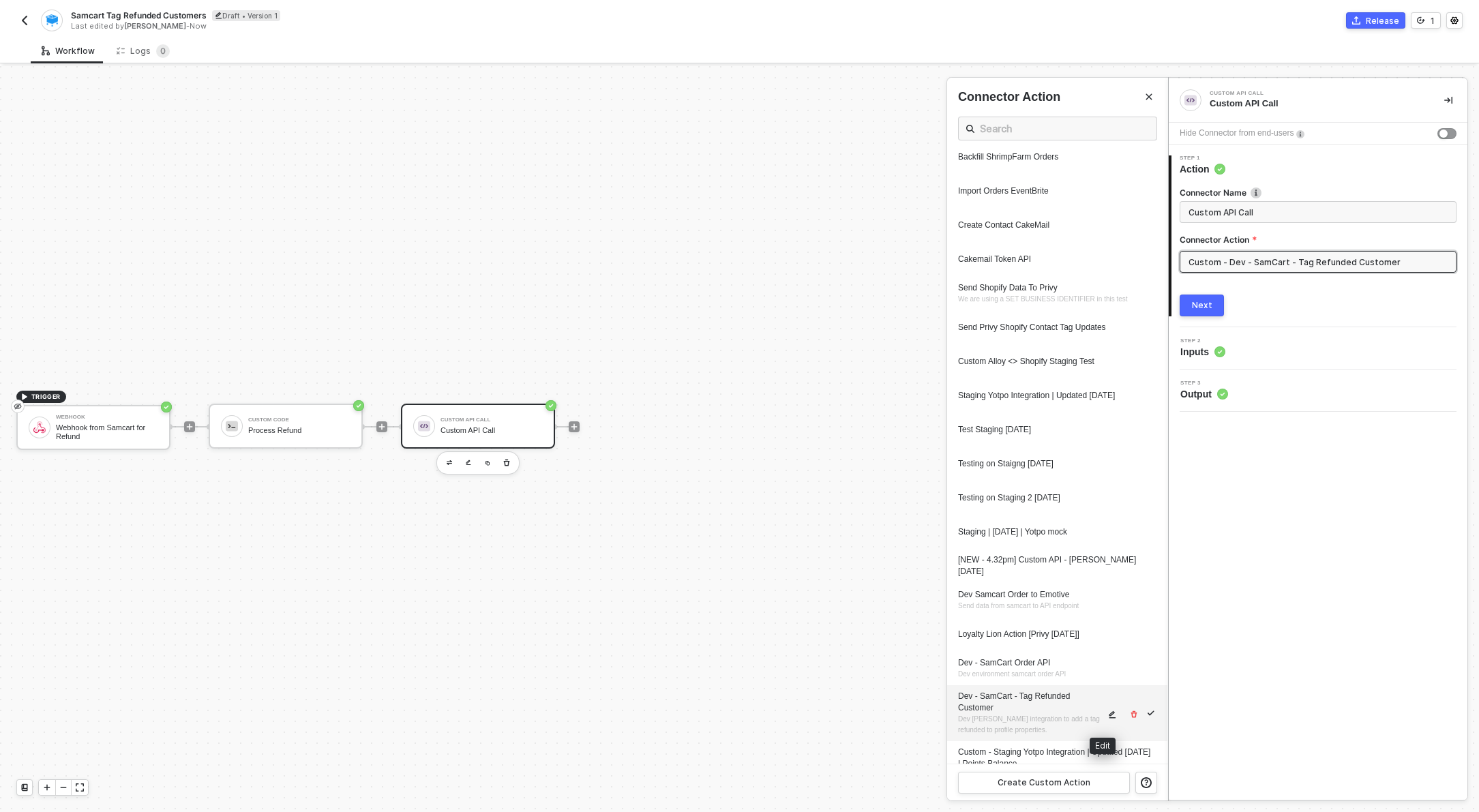
click at [1108, 713] on icon "icon-edit" at bounding box center [1112, 714] width 9 height 9
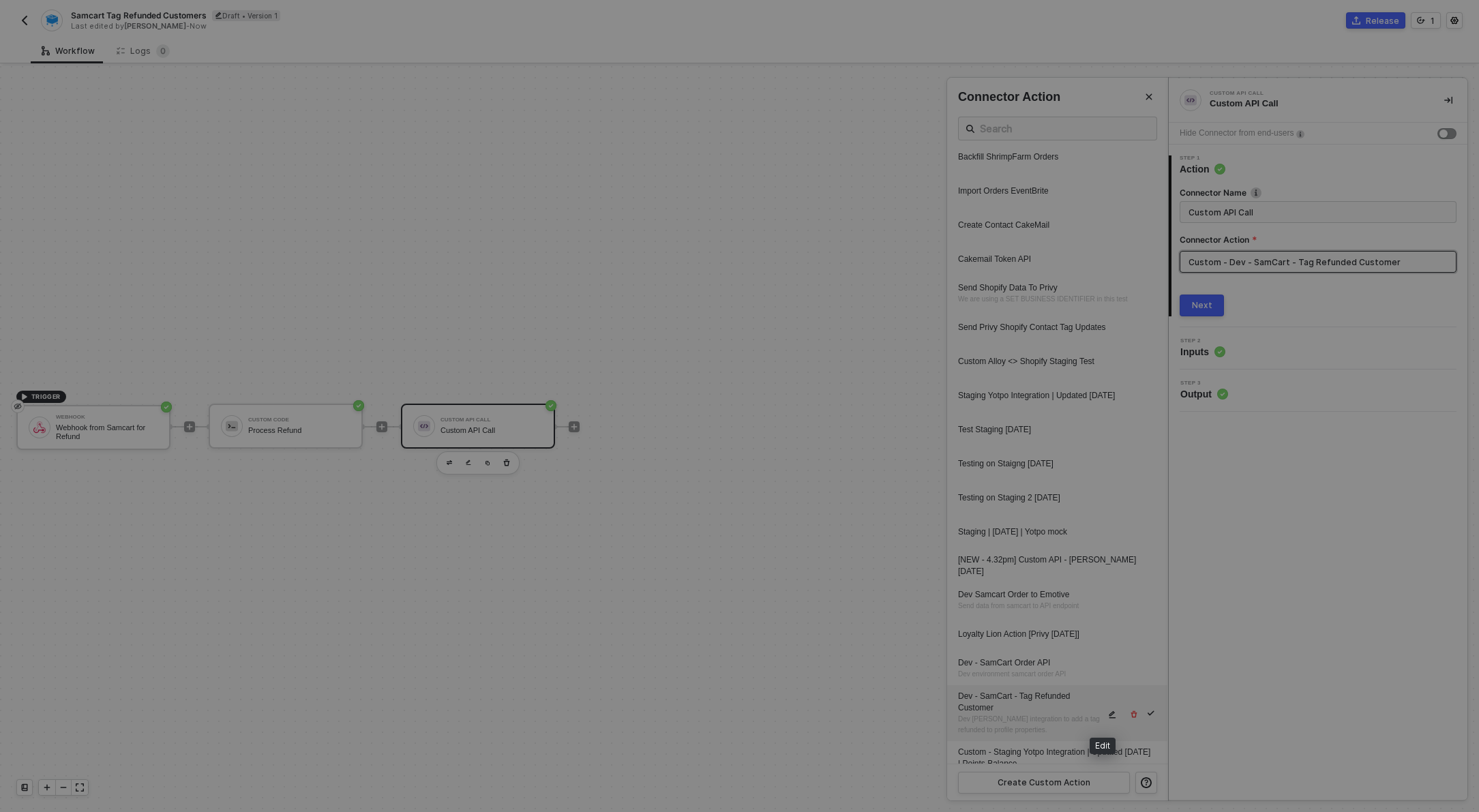
type textarea "HTTP/1.1 400 Bad Request { "data": "{\"message\":\"Request failed with status c…"
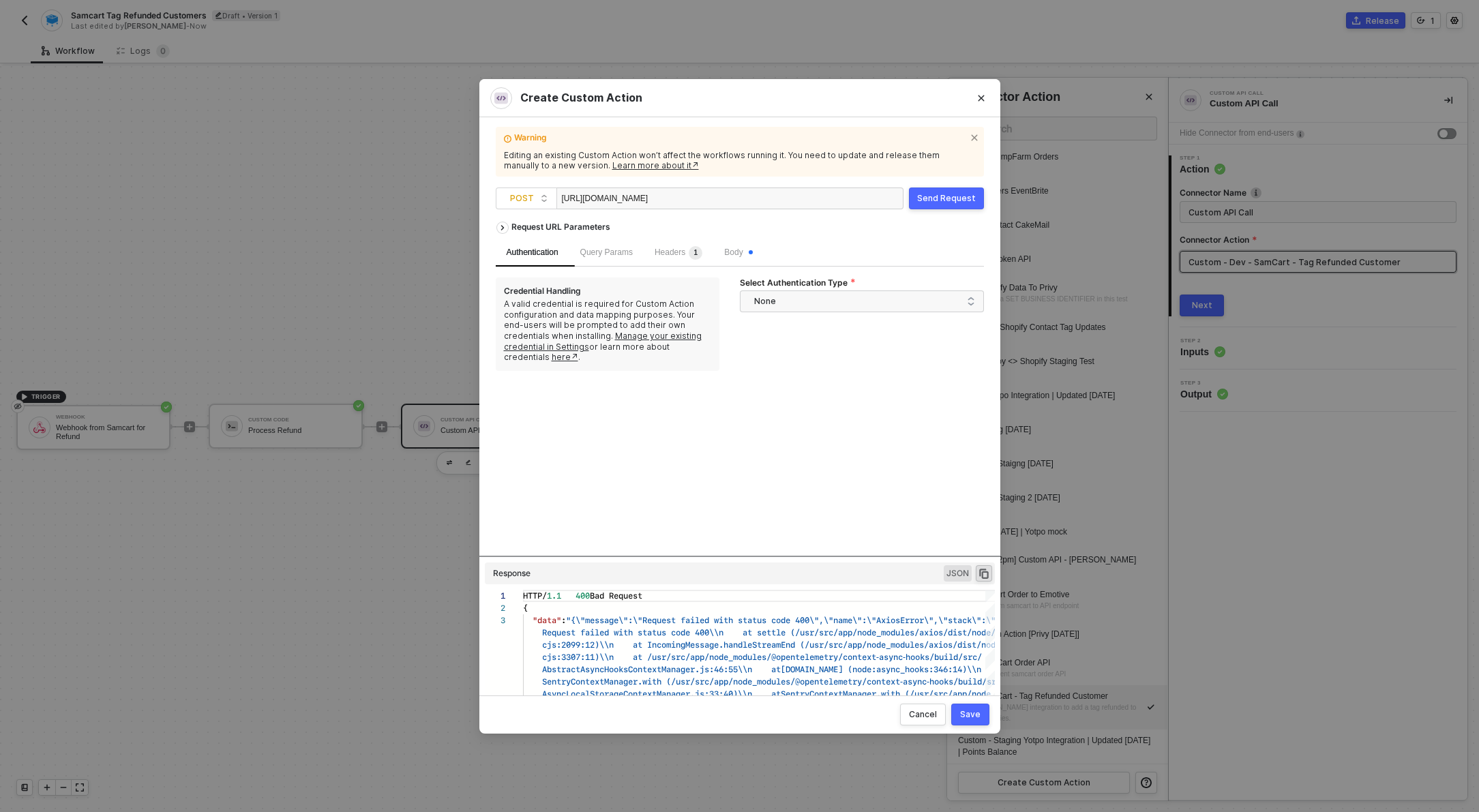
click at [763, 249] on div "Body" at bounding box center [738, 252] width 49 height 28
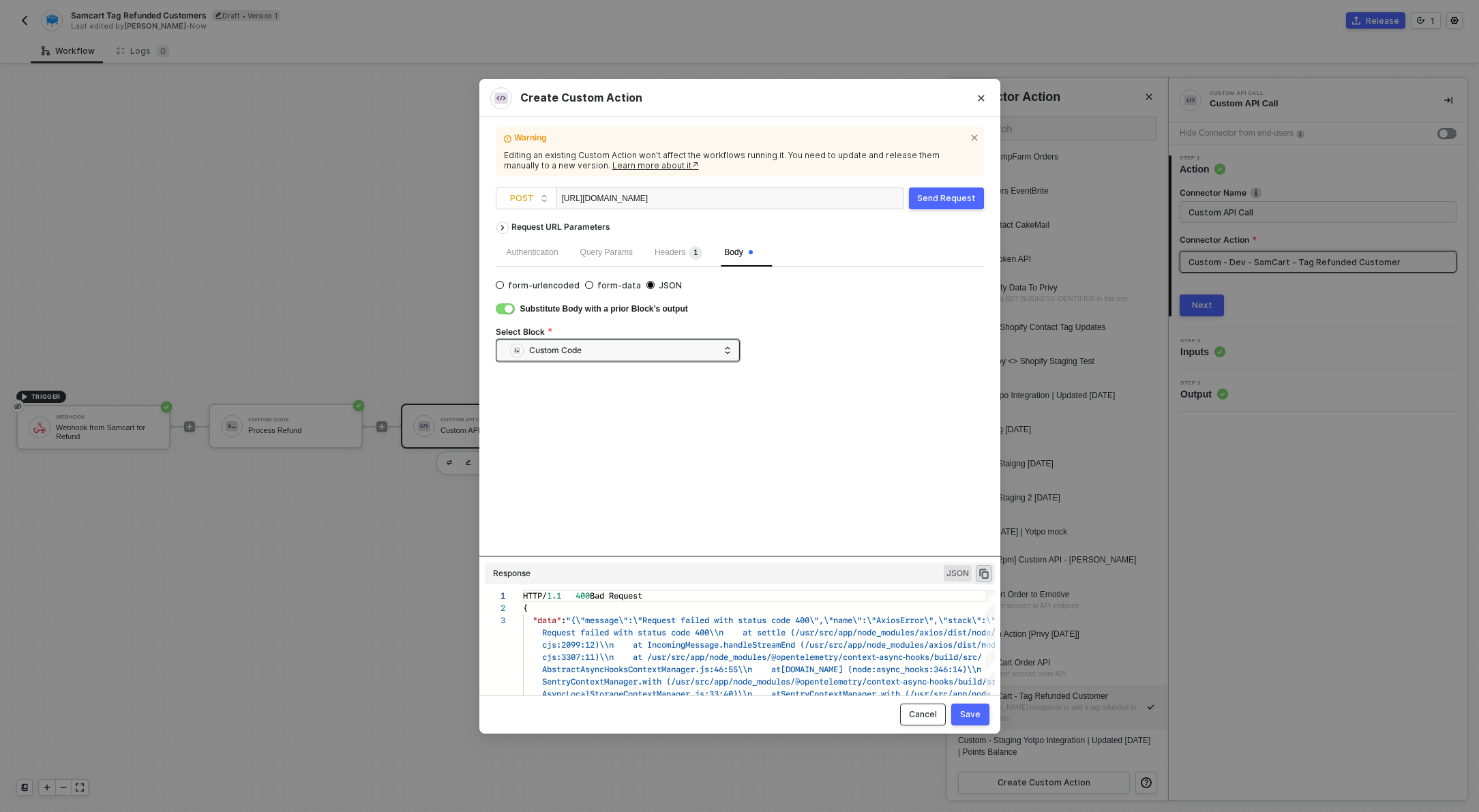
click at [913, 717] on div "Cancel" at bounding box center [922, 715] width 28 height 11
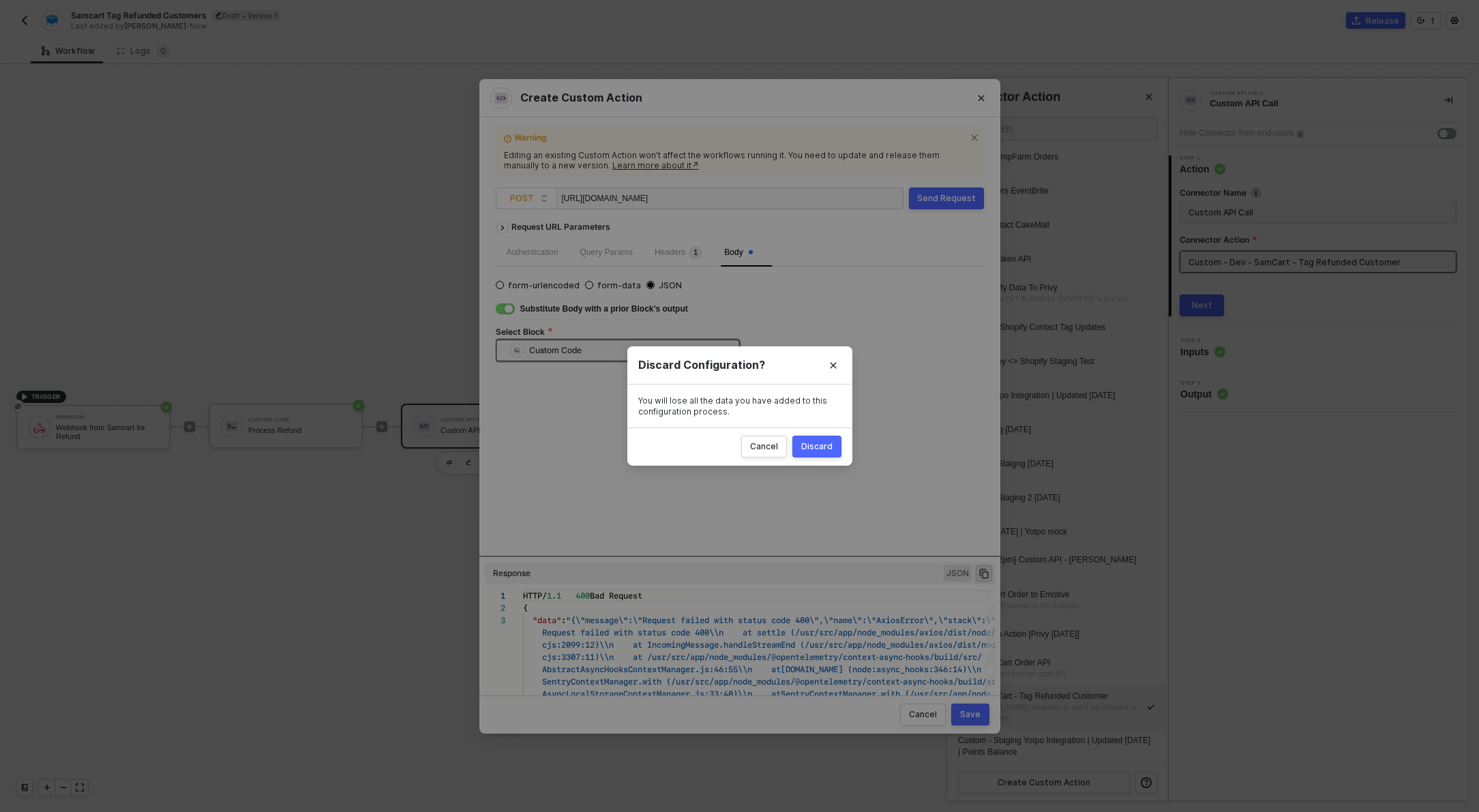
drag, startPoint x: 814, startPoint y: 448, endPoint x: 663, endPoint y: 443, distance: 151.1
click at [814, 448] on div "Discard" at bounding box center [817, 447] width 31 height 11
radio input "true"
radio input "false"
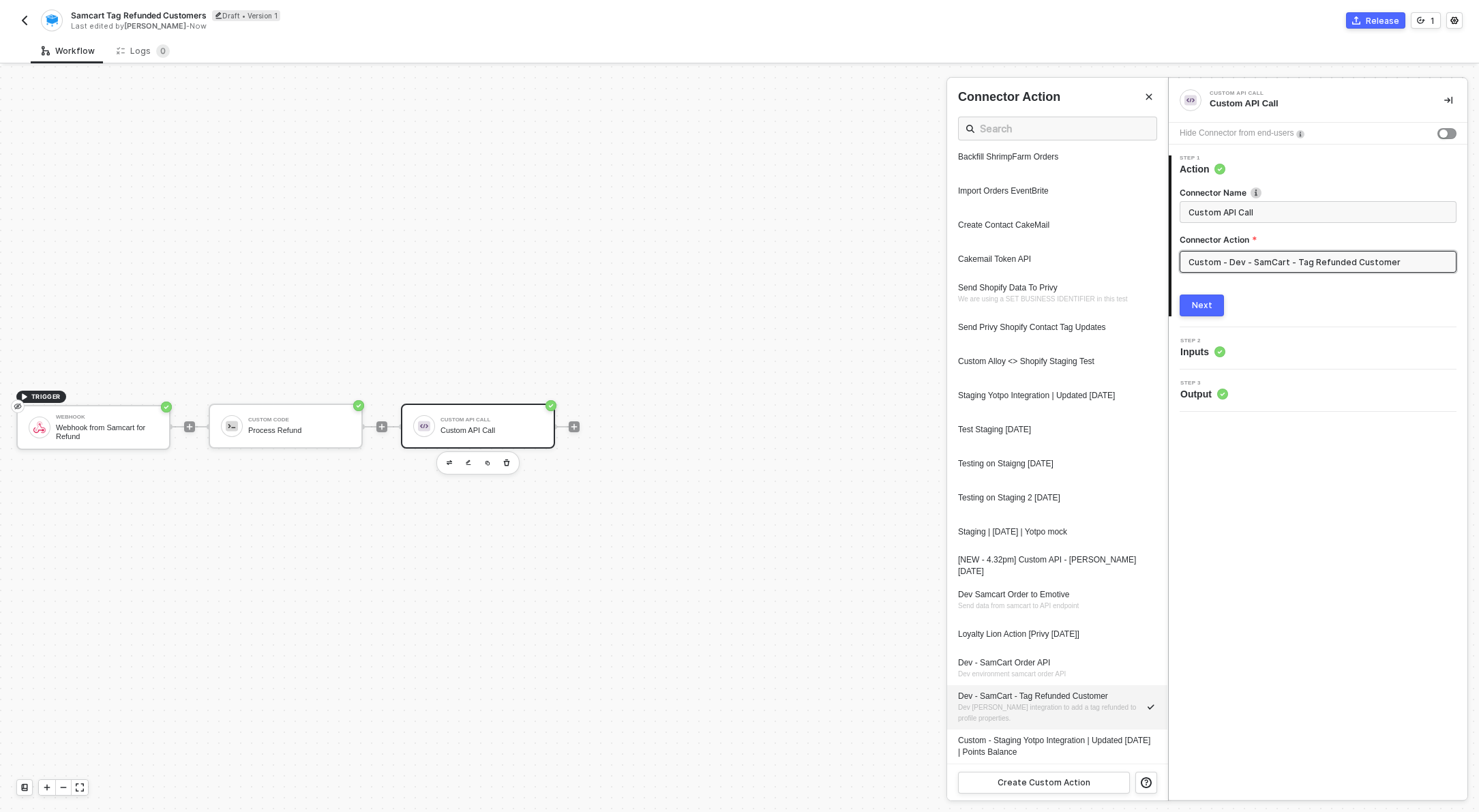
click at [324, 434] on div at bounding box center [739, 439] width 1479 height 746
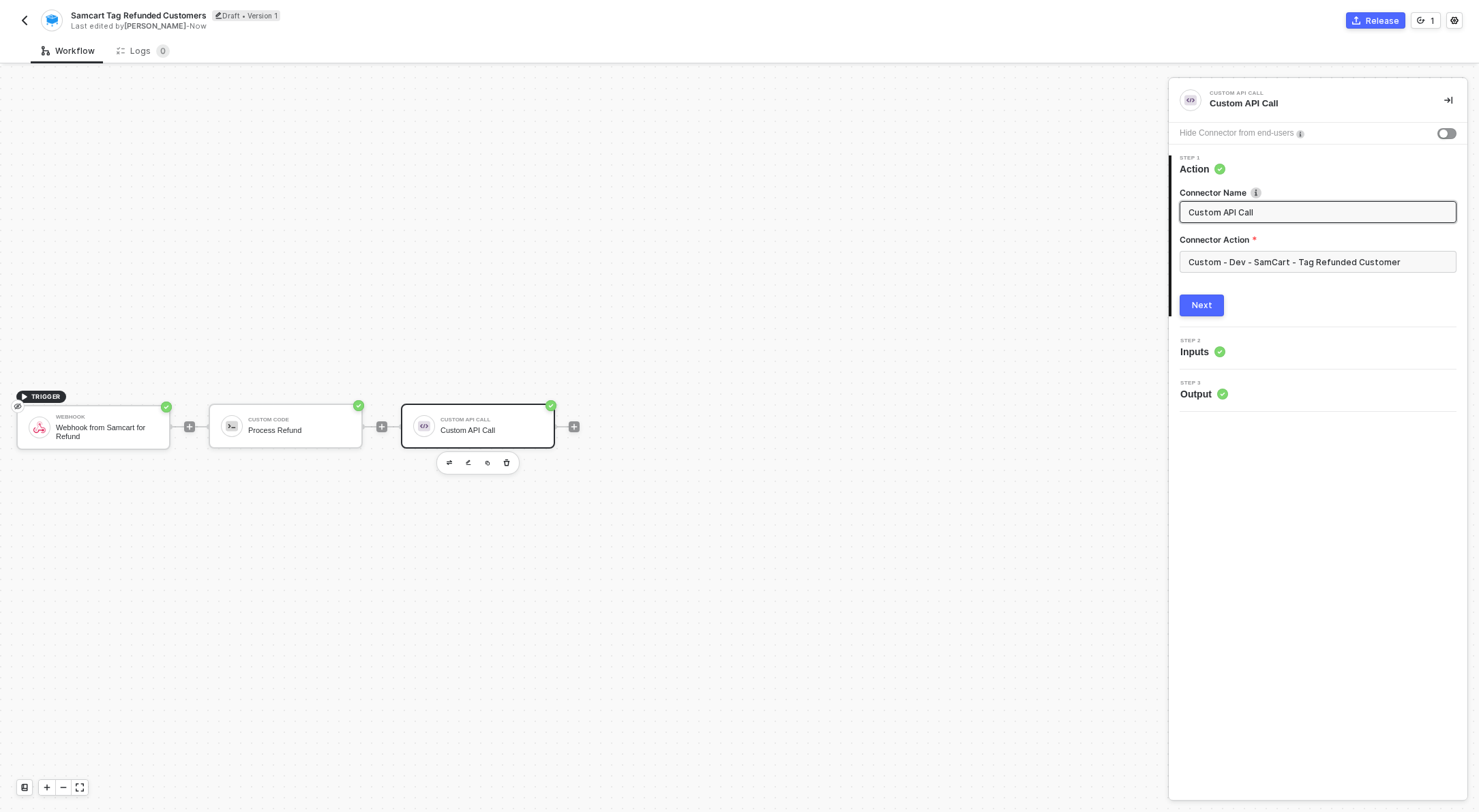
click at [1207, 387] on span "Output" at bounding box center [1204, 394] width 47 height 13
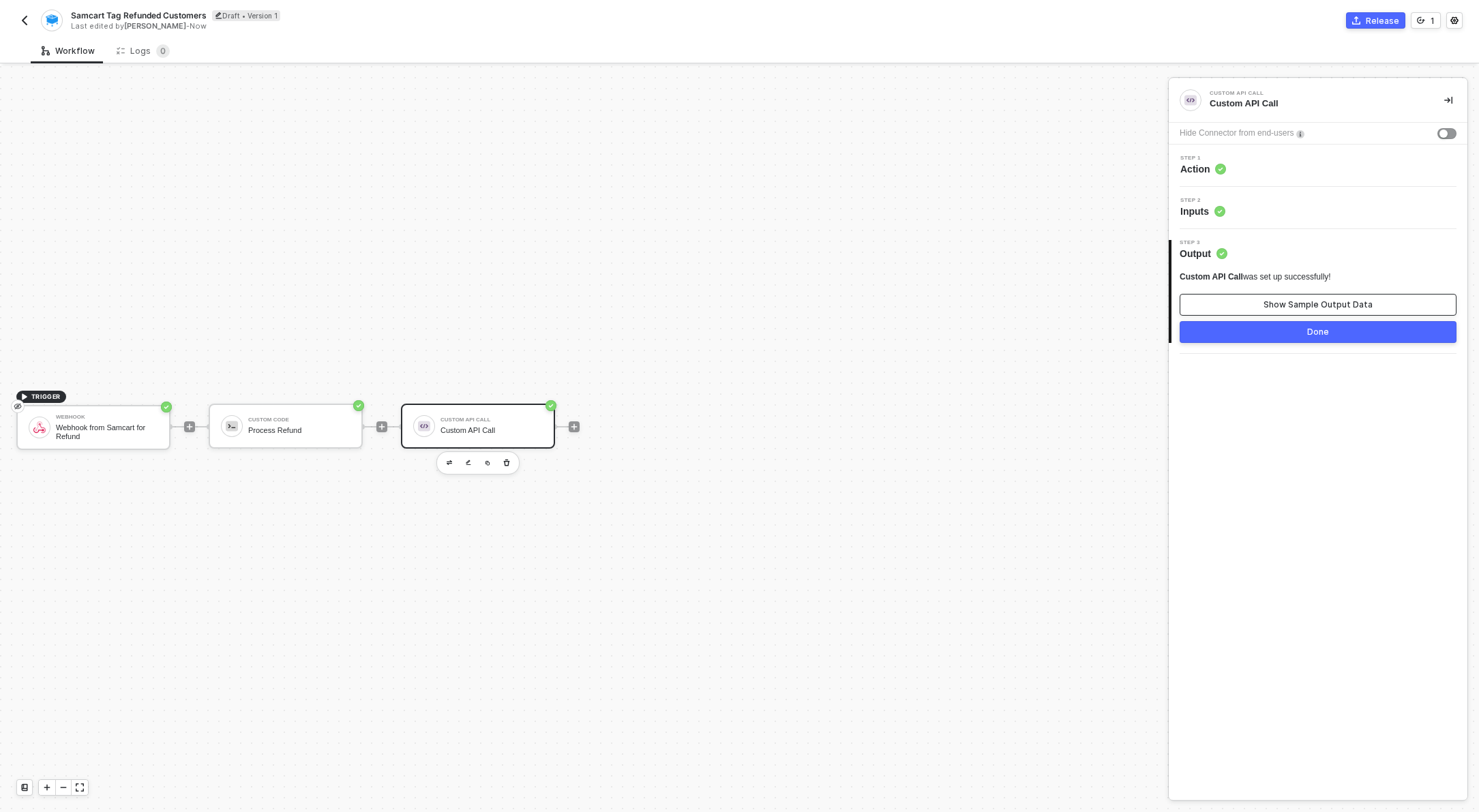
click at [1270, 307] on div "Show Sample Output Data" at bounding box center [1318, 305] width 109 height 11
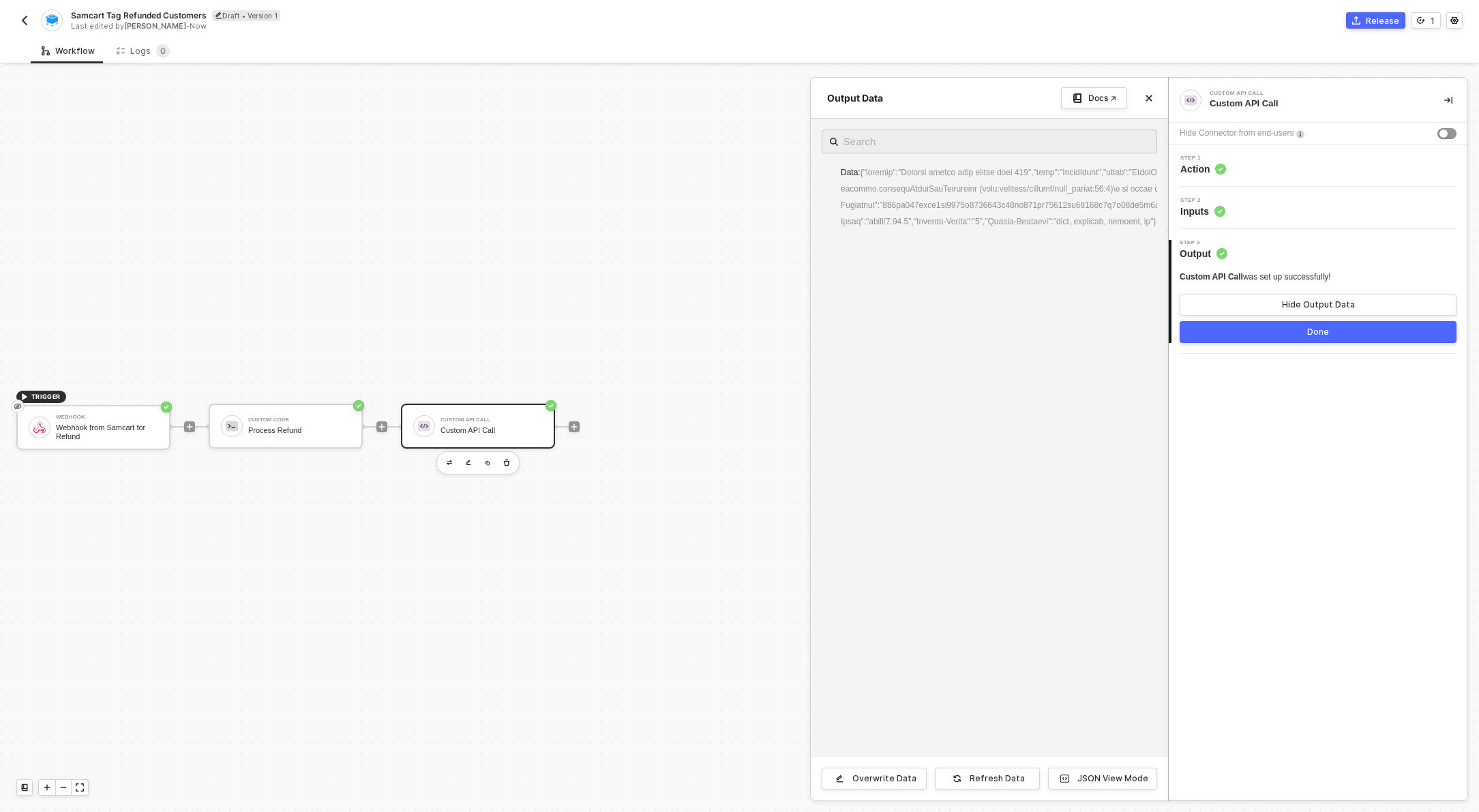
click at [300, 427] on div at bounding box center [739, 439] width 1479 height 746
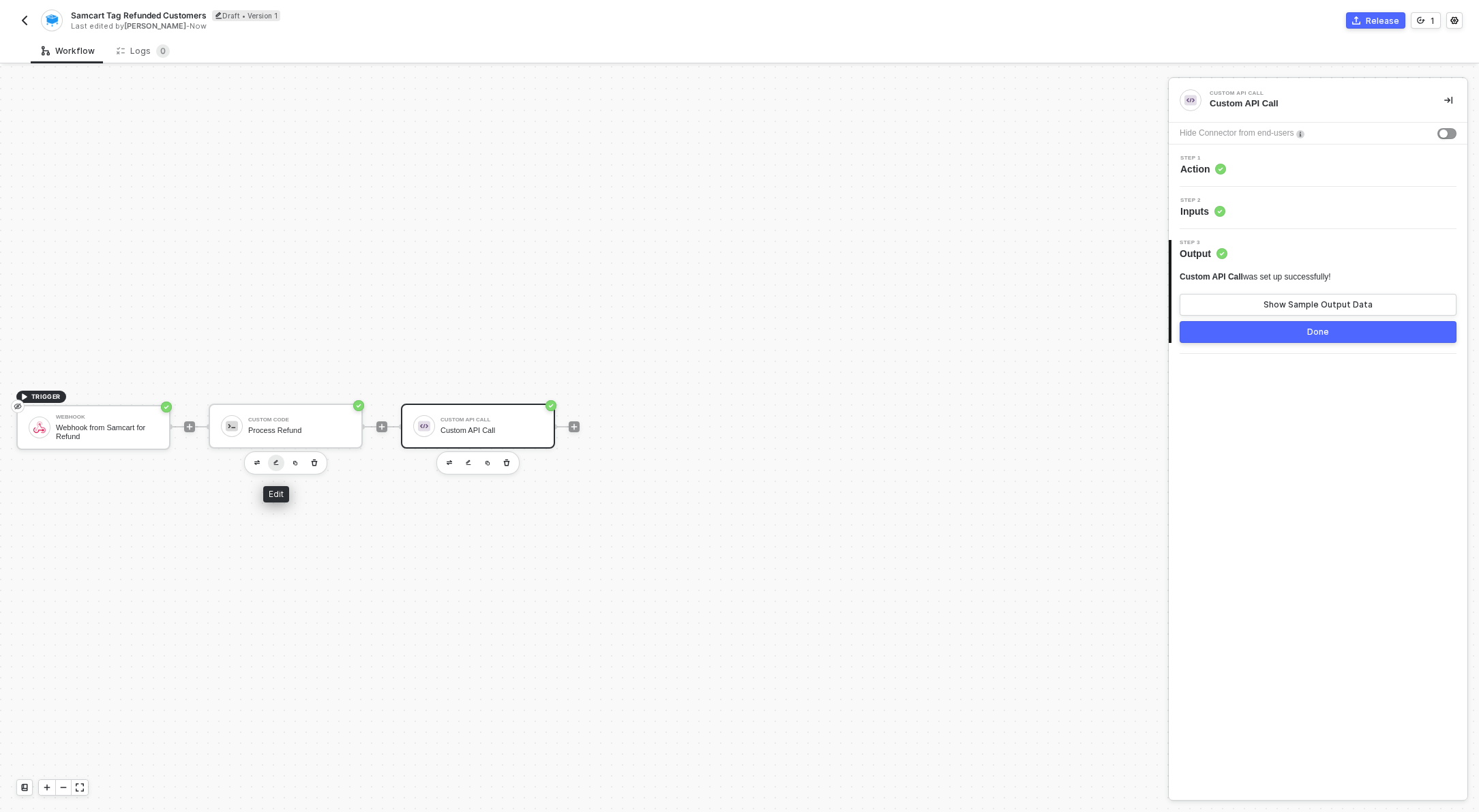
click at [275, 465] on img "button" at bounding box center [276, 463] width 6 height 6
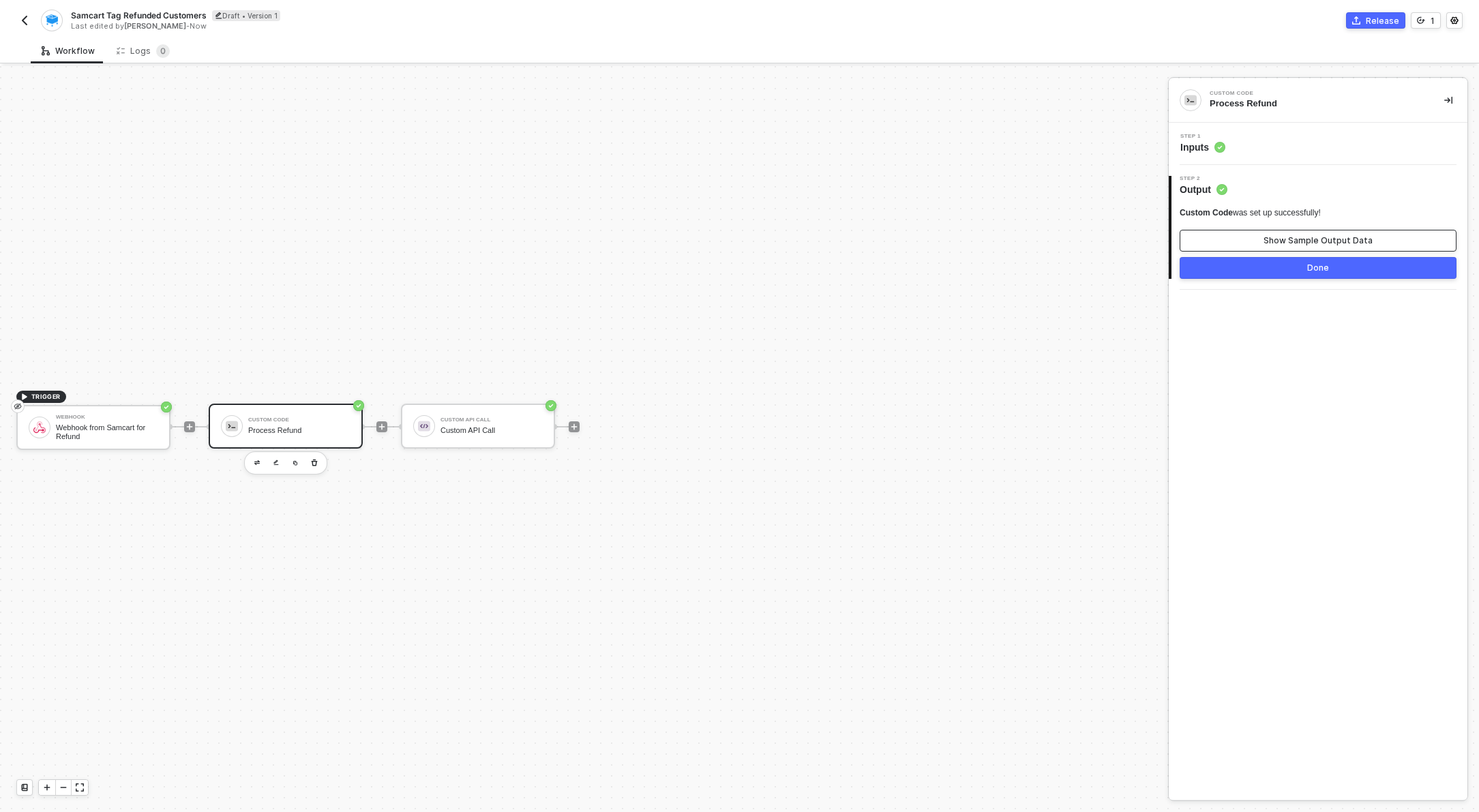
click at [1339, 244] on div "Show Sample Output Data" at bounding box center [1318, 241] width 109 height 11
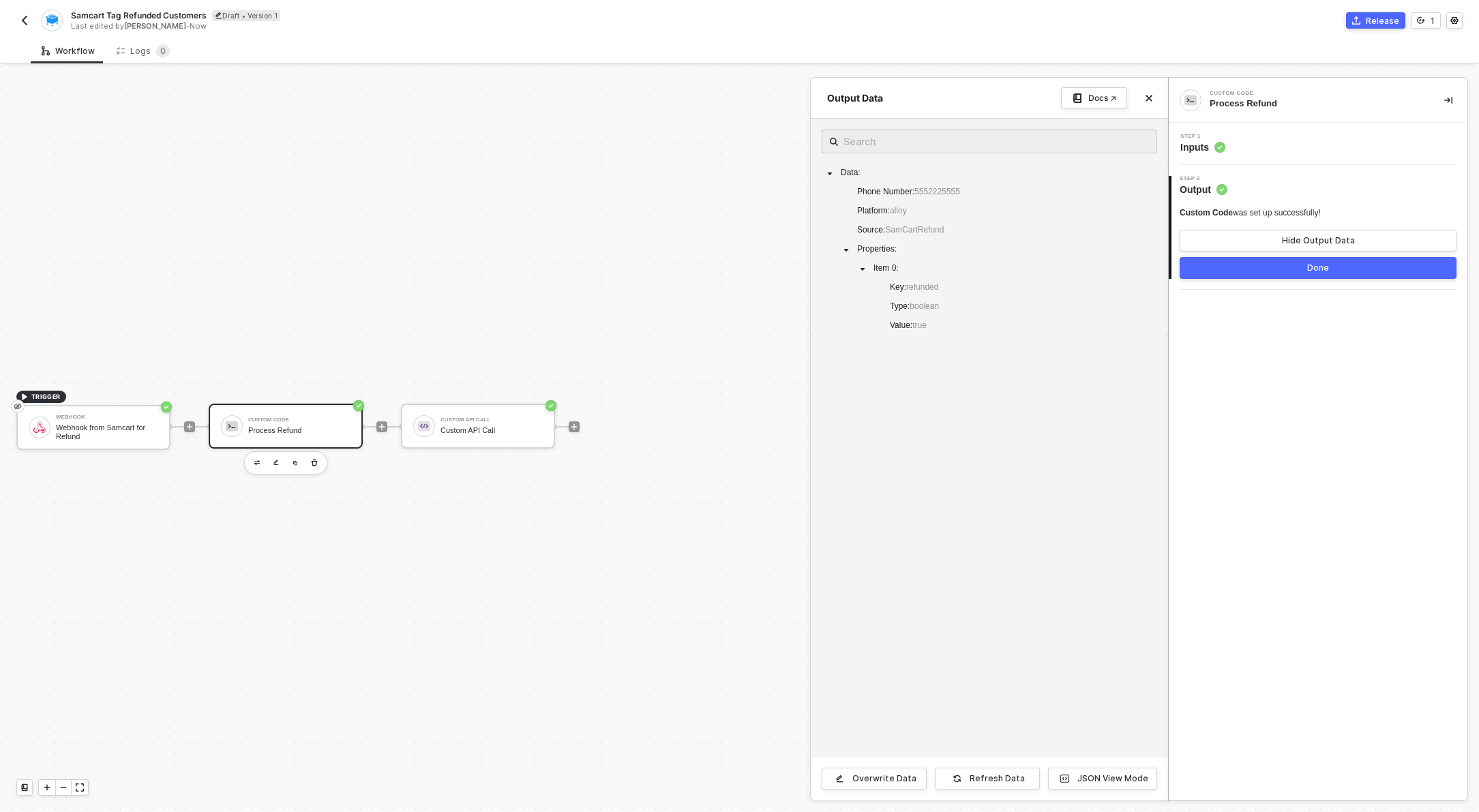
click at [443, 433] on div at bounding box center [739, 439] width 1479 height 746
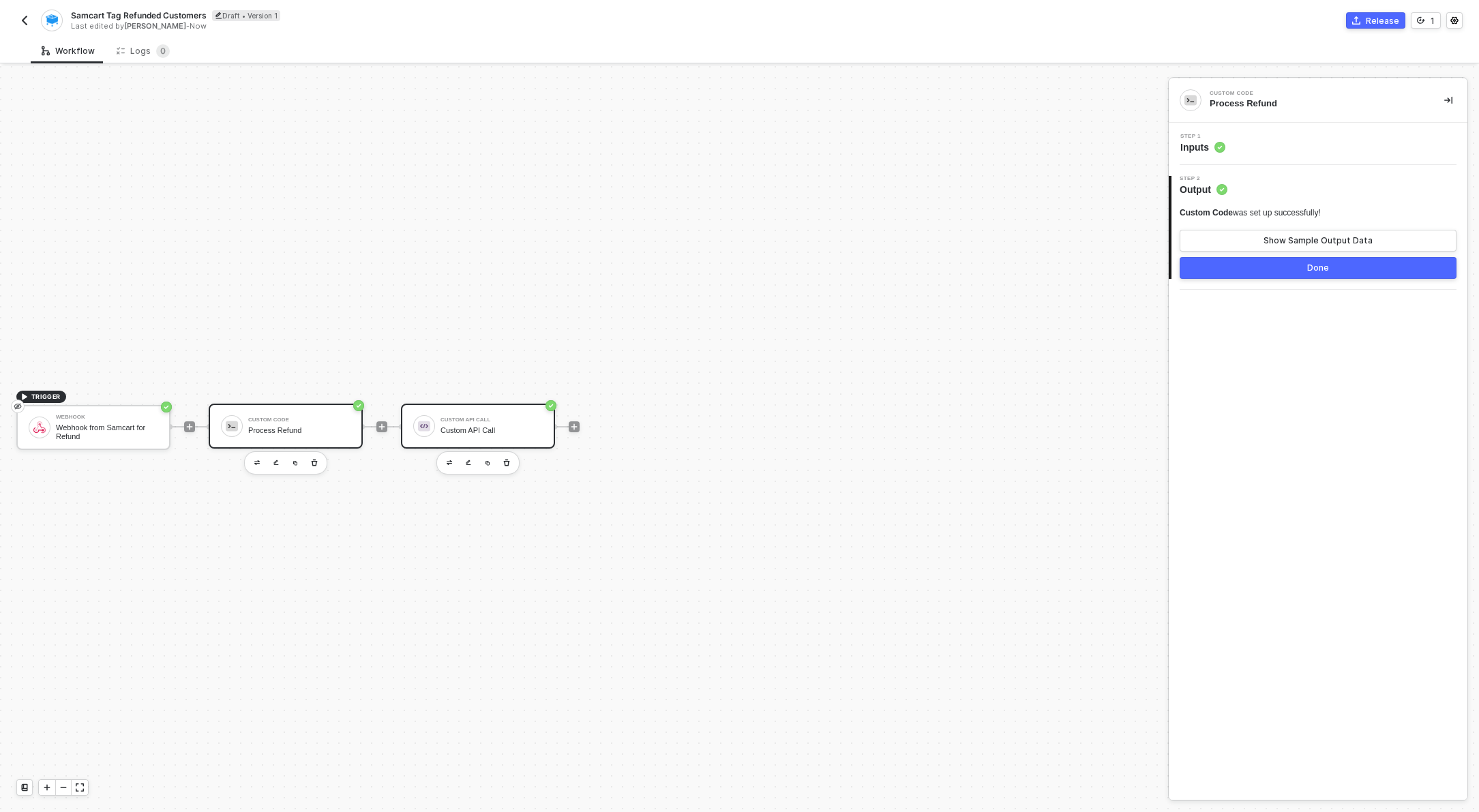
click at [467, 420] on div "Custom API Call" at bounding box center [491, 420] width 102 height 6
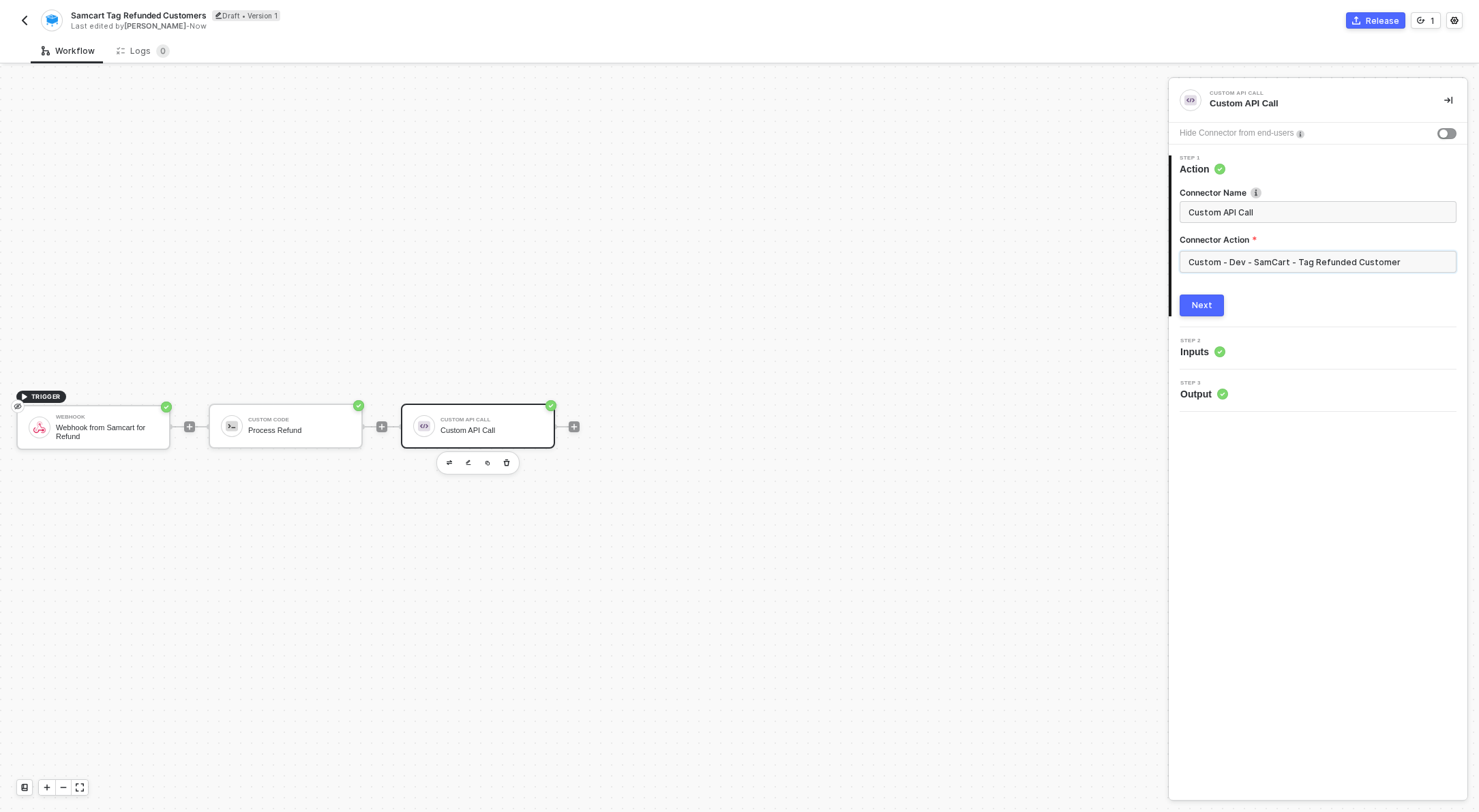
click at [1236, 262] on input "Custom - Dev - SamCart - Tag Refunded Customer" at bounding box center [1319, 262] width 277 height 22
click at [1154, 158] on div "Custom Actions" at bounding box center [1057, 164] width 198 height 11
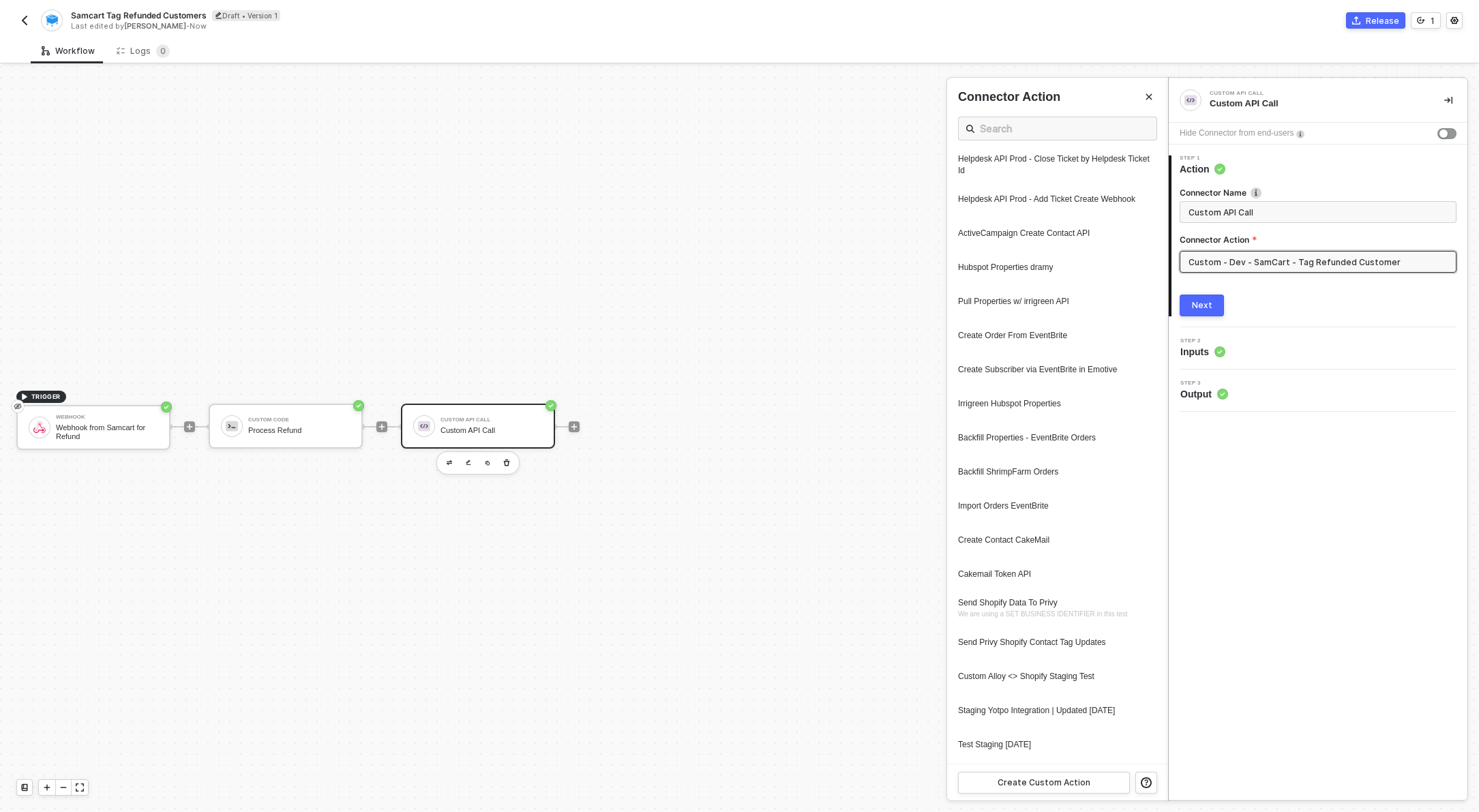
scroll to position [1369, 0]
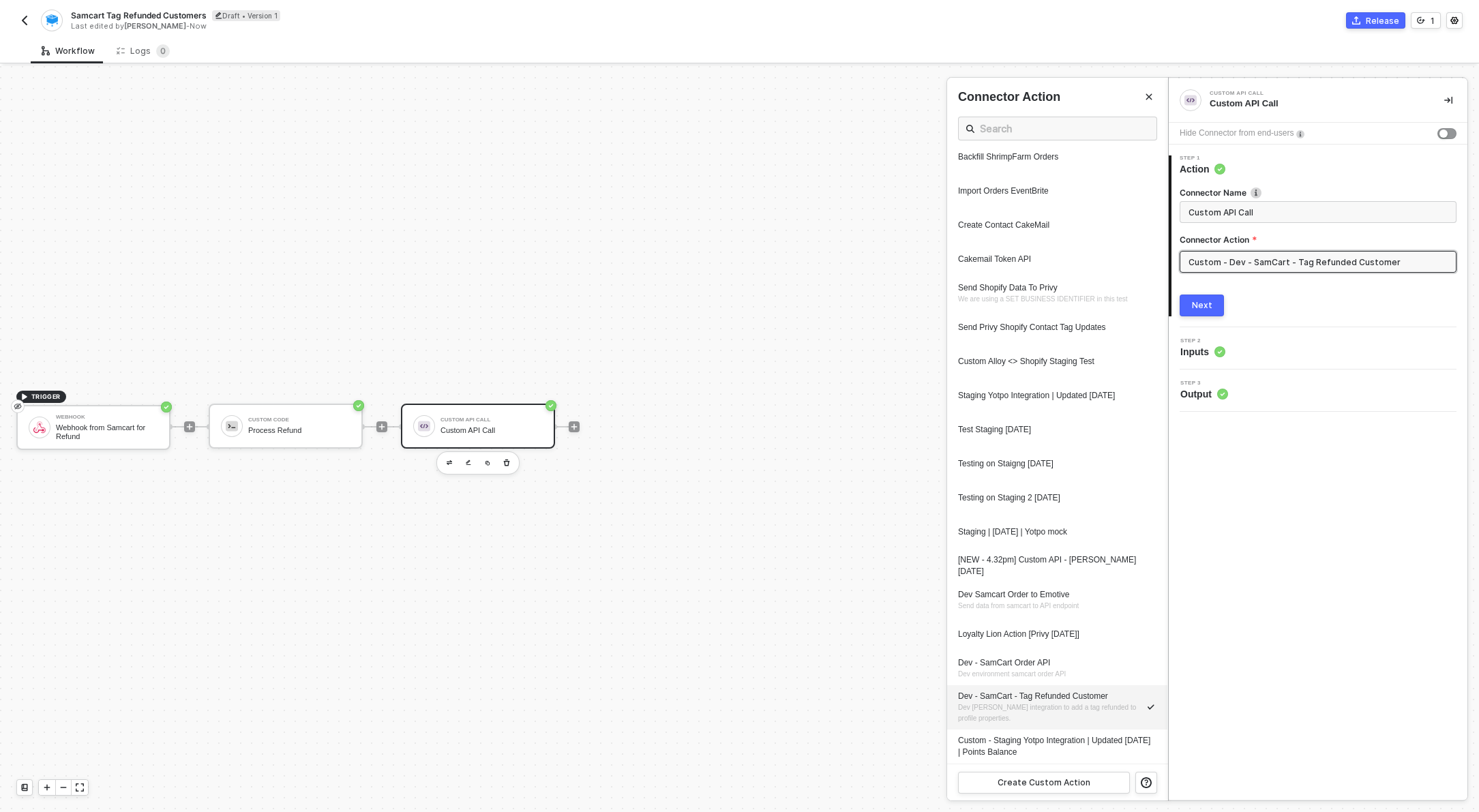
click at [10, 23] on div "Samcart Tag Refunded Customers Draft • Version 1 Last edited by [PERSON_NAME] -…" at bounding box center [739, 19] width 1479 height 38
click at [28, 16] on img "button" at bounding box center [25, 21] width 11 height 11
